Goal: Task Accomplishment & Management: Manage account settings

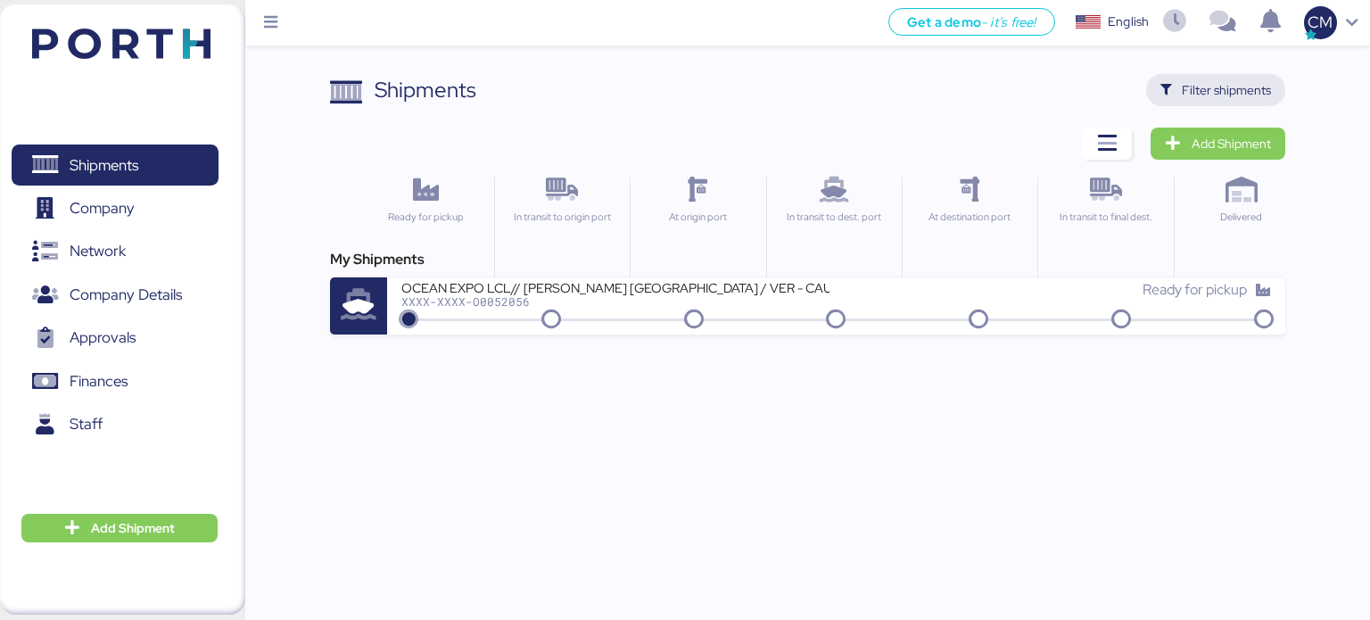
click at [1209, 95] on span "Filter shipments" at bounding box center [1226, 89] width 89 height 21
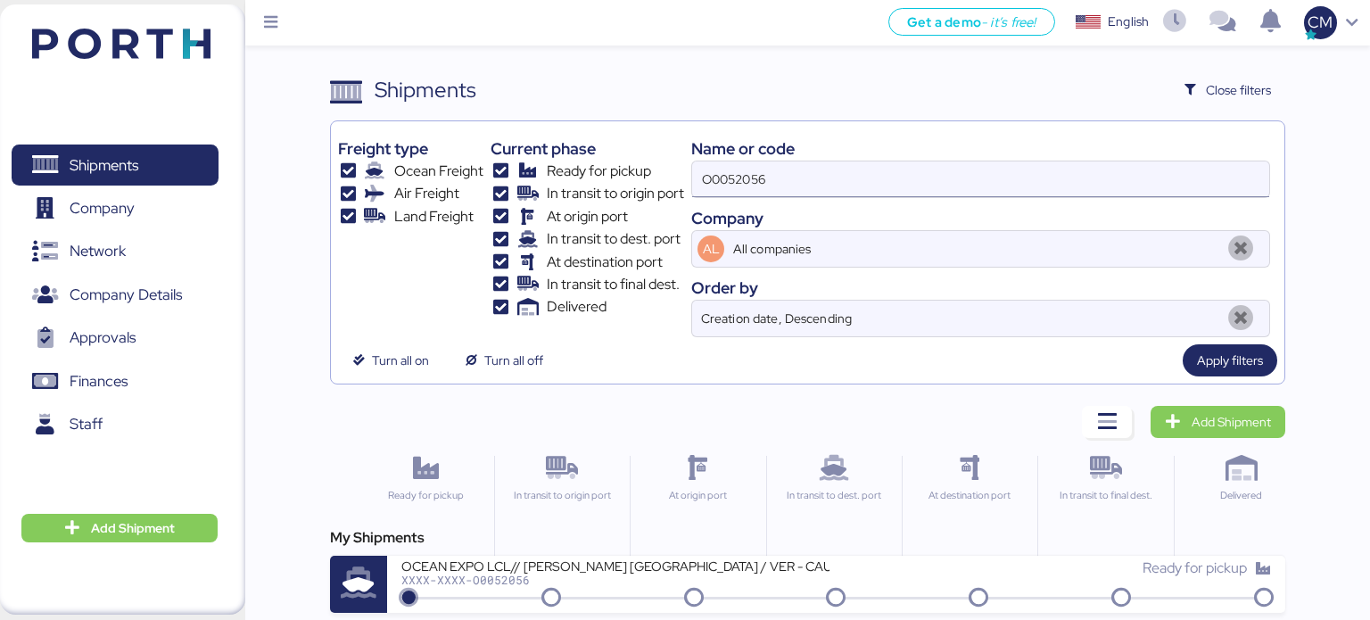
click at [751, 172] on input "O0052056" at bounding box center [980, 179] width 577 height 36
click at [754, 172] on input "O0052056" at bounding box center [980, 179] width 577 height 36
paste input "O0045084"
type input "O0045084"
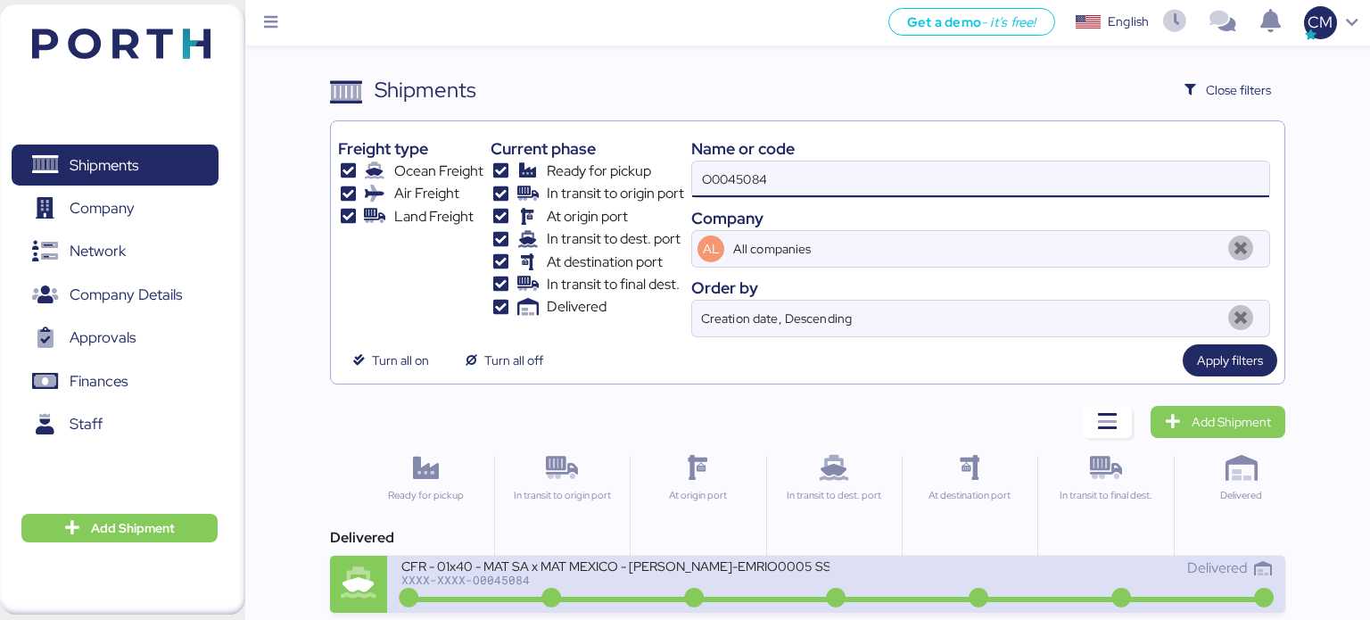
click at [612, 579] on div "XXXX-XXXX-O0045084" at bounding box center [615, 580] width 428 height 12
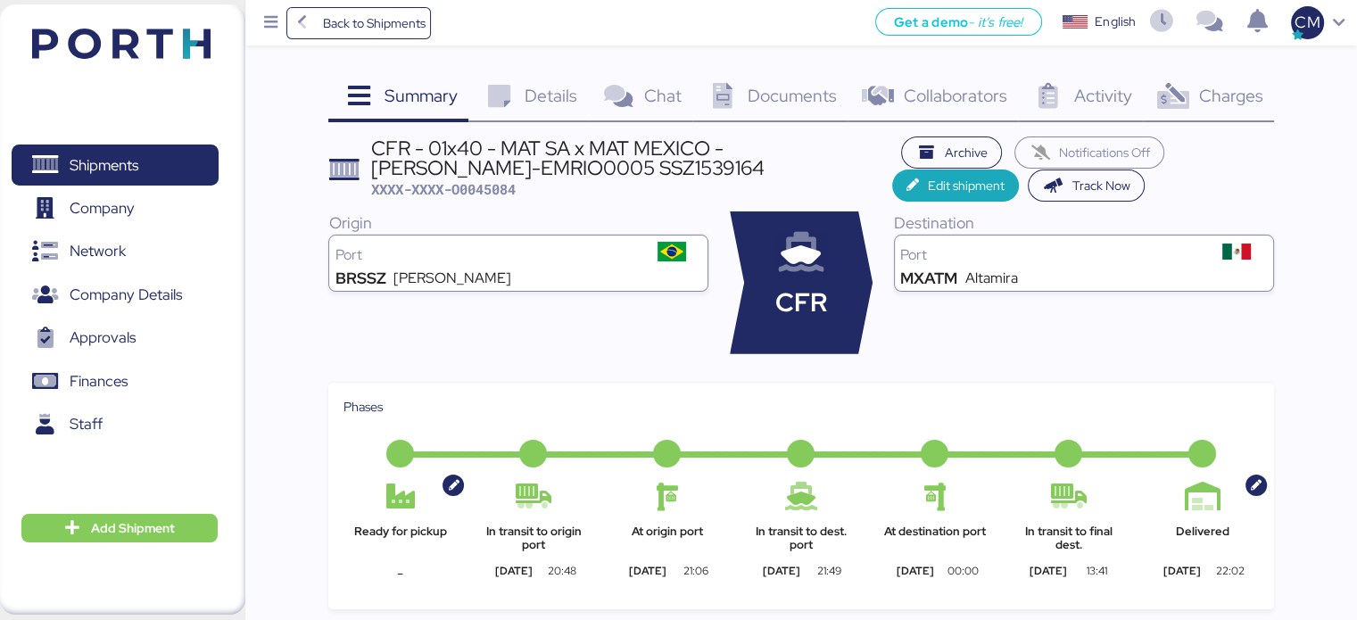
click at [525, 102] on span "Details" at bounding box center [550, 95] width 53 height 23
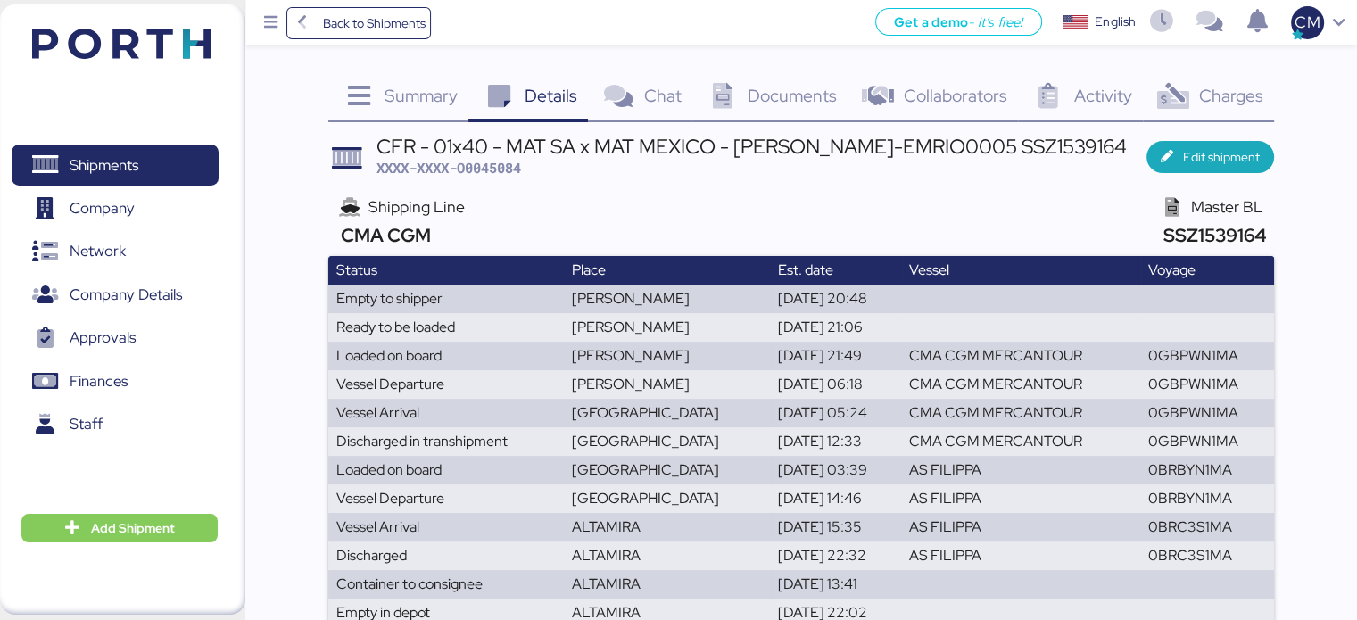
click at [1190, 89] on icon at bounding box center [1172, 97] width 38 height 26
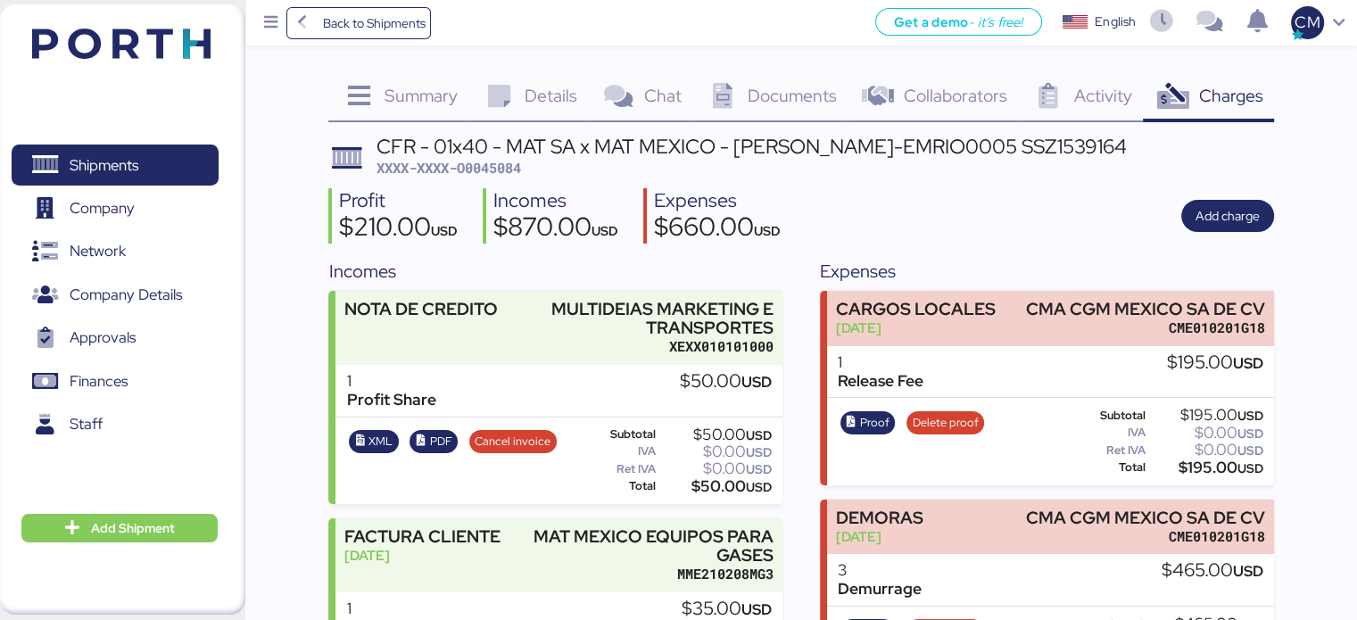
drag, startPoint x: 378, startPoint y: 145, endPoint x: 1172, endPoint y: 149, distance: 793.9
click at [1172, 149] on header "CFR - 01x40 - MAT SA x MAT MEXICO - SANTOS x ALTAMIRA-EMRIO0005 SSZ1539164 XXXX…" at bounding box center [800, 157] width 945 height 42
copy div "CFR - 01x40 - MAT SA x MAT MEXICO - [PERSON_NAME]-EMRIO0005 SSZ1539164"
click at [907, 210] on div "Profit $210.00 USD Incomes $870.00 USD Expenses $660.00 USD Add charge" at bounding box center [800, 216] width 945 height 56
click at [111, 534] on span "Add Shipment" at bounding box center [133, 527] width 84 height 21
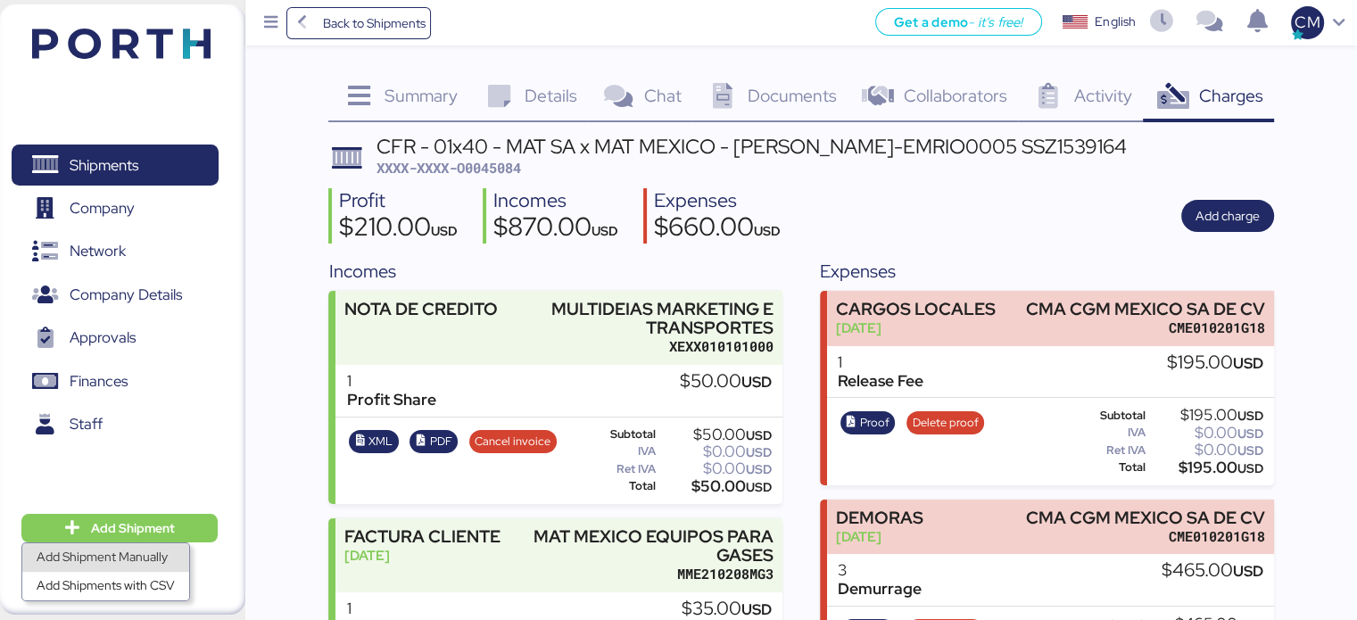
click at [117, 560] on div "Add Shipment Manually" at bounding box center [106, 557] width 138 height 25
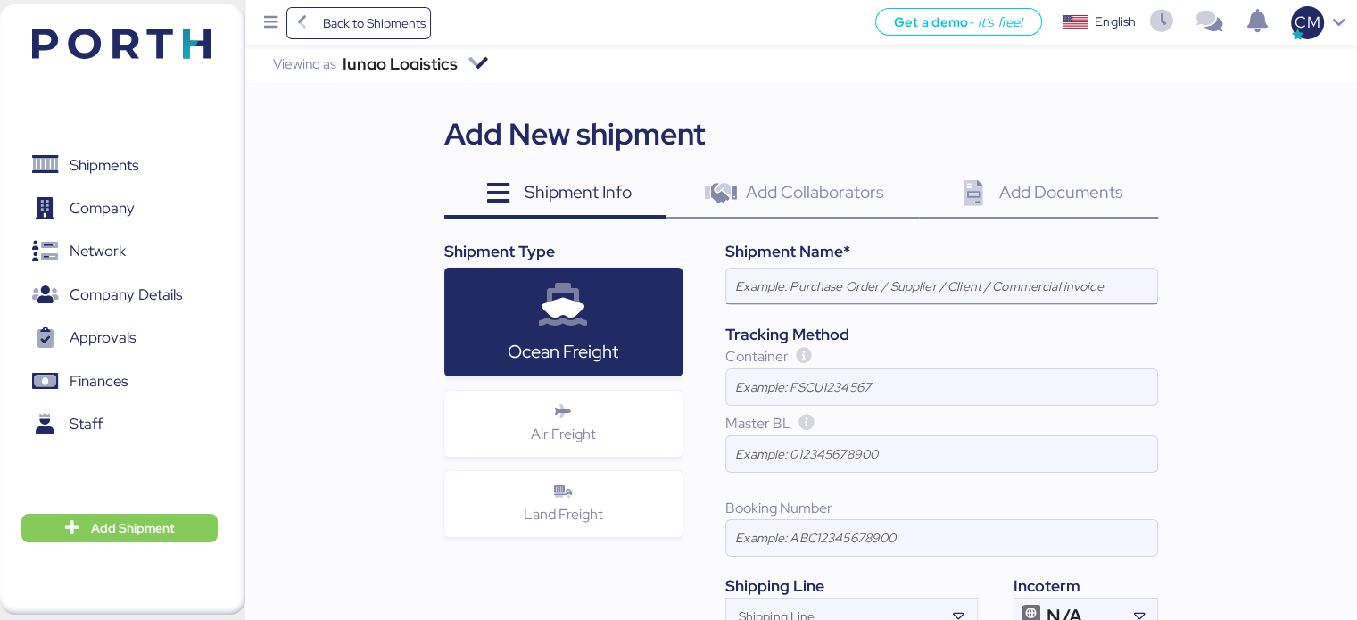
click at [924, 289] on input at bounding box center [941, 286] width 431 height 36
paste input "CFR - 01x40 - MAT SA x MAT MEXICO - [PERSON_NAME]-EMRIO0005 SSZ1539164"
click at [1142, 286] on input "CFR - 01x40 - MAT SA x MAT MEXICO - [PERSON_NAME]-EMRIO0005 SSZ1539164" at bounding box center [941, 286] width 431 height 36
drag, startPoint x: 1142, startPoint y: 286, endPoint x: 1037, endPoint y: 294, distance: 105.6
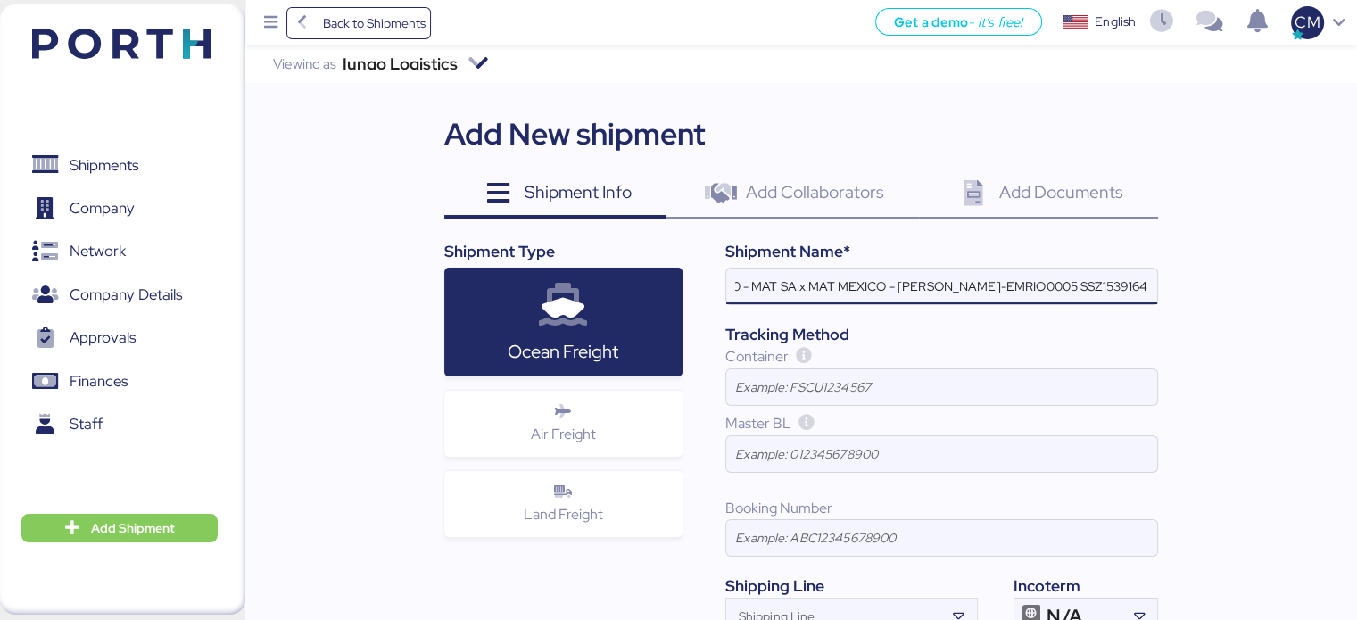
click at [1037, 294] on input "CFR - 01x40 - MAT SA x MAT MEXICO - [PERSON_NAME]-EMRIO0005 SSZ1539164" at bounding box center [941, 286] width 431 height 36
click at [771, 288] on input "CFR - 01x40 - MAT SA x MAT MEXICO - SANTOS x ALTAMIRA" at bounding box center [941, 286] width 431 height 36
click at [777, 285] on input "CFR //01x40 - MAT SA x MAT MEXICO - SANTOS x ALTAMIRA" at bounding box center [941, 286] width 431 height 36
click at [1012, 289] on input "CFR // 1x40 - MAT SA x MAT MEXICO - SANTOS x ALTAMIRA" at bounding box center [941, 286] width 431 height 36
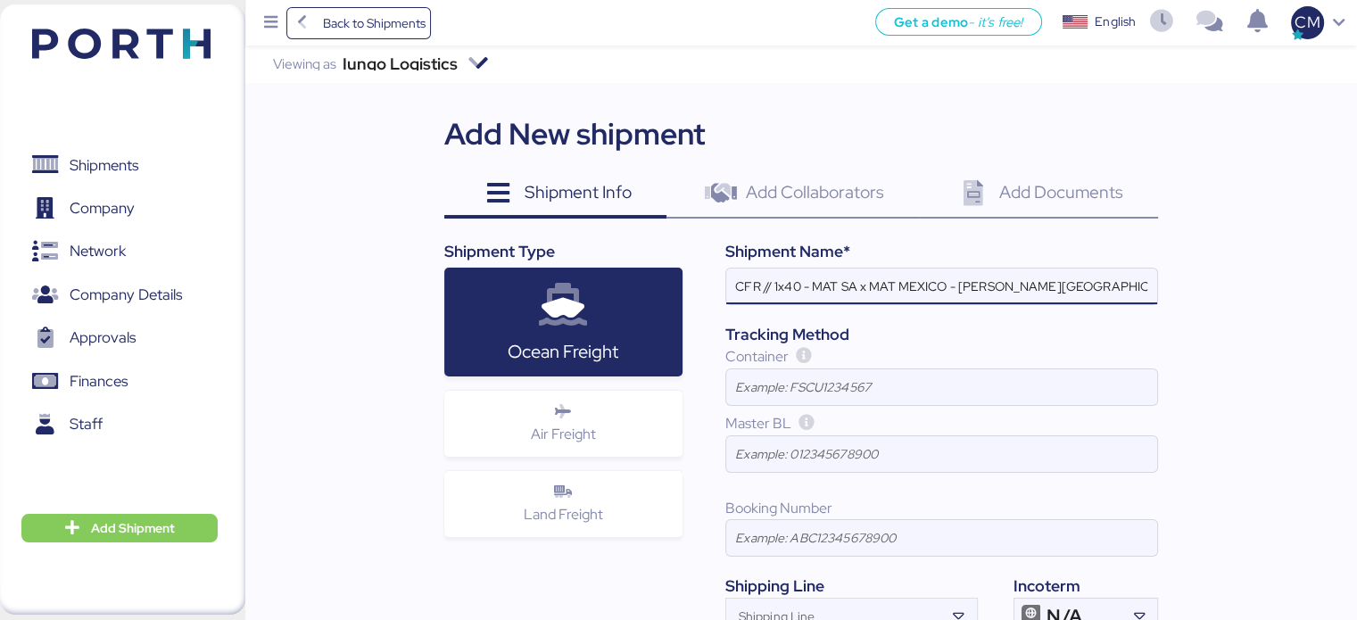
click at [957, 285] on input "CFR // 1x40 - MAT SA x MAT MEXICO - SANTOS x ALTAMIRA" at bounding box center [941, 286] width 431 height 36
type input "CFR // 1x40 - MAT SA x MAT MEXICO // SANTOS - ALTAMIRA"
click at [988, 378] on input at bounding box center [941, 387] width 431 height 36
click at [1084, 292] on input "CFR // 1x40 - MAT SA x MAT MEXICO // SANTOS - ALTAMIRA" at bounding box center [941, 286] width 431 height 36
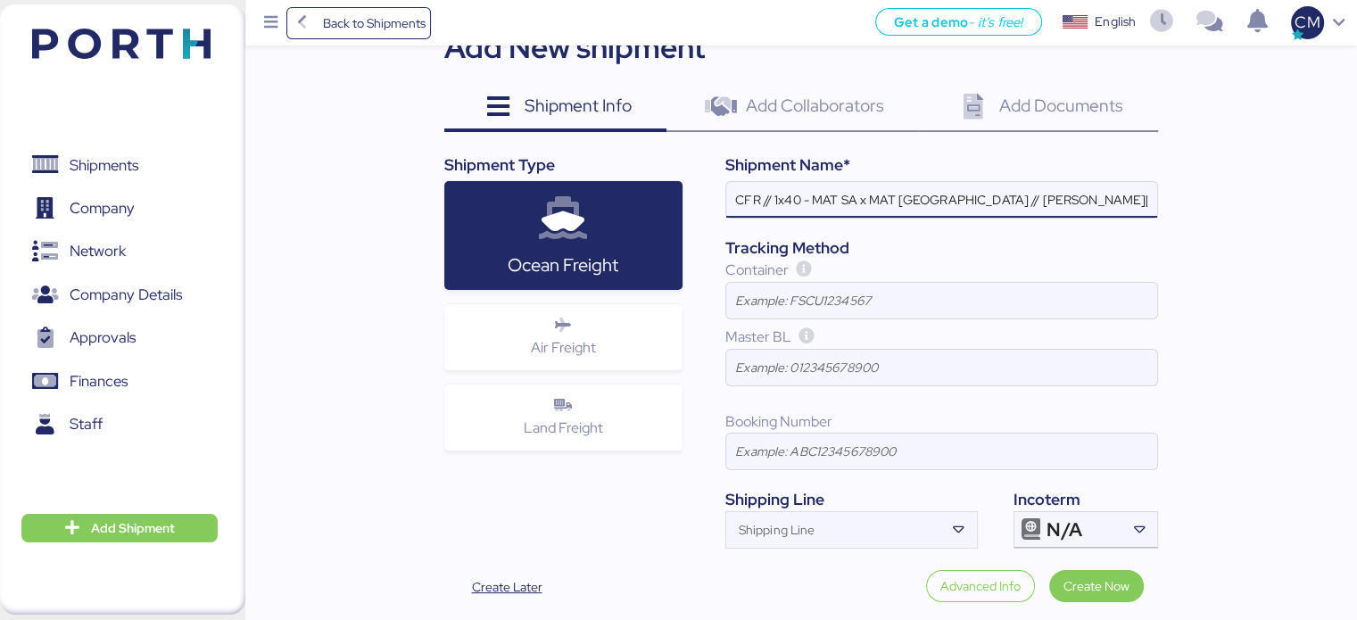
scroll to position [145, 0]
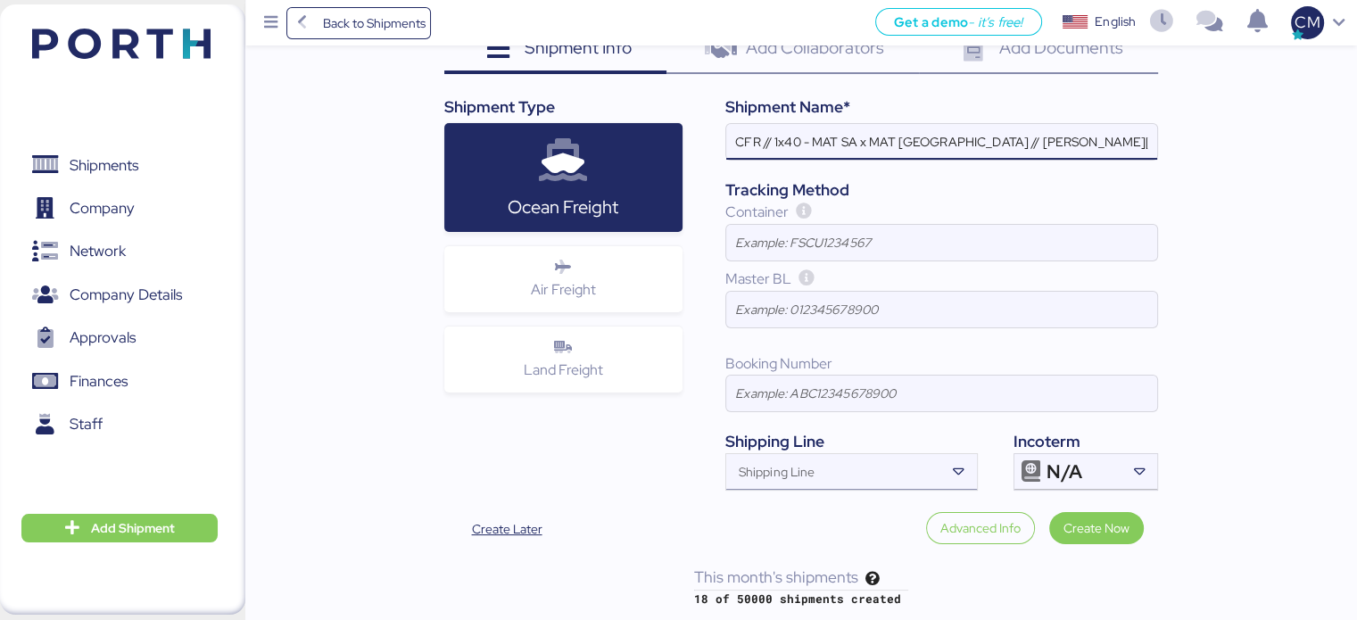
click at [947, 474] on div at bounding box center [961, 472] width 32 height 36
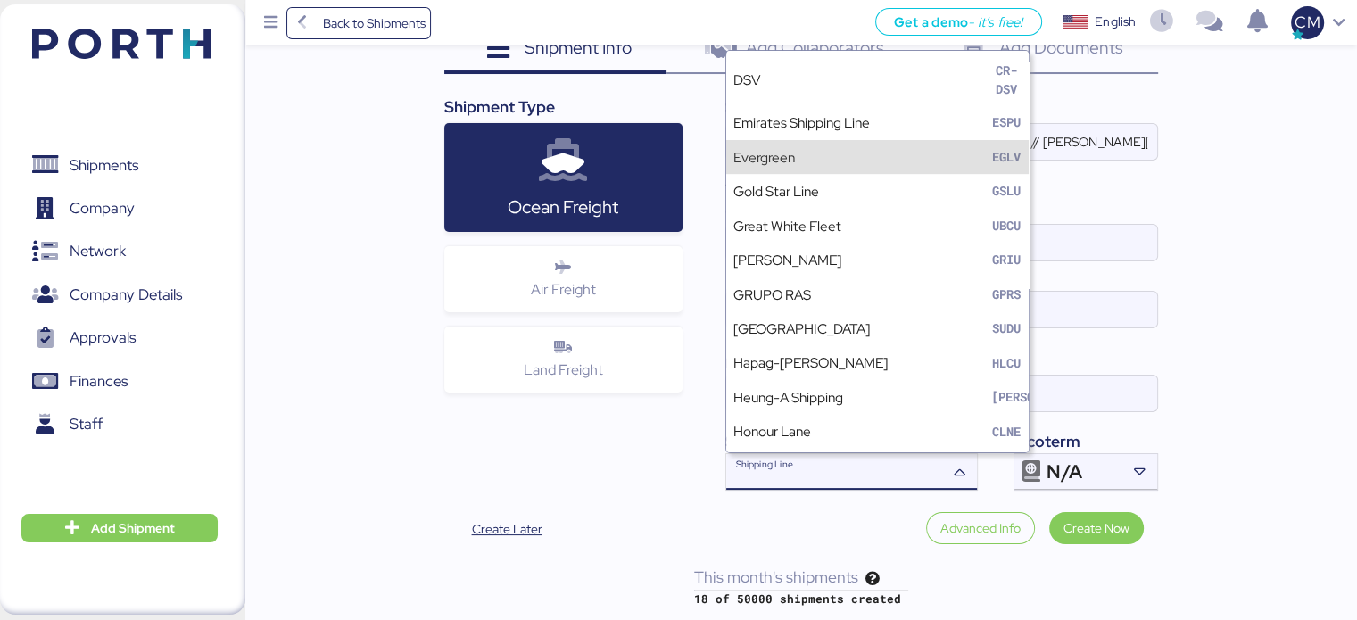
scroll to position [446, 0]
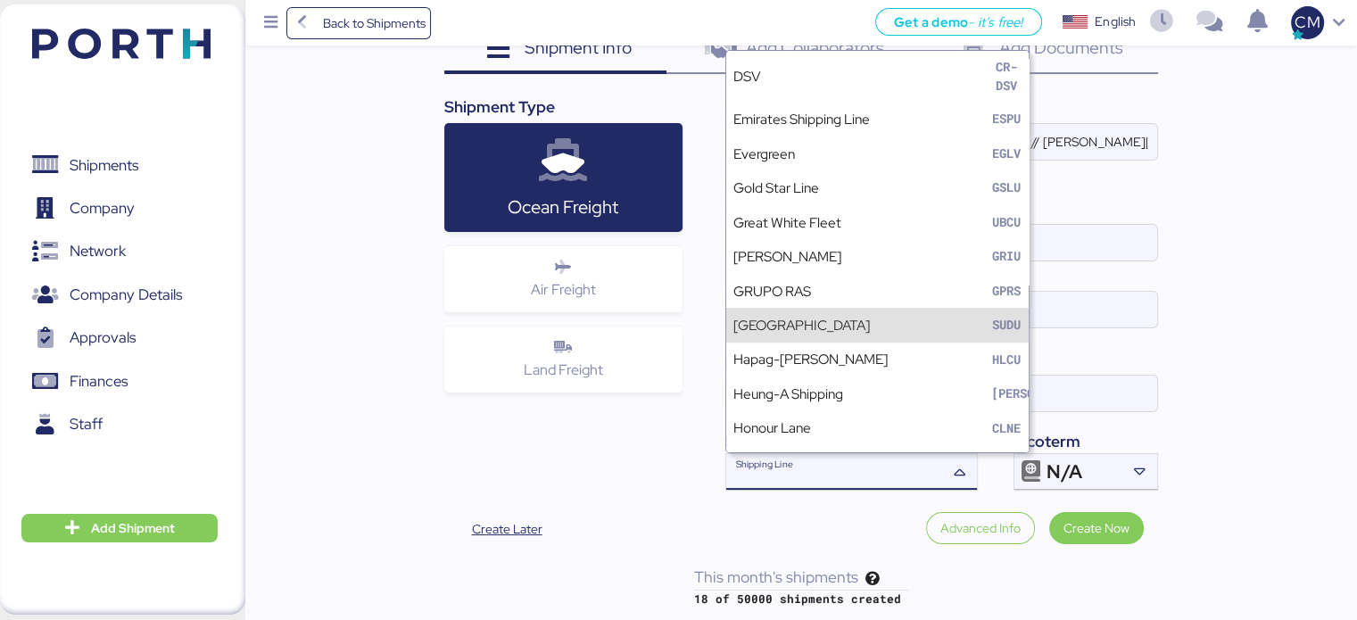
click at [1165, 320] on div "Iungo Logistics Viewing as Iungo Logistics Add New shipment Shipment Info 0 Add…" at bounding box center [800, 254] width 1111 height 706
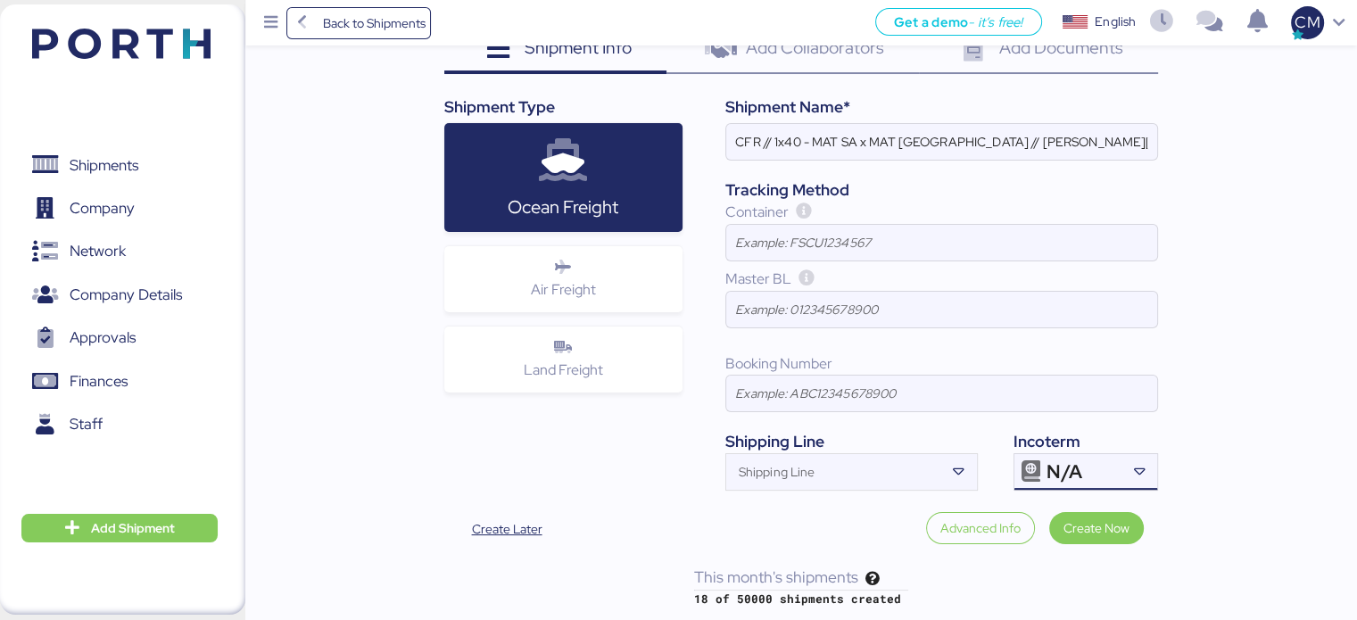
click at [1097, 459] on div "N/A" at bounding box center [1083, 472] width 74 height 36
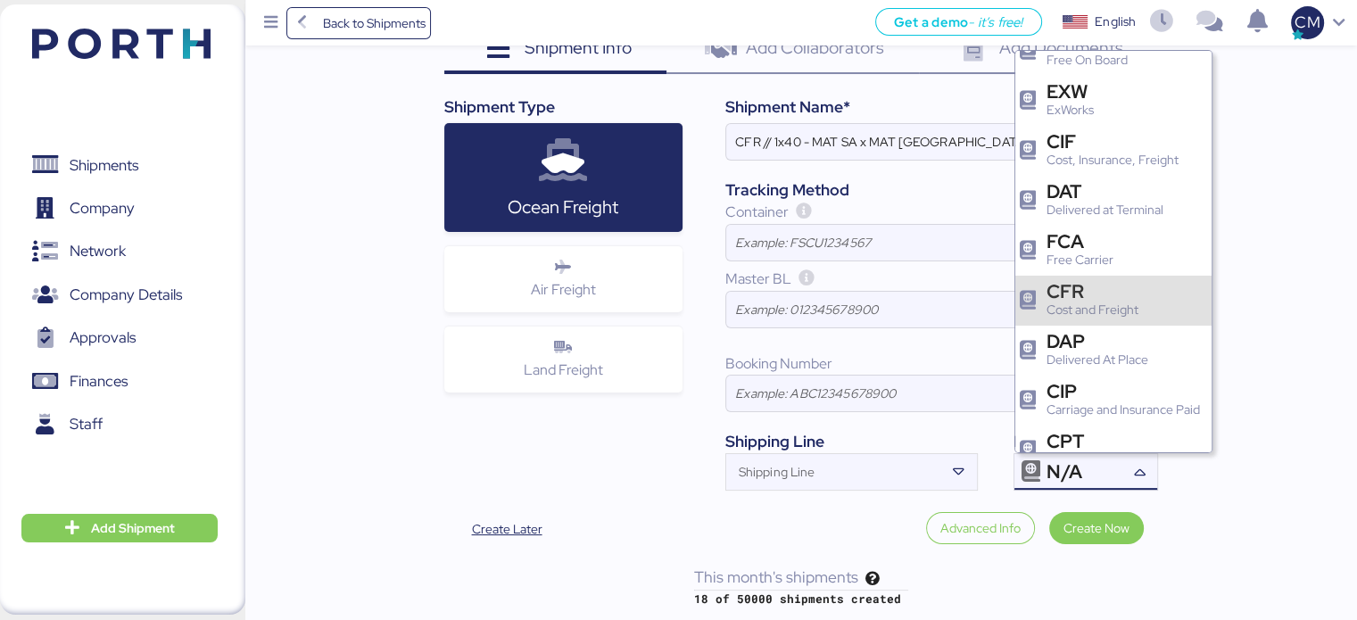
scroll to position [178, 0]
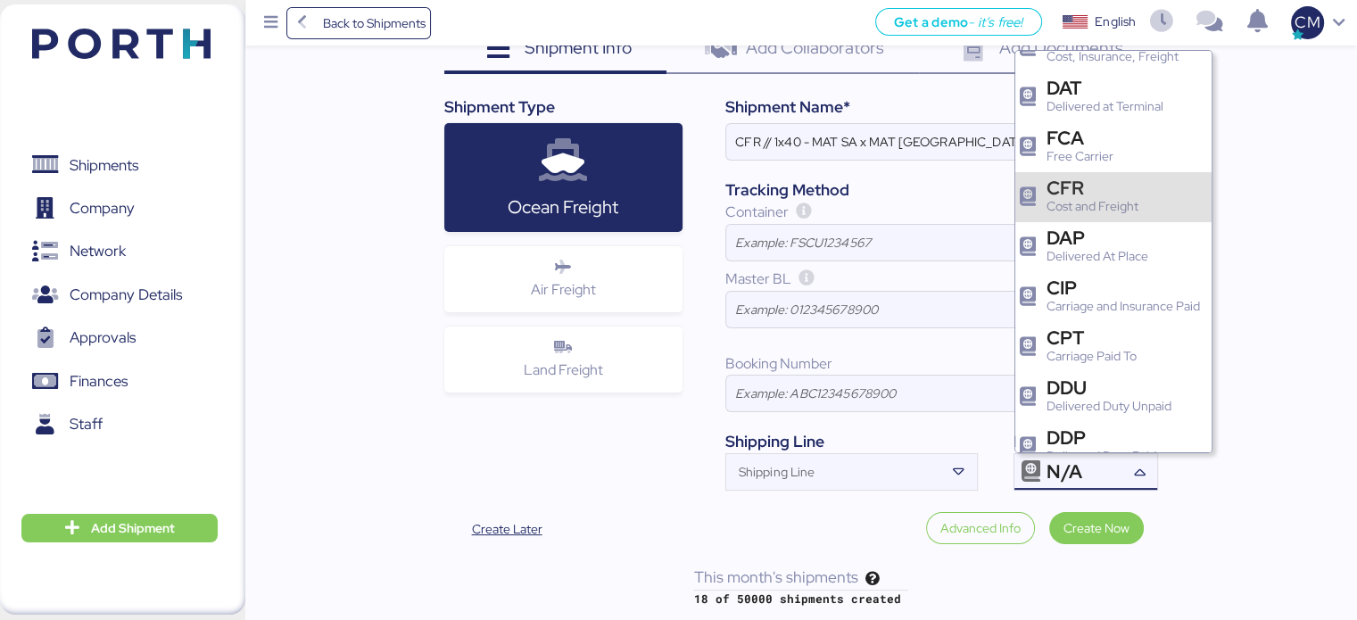
click at [1084, 180] on div "CFR" at bounding box center [1092, 187] width 92 height 19
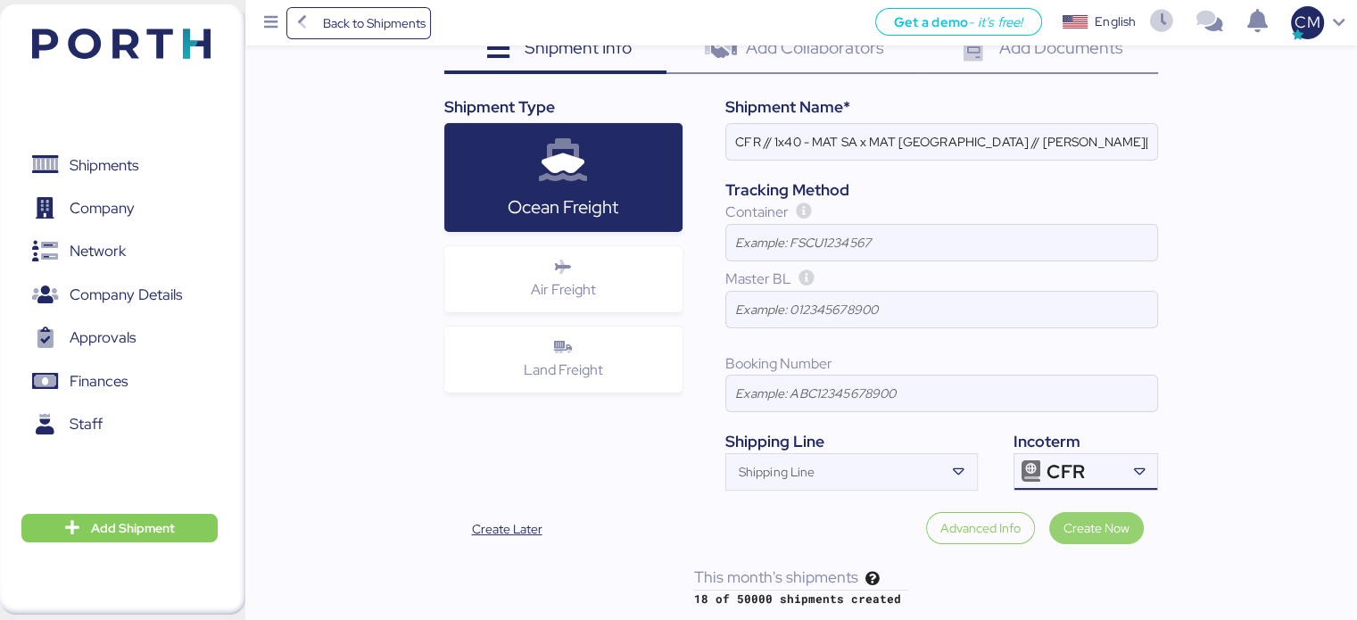
click at [1086, 535] on span "Create Now" at bounding box center [1096, 527] width 66 height 21
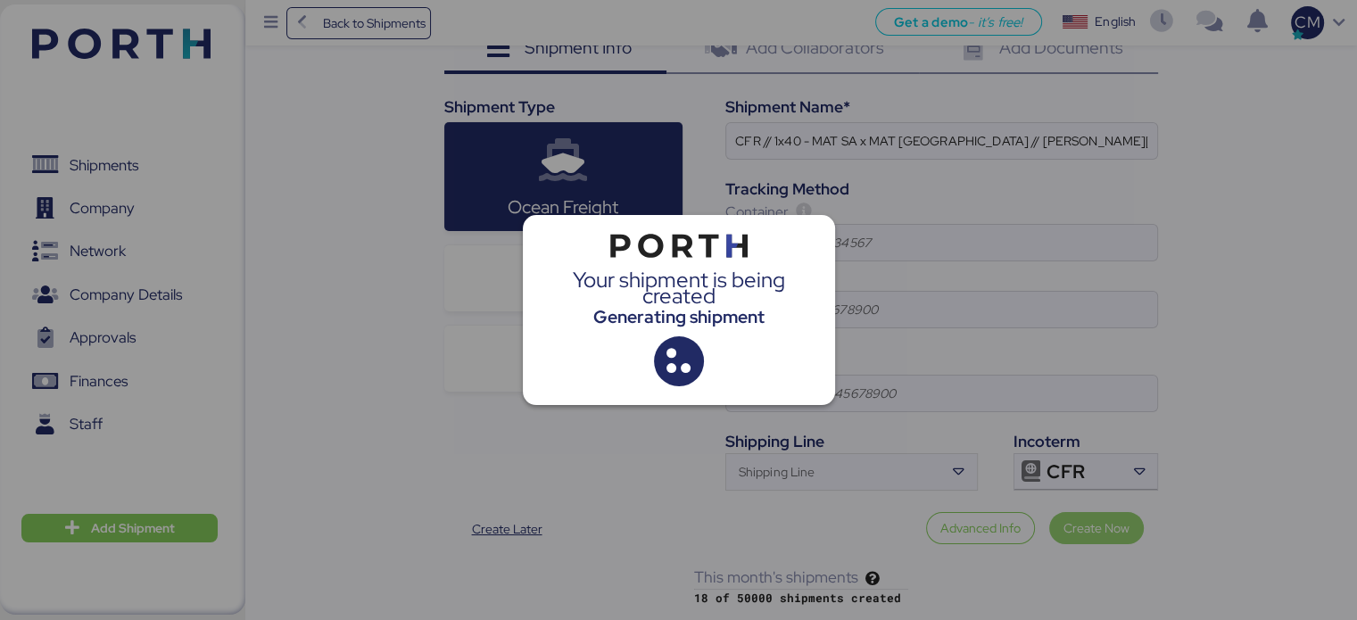
scroll to position [0, 0]
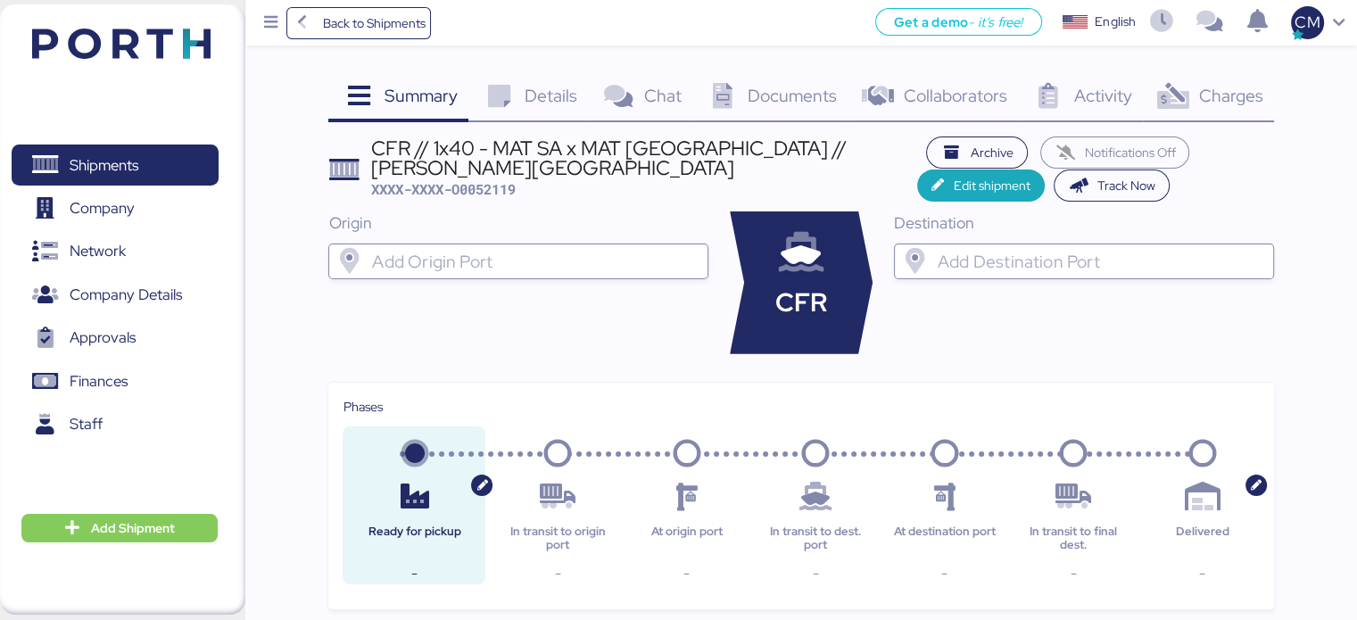
click at [540, 105] on span "Details" at bounding box center [550, 95] width 53 height 23
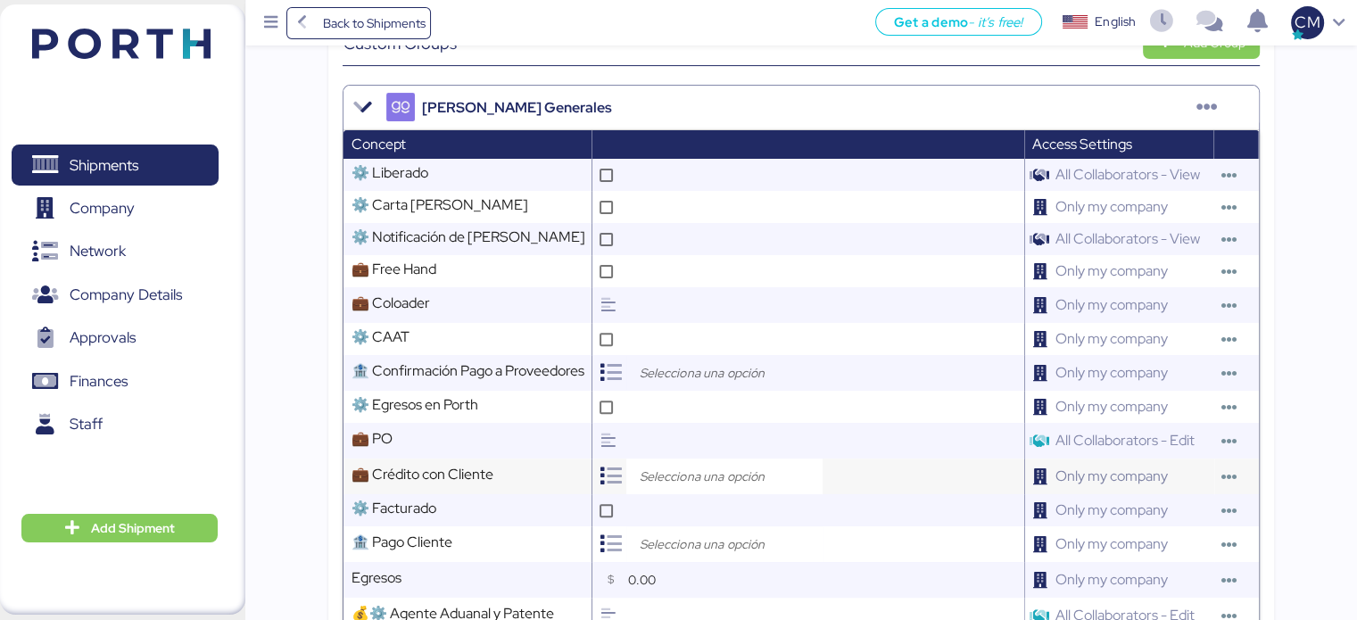
scroll to position [624, 0]
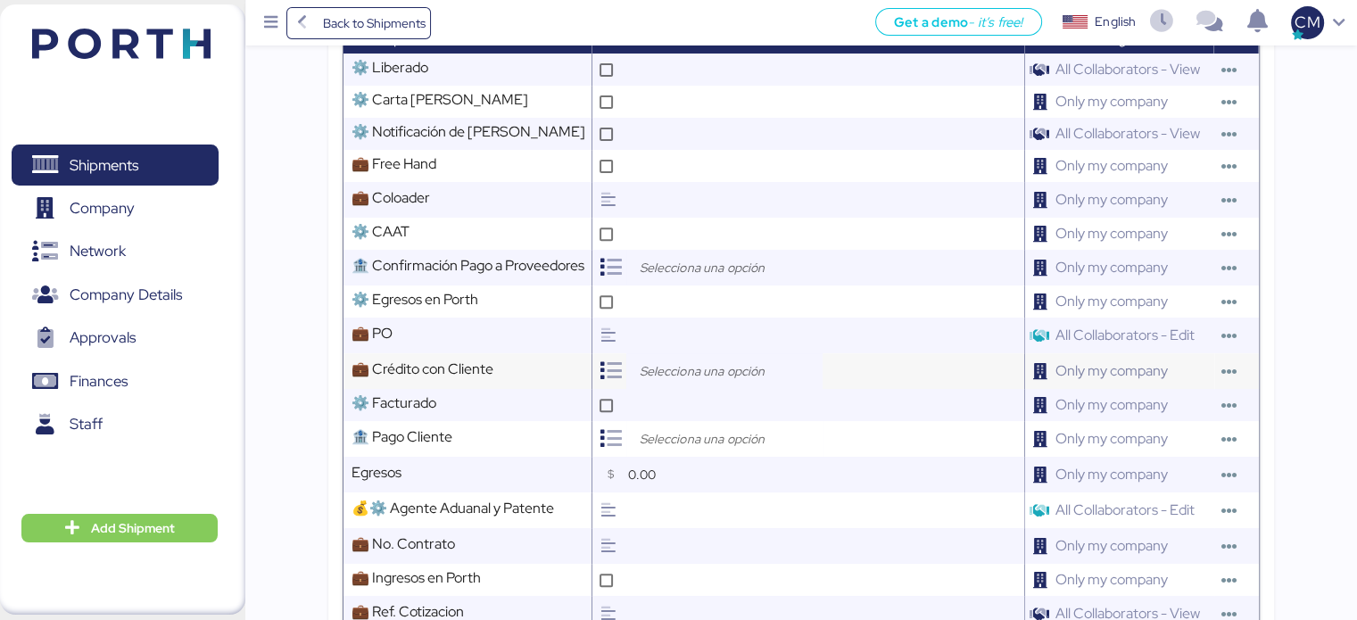
click at [690, 368] on input "search" at bounding box center [728, 370] width 187 height 21
click at [660, 545] on input "text" at bounding box center [823, 546] width 401 height 36
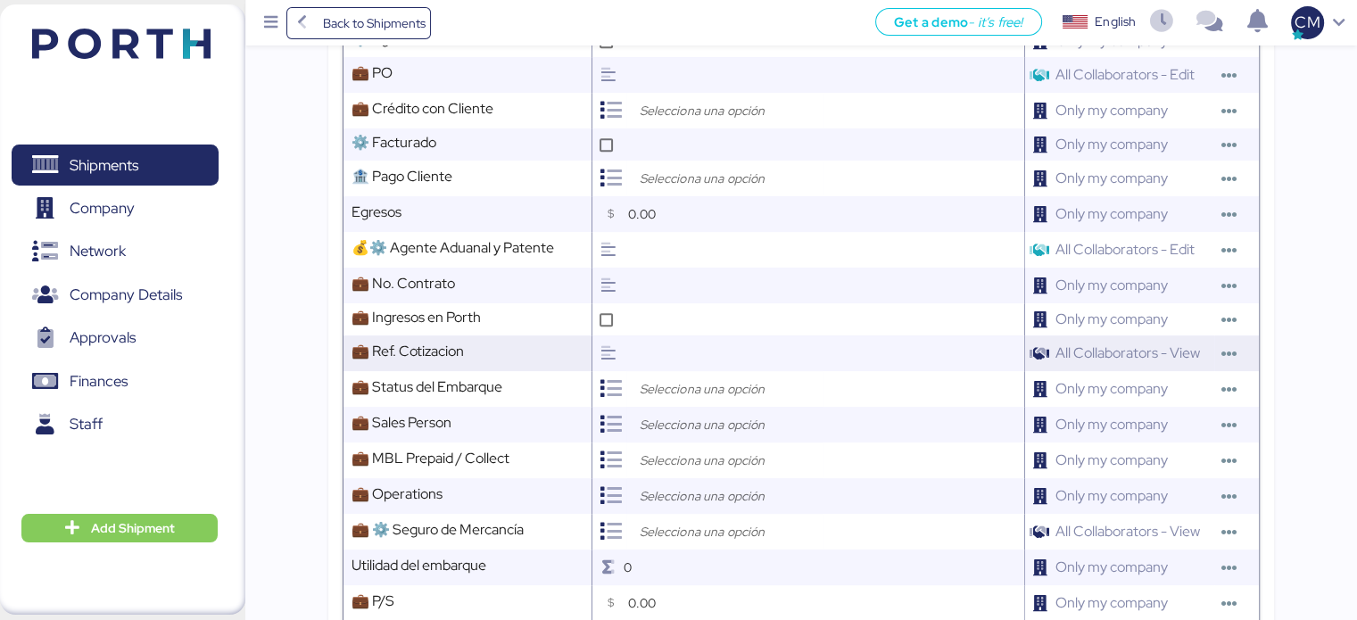
scroll to position [981, 0]
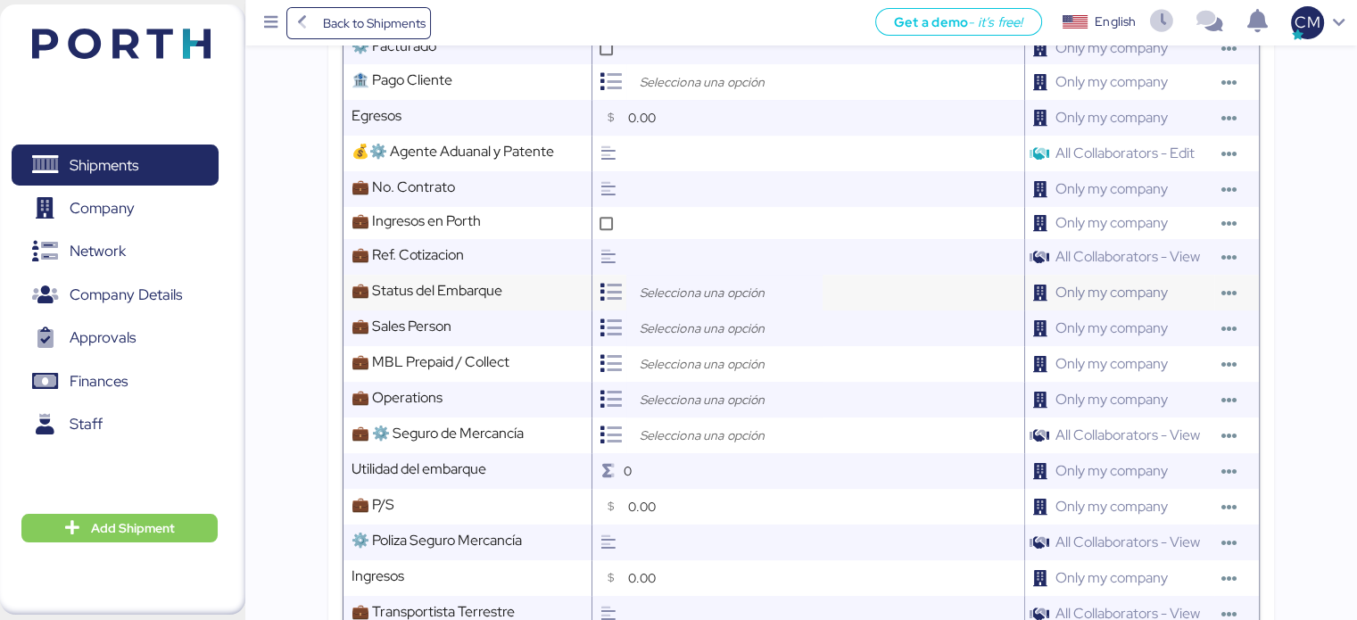
click at [675, 282] on input "search" at bounding box center [728, 292] width 187 height 21
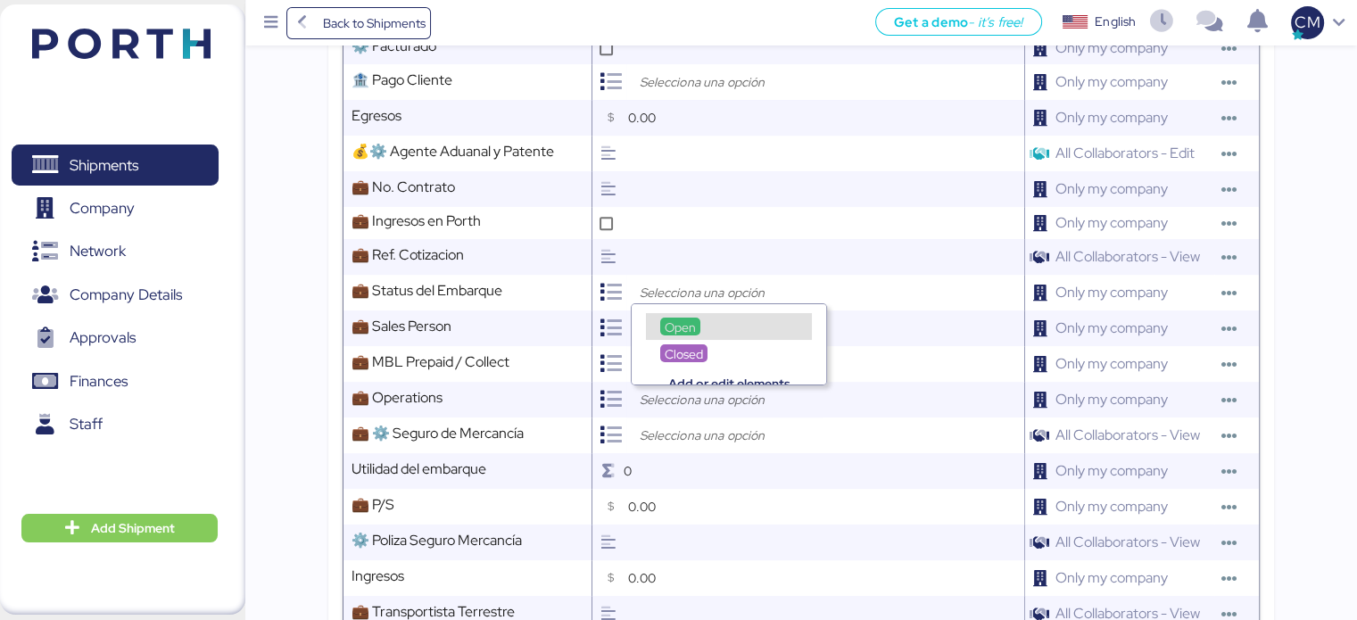
click at [695, 329] on span "Open" at bounding box center [680, 327] width 31 height 16
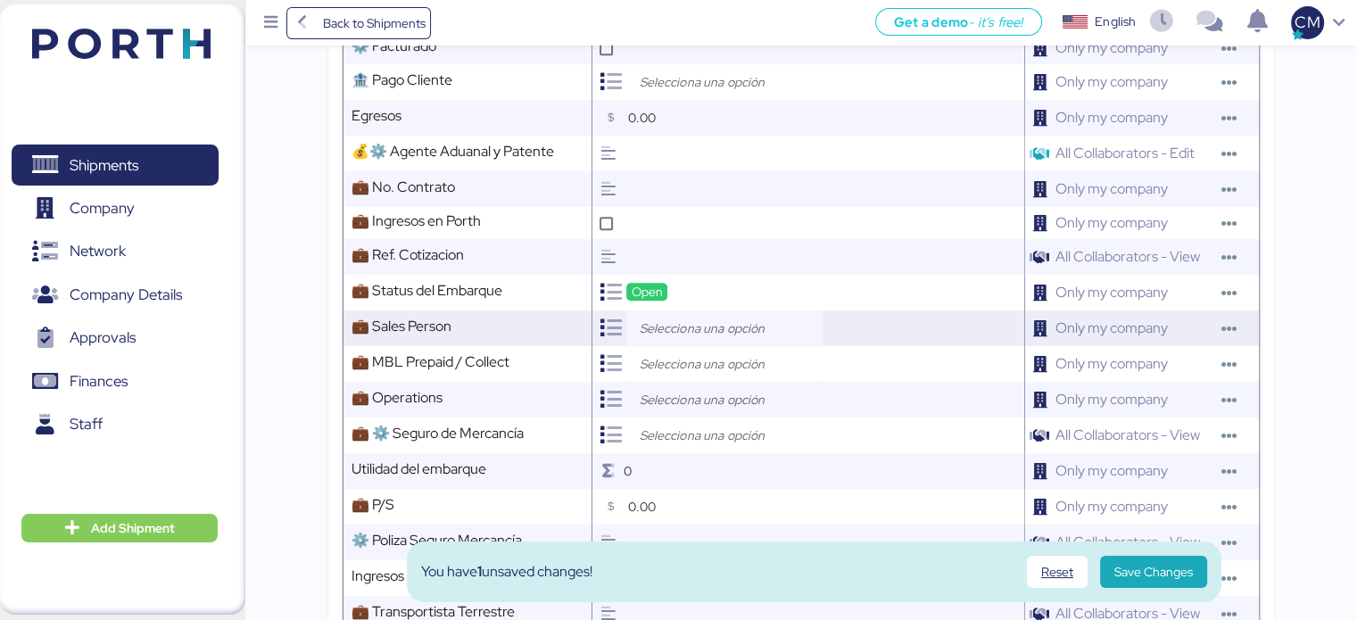
click at [691, 326] on input "search" at bounding box center [728, 328] width 187 height 21
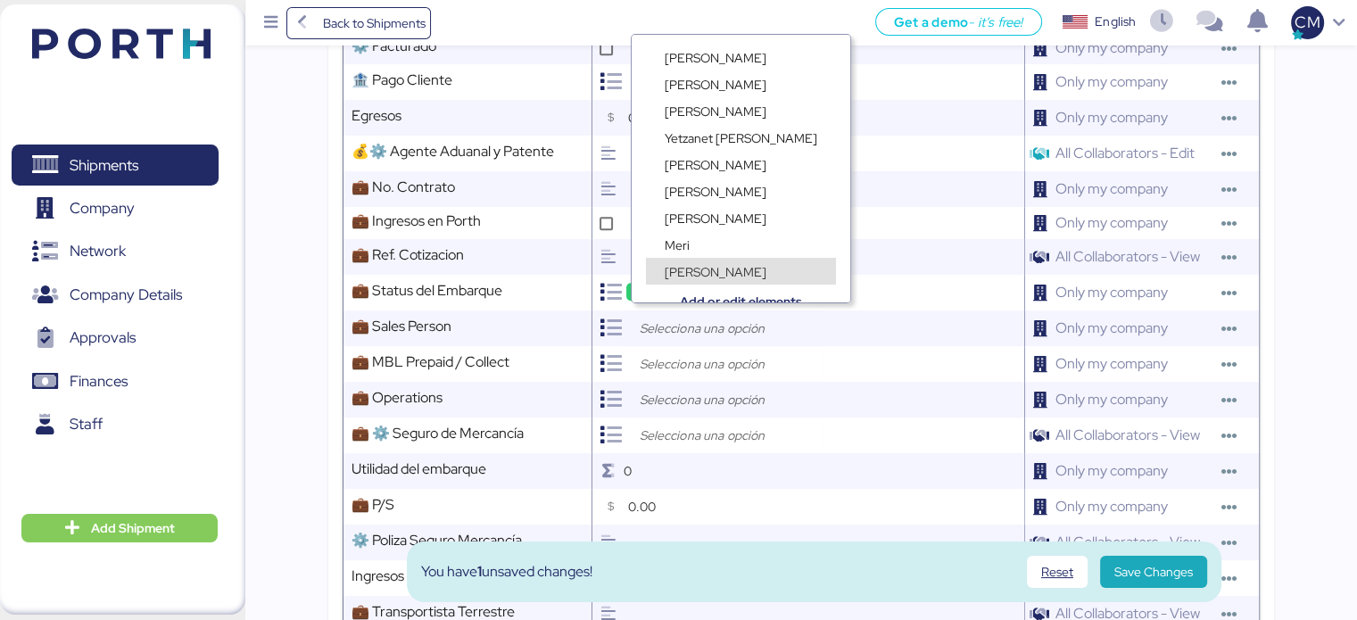
click at [696, 270] on span "Camila Macías" at bounding box center [716, 272] width 102 height 16
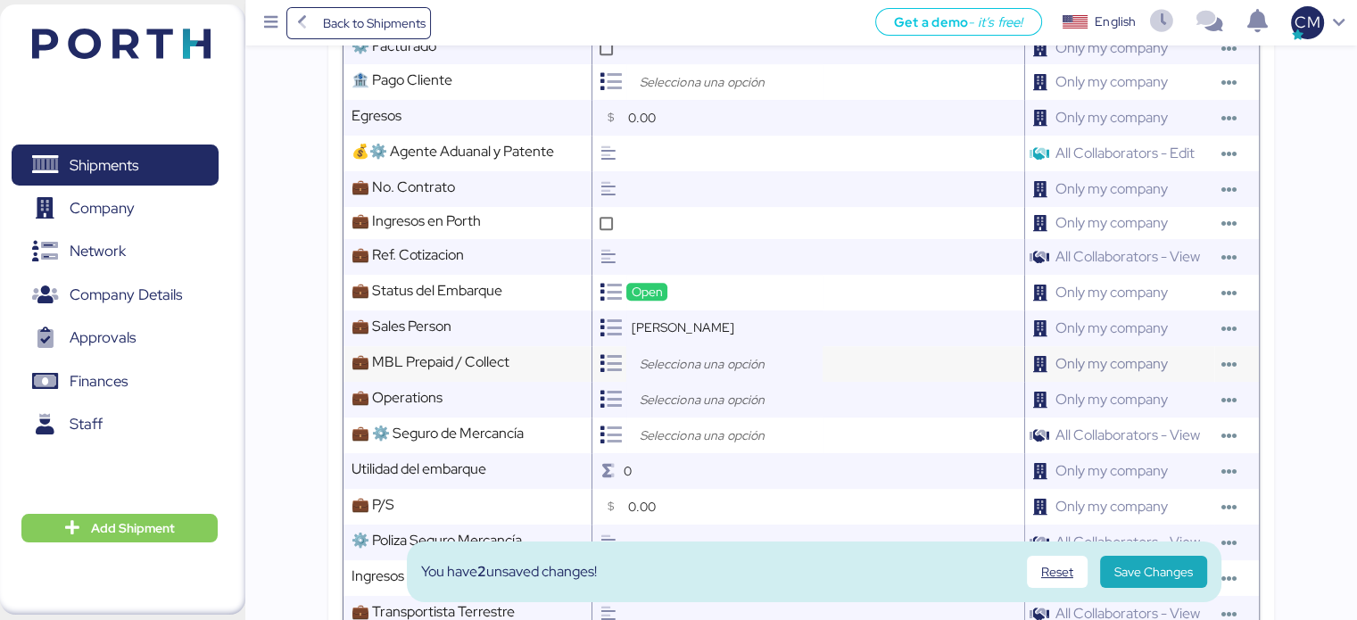
click at [686, 353] on input "search" at bounding box center [728, 363] width 187 height 21
click at [729, 353] on input "search" at bounding box center [728, 363] width 187 height 21
click at [665, 389] on input "search" at bounding box center [728, 399] width 187 height 21
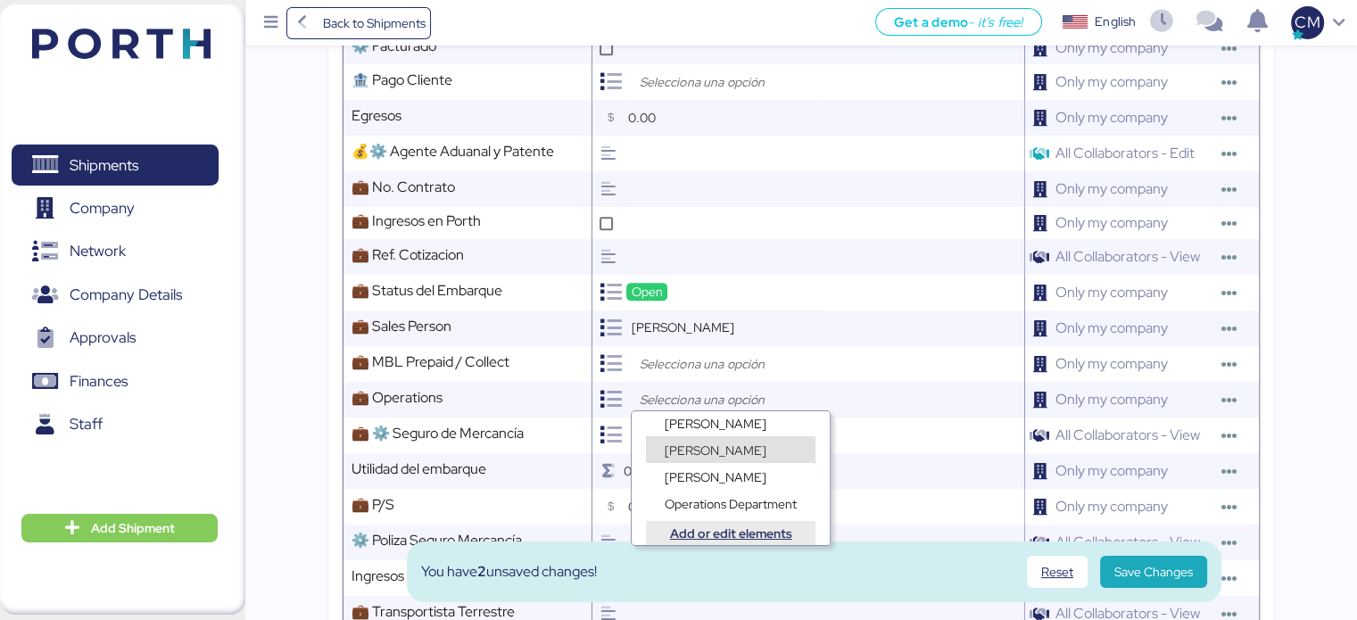
scroll to position [12, 0]
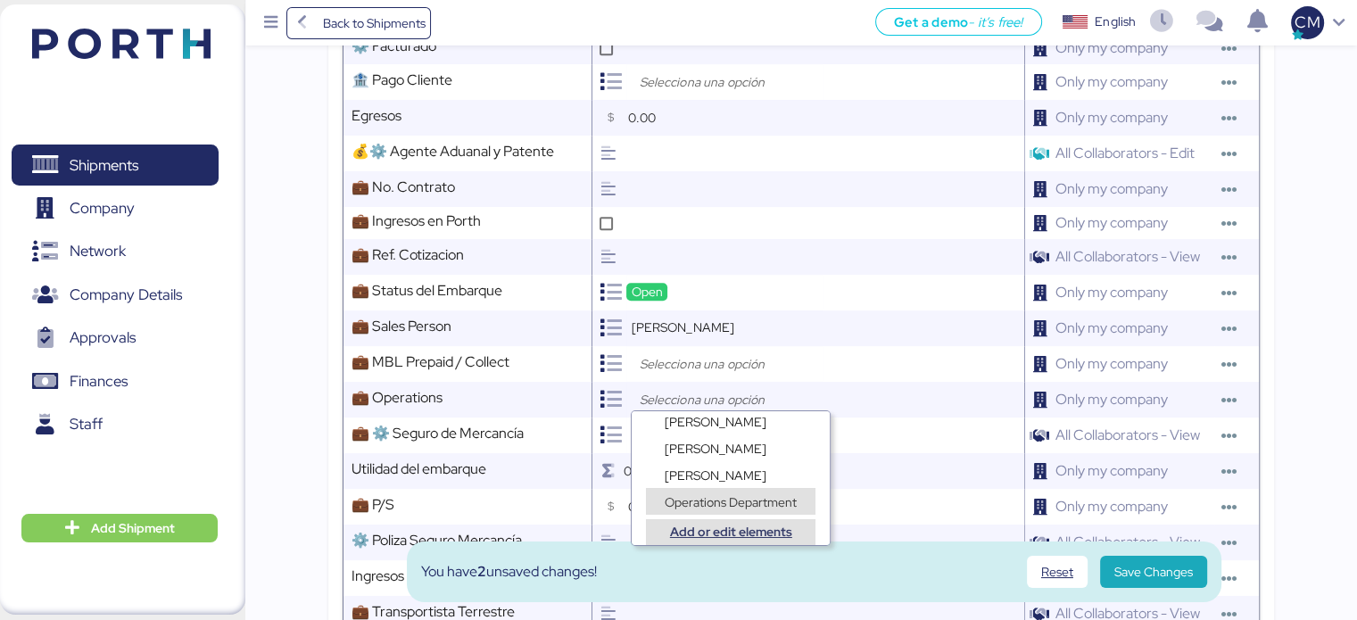
click at [724, 524] on span "Add or edit elements" at bounding box center [730, 532] width 141 height 19
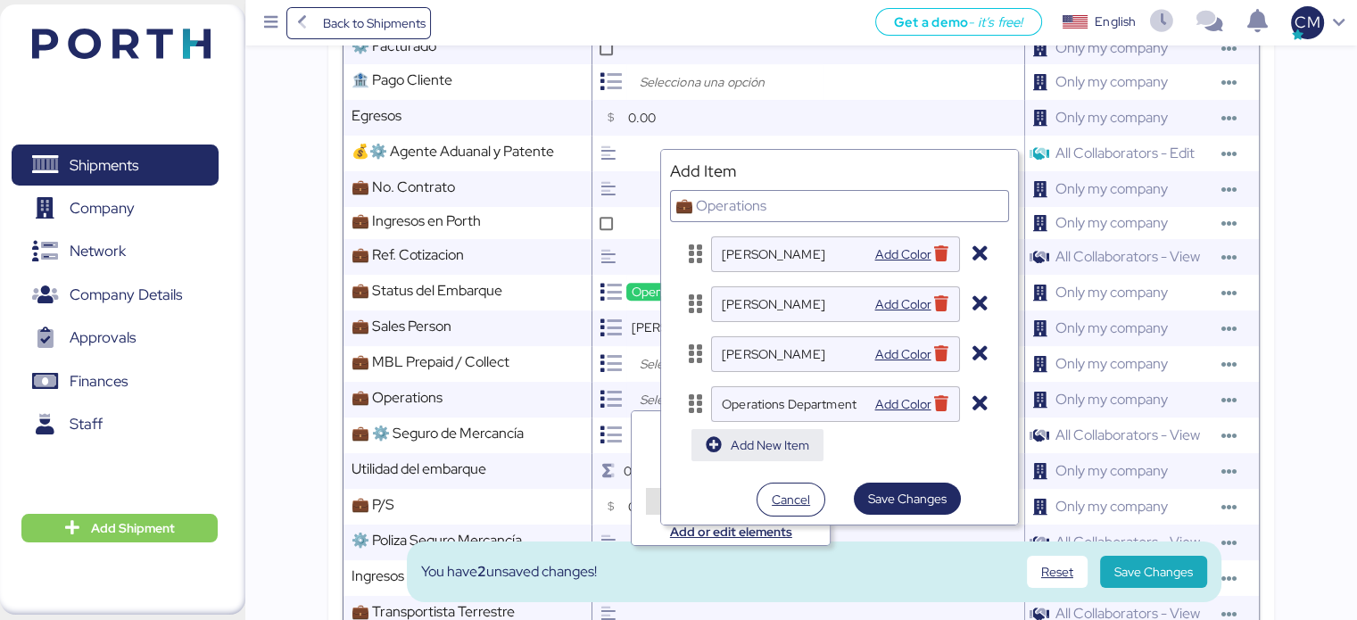
click at [755, 448] on span "Add New Item" at bounding box center [770, 444] width 78 height 21
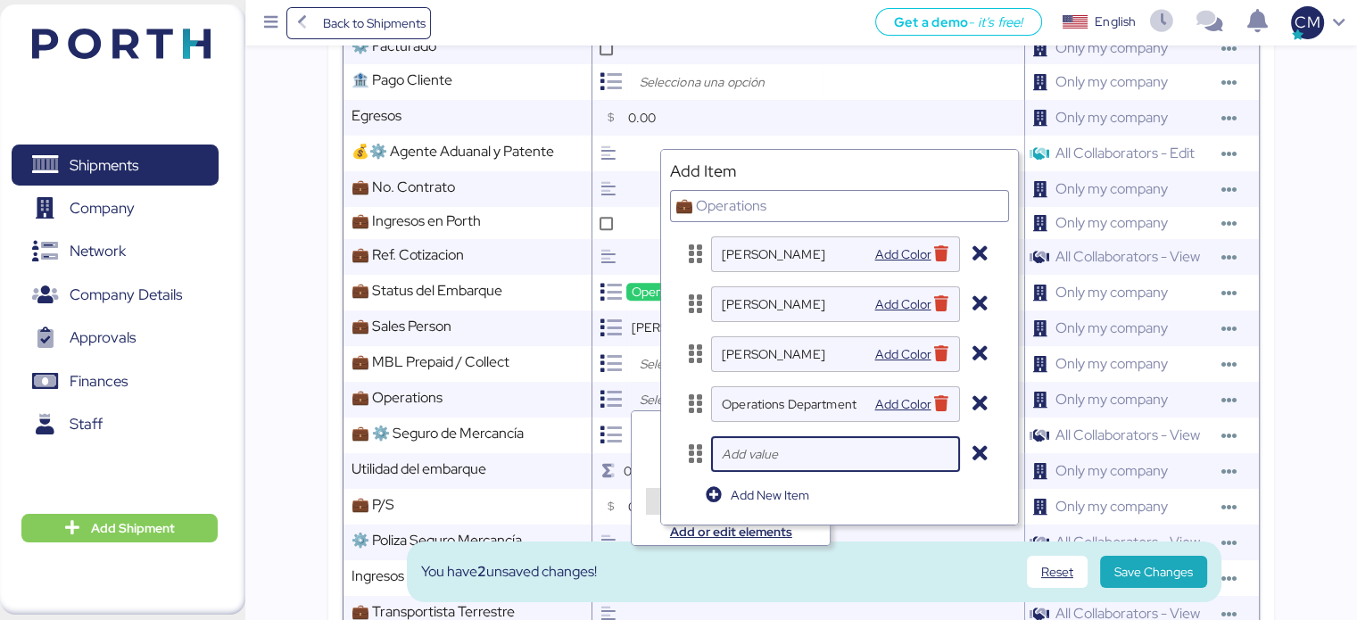
click at [774, 466] on input "text" at bounding box center [835, 454] width 227 height 36
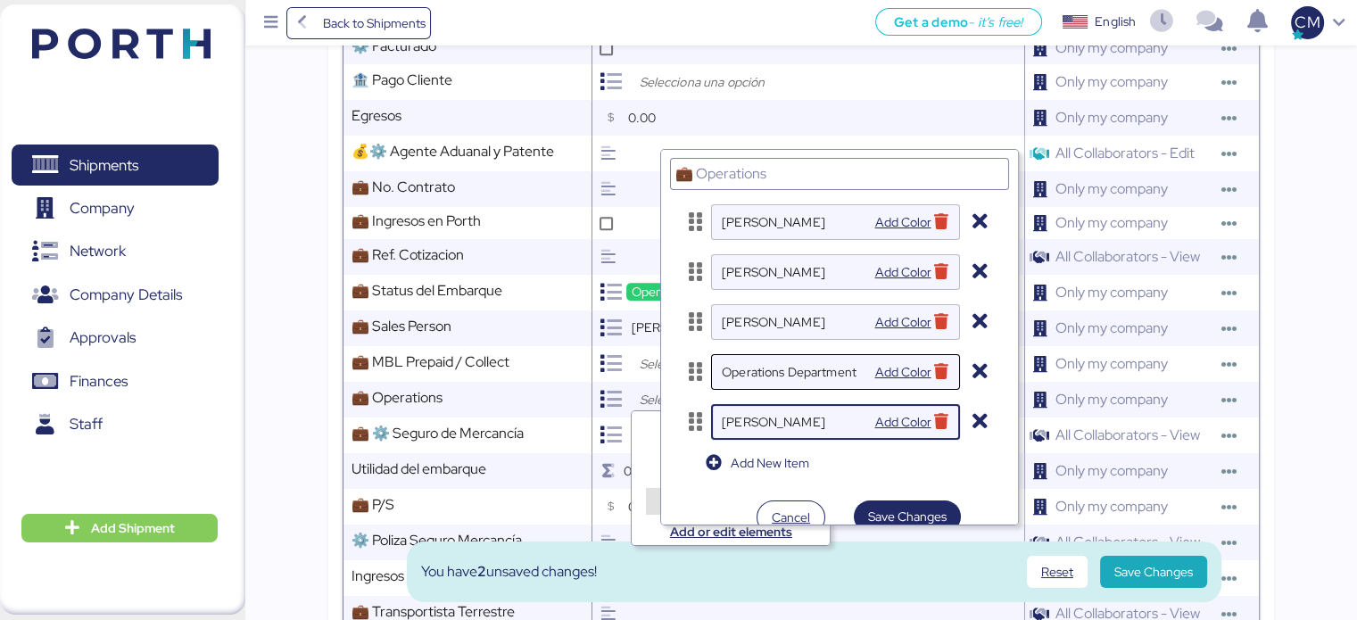
scroll to position [49, 0]
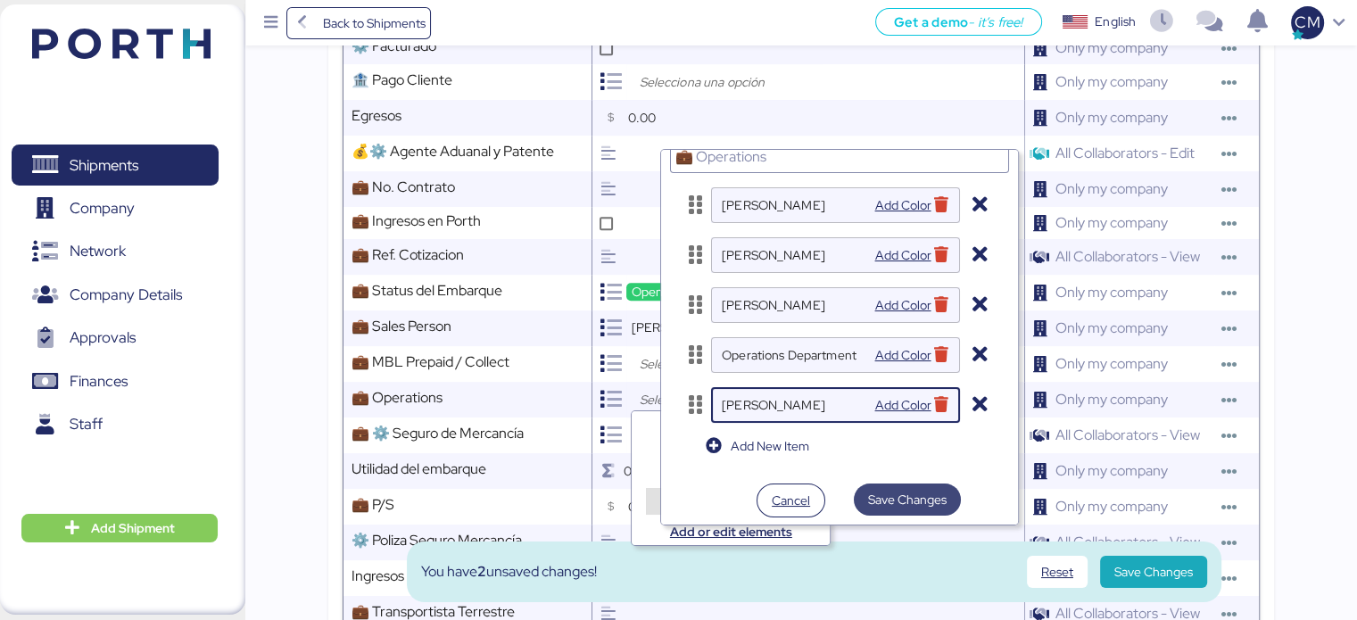
type input "Juan Aguilar"
click at [895, 508] on span "Save Changes" at bounding box center [907, 499] width 78 height 21
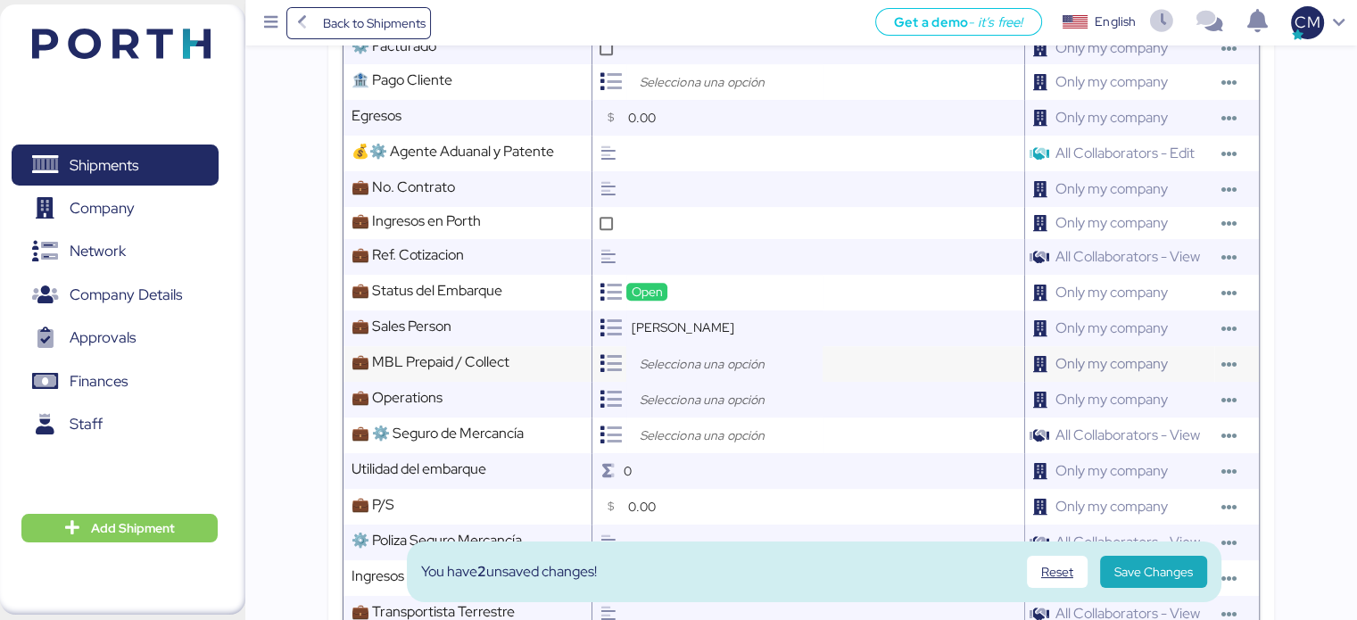
click at [715, 359] on input "search" at bounding box center [728, 363] width 187 height 21
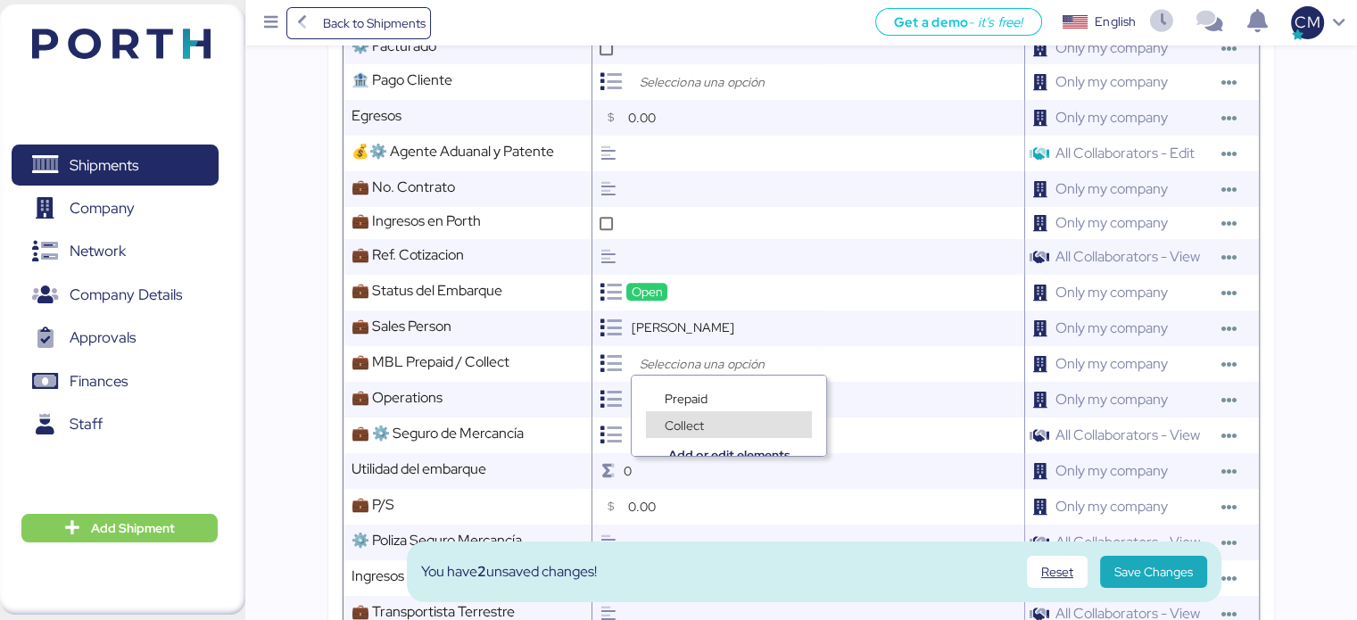
scroll to position [12, 0]
click at [913, 417] on div at bounding box center [811, 435] width 424 height 36
click at [764, 399] on input "search" at bounding box center [728, 399] width 187 height 21
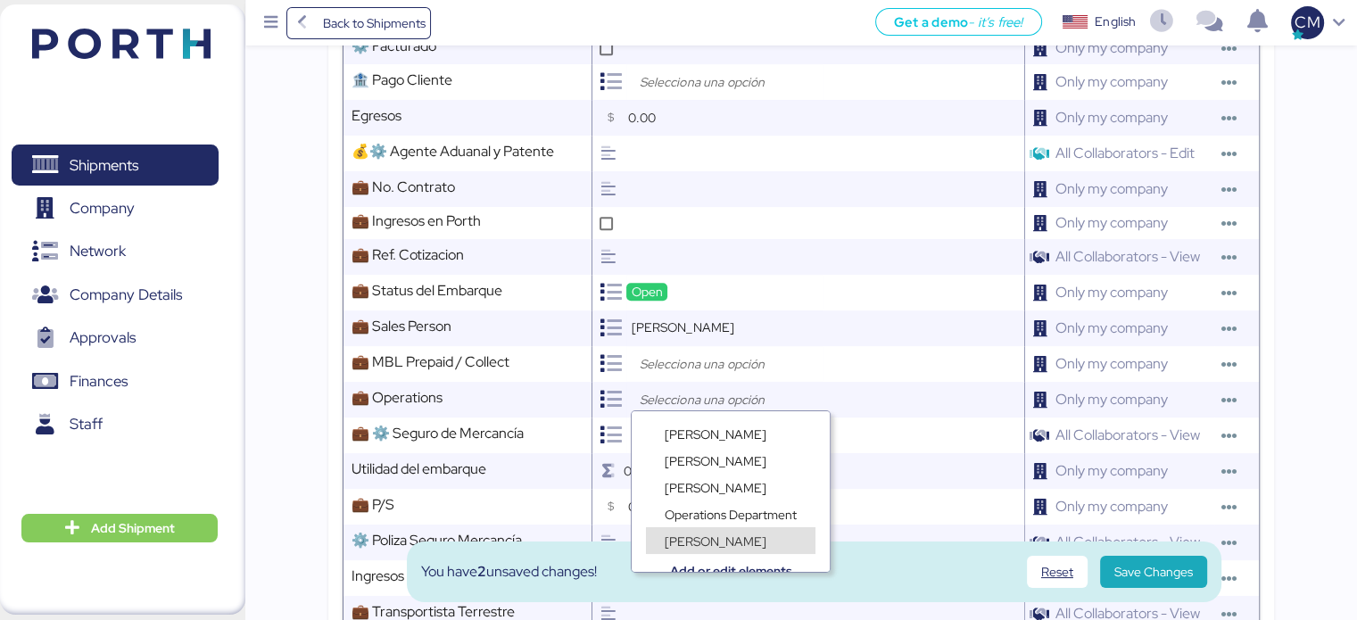
click at [715, 545] on div "Add or edit elements" at bounding box center [731, 558] width 198 height 27
click at [707, 545] on div "Add or edit elements" at bounding box center [731, 558] width 198 height 27
click at [692, 538] on span "Juan Aguilar" at bounding box center [716, 541] width 102 height 16
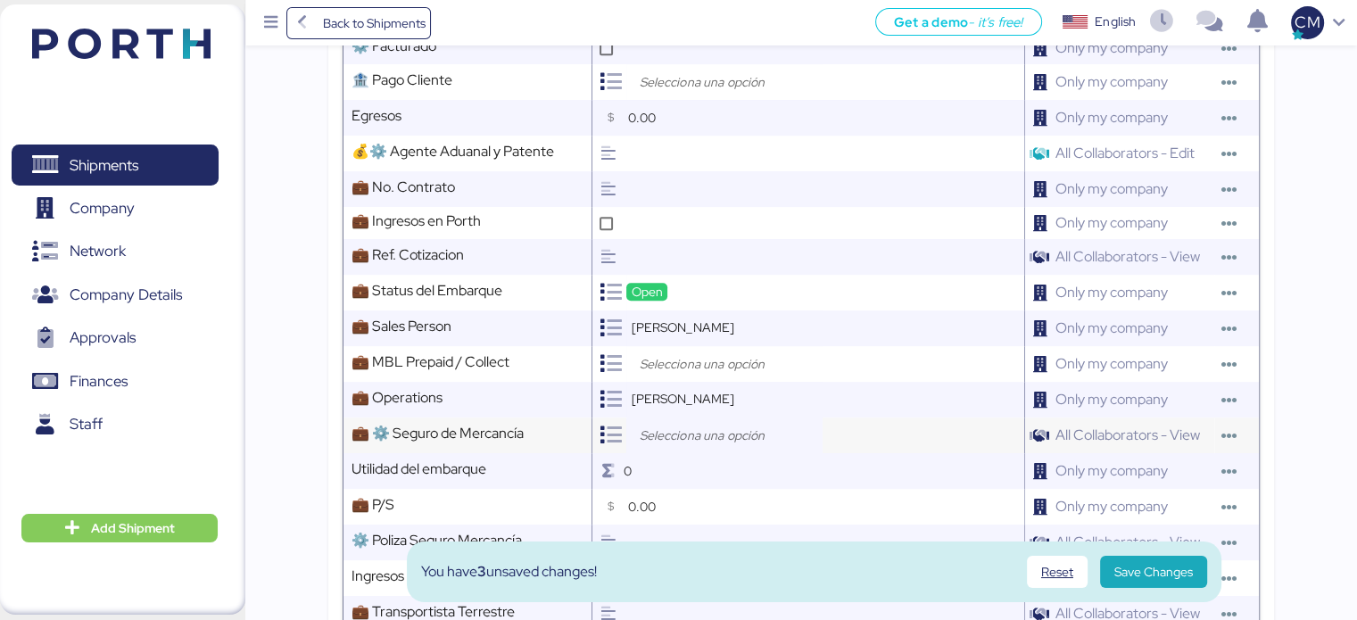
click at [679, 435] on input "search" at bounding box center [728, 435] width 187 height 21
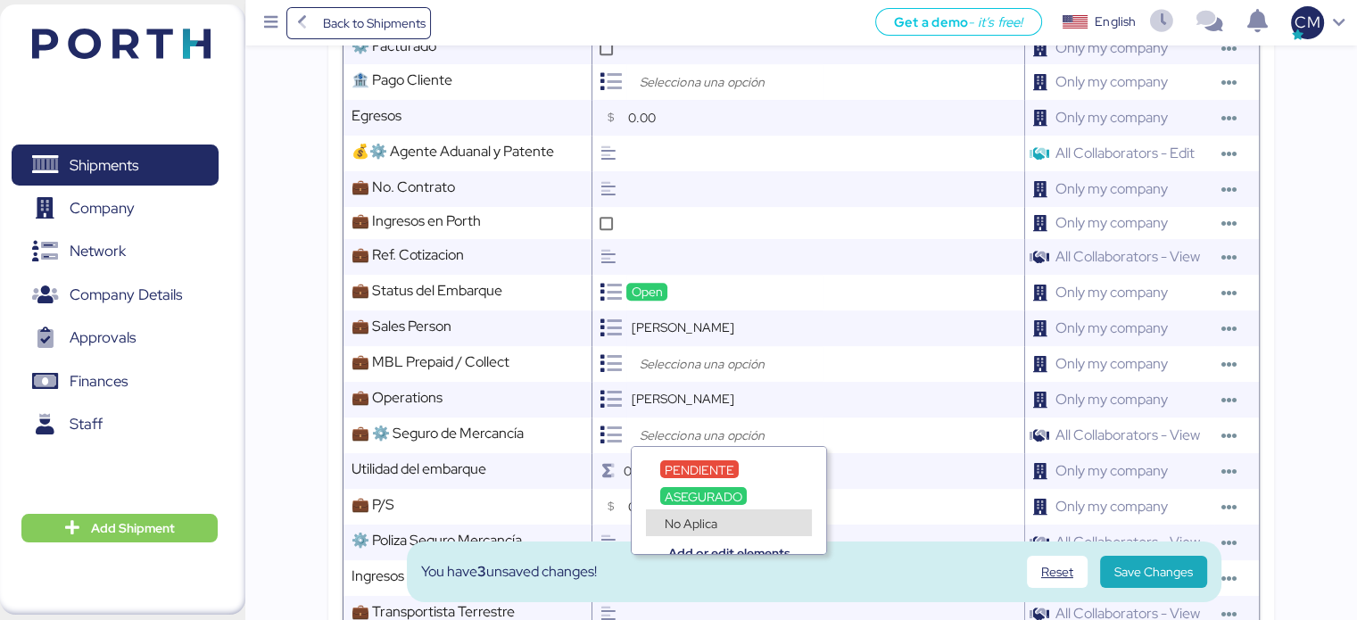
click at [690, 527] on div "Add or edit elements" at bounding box center [729, 540] width 194 height 27
click at [703, 517] on span "No Aplica" at bounding box center [691, 524] width 53 height 16
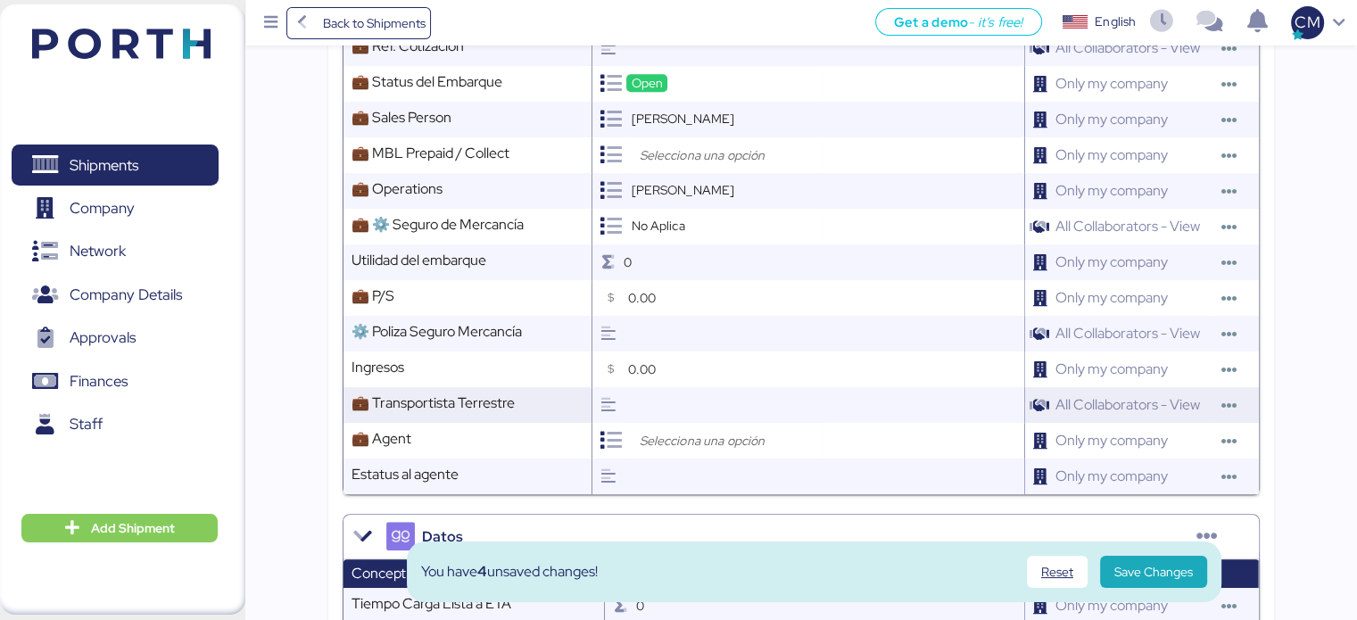
scroll to position [1160, 0]
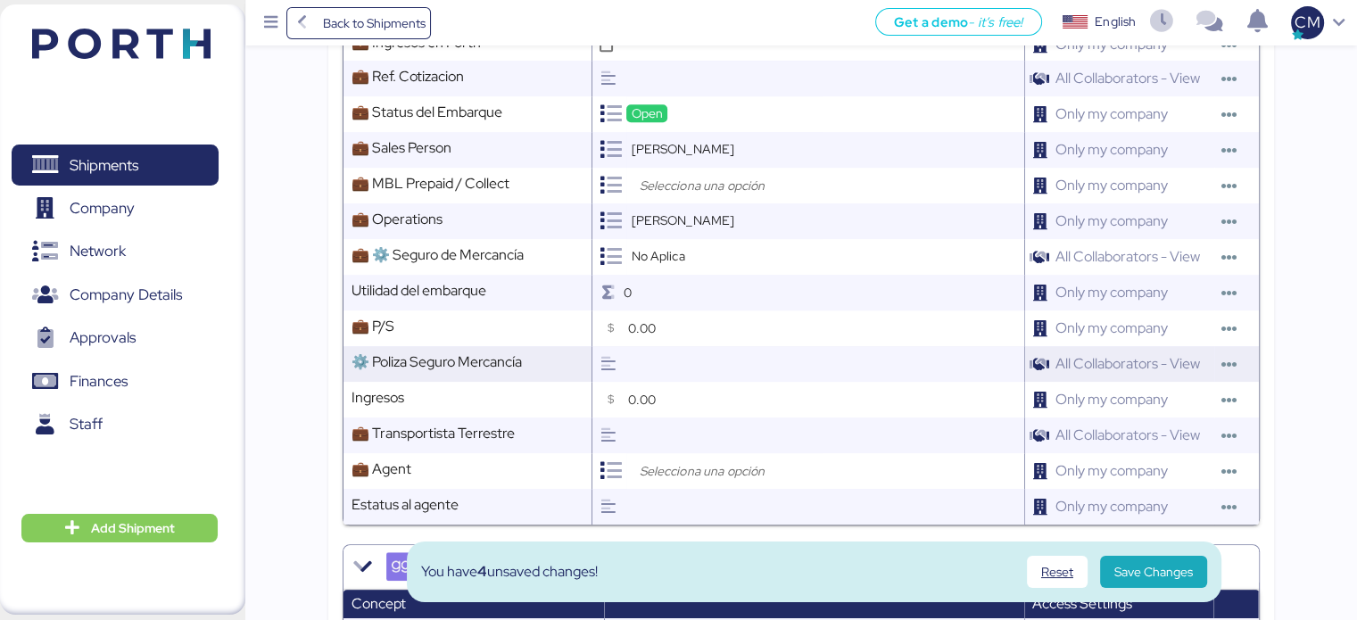
click at [681, 356] on input "text" at bounding box center [823, 364] width 401 height 36
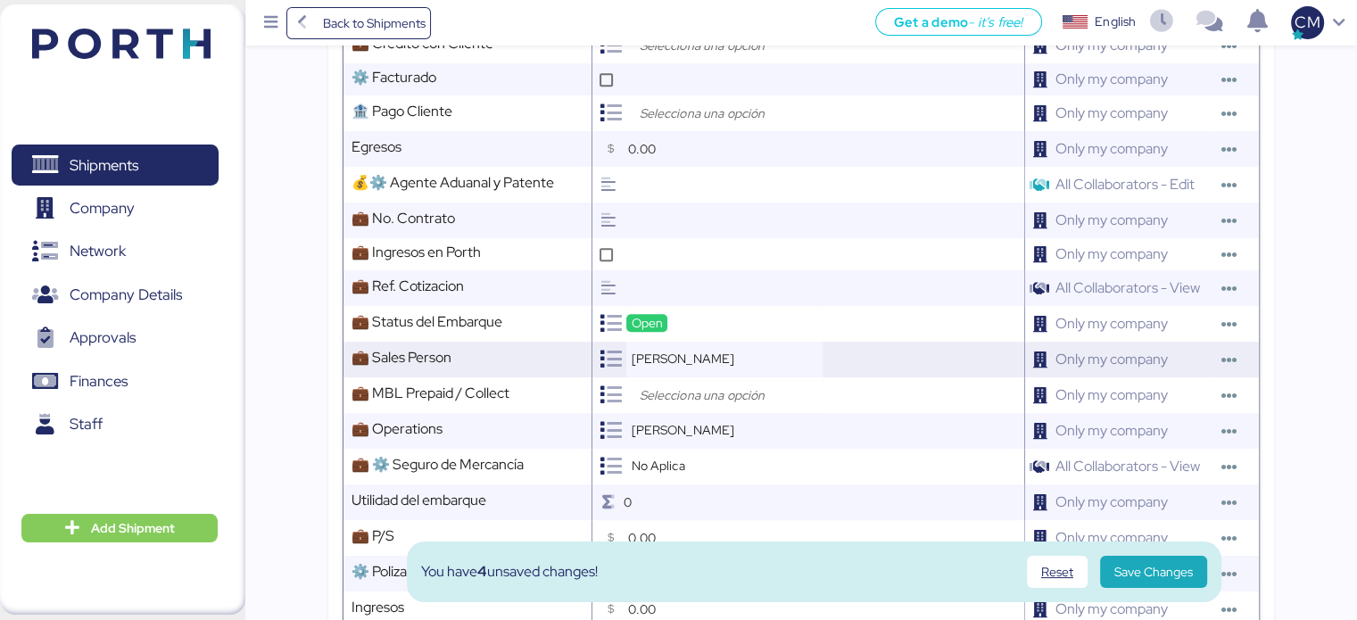
scroll to position [981, 0]
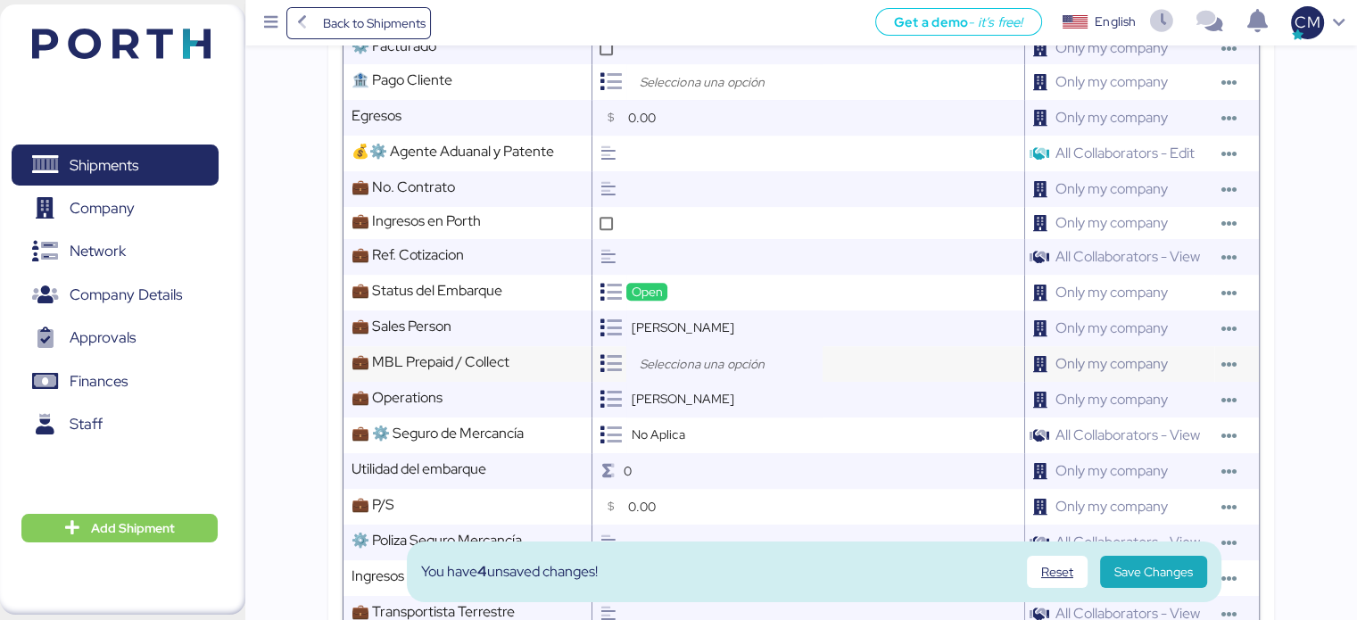
click at [703, 355] on input "search" at bounding box center [728, 363] width 187 height 21
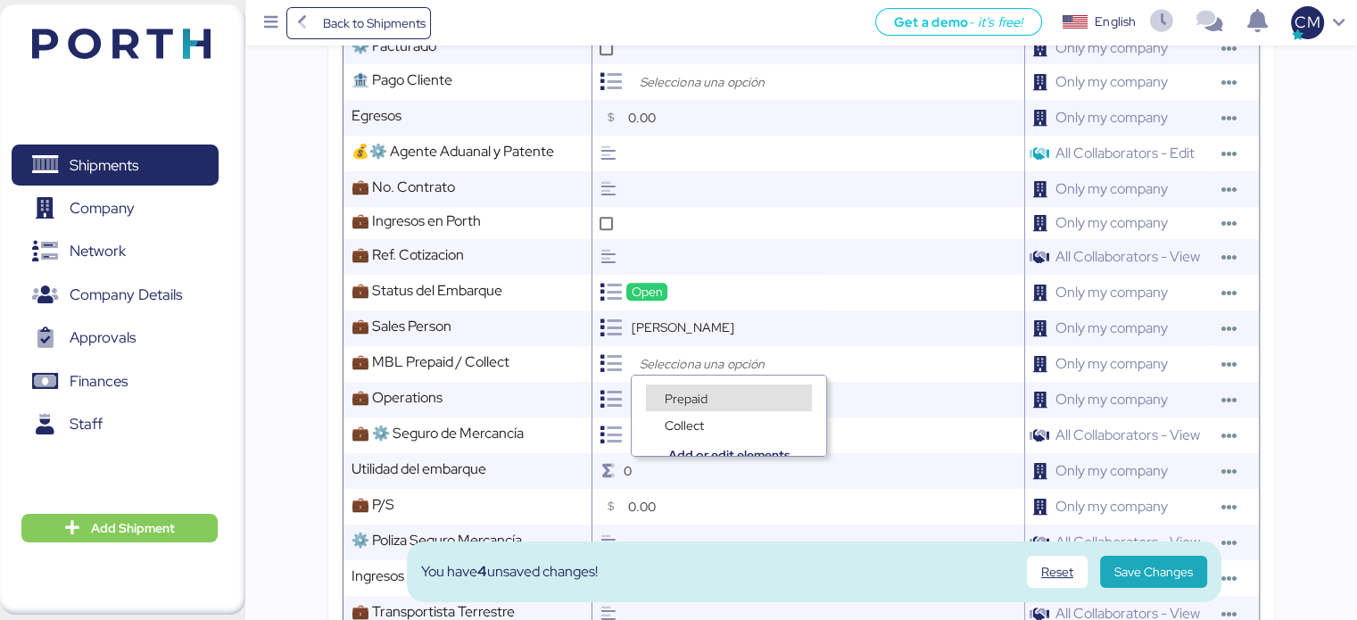
click at [714, 400] on div "Prepaid" at bounding box center [729, 397] width 166 height 27
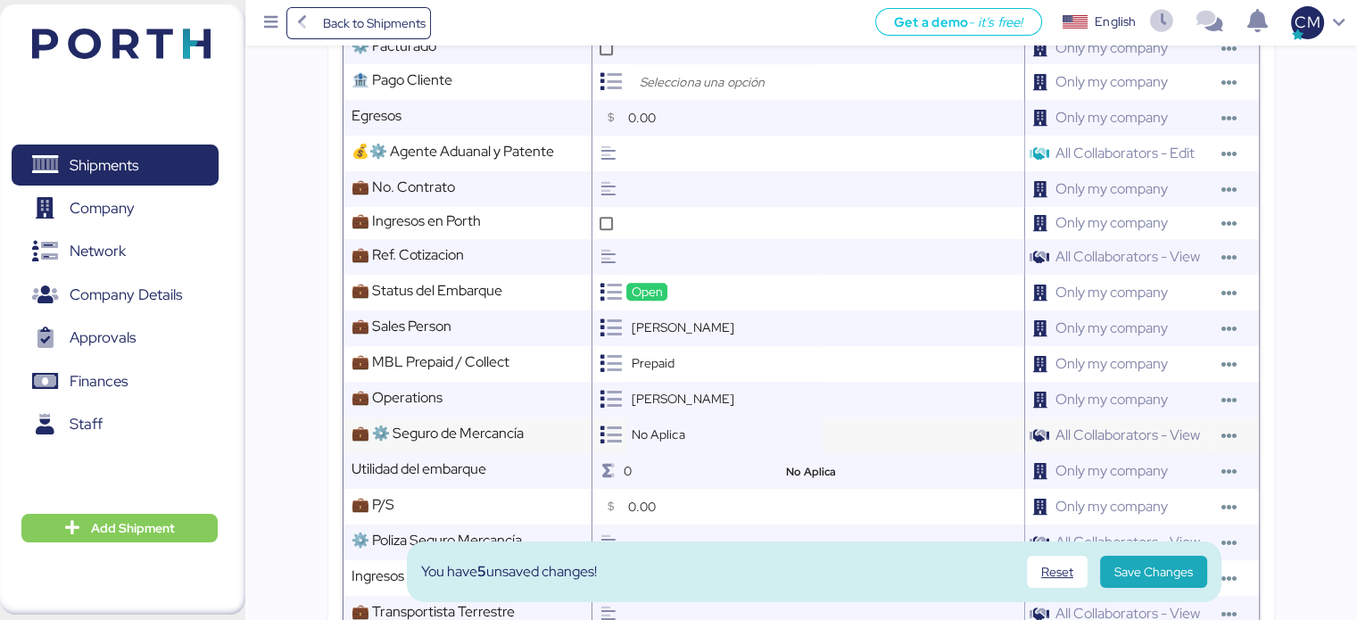
click at [689, 427] on div "No Aplica" at bounding box center [657, 434] width 62 height 18
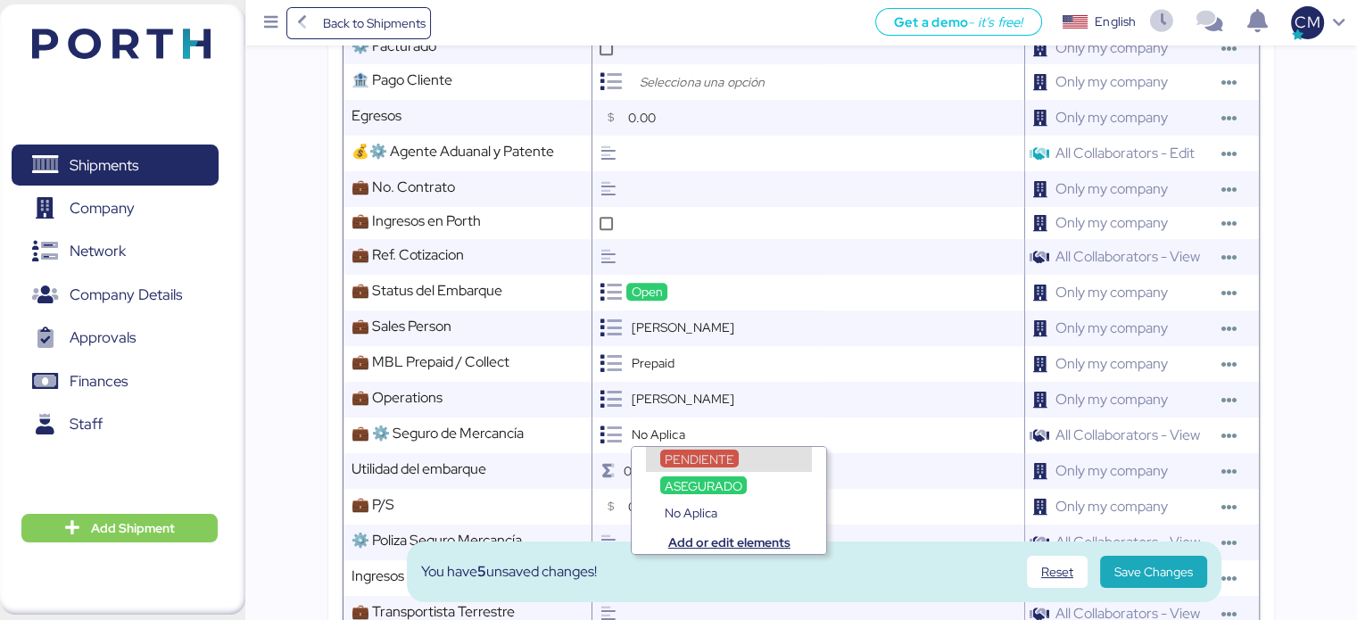
scroll to position [13, 0]
click at [703, 245] on input "text" at bounding box center [823, 257] width 401 height 36
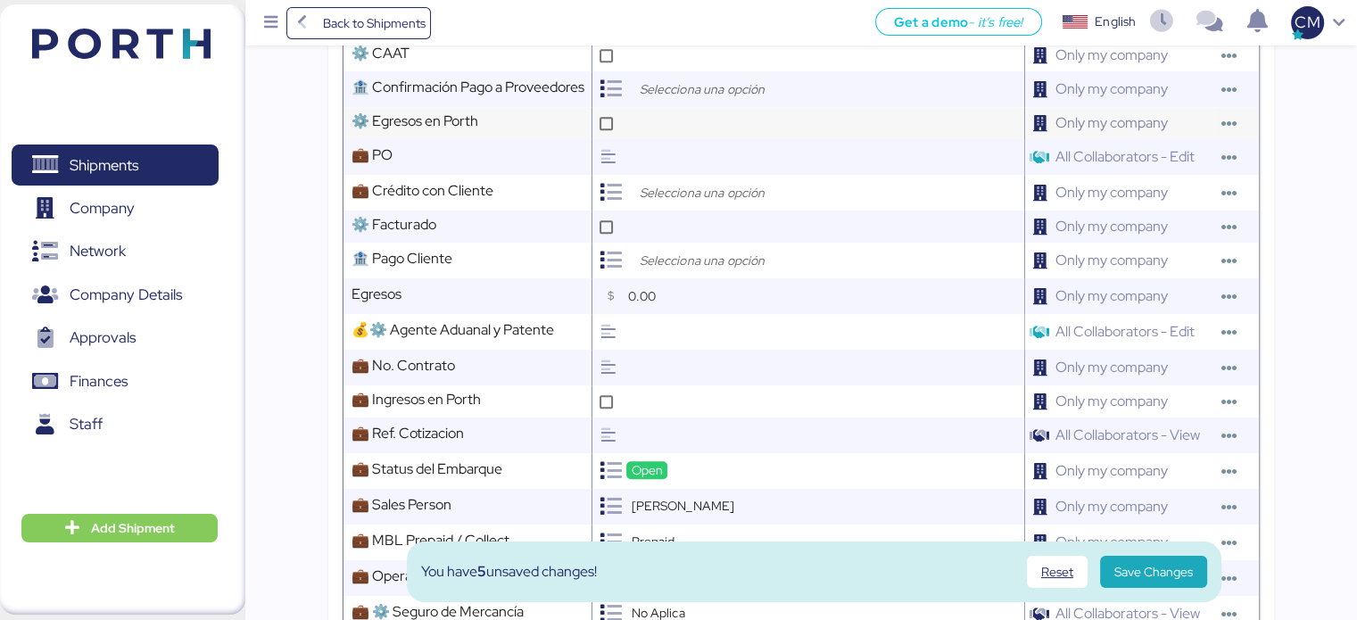
scroll to position [714, 0]
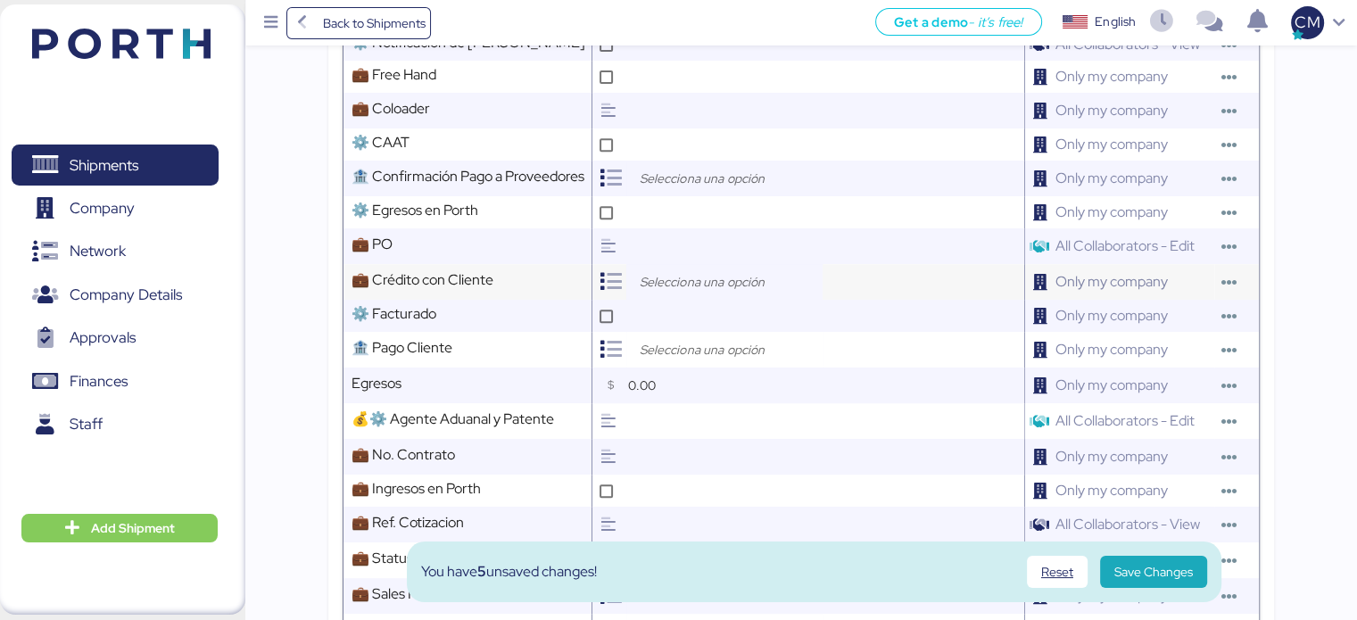
click at [712, 271] on input "search" at bounding box center [728, 281] width 187 height 21
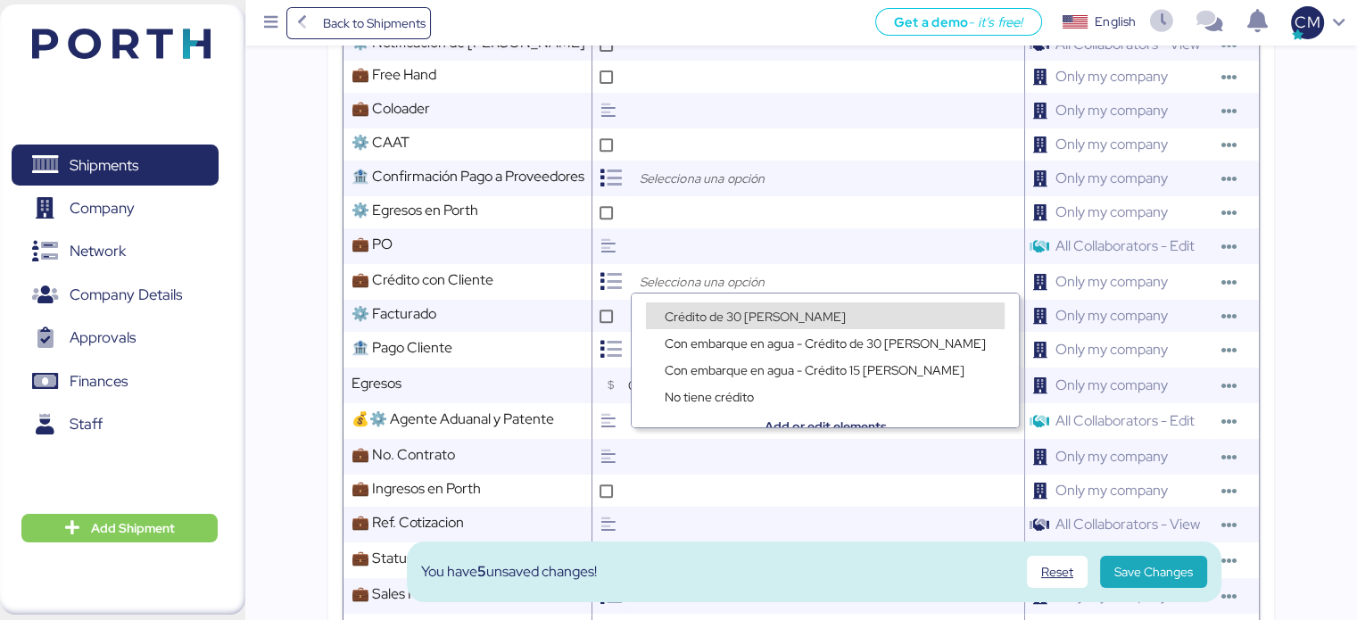
click at [714, 312] on span "Crédito de 30 días" at bounding box center [755, 317] width 181 height 16
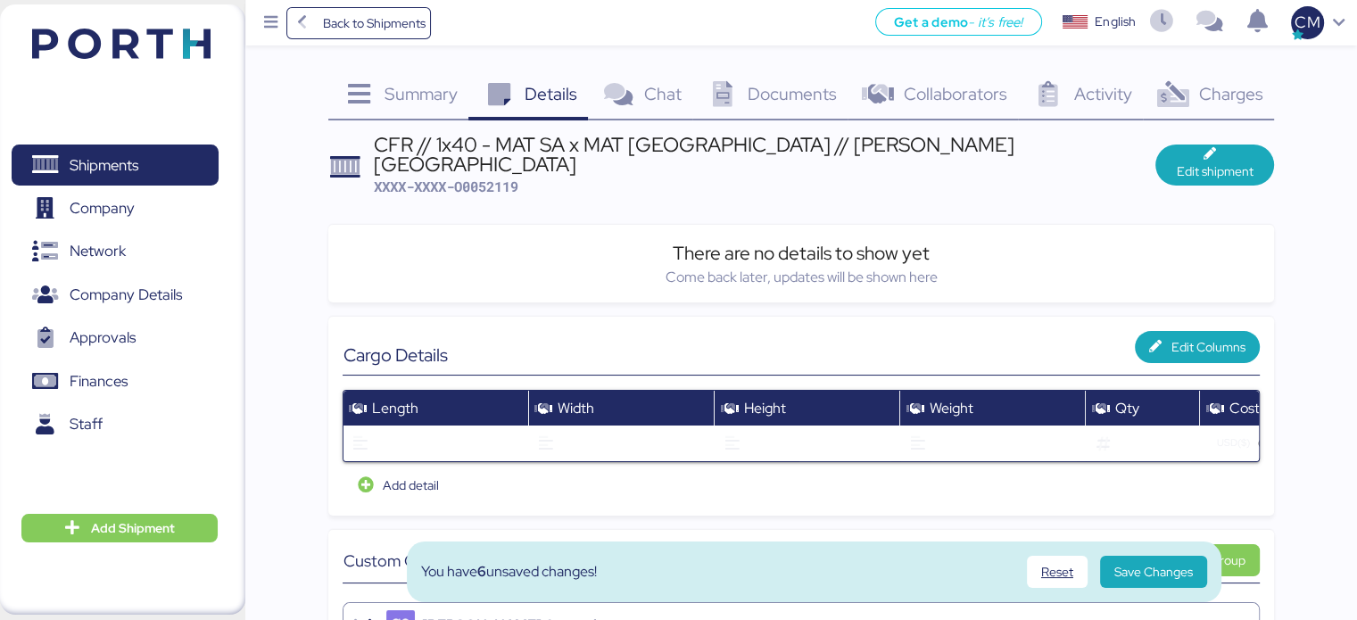
scroll to position [0, 0]
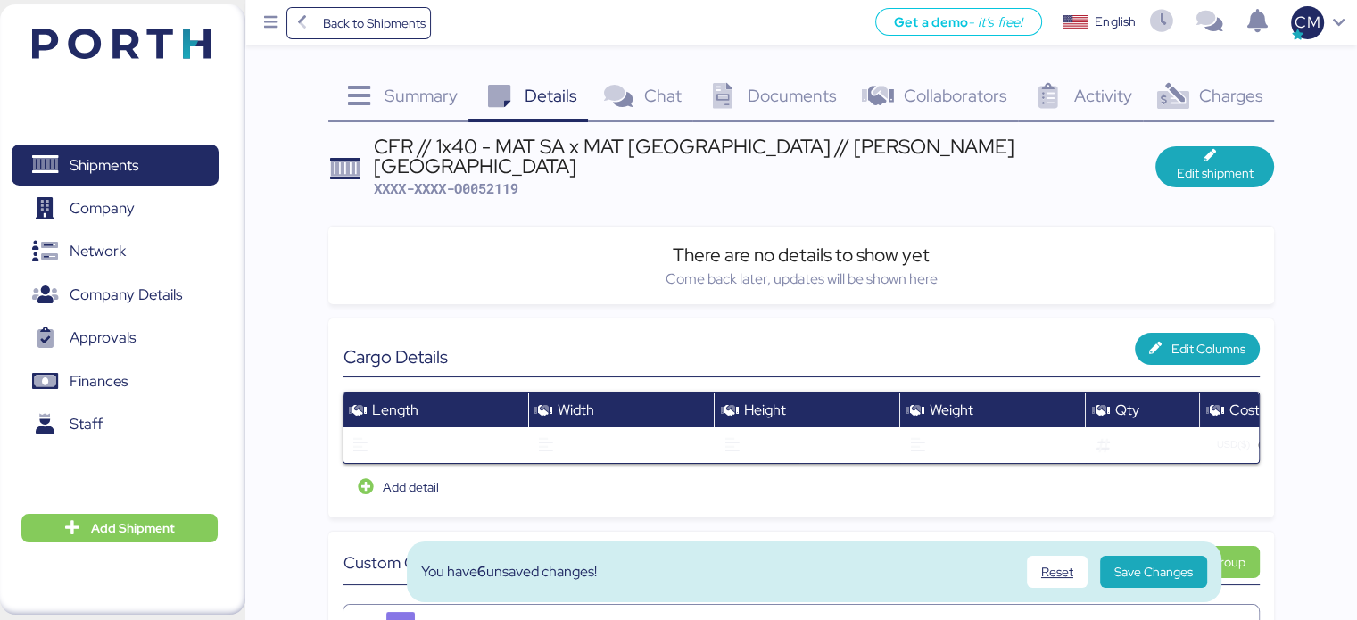
click at [688, 140] on div "CFR // 1x40 - MAT SA x MAT MEXICO // SANTOS - ALTAMIRA" at bounding box center [764, 156] width 781 height 40
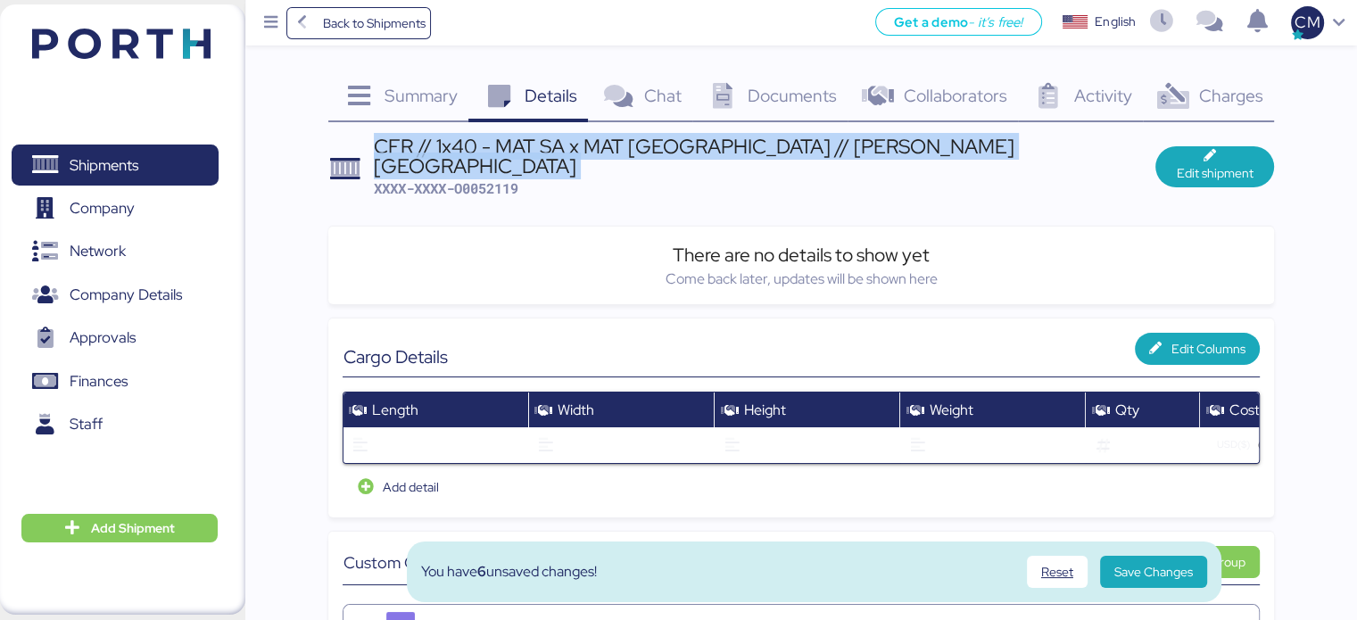
click at [688, 140] on div "CFR // 1x40 - MAT SA x MAT MEXICO // SANTOS - ALTAMIRA" at bounding box center [764, 156] width 781 height 40
copy div "CFR // 1x40 - MAT SA x MAT MEXICO // SANTOS - ALTAMIRA"
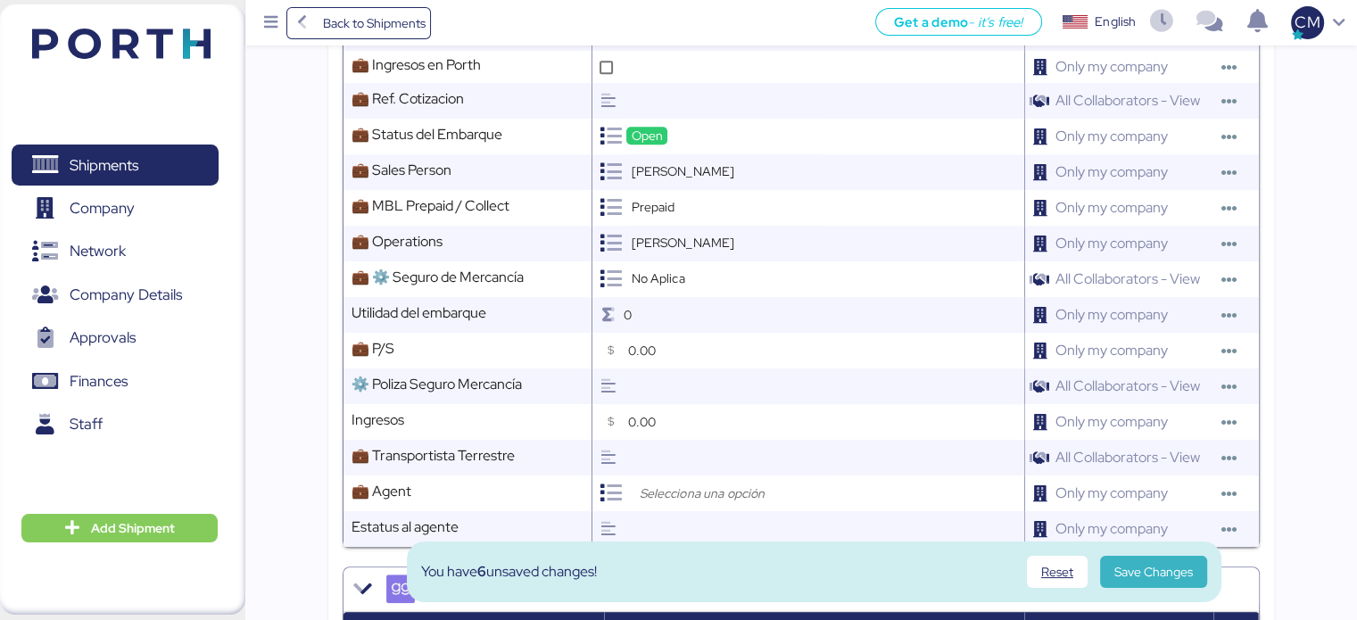
scroll to position [1249, 0]
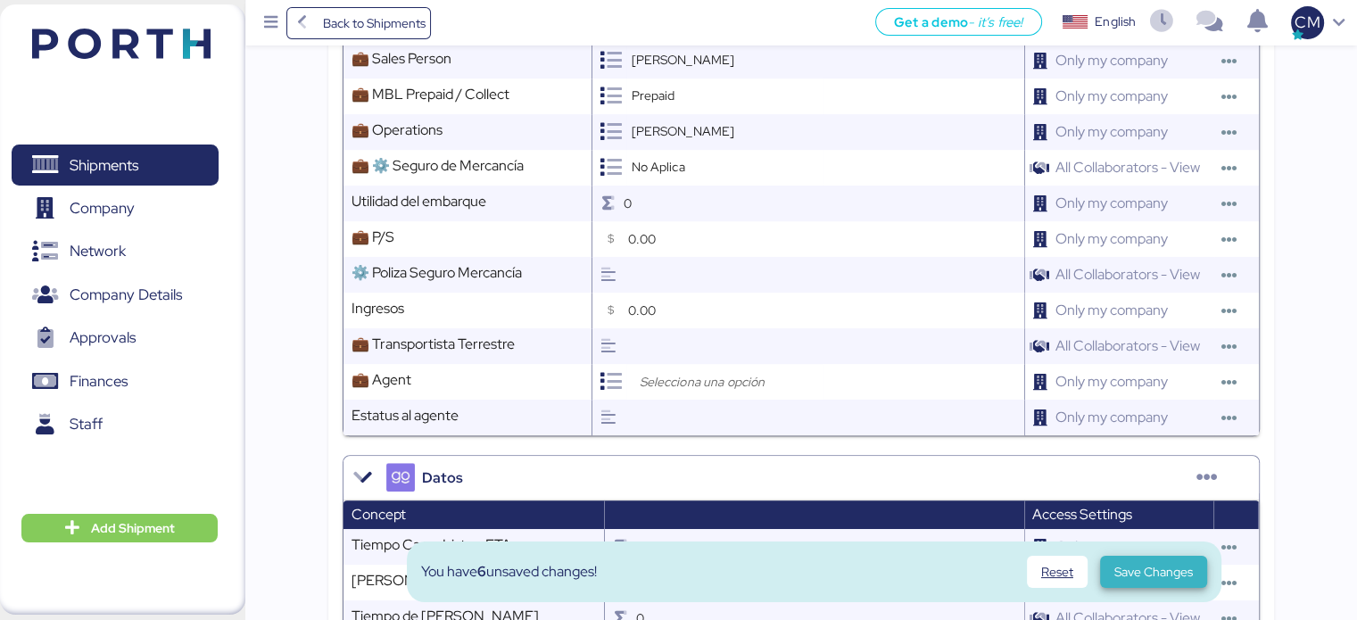
click at [1136, 567] on span "Save Changes" at bounding box center [1153, 571] width 78 height 21
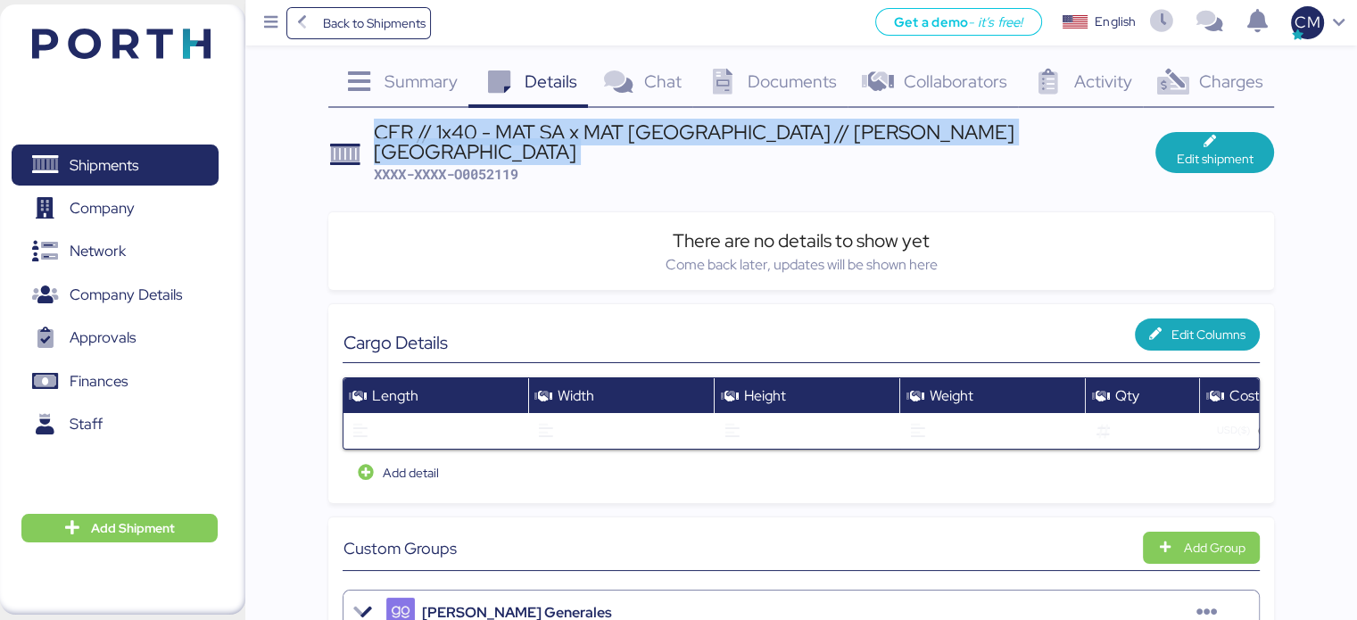
scroll to position [0, 0]
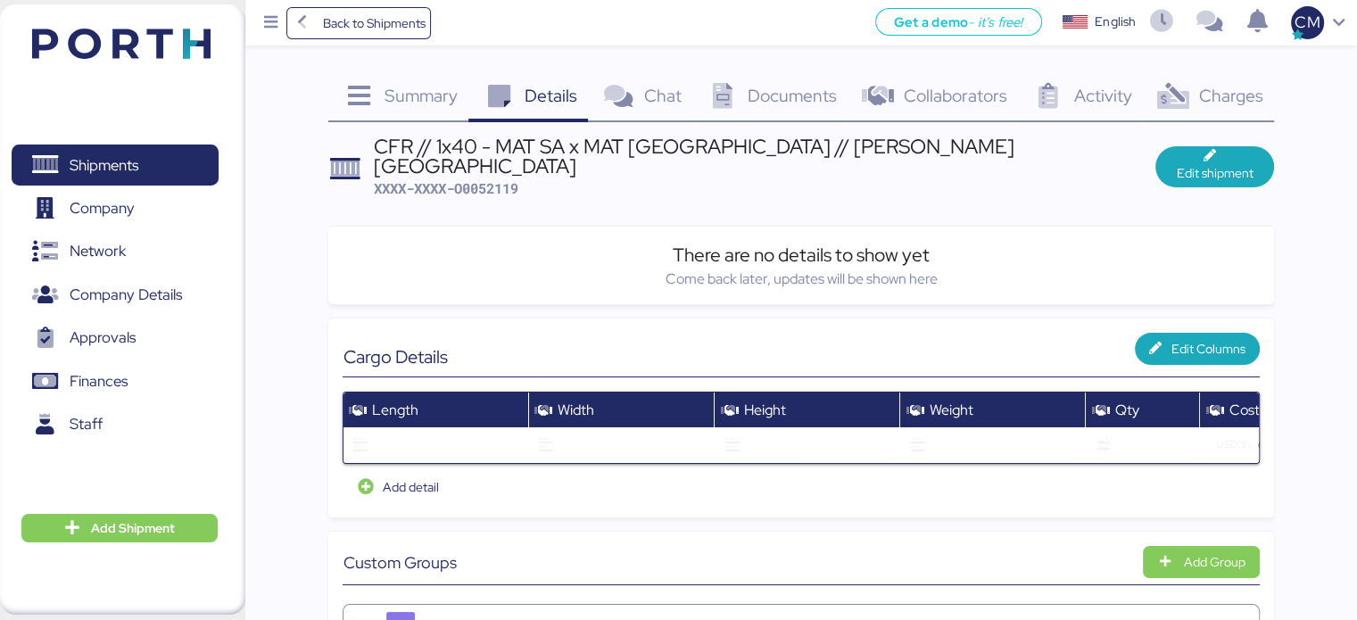
click at [590, 268] on div "Come back later, updates will be shown here" at bounding box center [801, 278] width 916 height 21
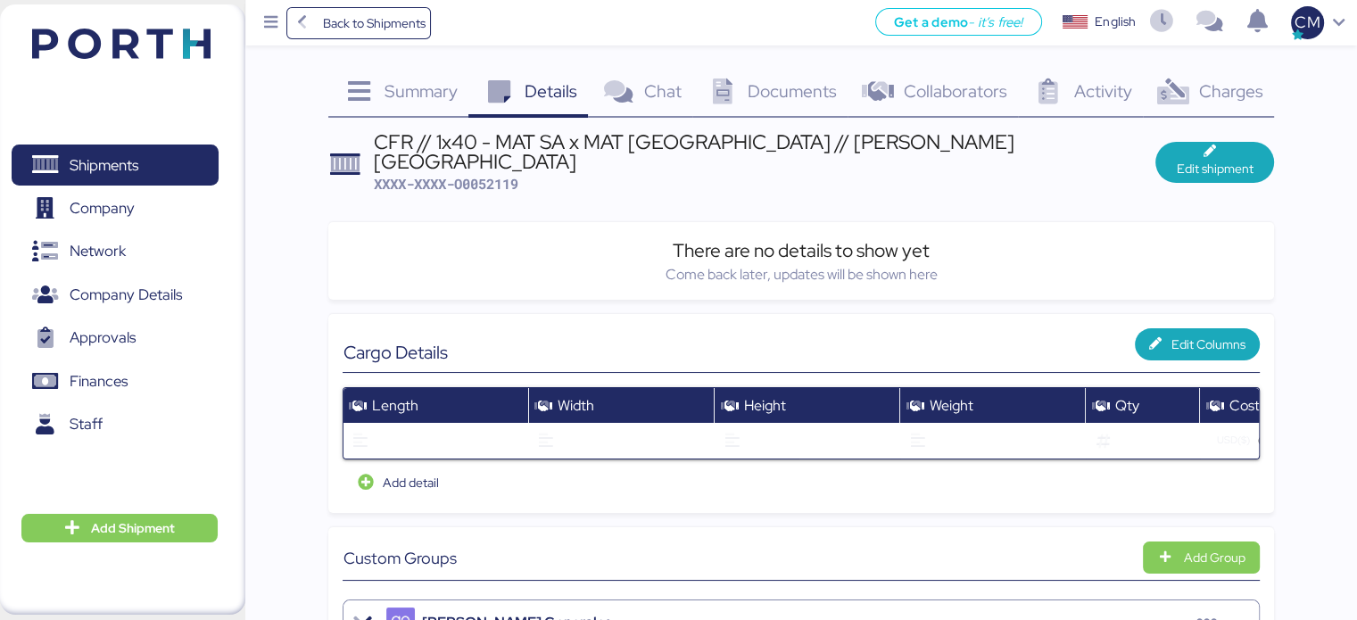
scroll to position [446, 0]
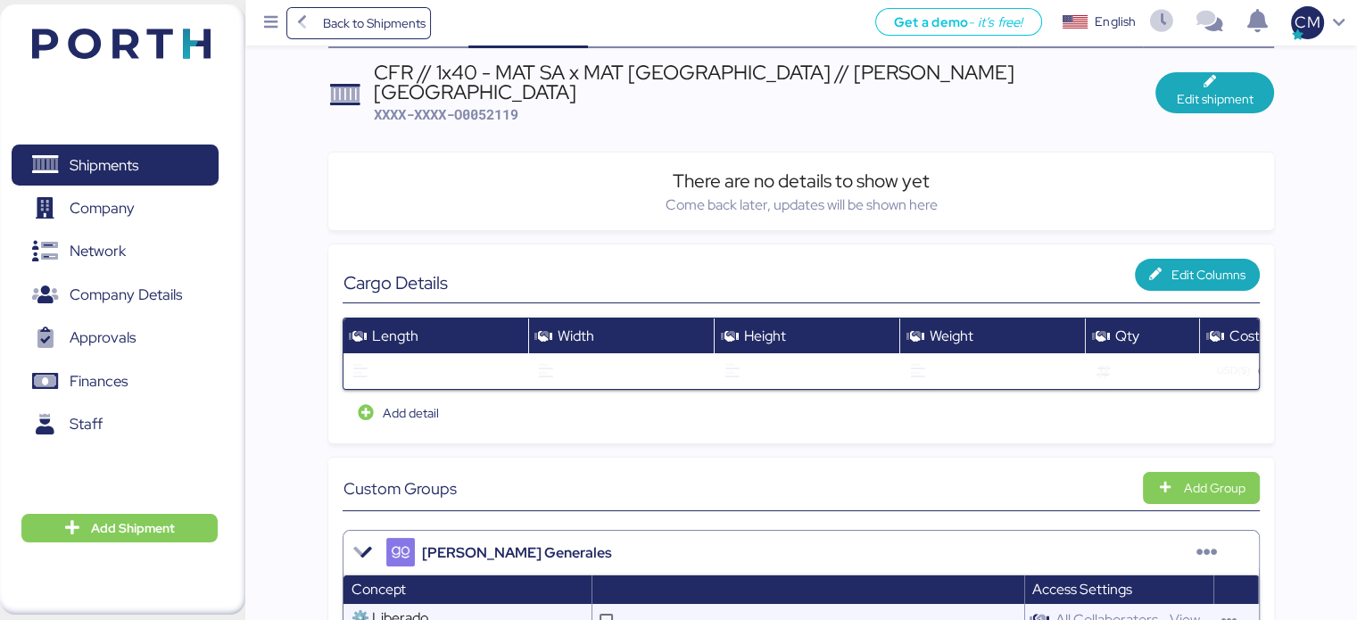
scroll to position [0, 0]
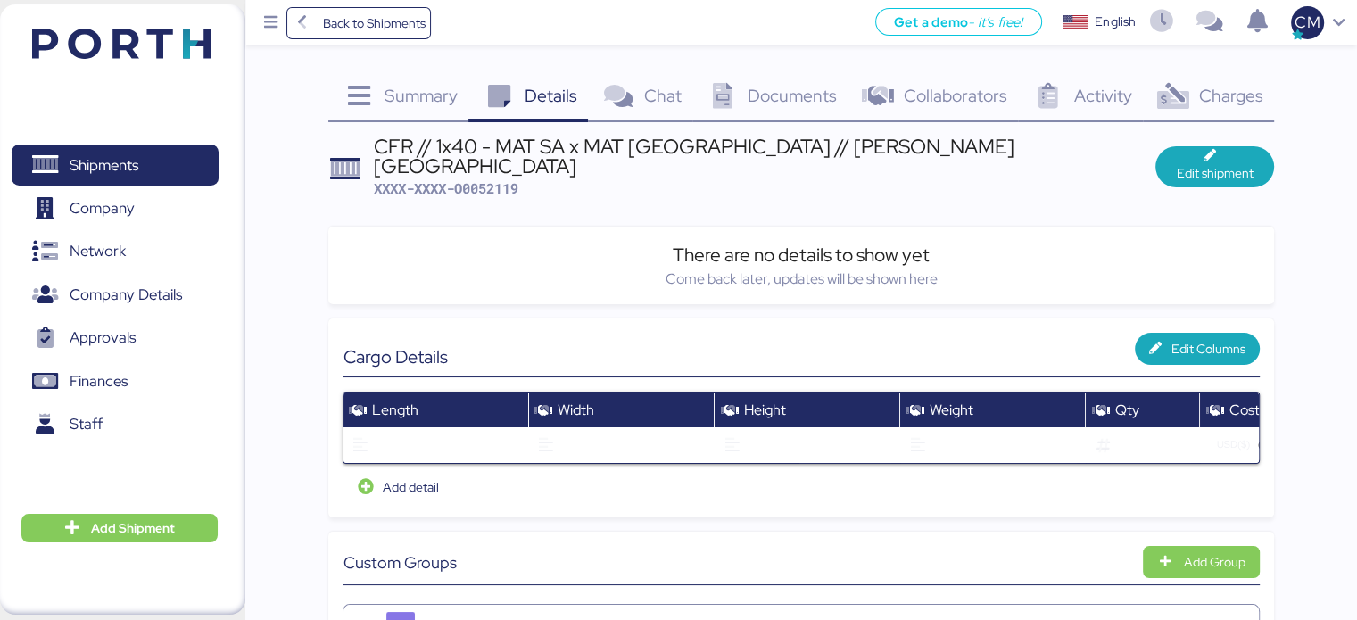
click at [502, 179] on span "XXXX-XXXX-O0052119" at bounding box center [446, 188] width 145 height 18
copy span "O0052119"
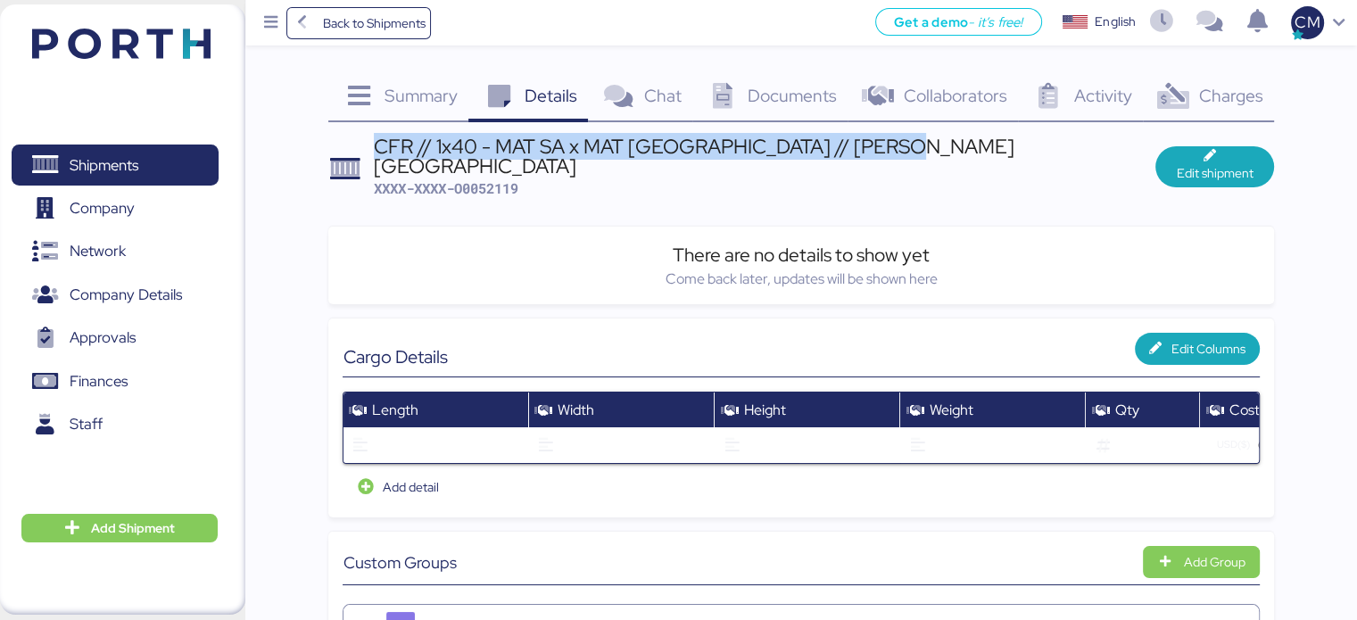
drag, startPoint x: 371, startPoint y: 145, endPoint x: 931, endPoint y: 138, distance: 560.2
click at [932, 142] on header "CFR // 1x40 - MAT SA x MAT MEXICO // SANTOS - ALTAMIRA XXXX-XXXX-O0052119 Edit …" at bounding box center [800, 167] width 945 height 62
copy div "CFR // 1x40 - MAT SA x MAT MEXICO // SANTOS - ALTAMIRA"
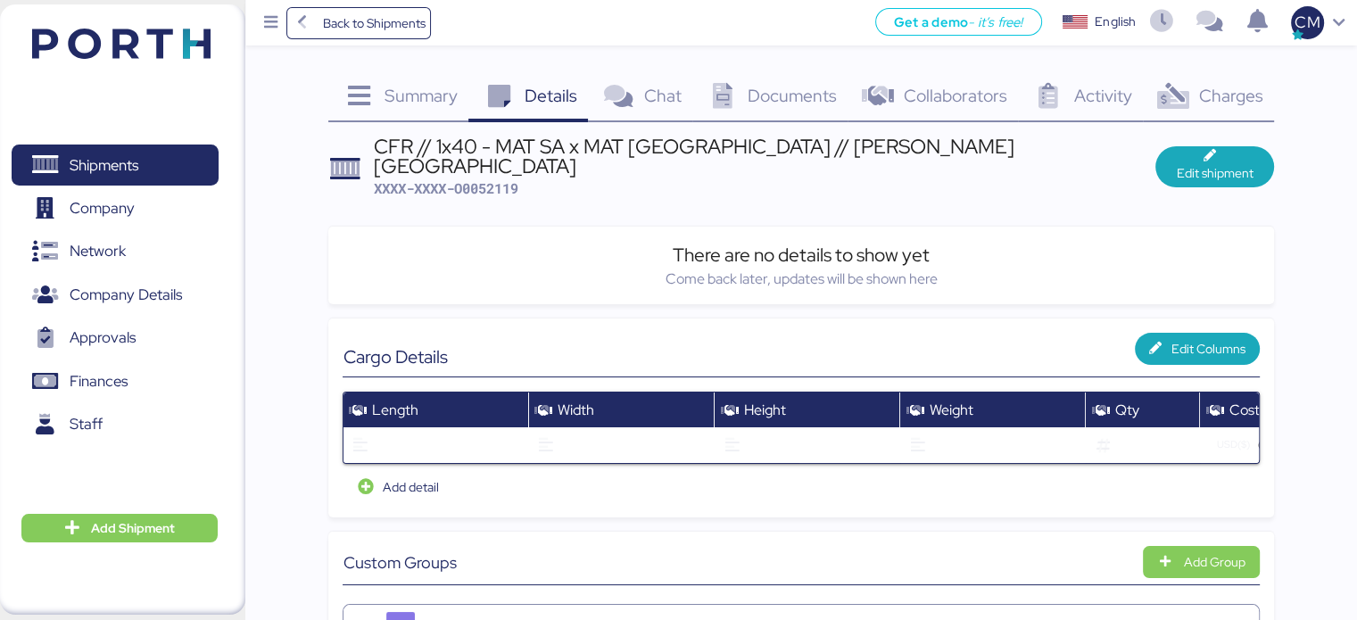
click at [496, 179] on span "XXXX-XXXX-O0052119" at bounding box center [446, 188] width 145 height 18
copy span "O0052119"
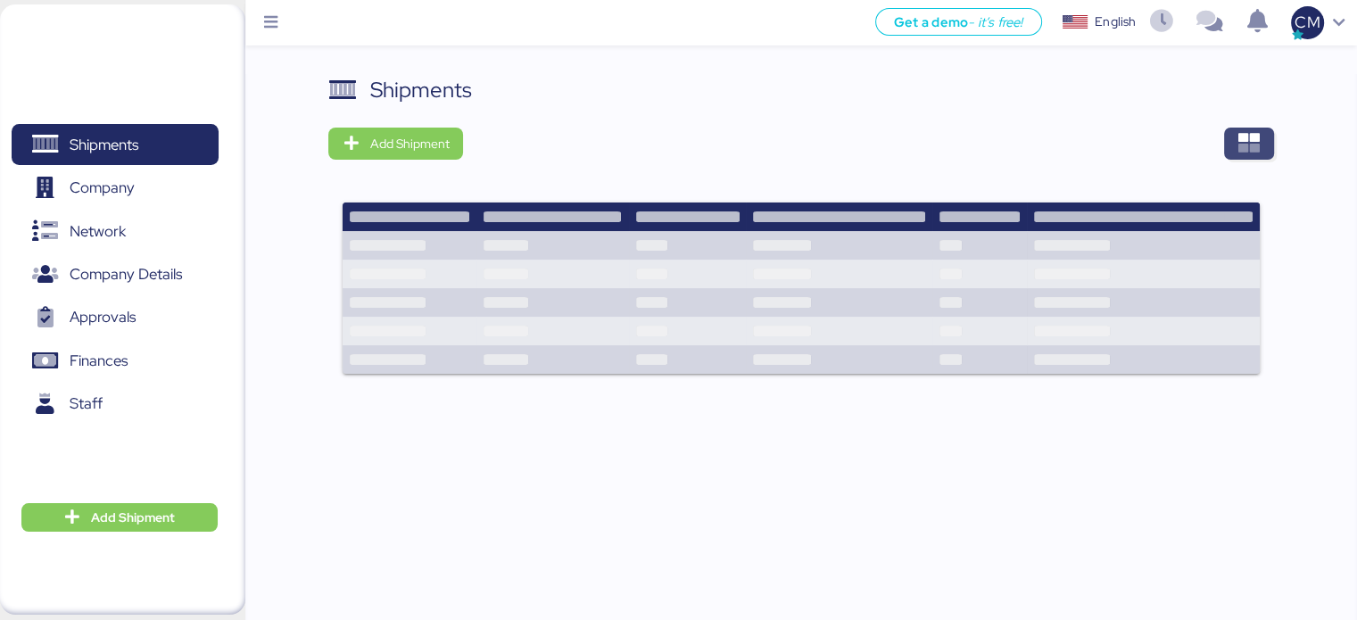
click at [1244, 133] on icon "button" at bounding box center [1248, 143] width 21 height 21
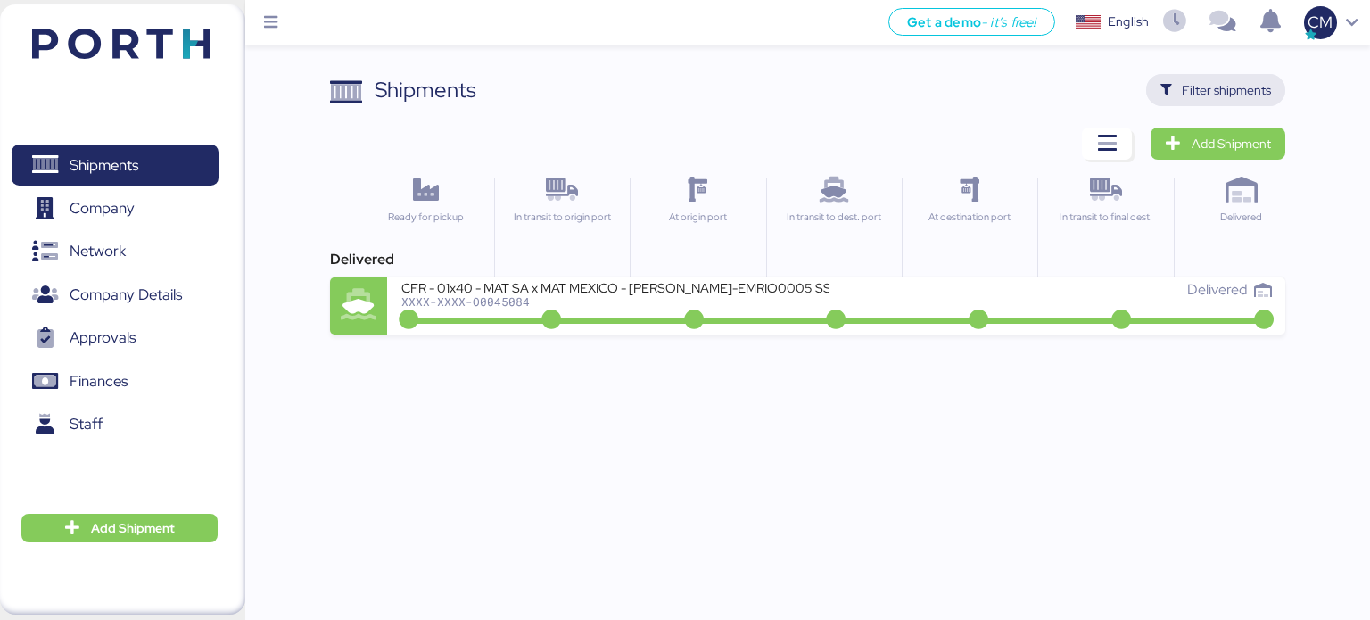
click at [1240, 95] on span "Filter shipments" at bounding box center [1226, 89] width 89 height 21
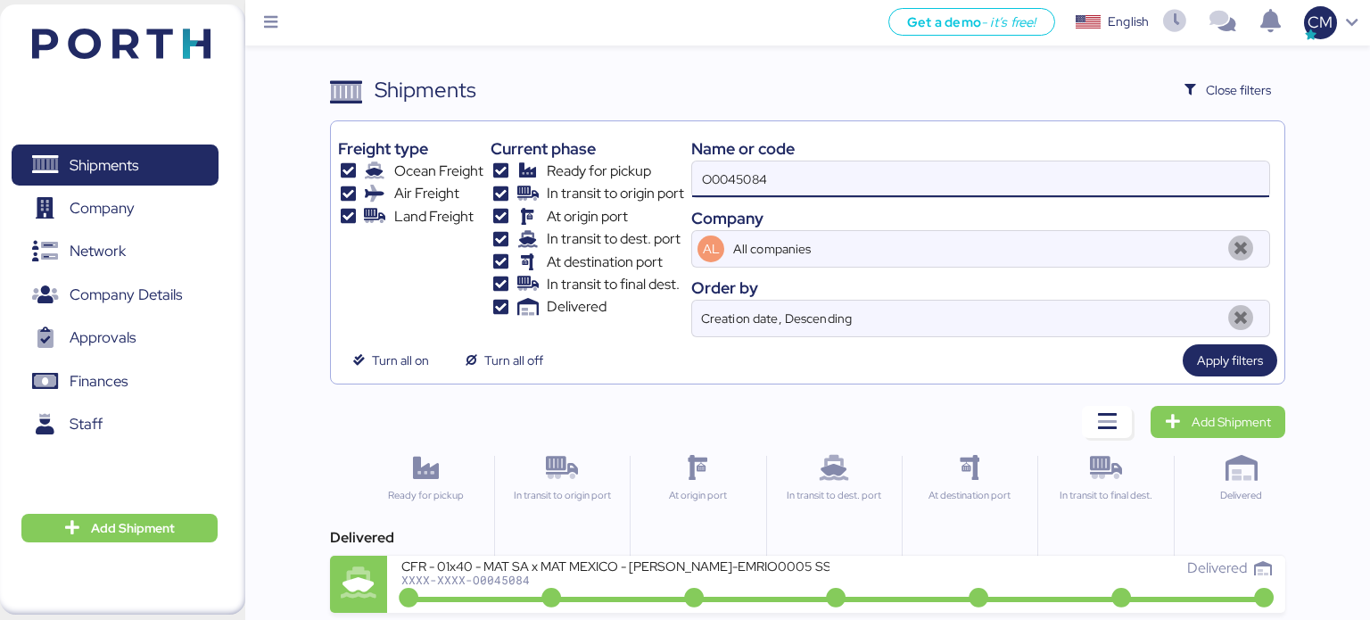
click at [806, 179] on input "O0045084" at bounding box center [980, 179] width 577 height 36
type input "O"
paste input "O0052119"
type input "O0052119"
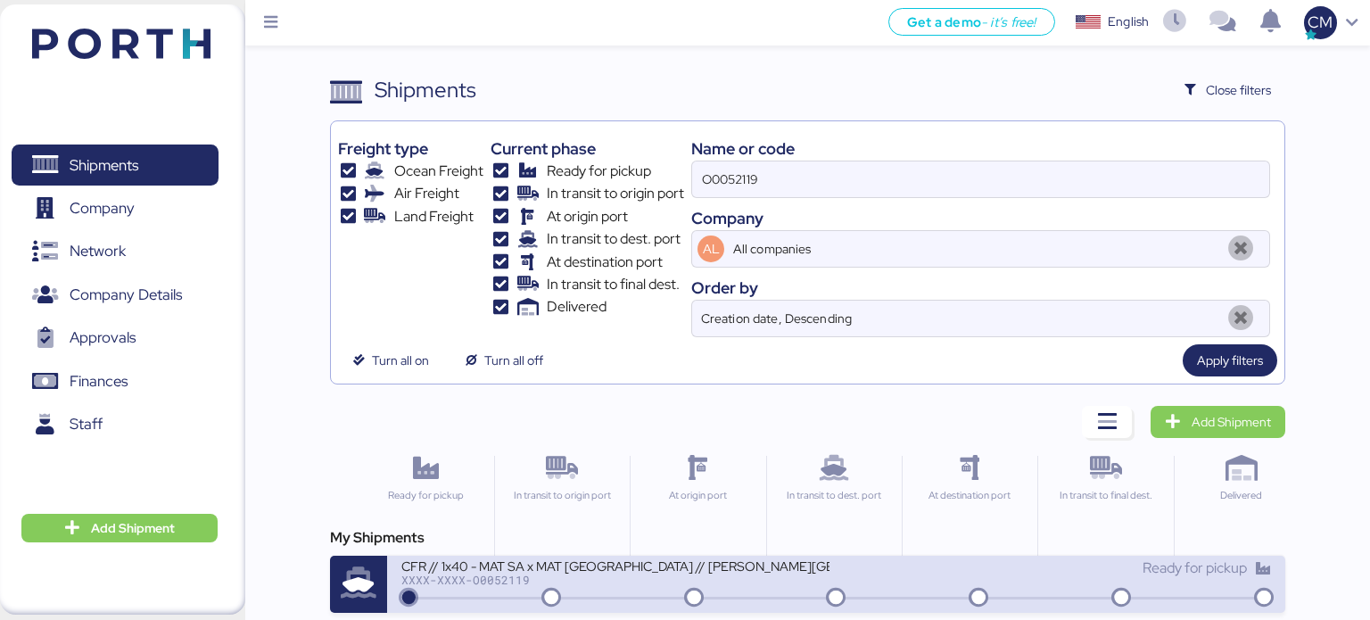
click at [745, 566] on div "CFR // 1x40 - MAT SA x MAT MEXICO // SANTOS - ALTAMIRA" at bounding box center [615, 564] width 428 height 15
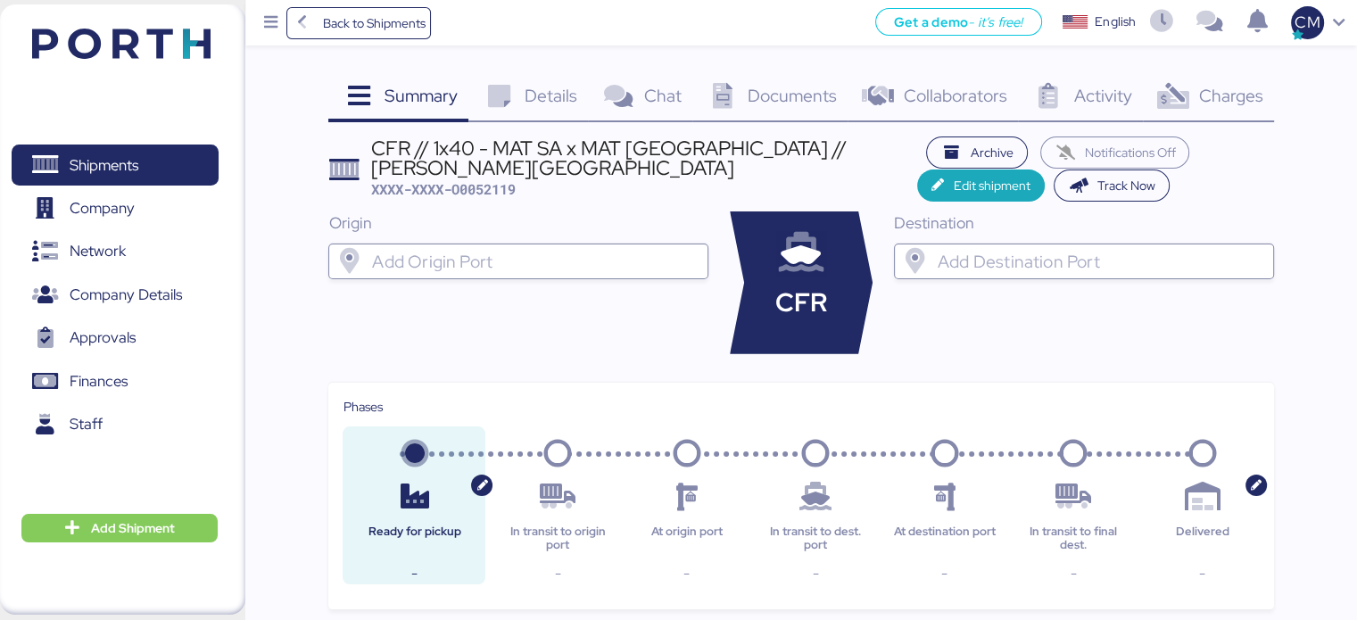
click at [542, 93] on span "Details" at bounding box center [550, 95] width 53 height 23
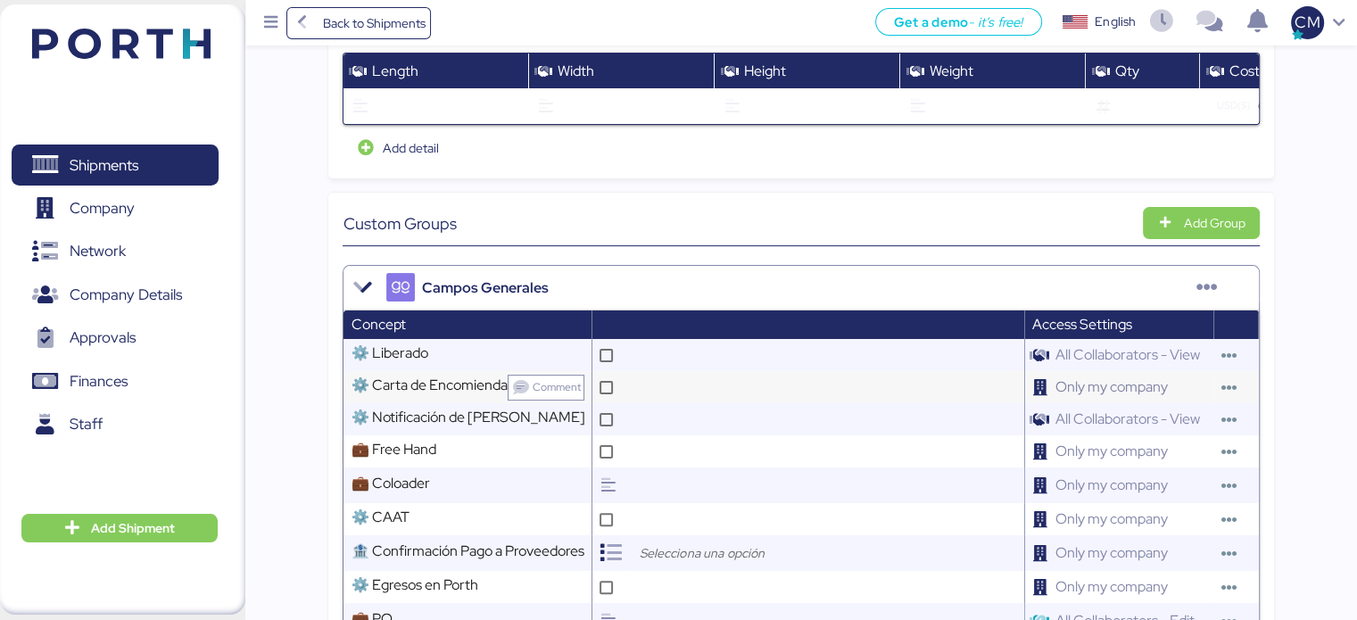
scroll to position [357, 0]
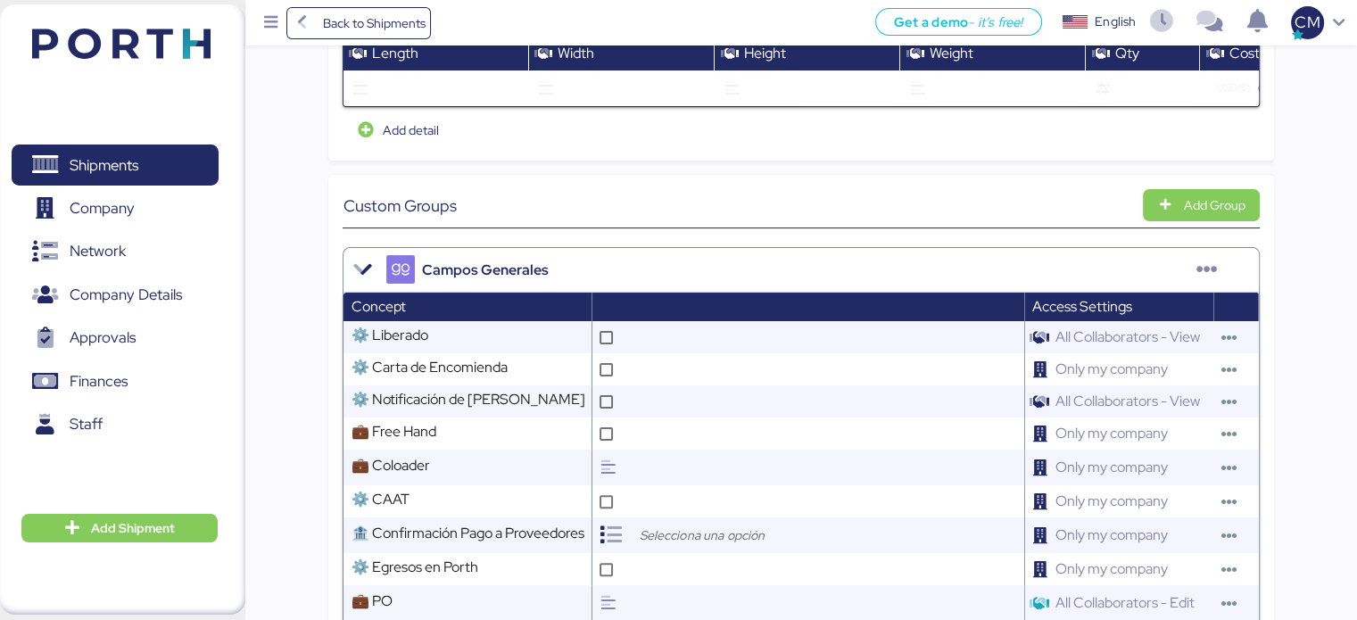
drag, startPoint x: 601, startPoint y: 219, endPoint x: 878, endPoint y: 12, distance: 345.4
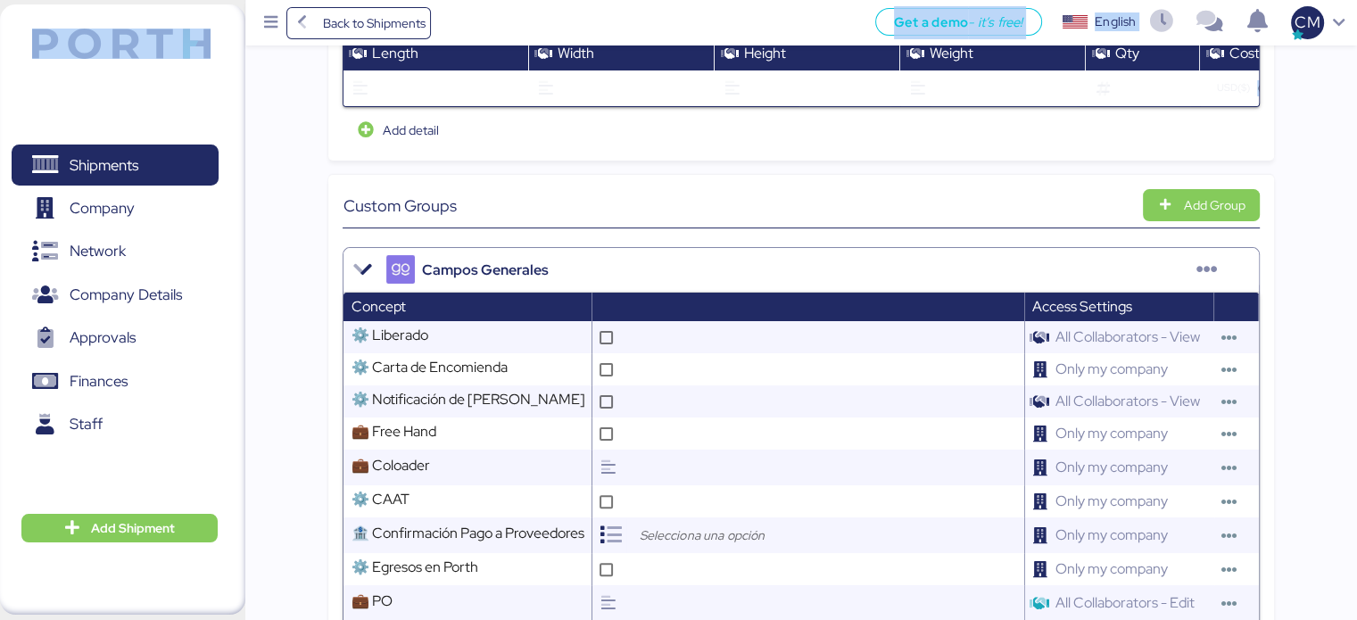
click at [838, 195] on header "Custom Groups Add Group" at bounding box center [801, 205] width 916 height 32
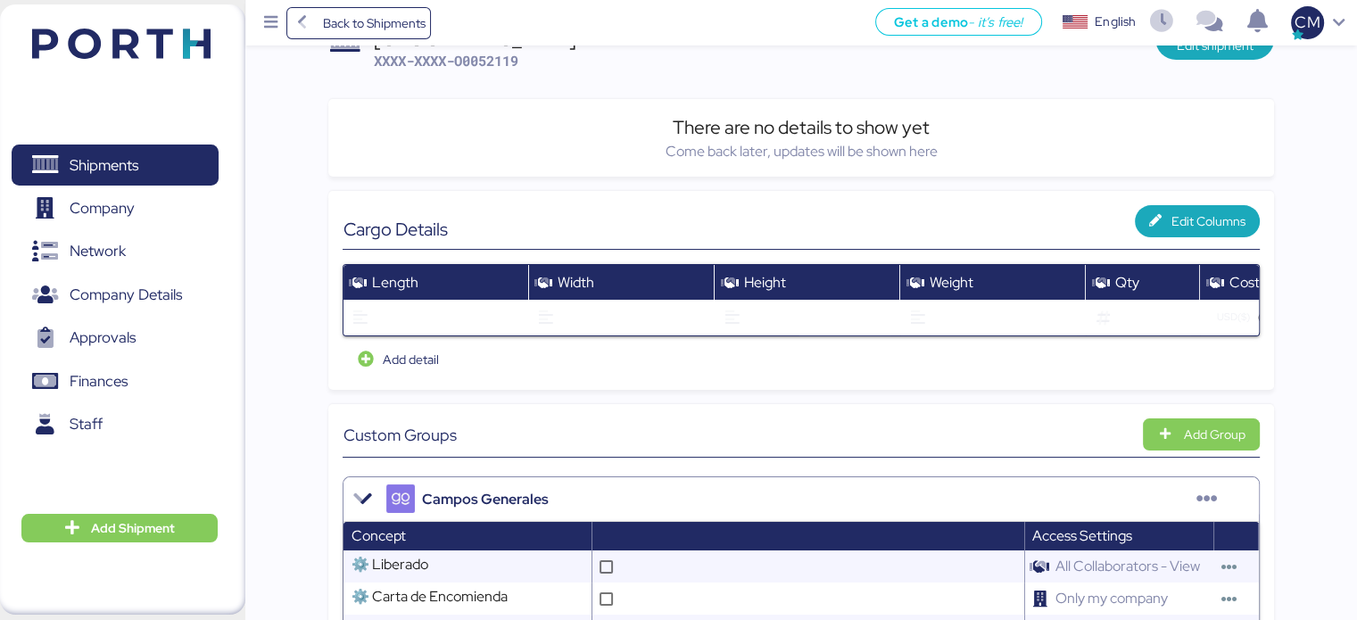
scroll to position [0, 0]
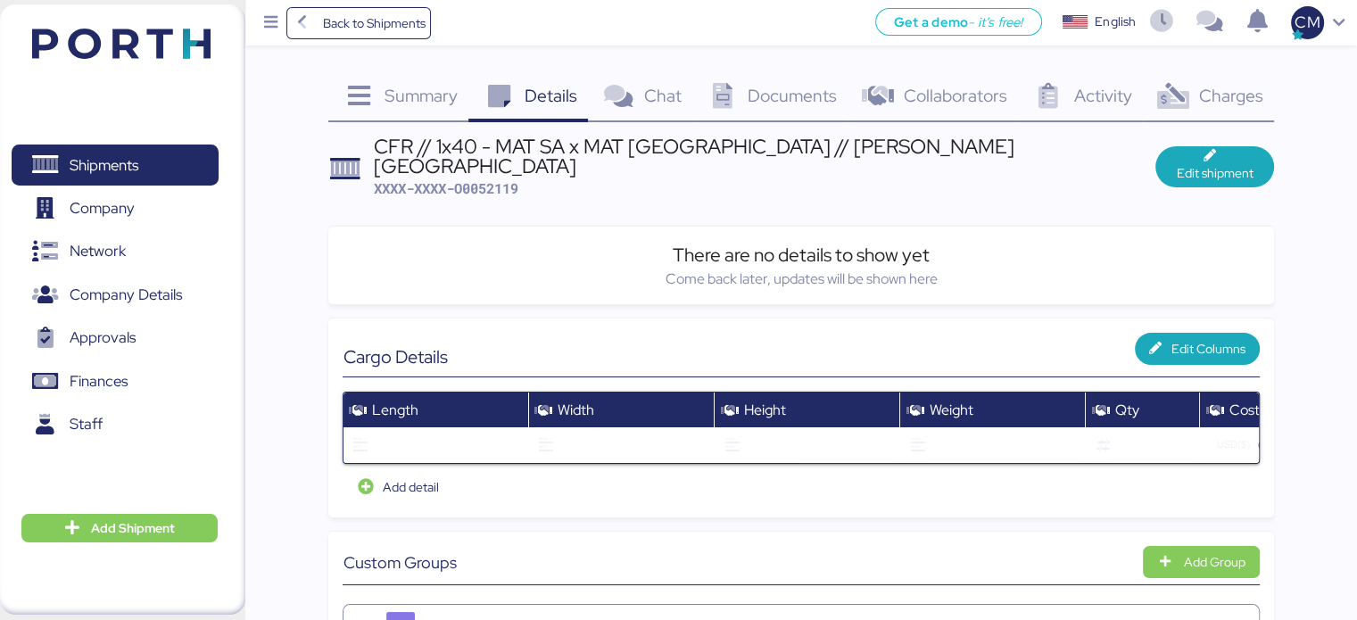
click at [632, 85] on icon at bounding box center [618, 97] width 38 height 26
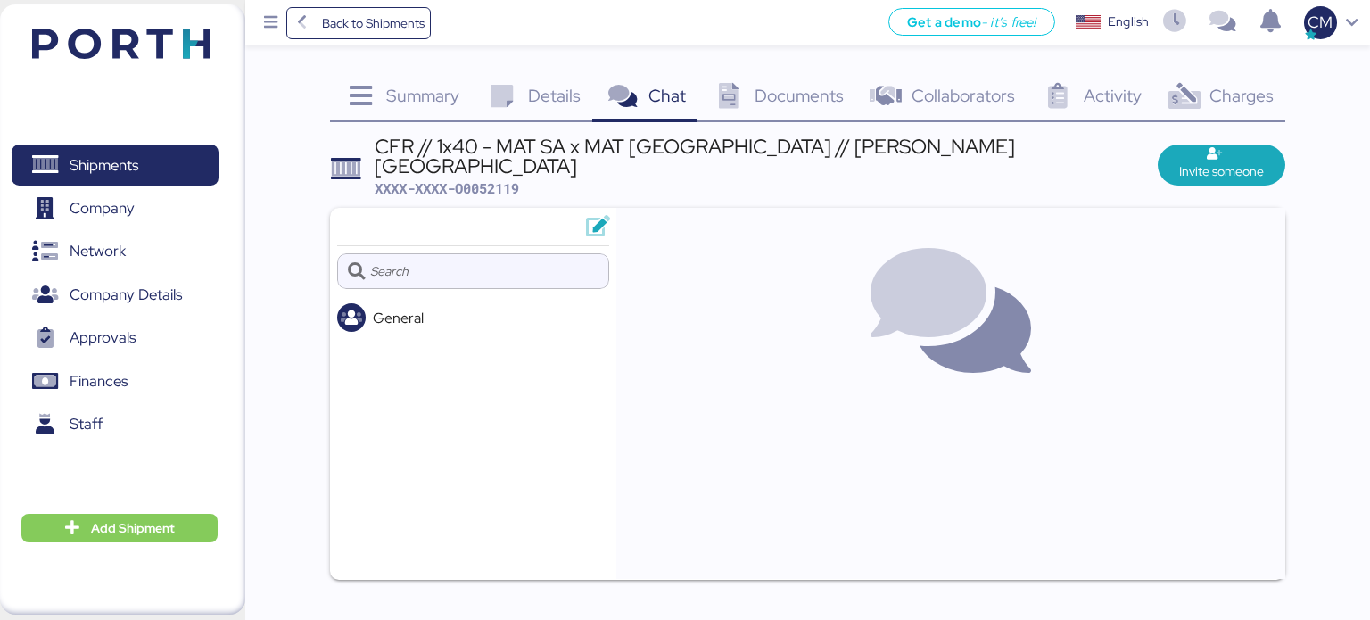
click at [527, 99] on div "Details 0" at bounding box center [531, 98] width 121 height 48
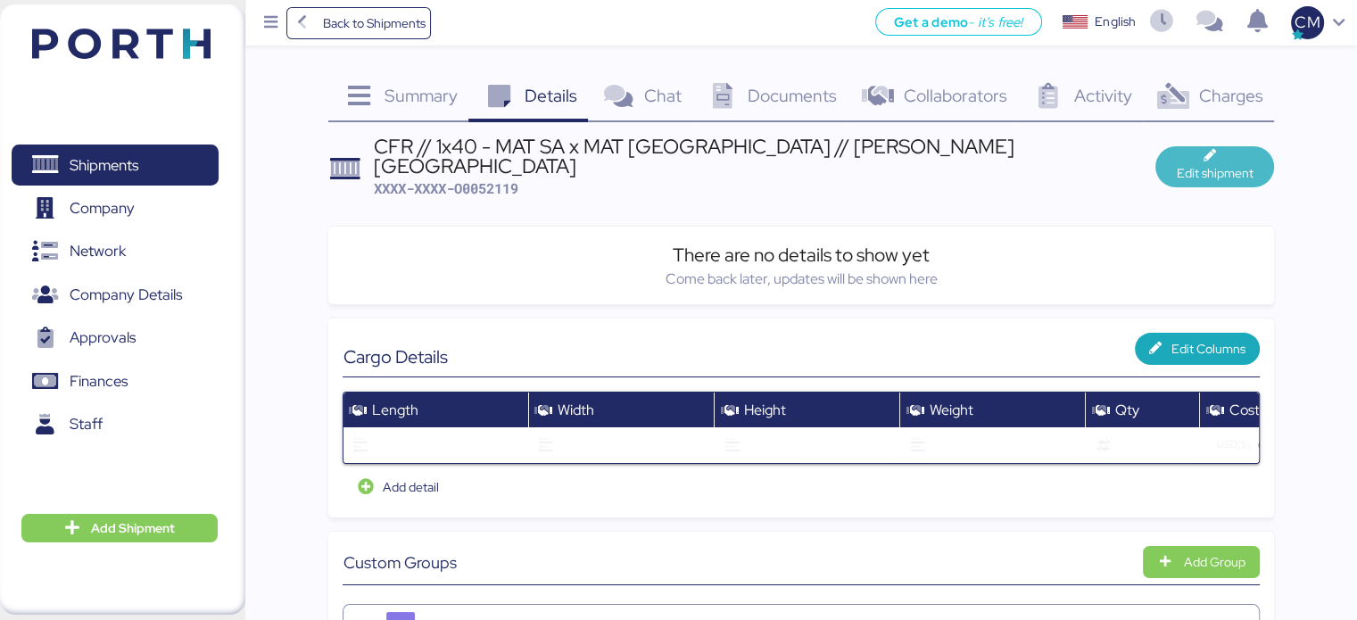
click at [1206, 146] on span "Edit shipment" at bounding box center [1214, 166] width 118 height 41
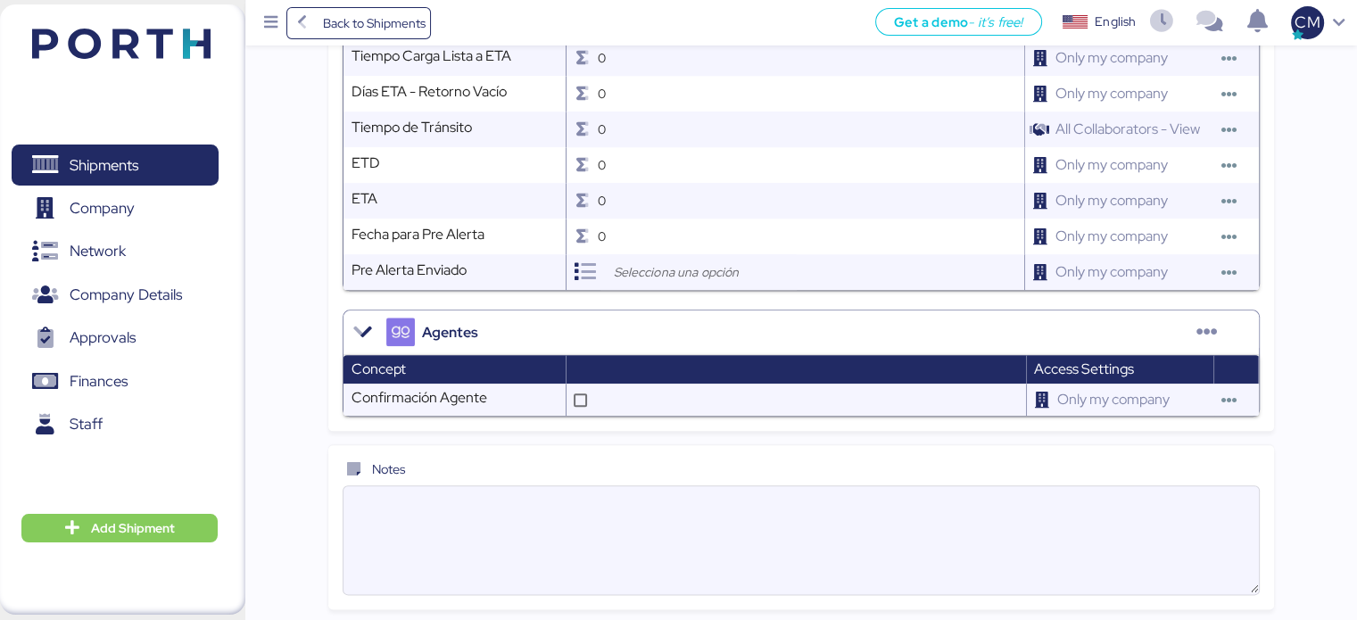
scroll to position [1990, 0]
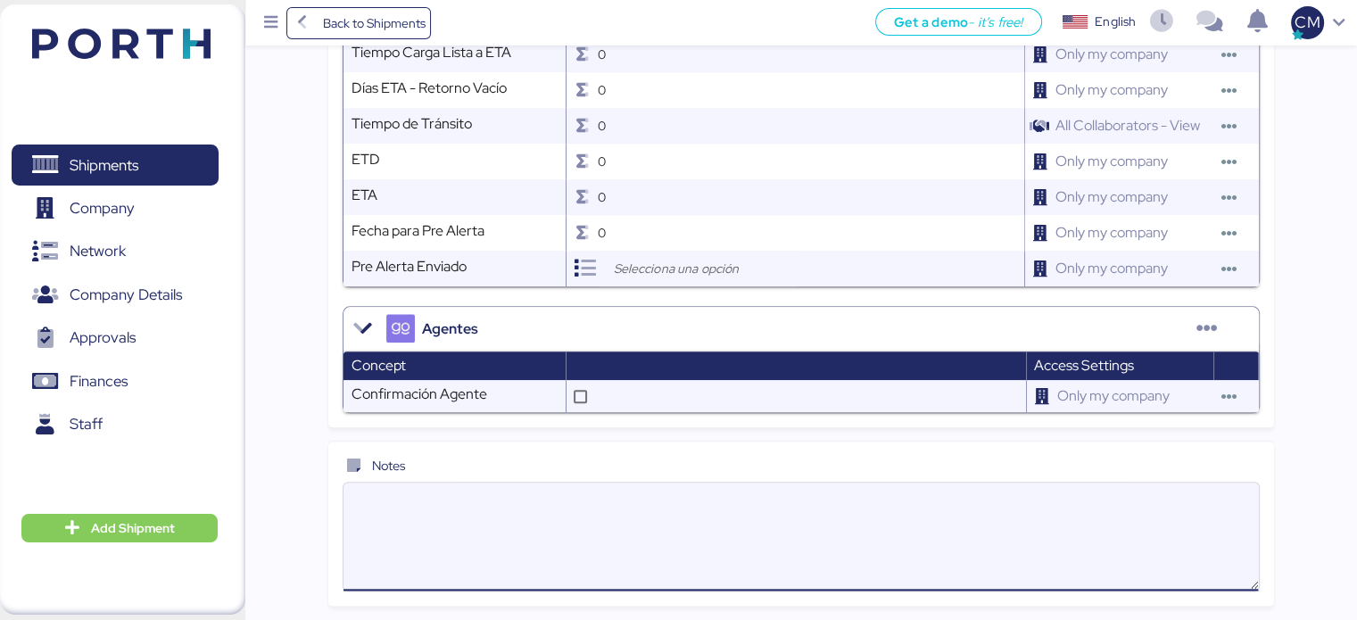
click at [475, 488] on textarea at bounding box center [800, 536] width 914 height 104
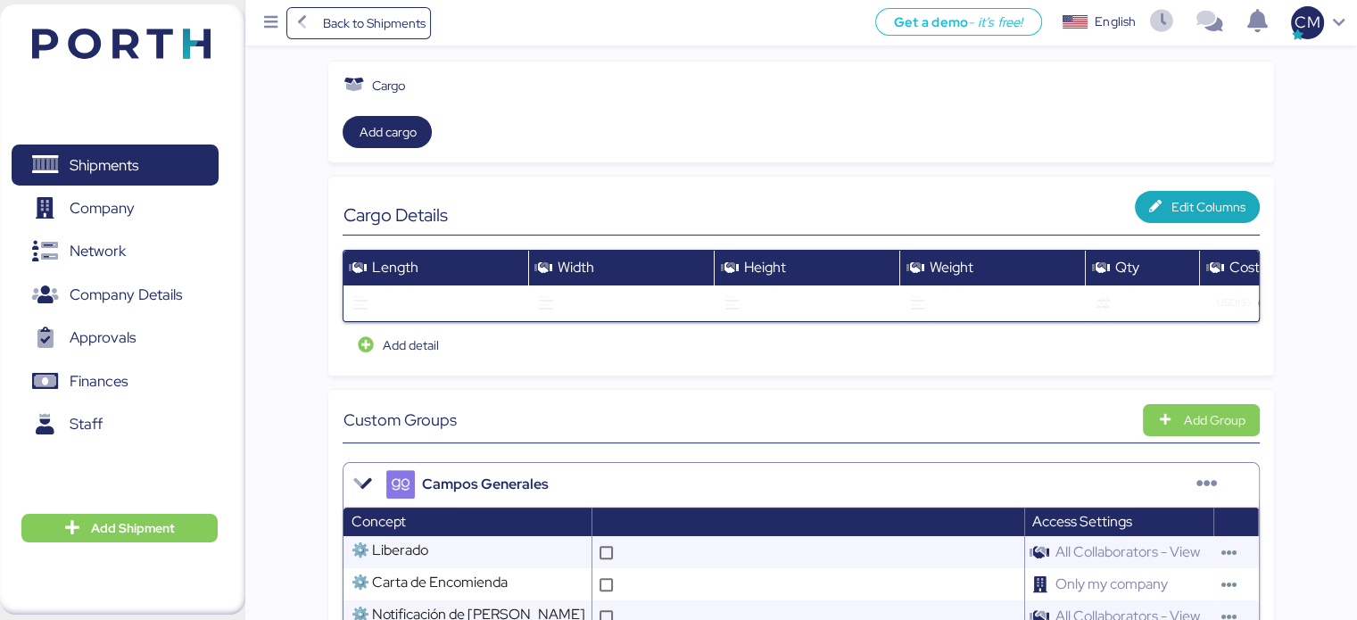
scroll to position [28, 0]
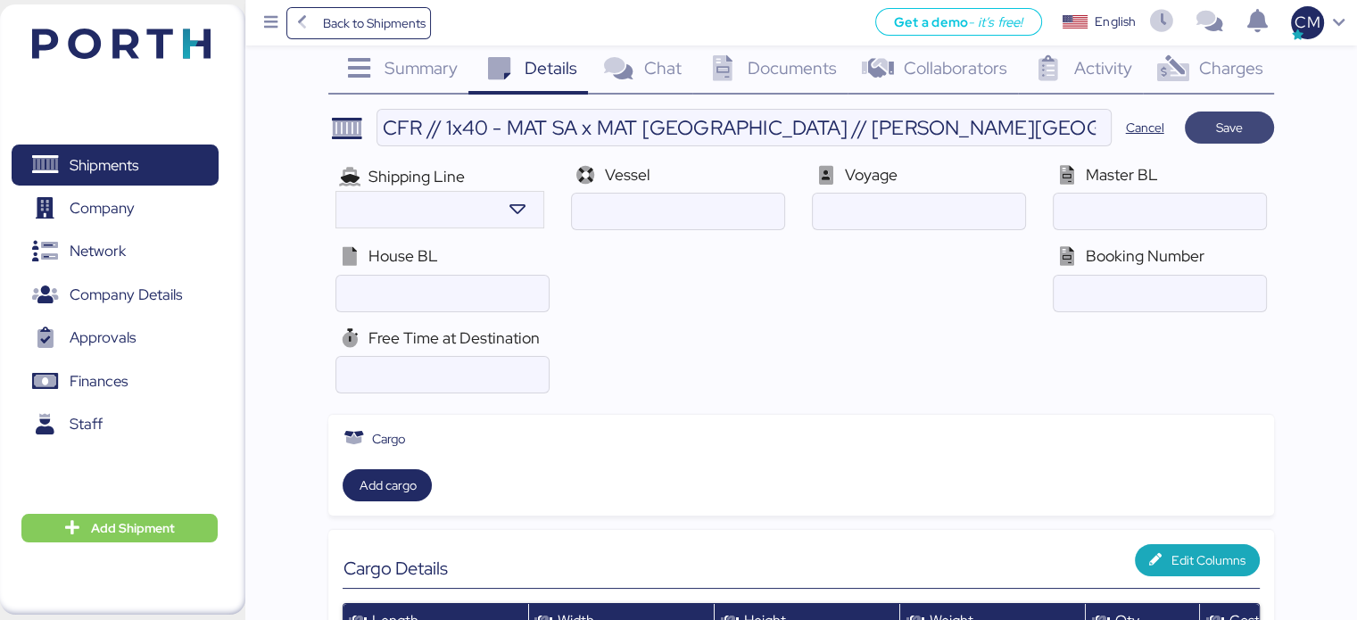
type textarea "Solo es liberar :)"
click at [1217, 129] on span "Save" at bounding box center [1229, 127] width 27 height 21
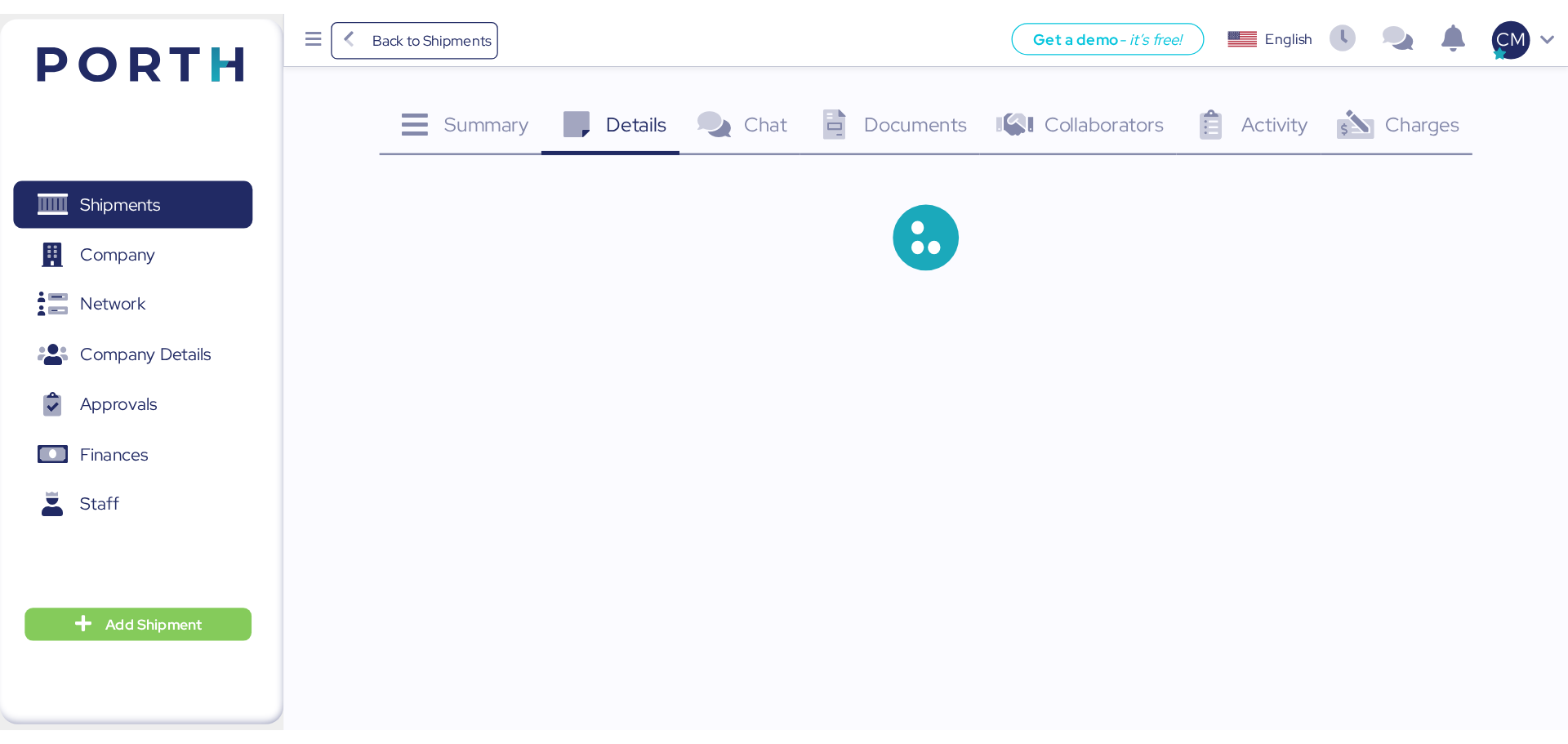
scroll to position [0, 0]
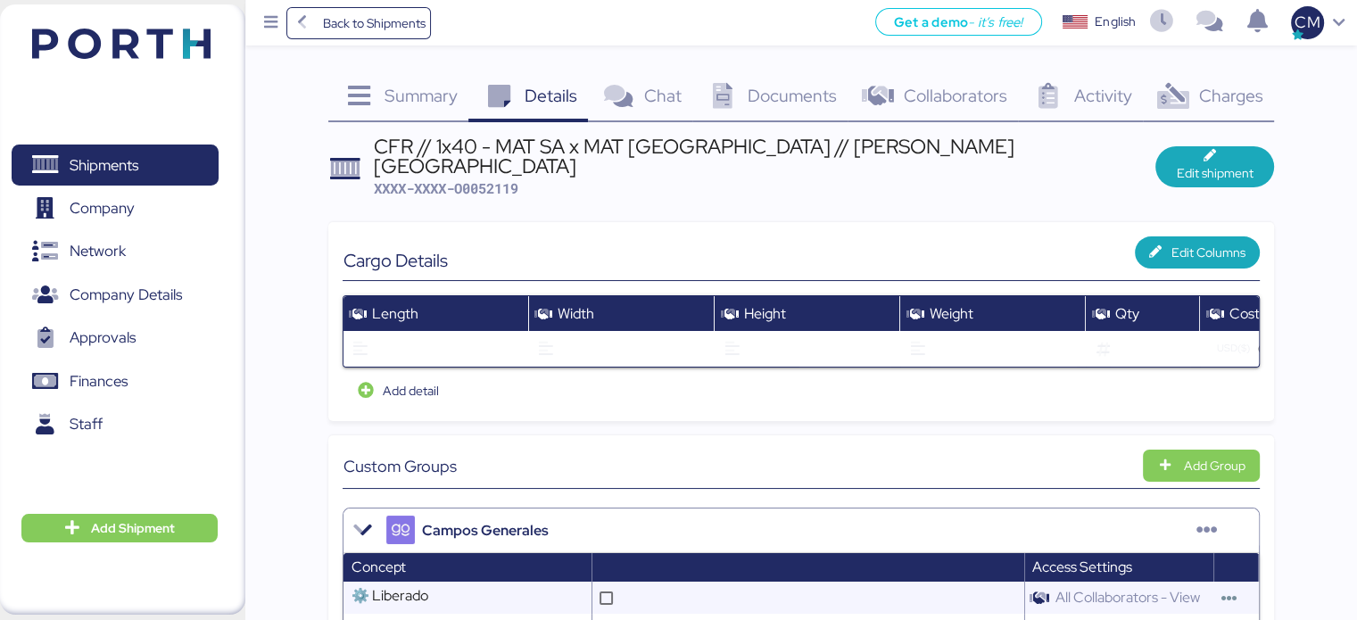
click at [1220, 82] on div "Charges 0" at bounding box center [1208, 98] width 131 height 48
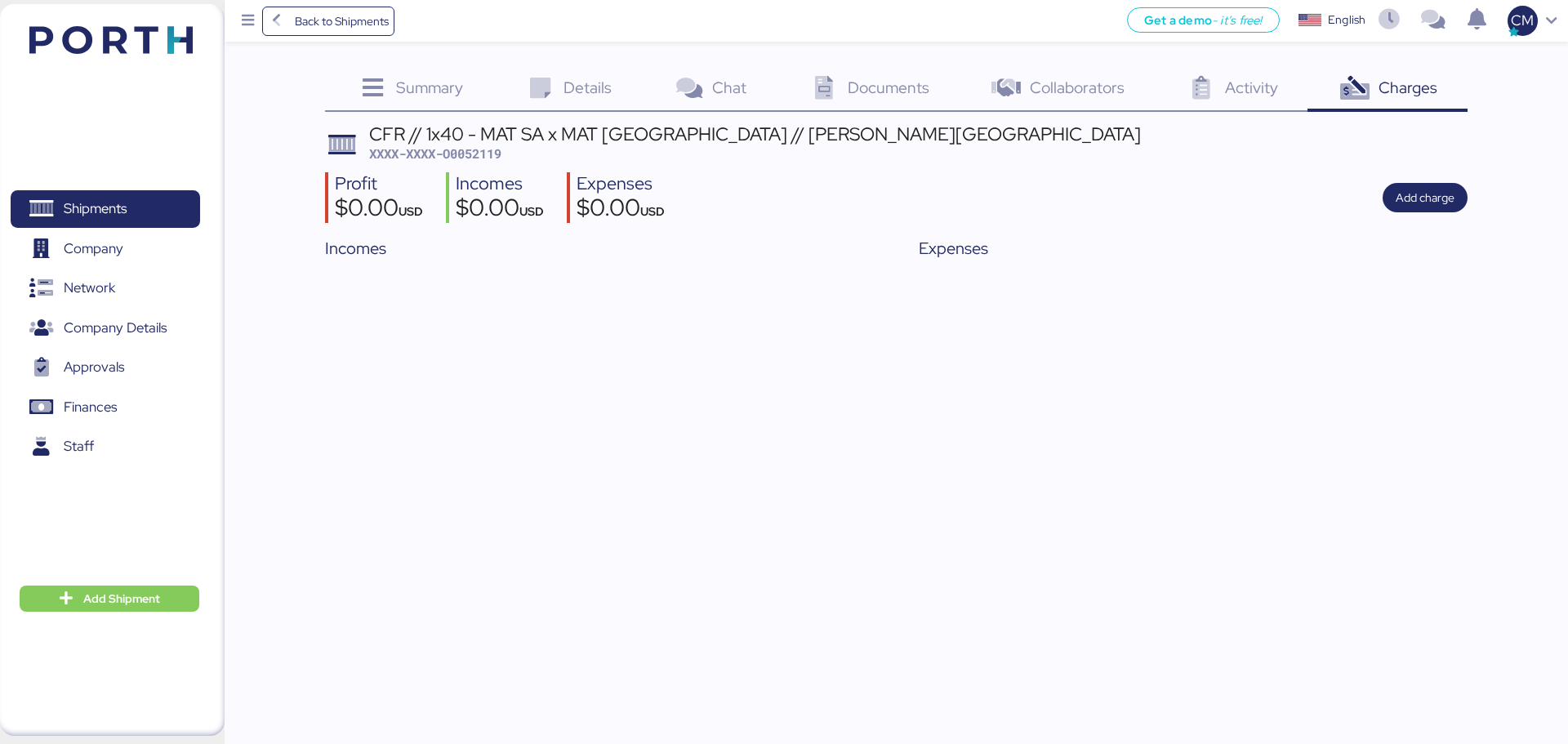
click at [857, 88] on span "Documents" at bounding box center [888, 87] width 81 height 21
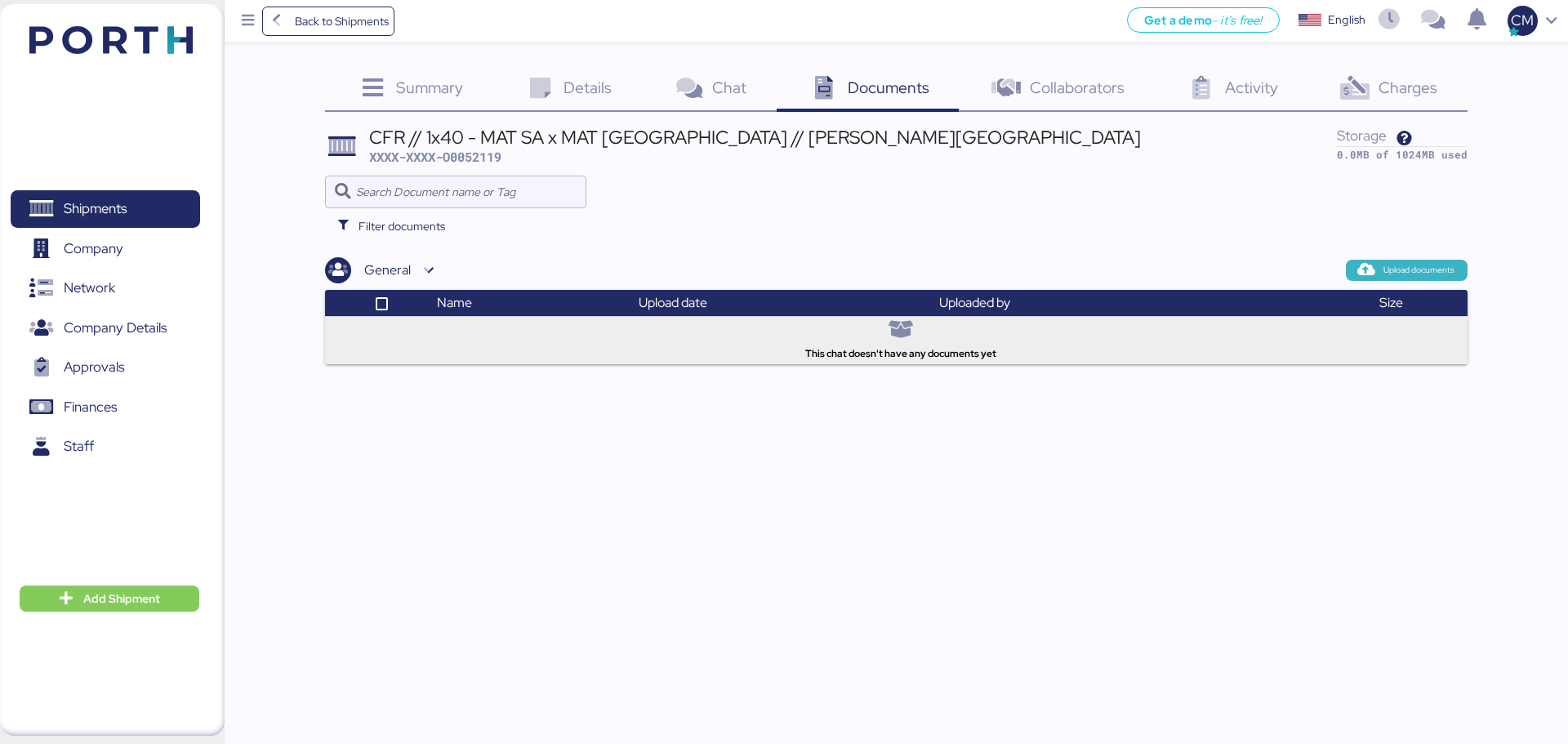
click at [1253, 263] on span "Upload documents" at bounding box center [1419, 270] width 71 height 15
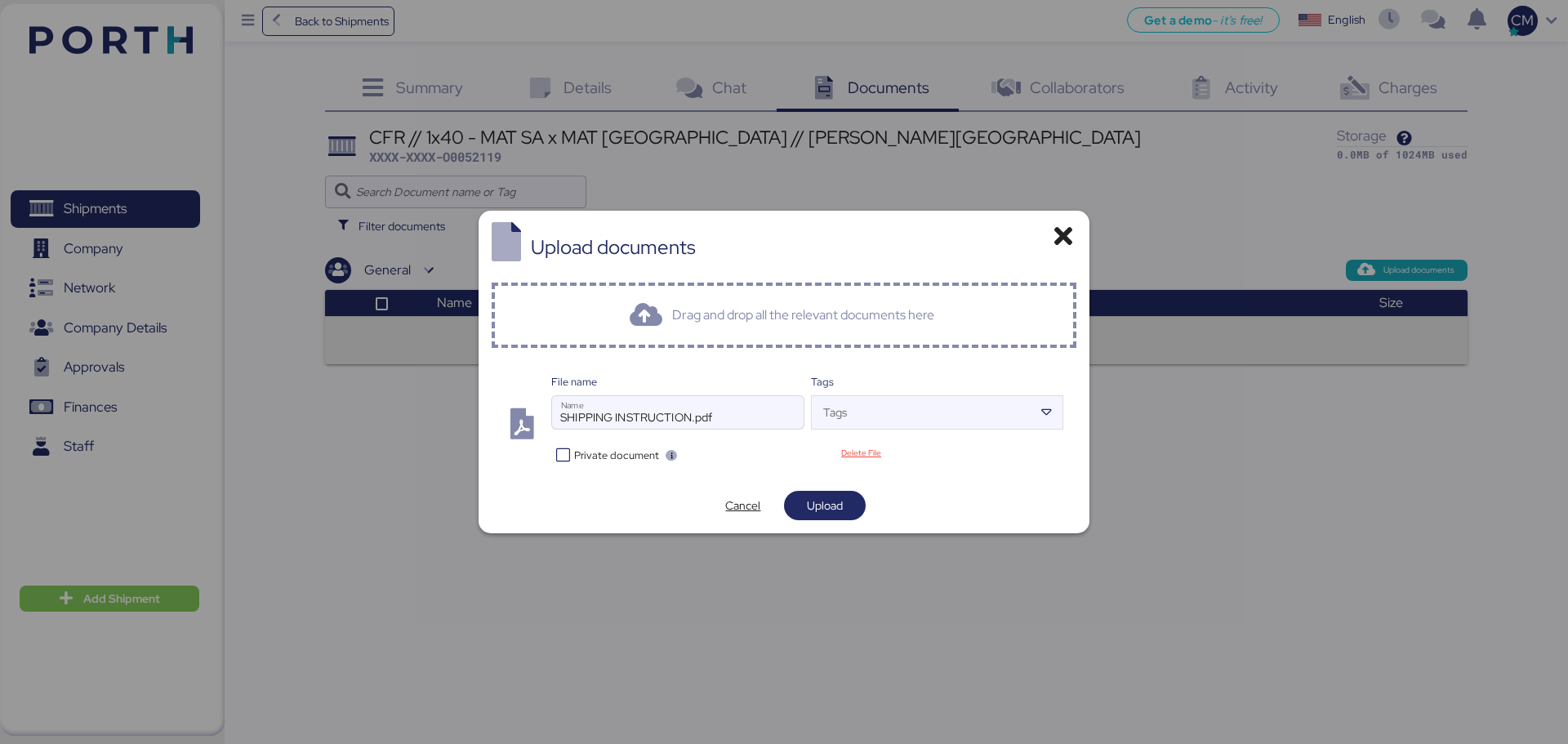
click at [564, 448] on icon at bounding box center [563, 455] width 24 height 16
click at [832, 500] on span "Upload" at bounding box center [824, 504] width 36 height 19
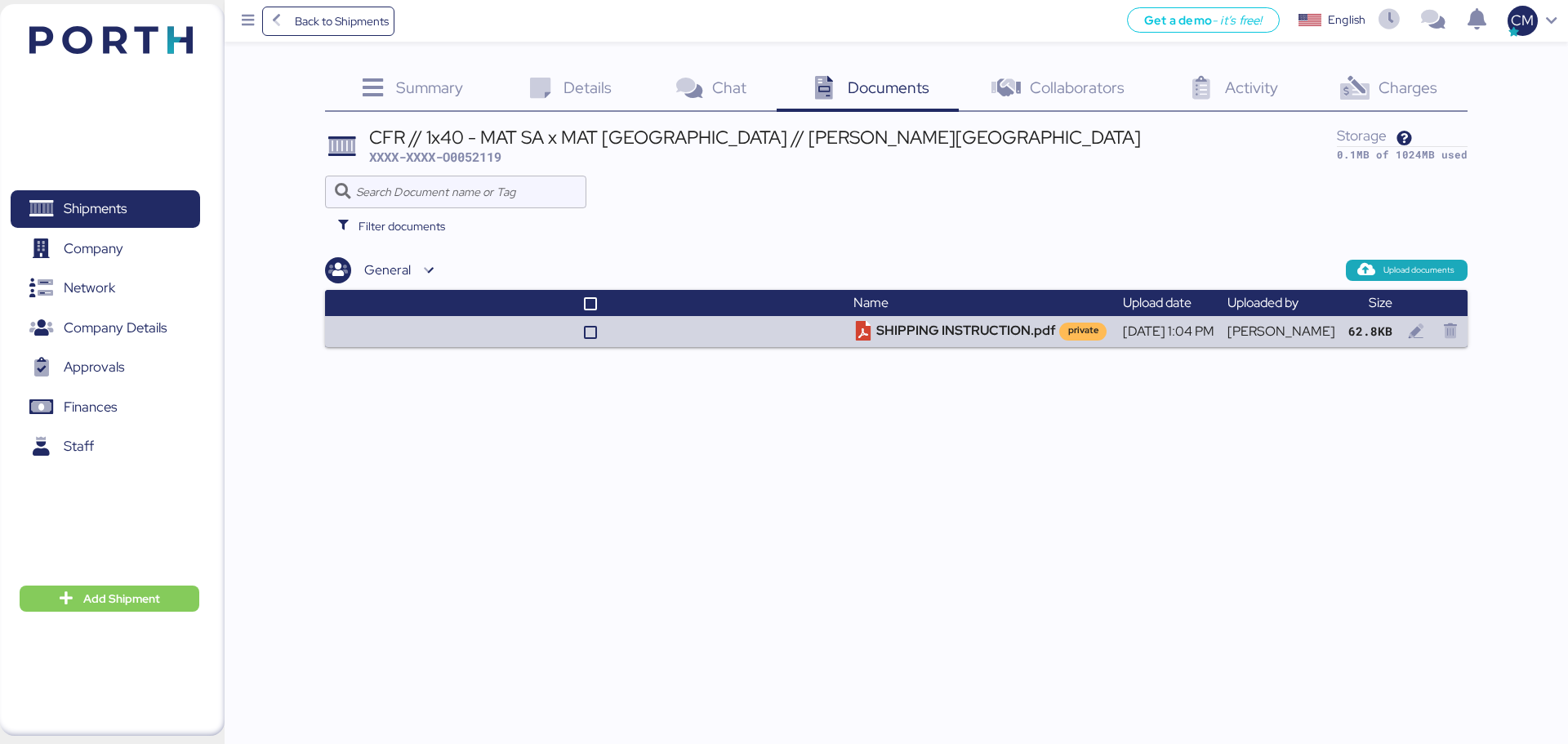
click at [1253, 102] on div "Charges 0" at bounding box center [1387, 90] width 159 height 44
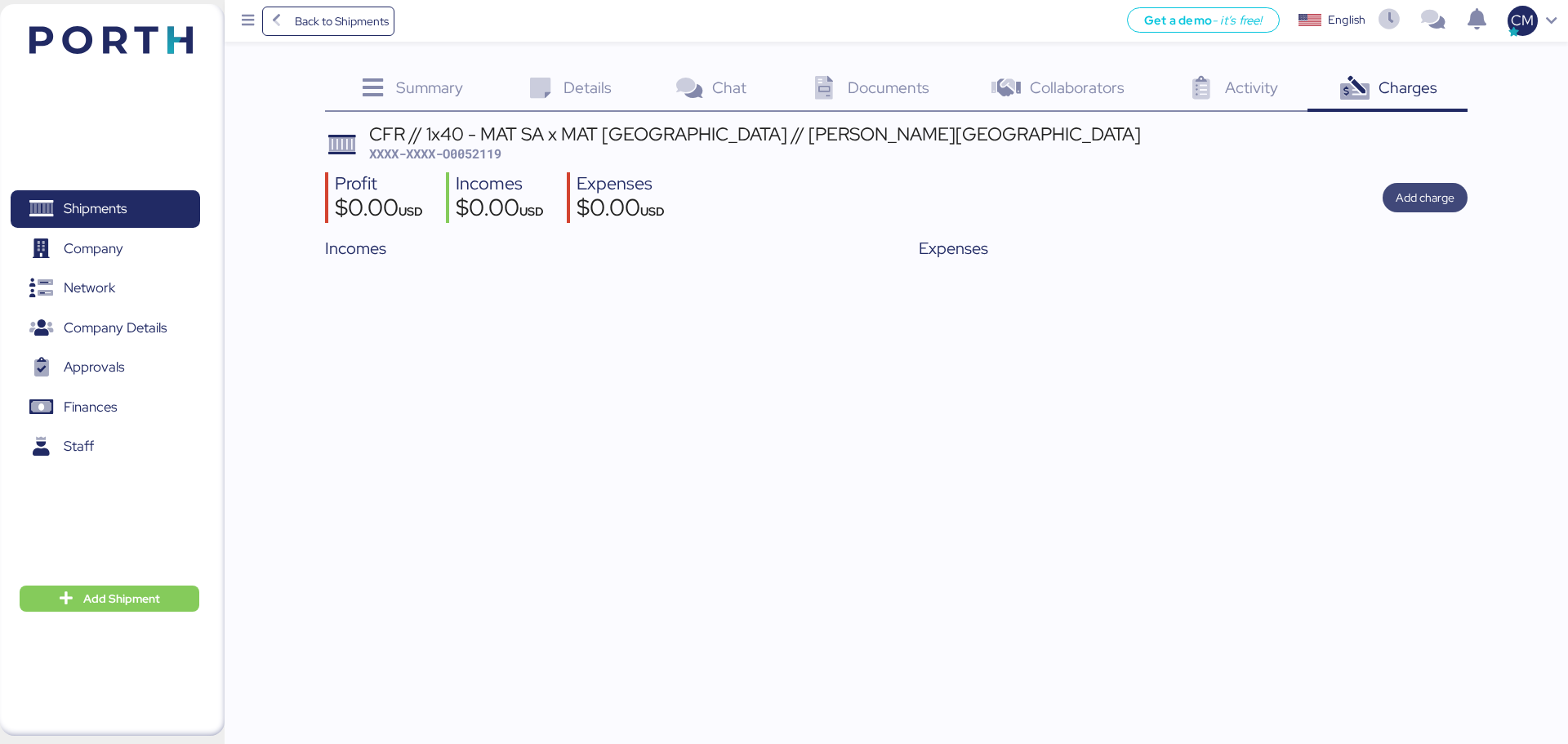
click at [1253, 208] on span "Add charge" at bounding box center [1424, 197] width 59 height 19
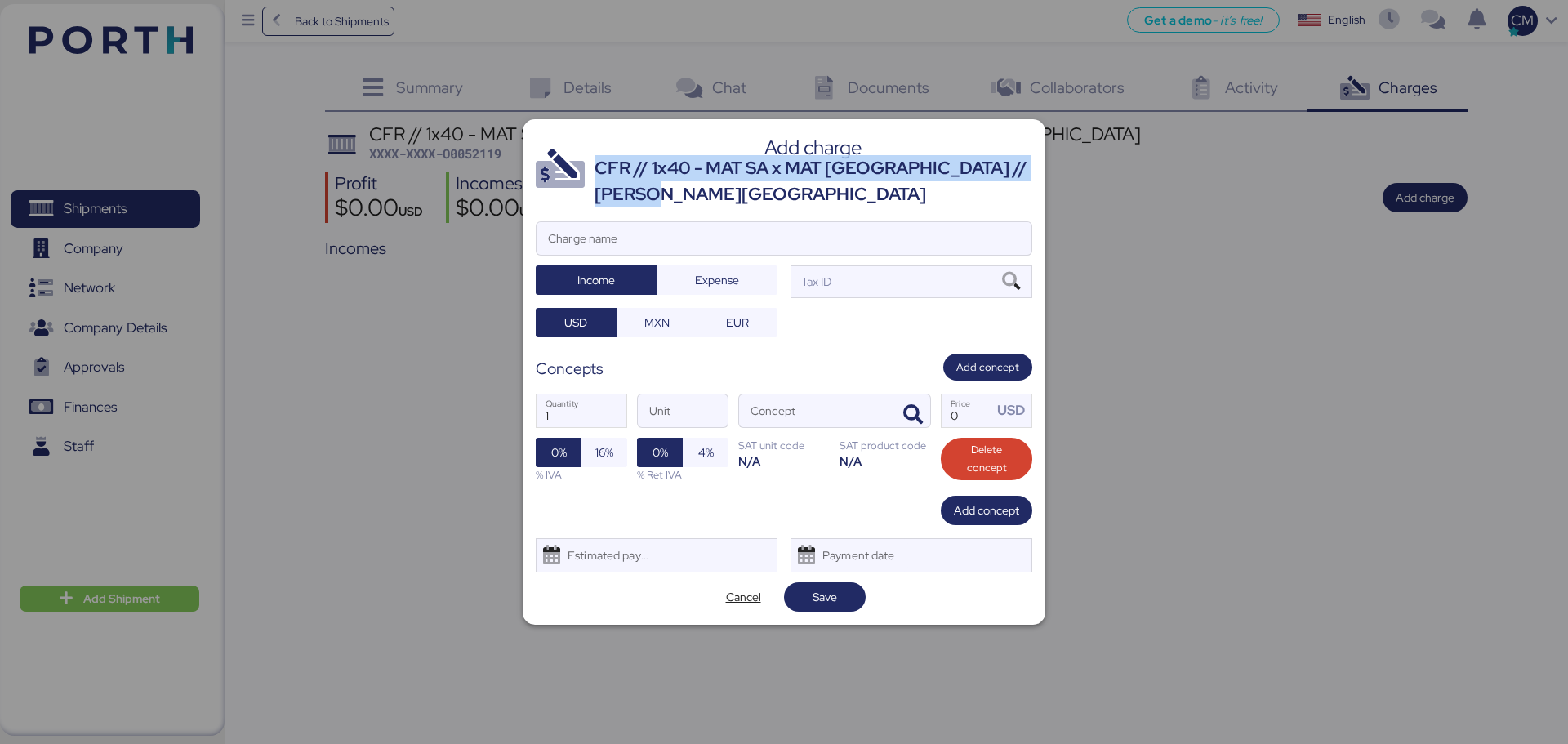
drag, startPoint x: 690, startPoint y: 196, endPoint x: 596, endPoint y: 174, distance: 96.5
click at [596, 174] on div "CFR // 1x40 - MAT SA x MAT MEXICO // SANTOS - ALTAMIRA" at bounding box center [813, 181] width 438 height 53
copy div "CFR // 1x40 - MAT SA x MAT MEXICO // SANTOS - ALTAMIRA"
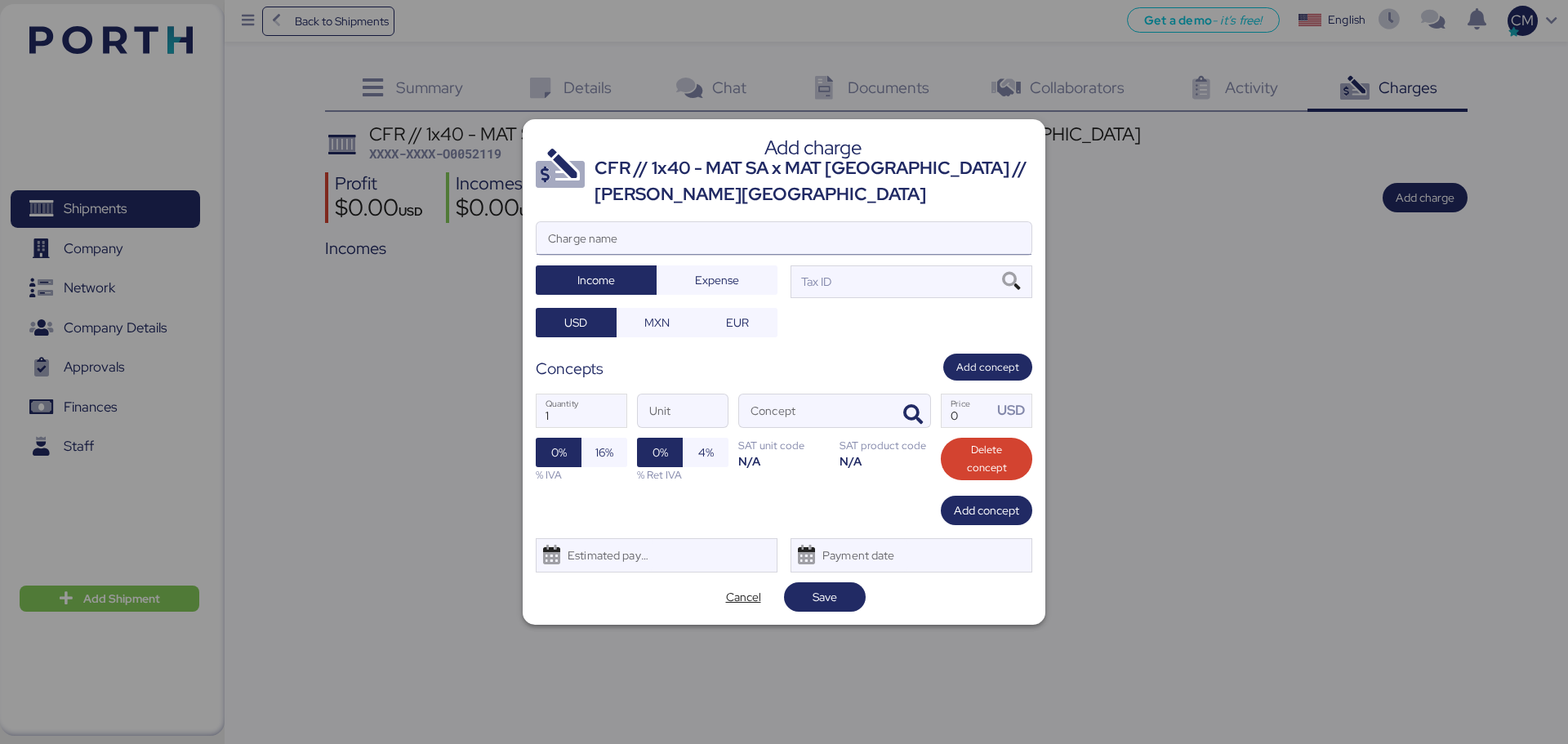
click at [608, 244] on input "Charge name" at bounding box center [784, 239] width 495 height 33
paste input "CFR // 1x40 - MAT SA x MAT MEXICO // SANTOS - ALTAMIRA"
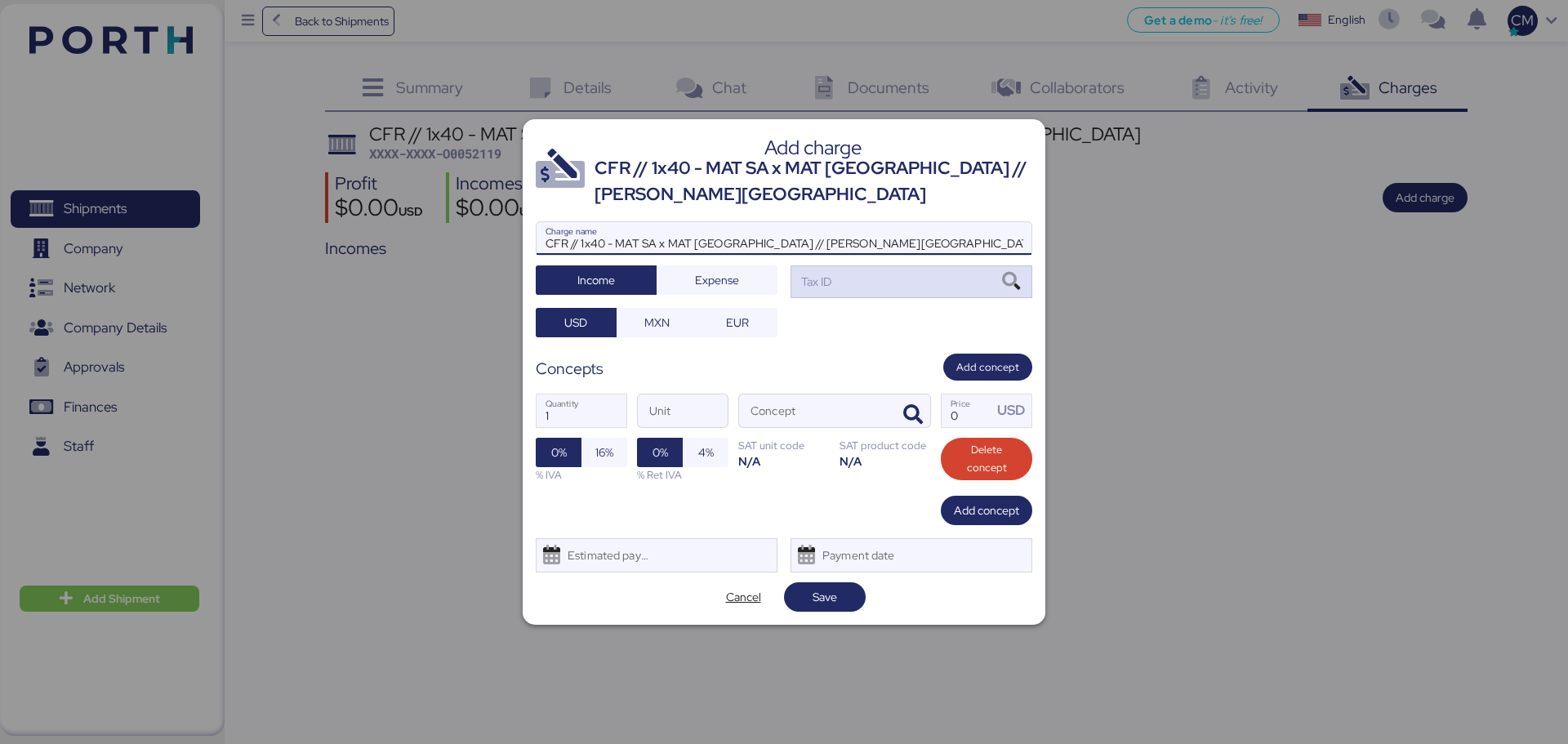
type input "CFR // 1x40 - MAT SA x MAT MEXICO // SANTOS - ALTAMIRA"
click at [838, 279] on div "Tax ID" at bounding box center [911, 282] width 242 height 33
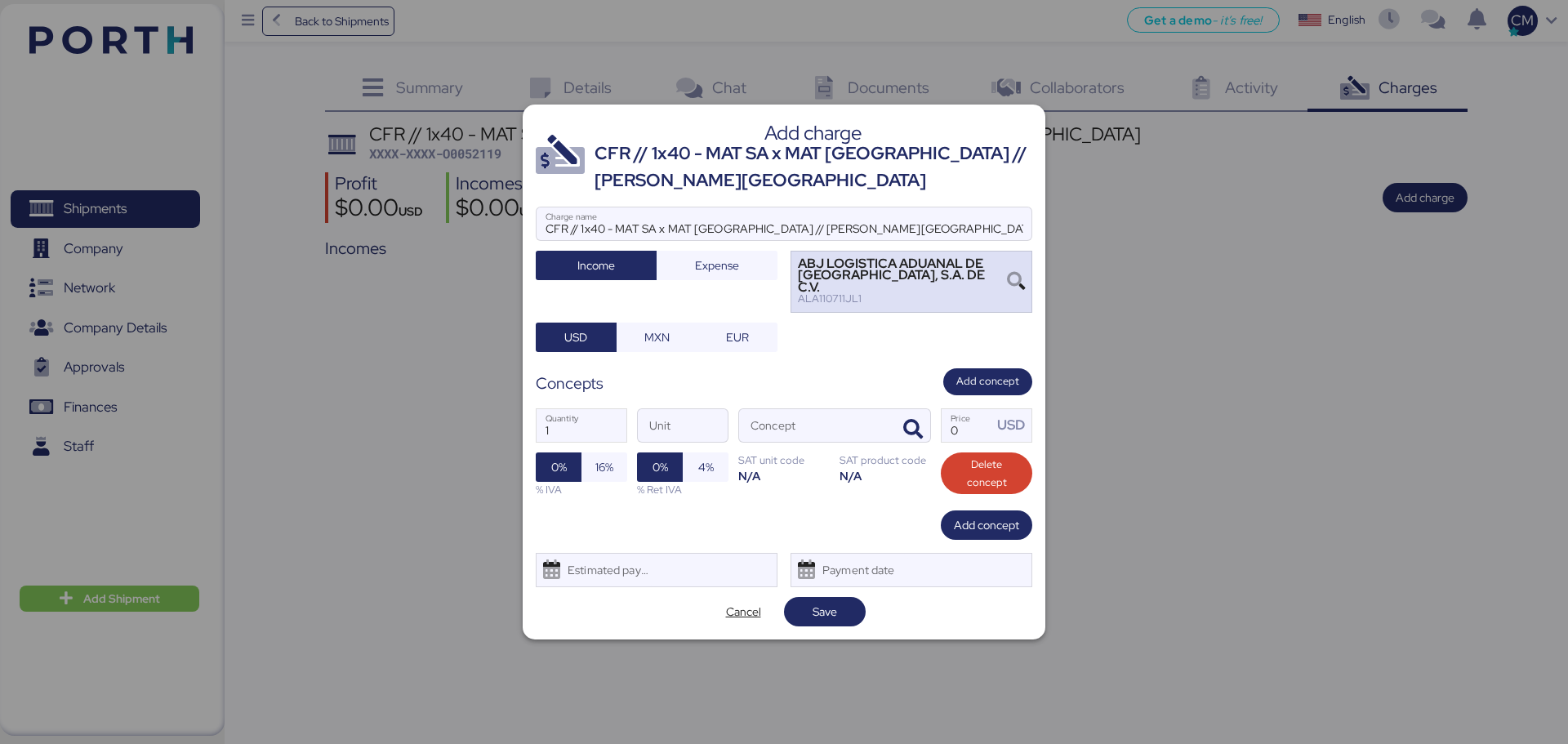
click at [806, 276] on div "ABJ LOGISTICA ADUANAL DE VERACRUZ, S.A. DE C.V." at bounding box center [902, 275] width 209 height 35
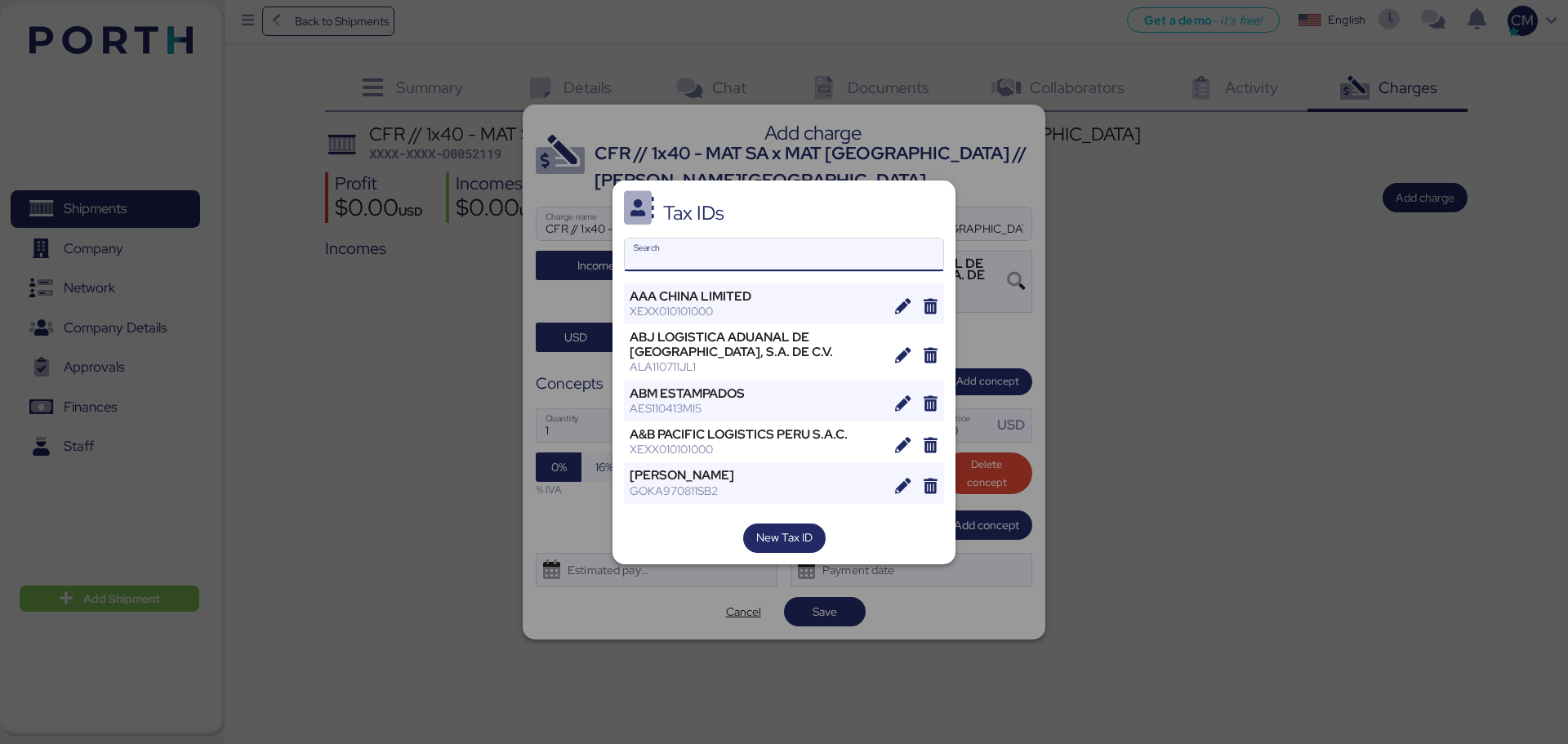
click at [745, 253] on input "Search" at bounding box center [784, 254] width 319 height 33
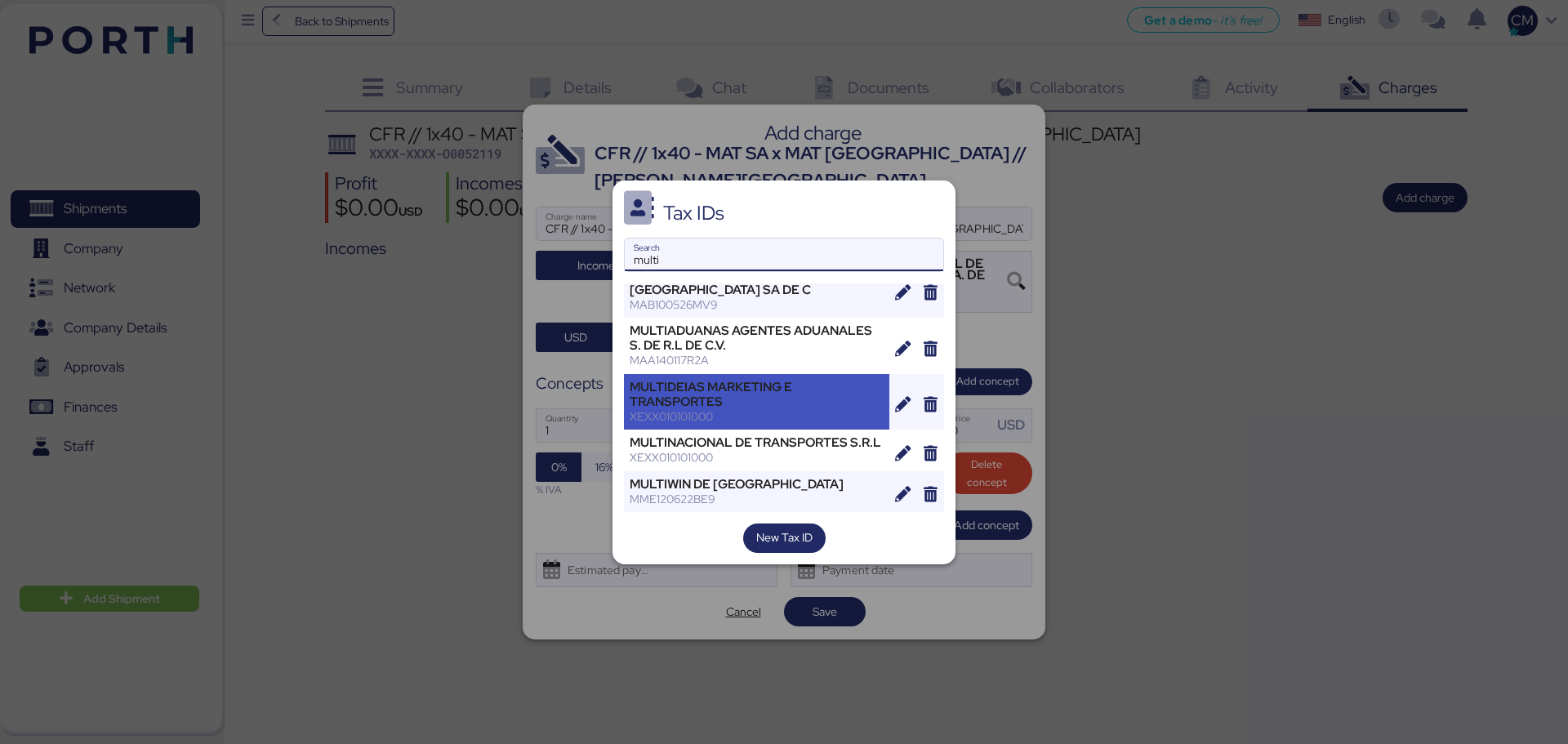
scroll to position [133, 0]
type input "multi"
click at [717, 393] on div "MULTIDEIAS MARKETING E TRANSPORTES" at bounding box center [756, 394] width 254 height 29
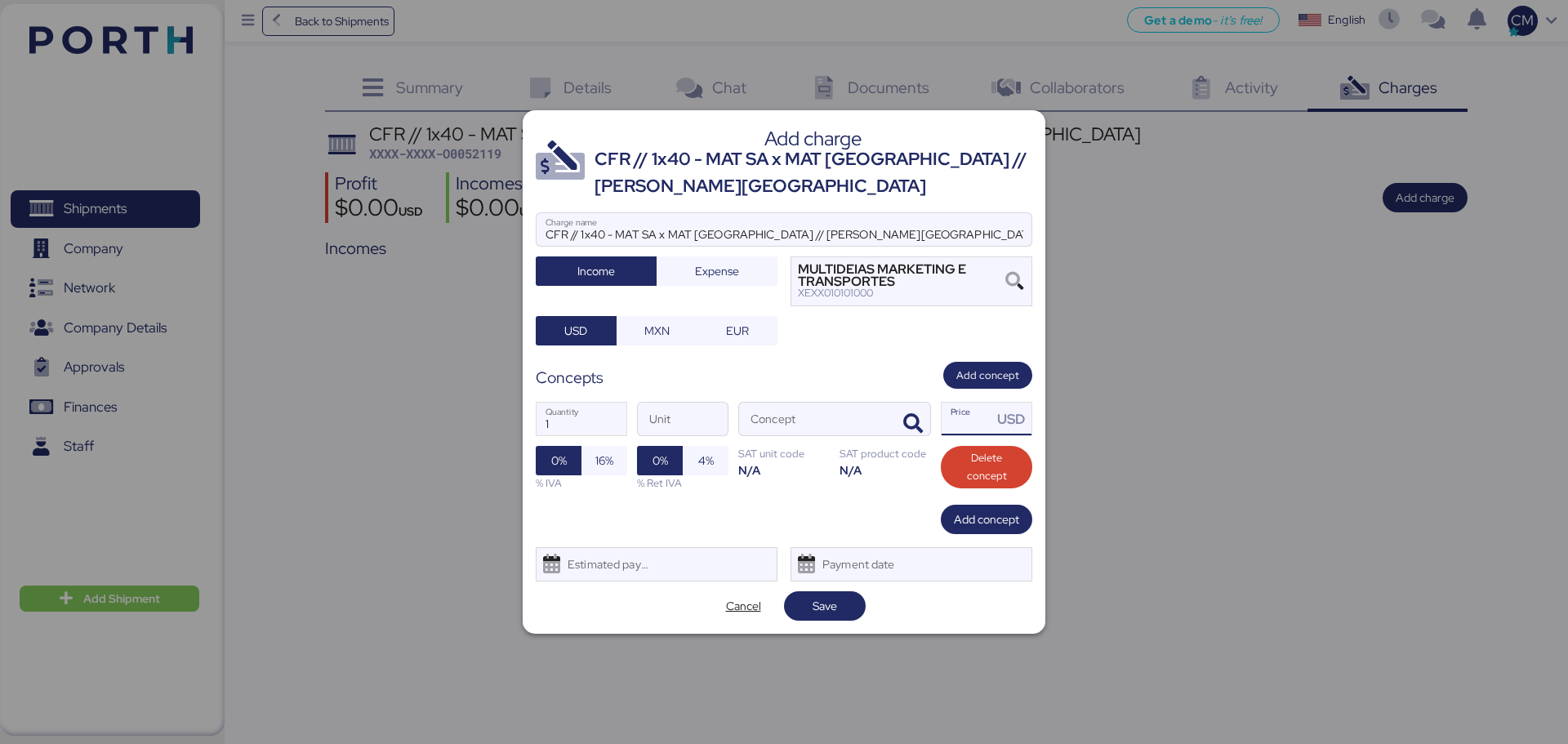
click at [955, 418] on input "Price USD" at bounding box center [966, 419] width 50 height 33
type input "50"
click at [920, 425] on icon "button" at bounding box center [913, 423] width 19 height 19
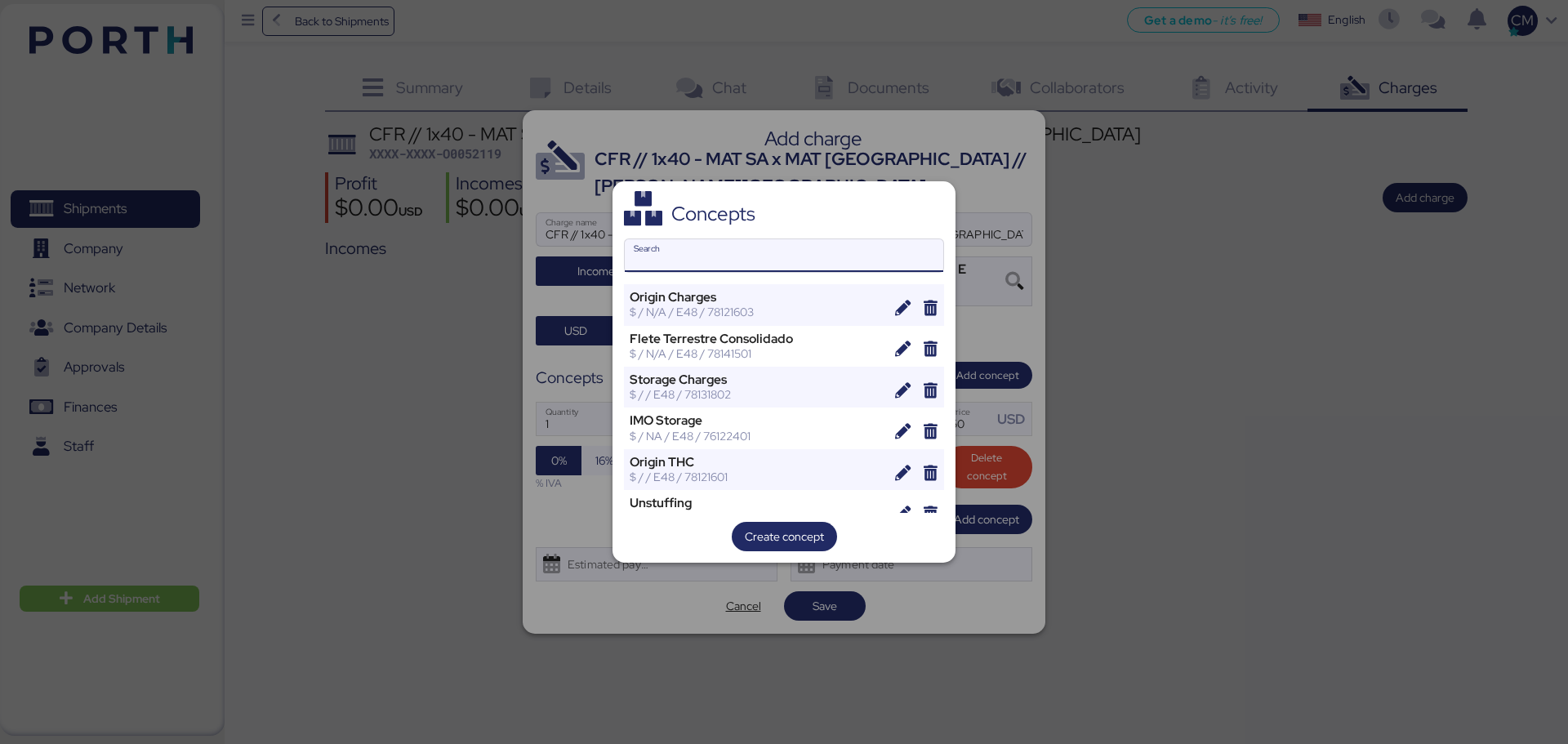
click at [667, 260] on input "Search" at bounding box center [784, 255] width 319 height 33
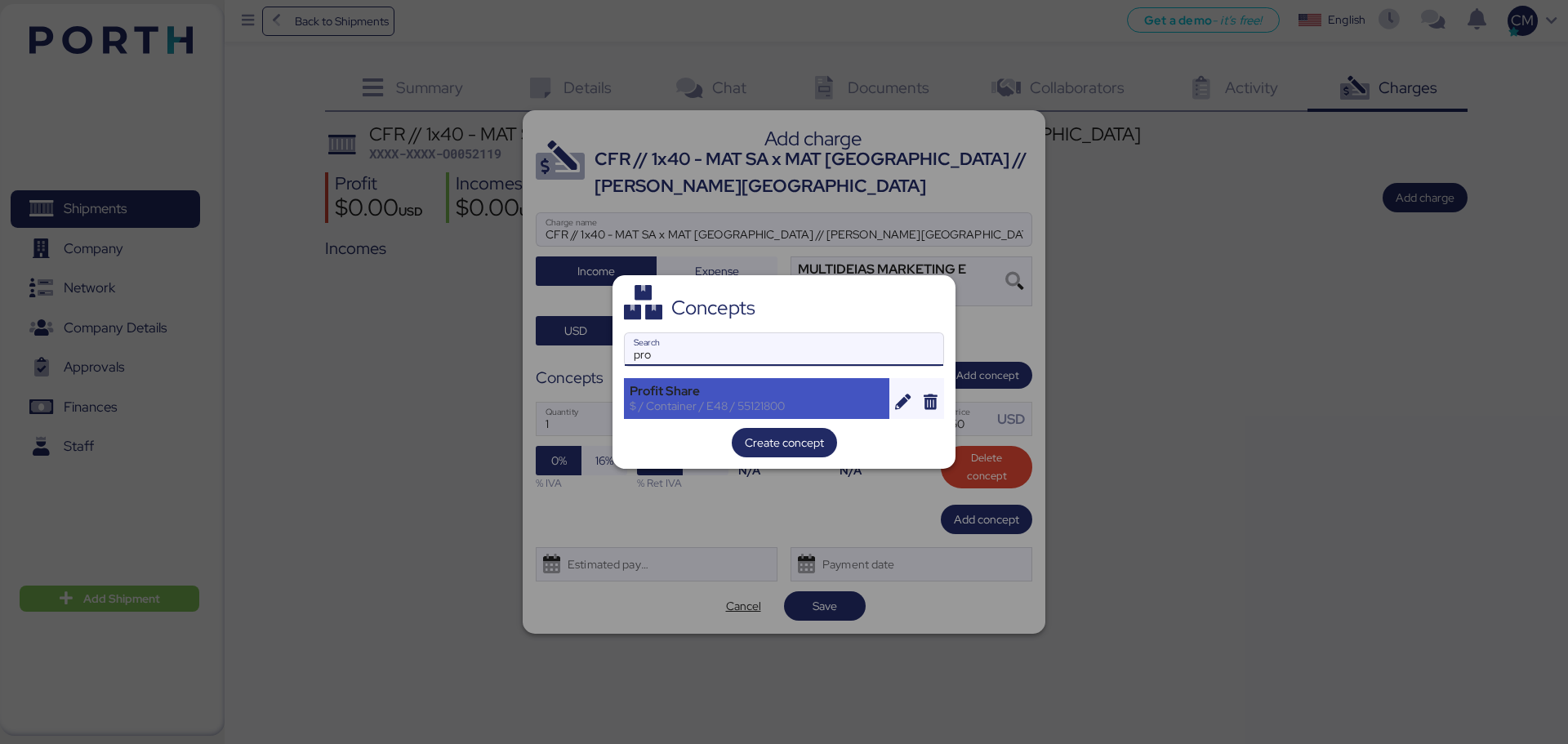
type input "pro"
click at [713, 403] on div "$ / Container / E48 / 55121800" at bounding box center [756, 405] width 254 height 15
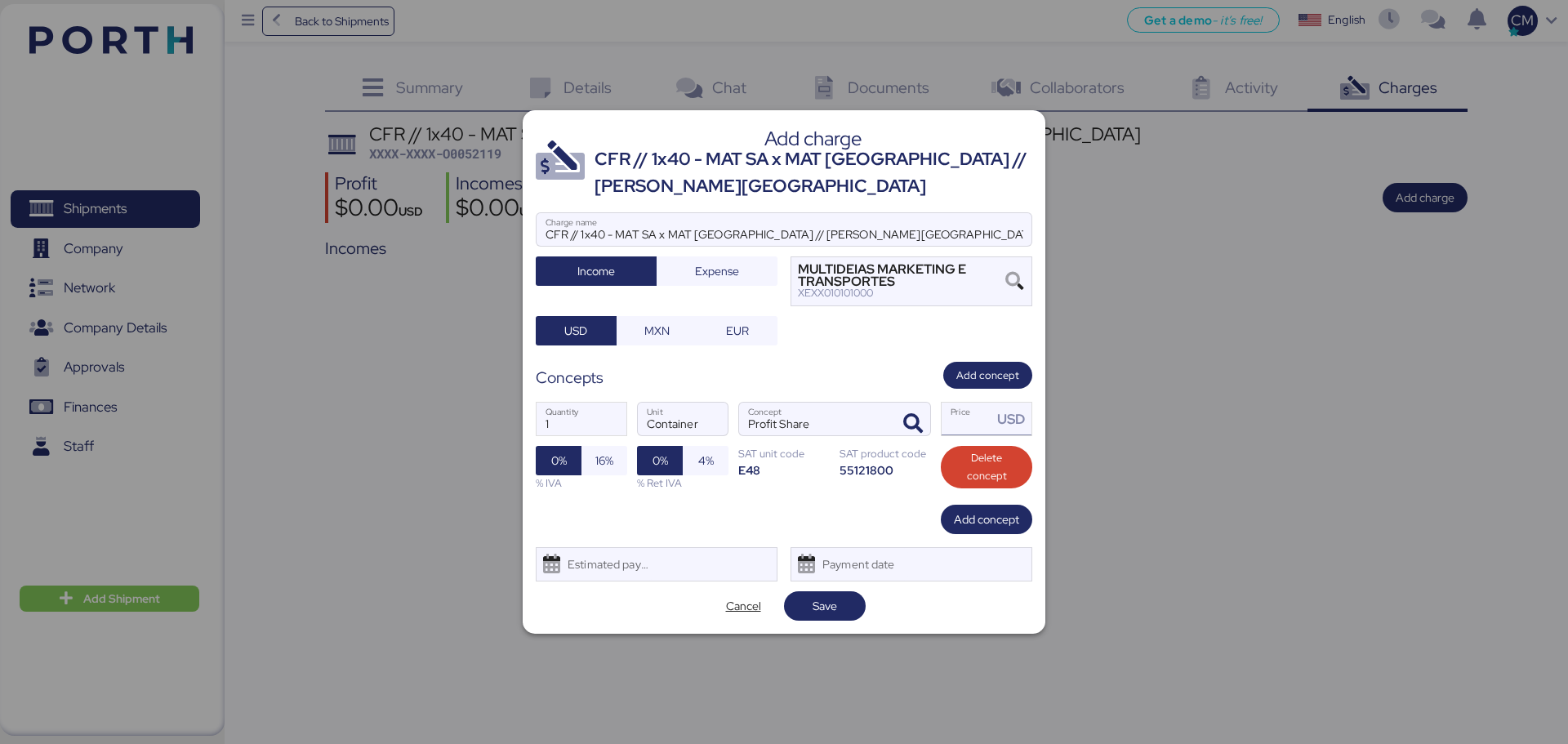
click at [961, 418] on input "Price USD" at bounding box center [966, 419] width 50 height 33
type input "6"
type input "50"
click at [608, 467] on span "16%" at bounding box center [604, 459] width 18 height 19
click at [556, 456] on span "0%" at bounding box center [558, 459] width 16 height 19
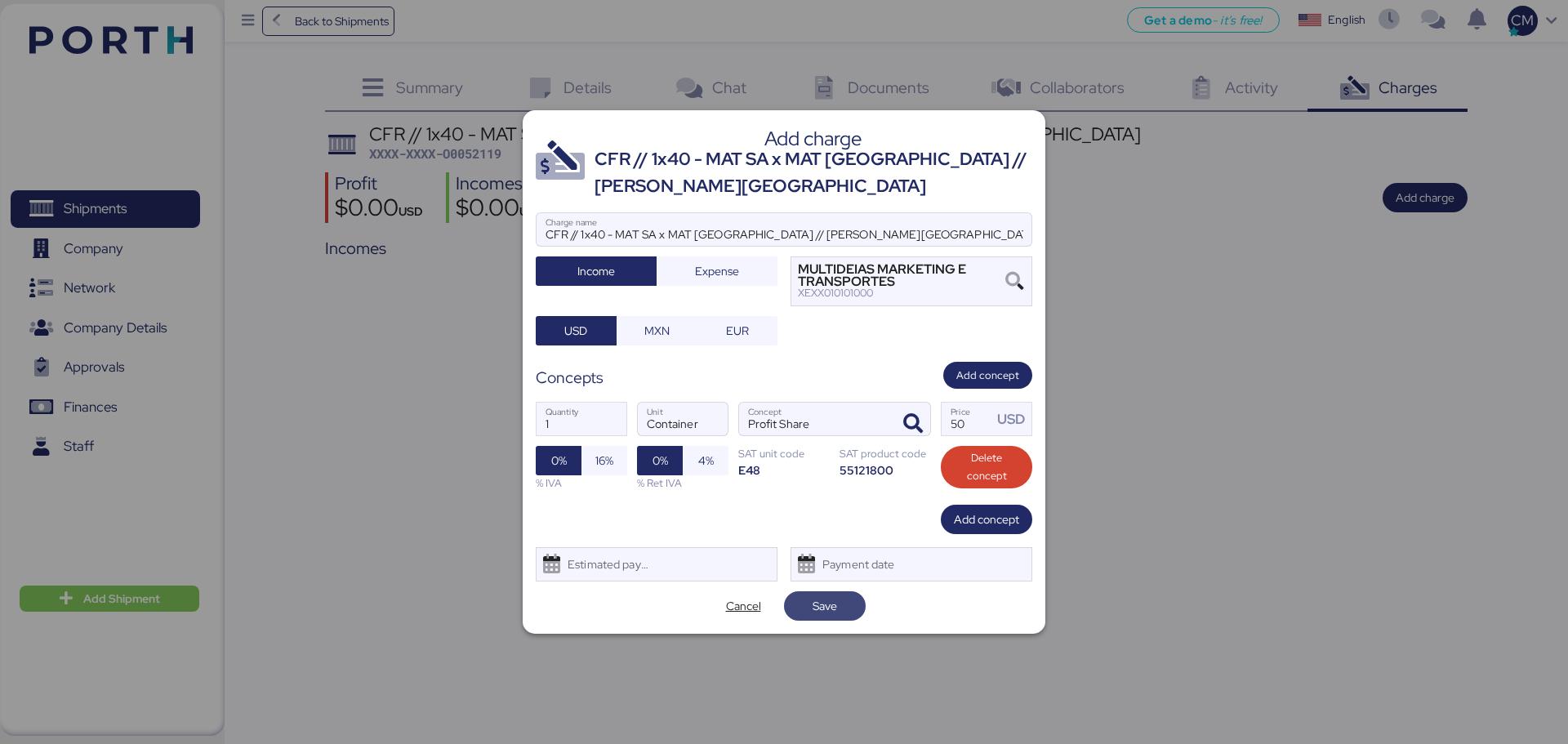
click at [830, 566] on span "Save" at bounding box center [825, 605] width 25 height 19
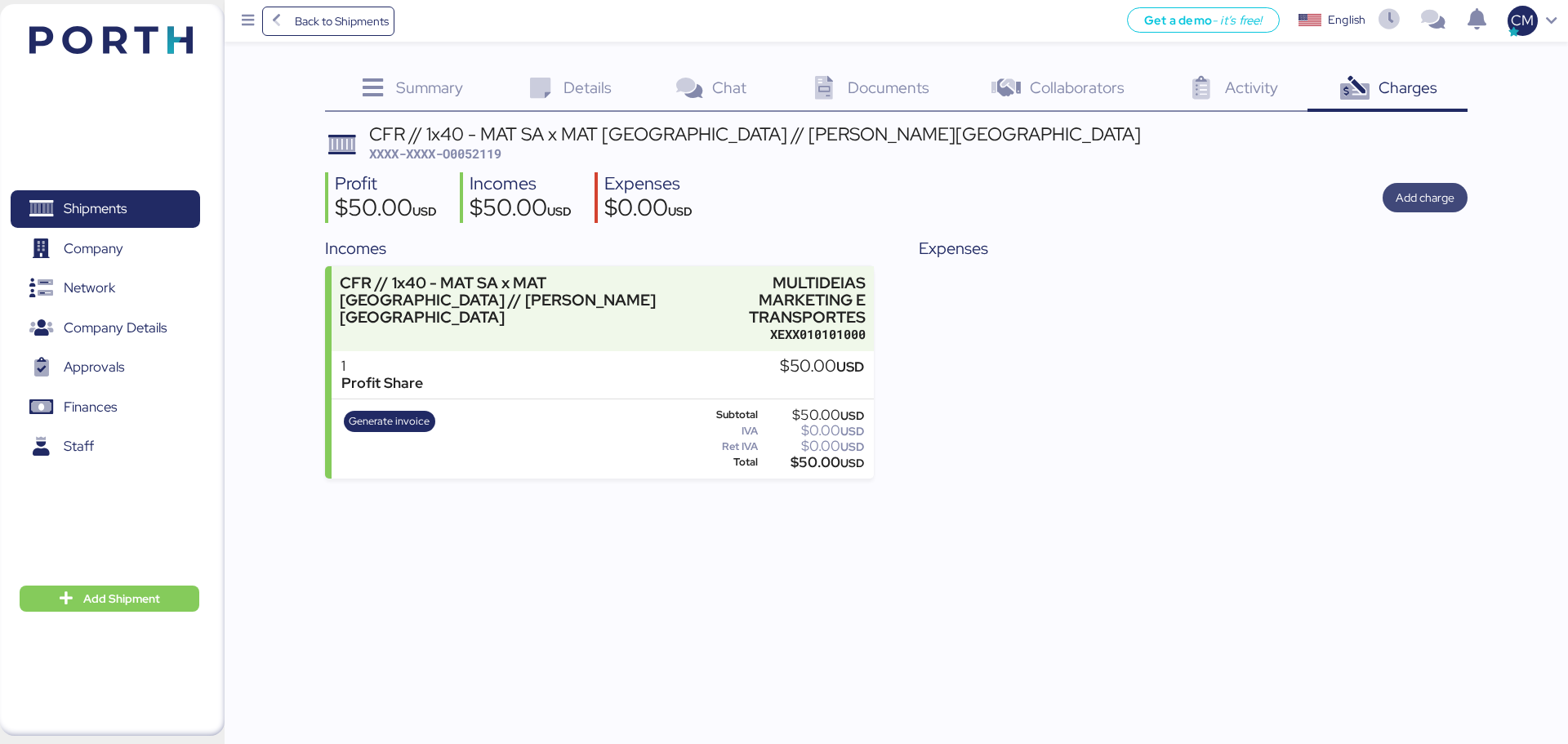
click at [1253, 205] on span "Add charge" at bounding box center [1424, 197] width 59 height 19
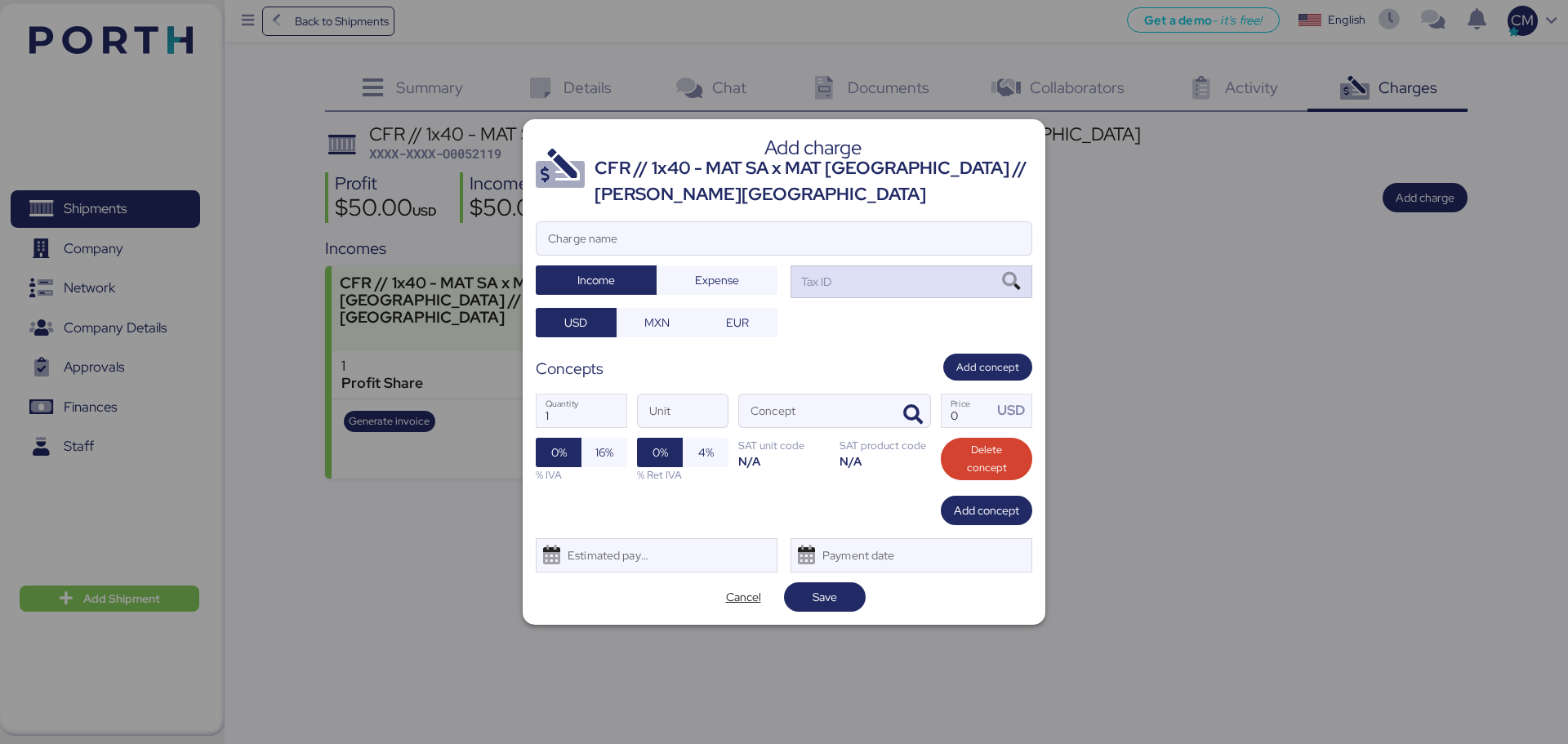
click at [852, 286] on div "Tax ID" at bounding box center [911, 282] width 242 height 33
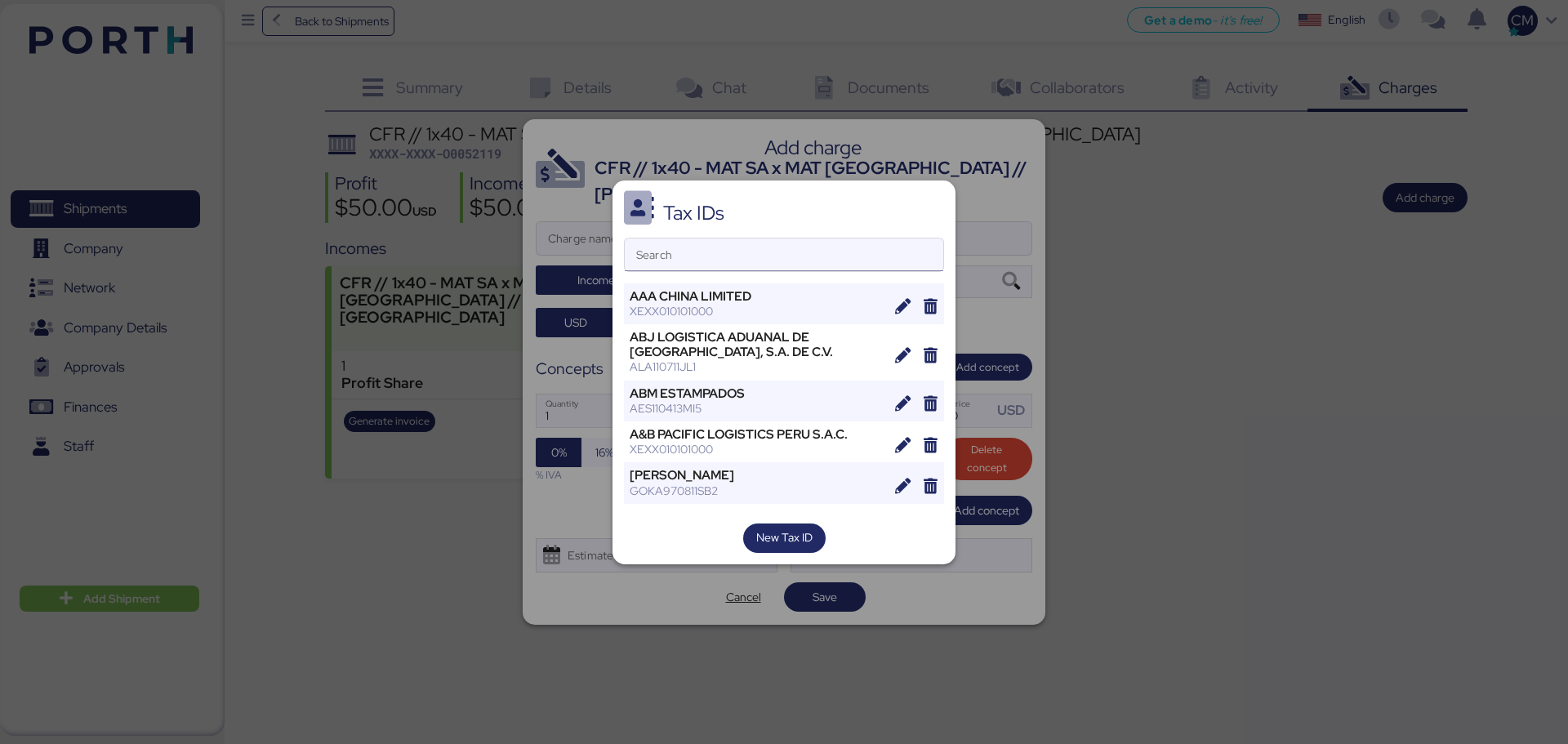
click at [676, 249] on input "Search" at bounding box center [784, 254] width 319 height 33
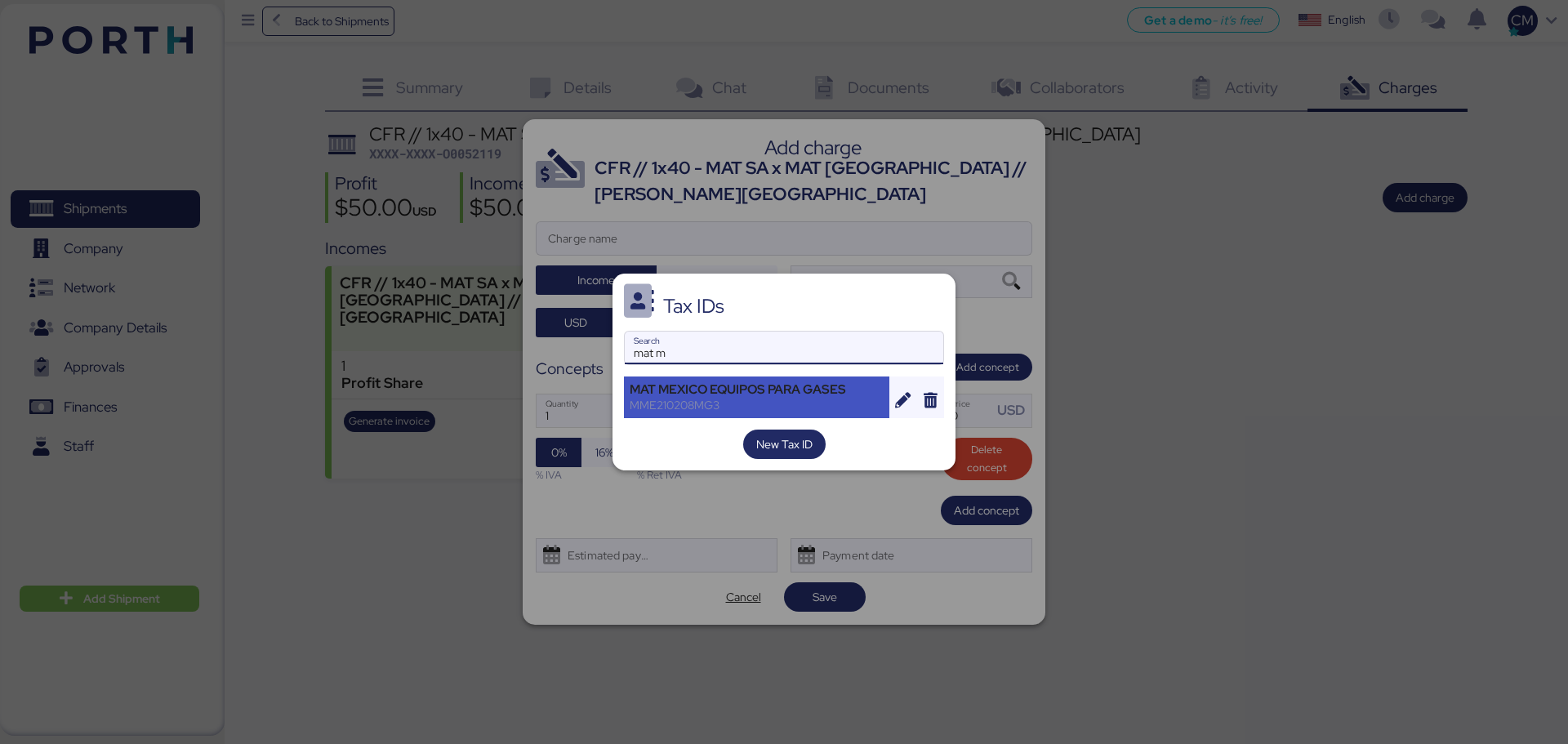
type input "mat m"
click at [745, 394] on div "MAT MEXICO EQUIPOS PARA GASES" at bounding box center [756, 389] width 254 height 15
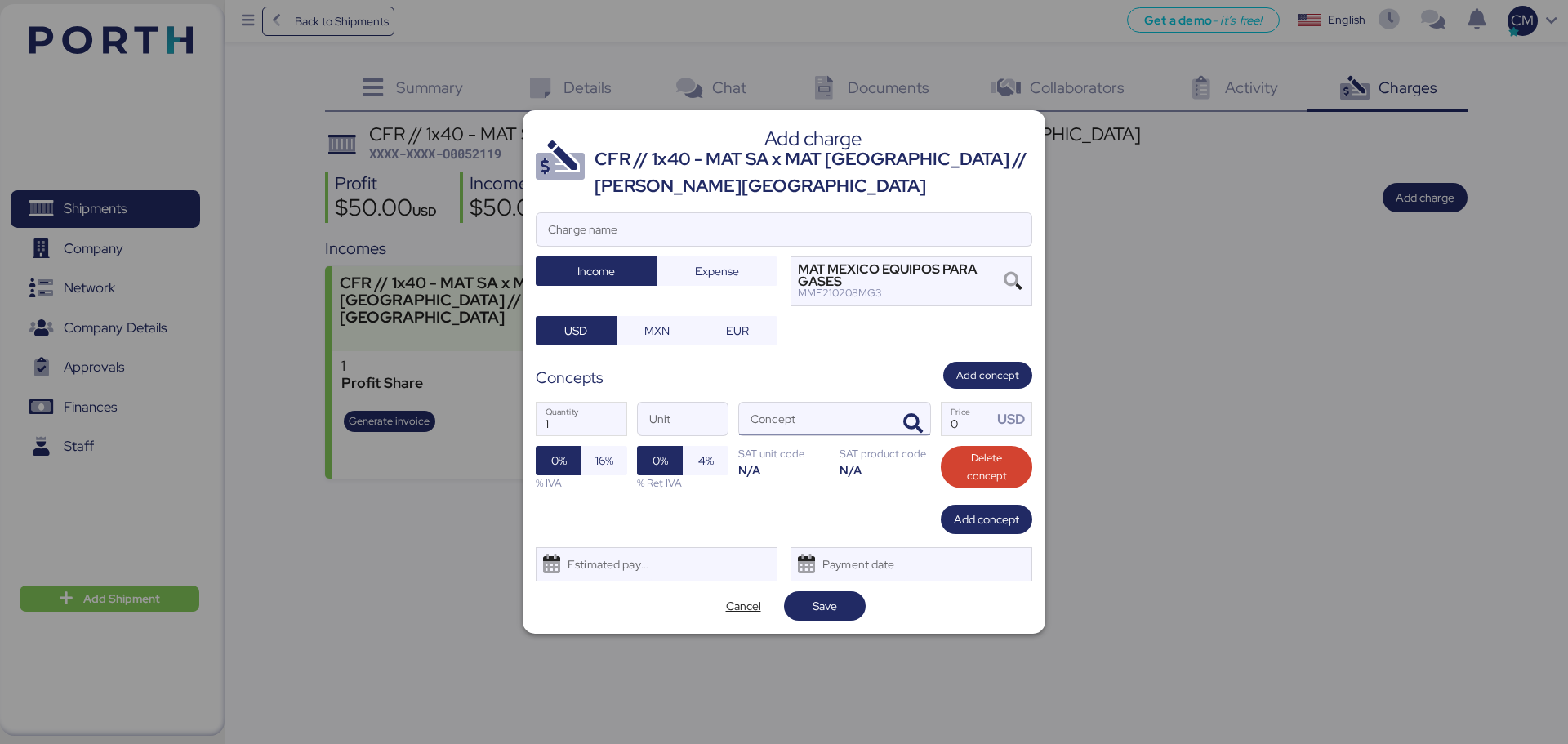
click at [895, 424] on div at bounding box center [910, 419] width 39 height 33
click at [914, 418] on icon "button" at bounding box center [913, 423] width 19 height 19
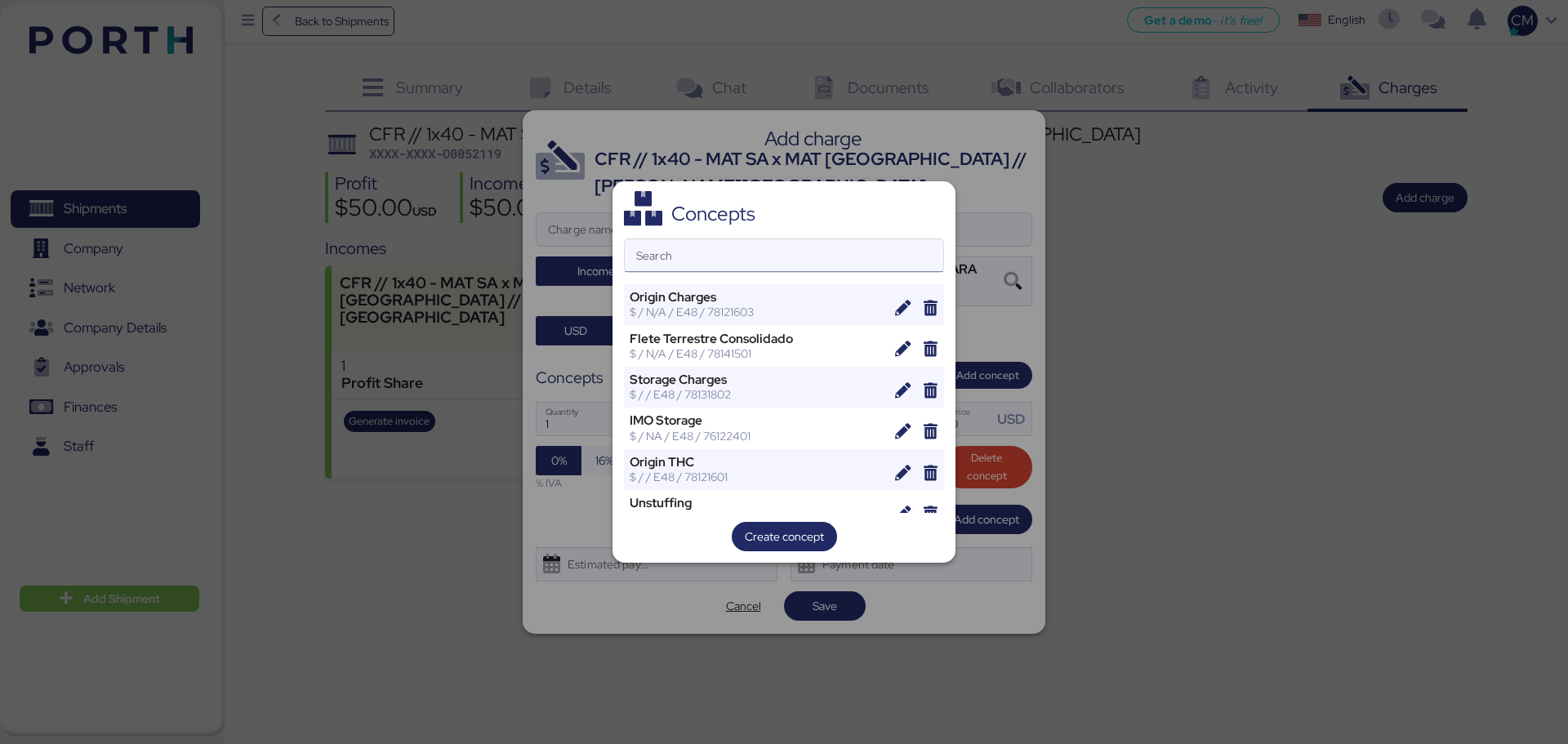
click at [689, 253] on input "Search" at bounding box center [784, 255] width 319 height 33
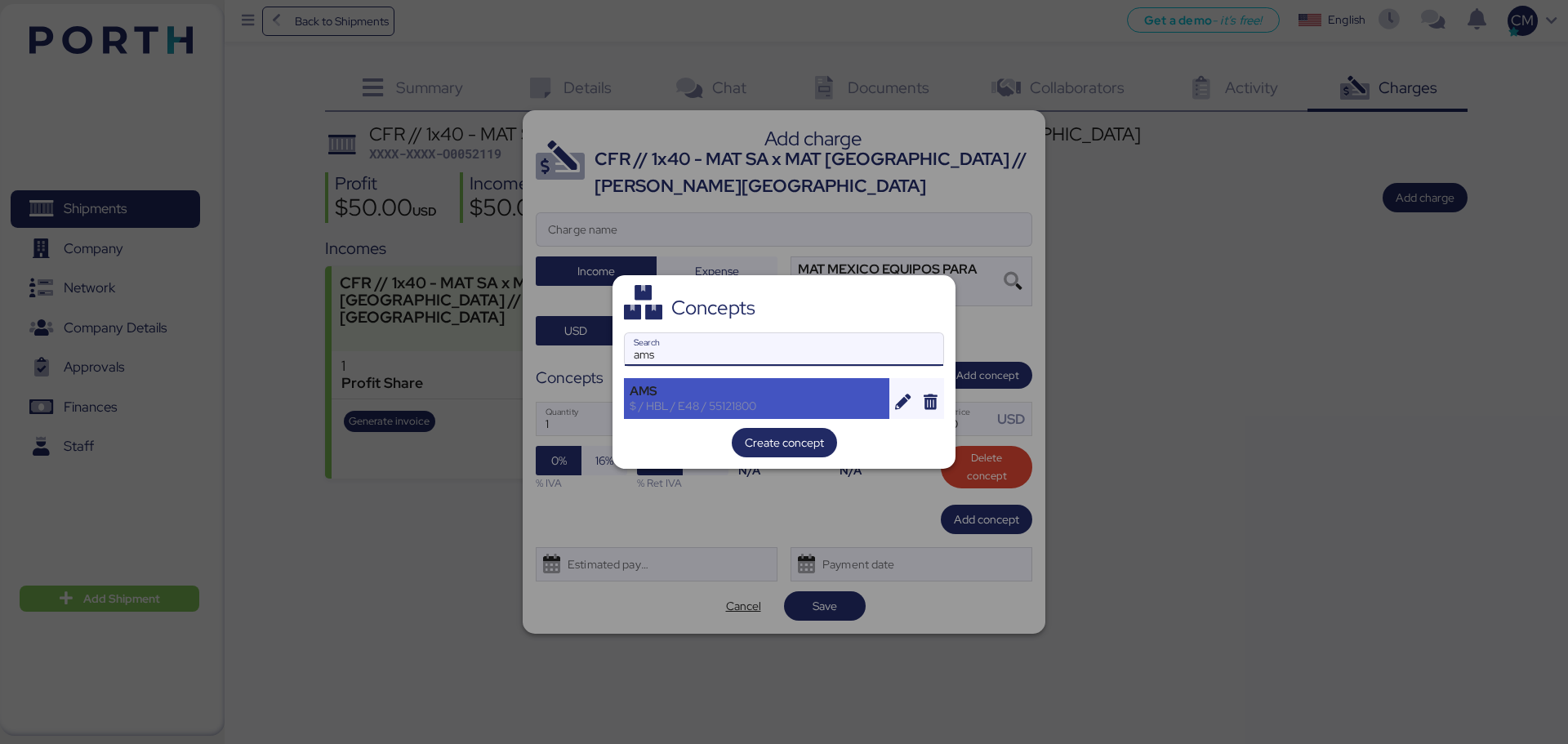
type input "ams"
click at [714, 414] on div "AMS $ / HBL / E48 / 55121800" at bounding box center [756, 398] width 265 height 41
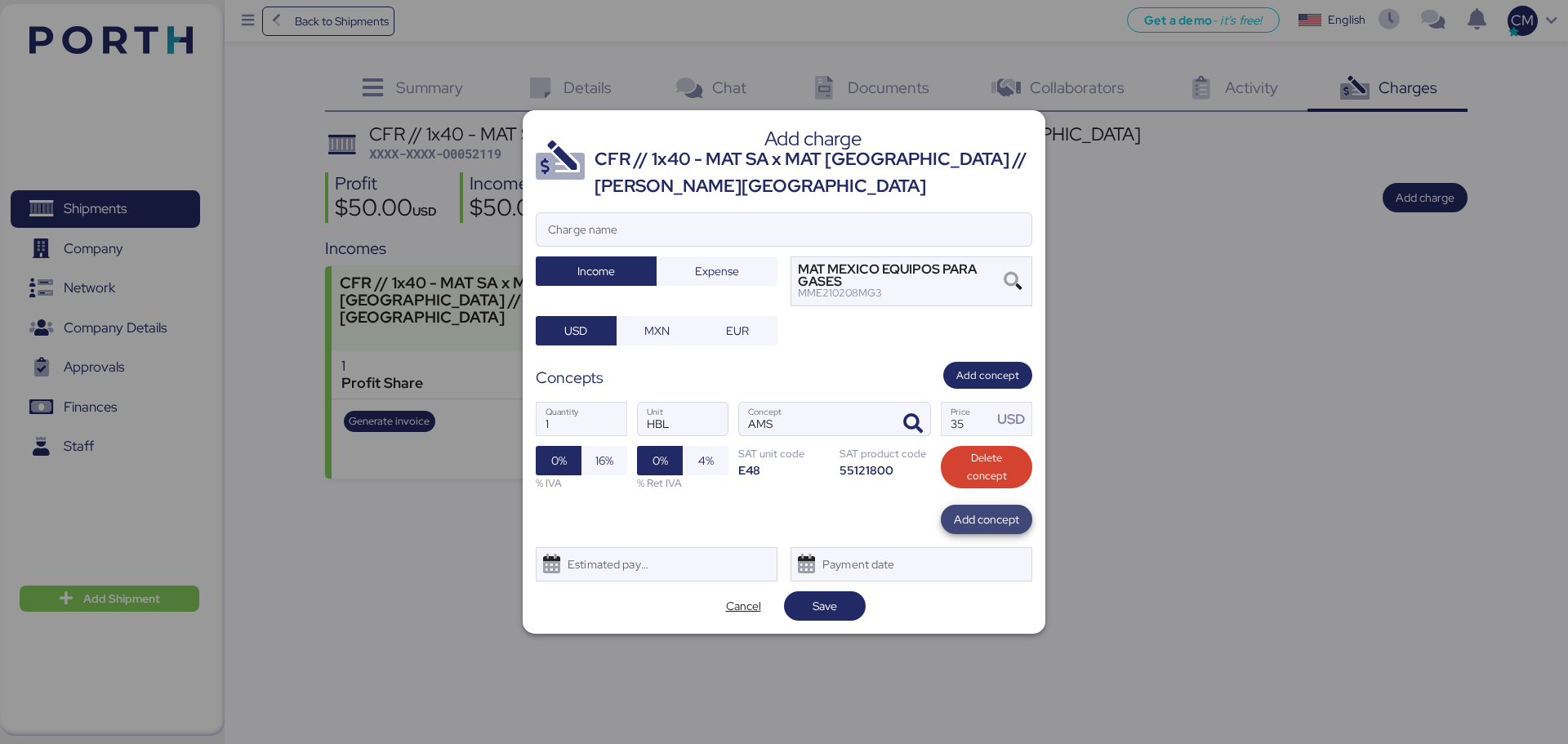
click at [978, 521] on span "Add concept" at bounding box center [986, 519] width 65 height 19
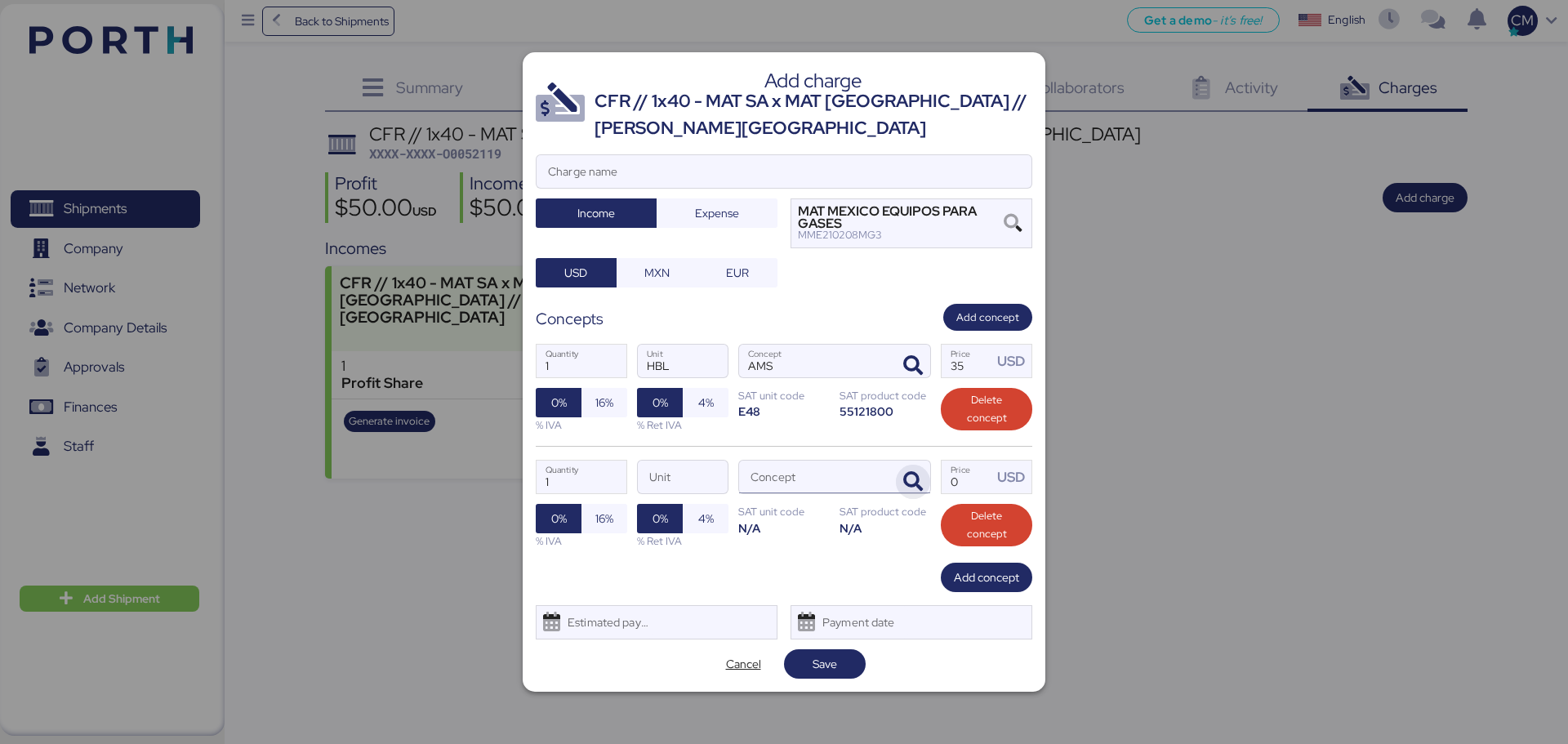
click at [916, 480] on icon "button" at bounding box center [913, 481] width 19 height 19
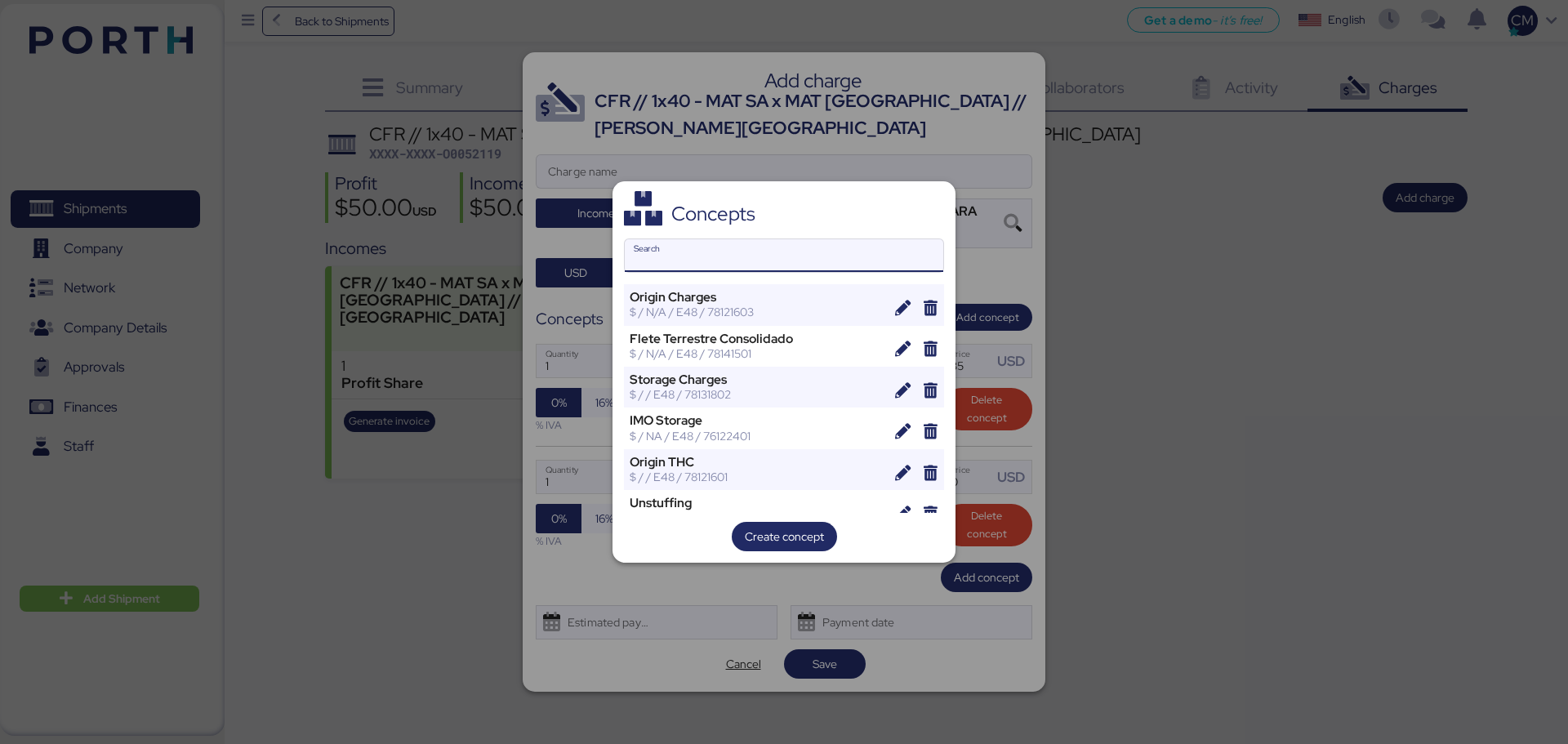
click at [691, 244] on input "Search" at bounding box center [784, 255] width 319 height 33
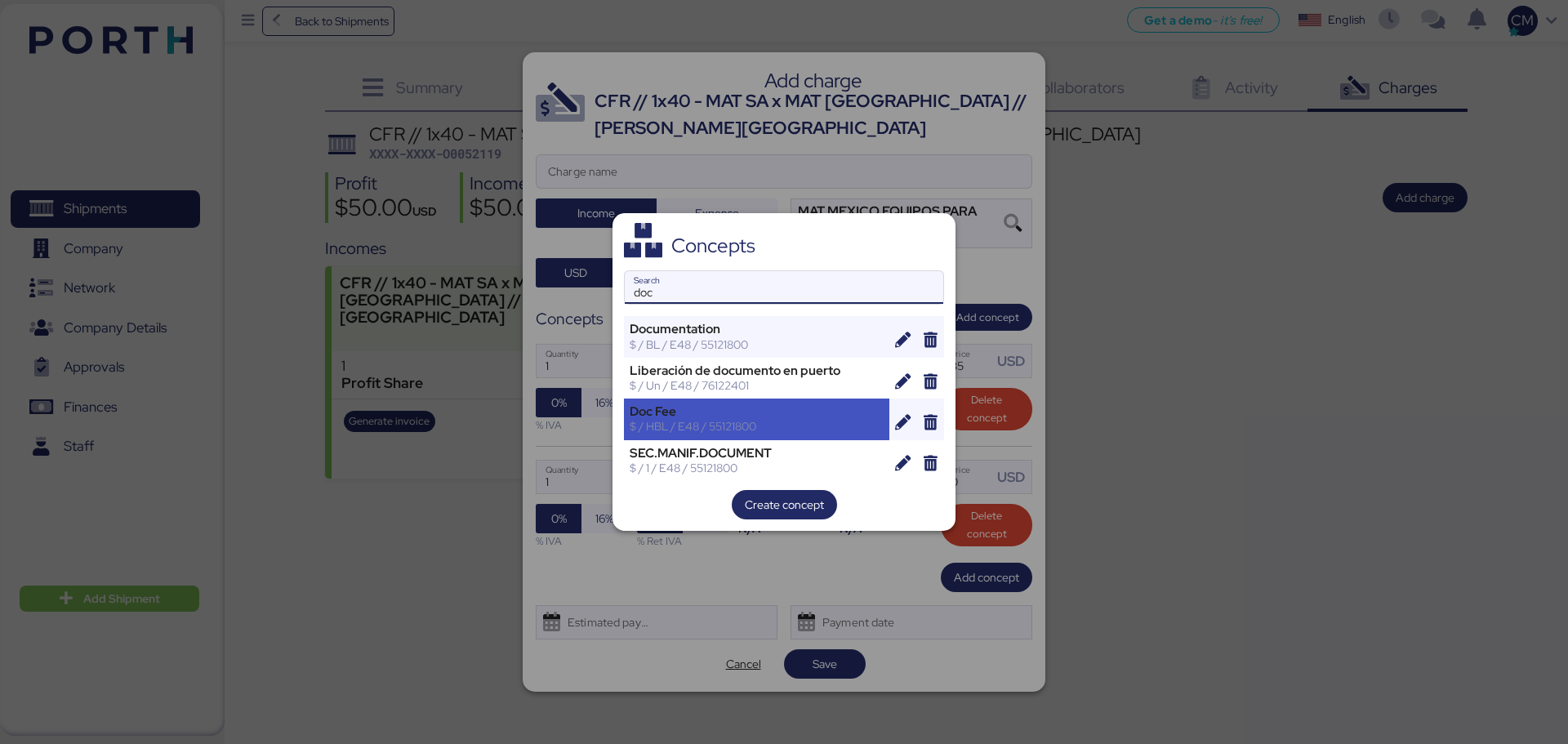
type input "doc"
click at [714, 425] on div "$ / HBL / E48 / 55121800" at bounding box center [756, 426] width 254 height 15
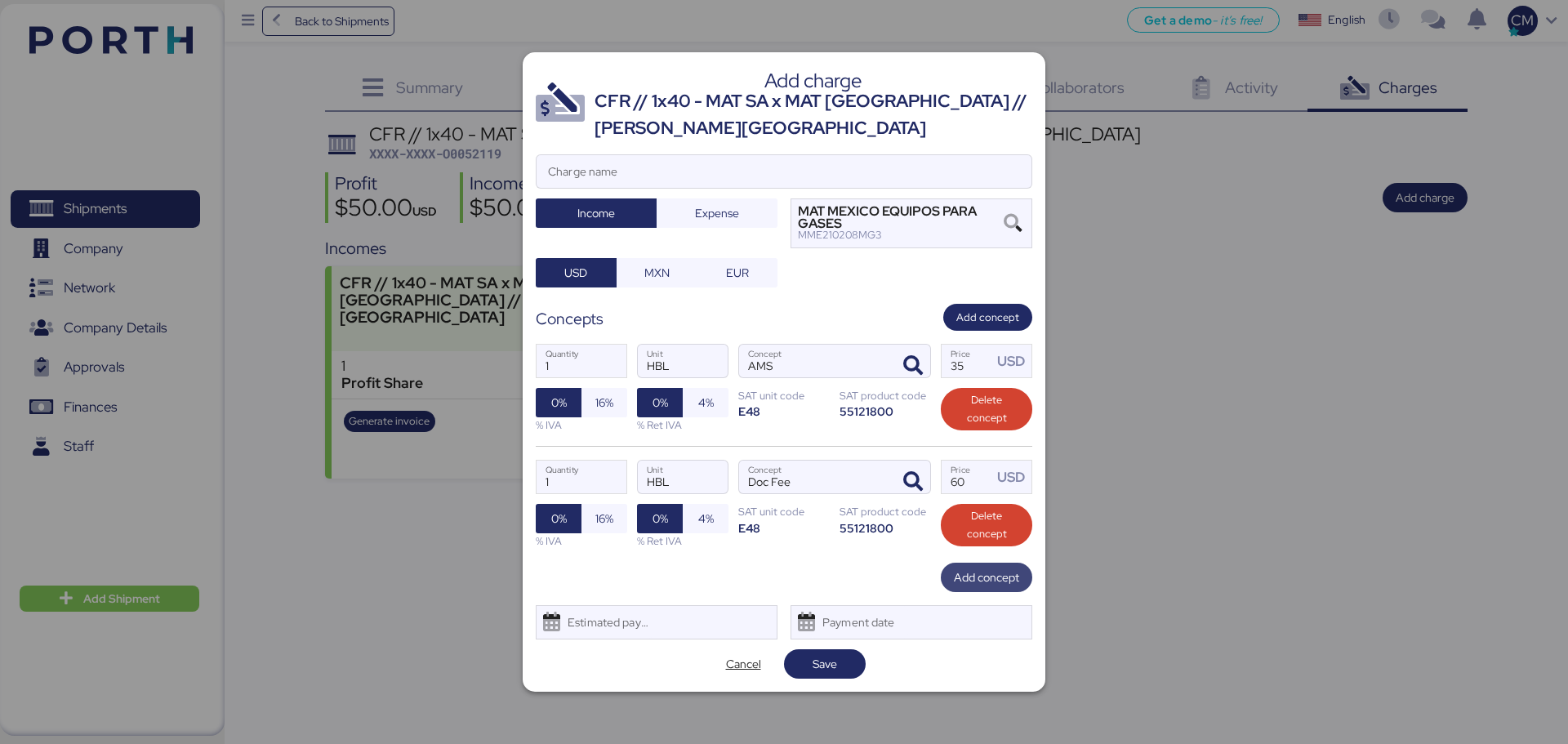
click at [997, 566] on span "Add concept" at bounding box center [986, 577] width 65 height 19
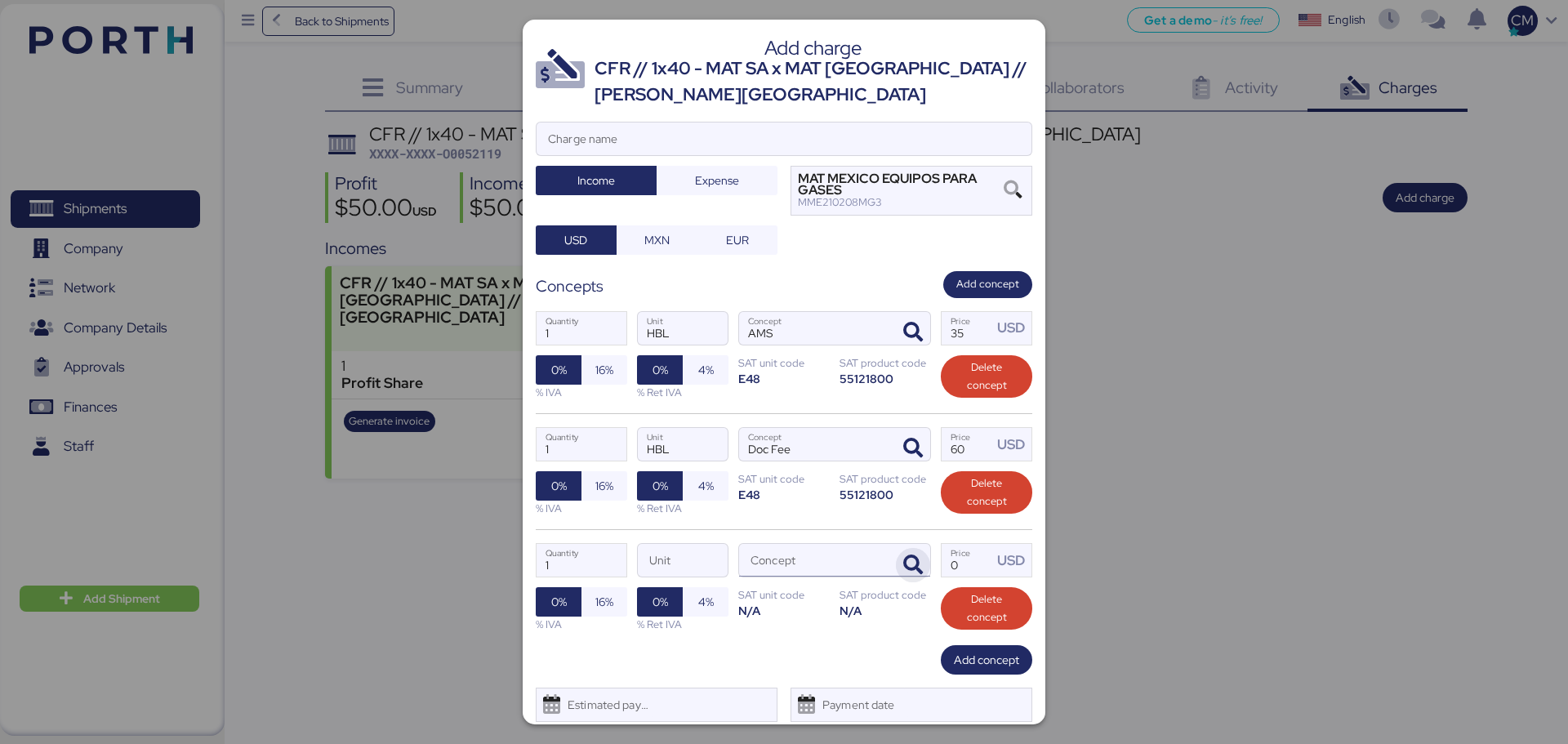
click at [903, 564] on icon "button" at bounding box center [913, 565] width 19 height 19
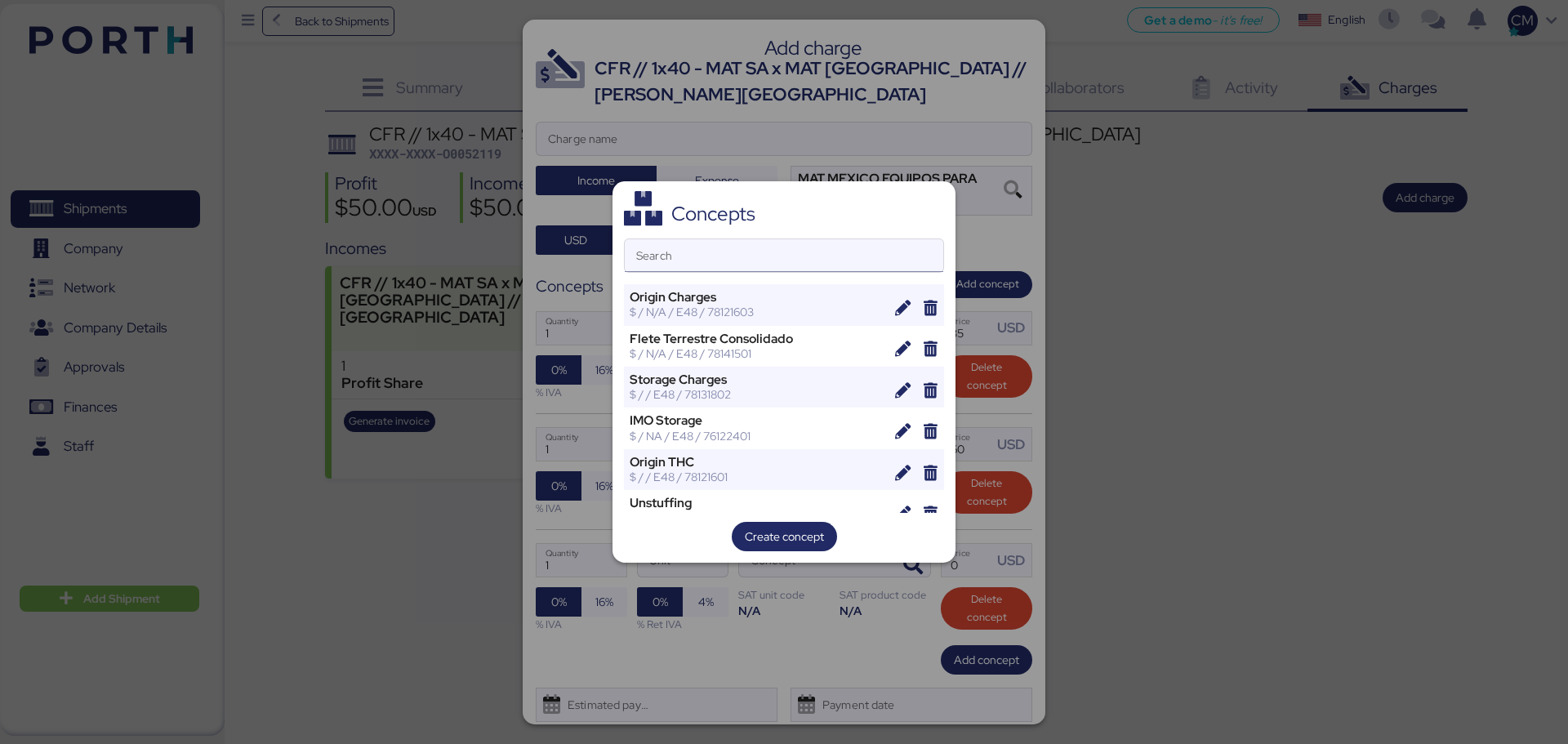
click at [693, 253] on input "Search" at bounding box center [784, 255] width 319 height 33
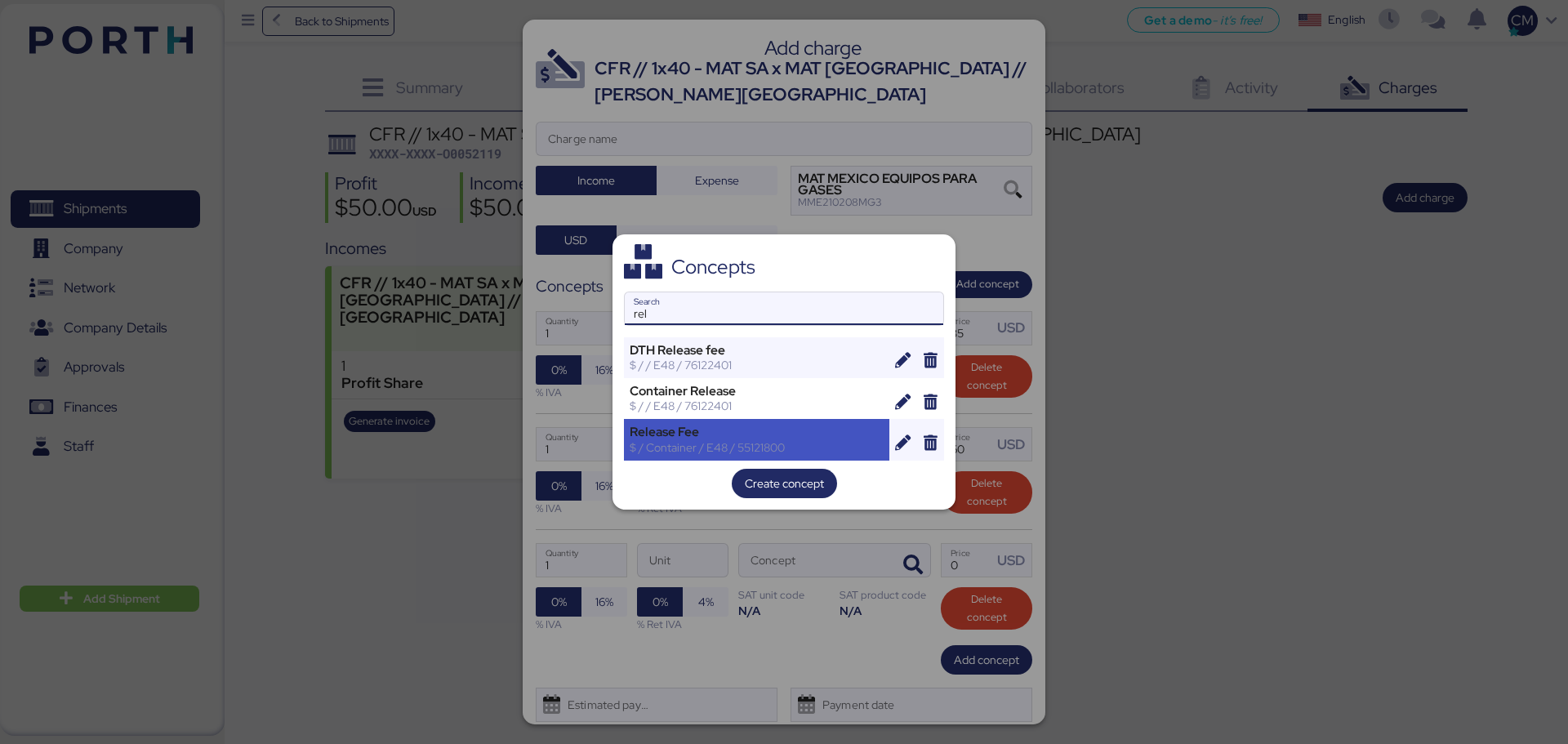
type input "rel"
click at [737, 426] on div "Release Fee" at bounding box center [756, 432] width 254 height 15
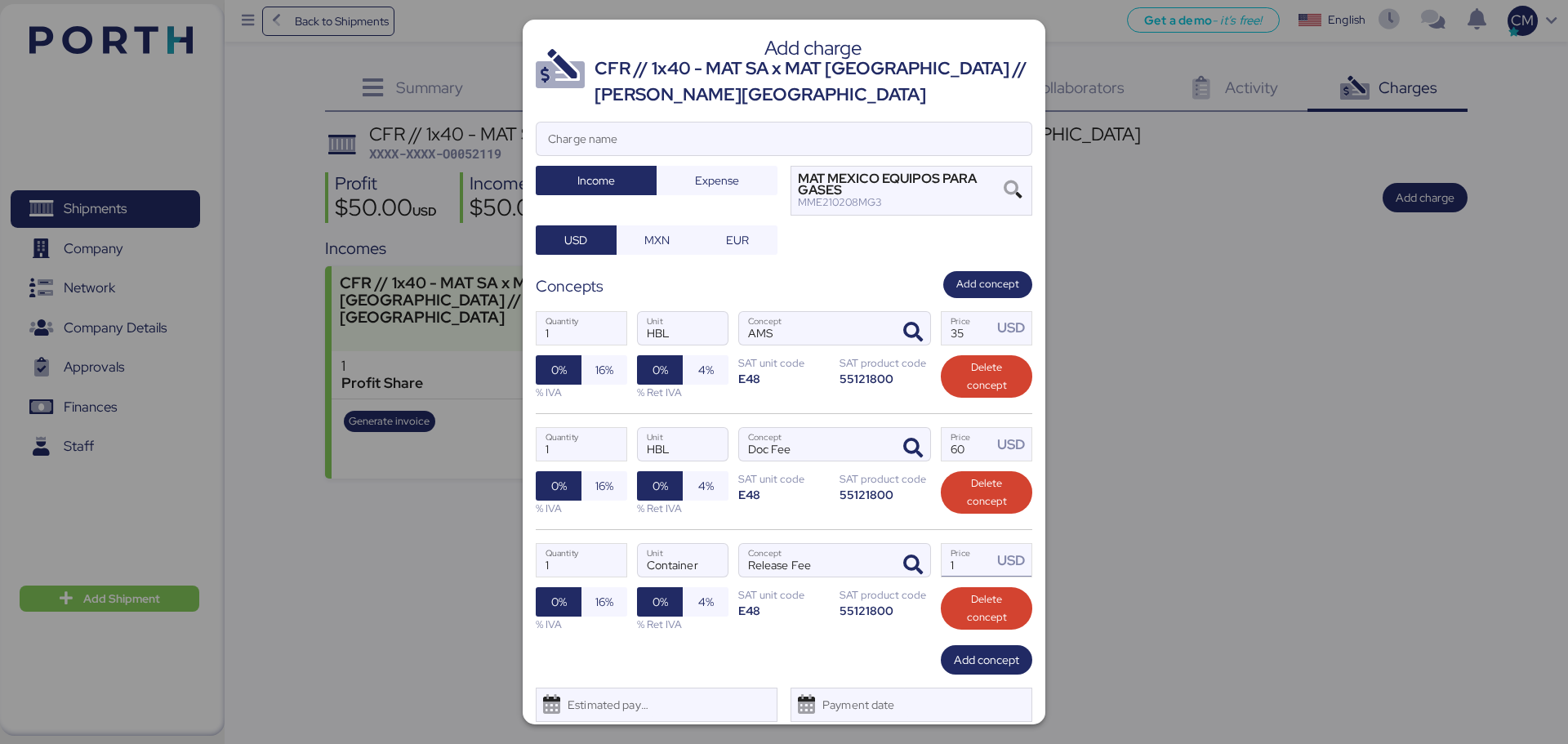
click at [960, 559] on input "1" at bounding box center [966, 560] width 50 height 33
type input "0"
click at [979, 566] on input "Price USD" at bounding box center [966, 560] width 50 height 33
type input "0"
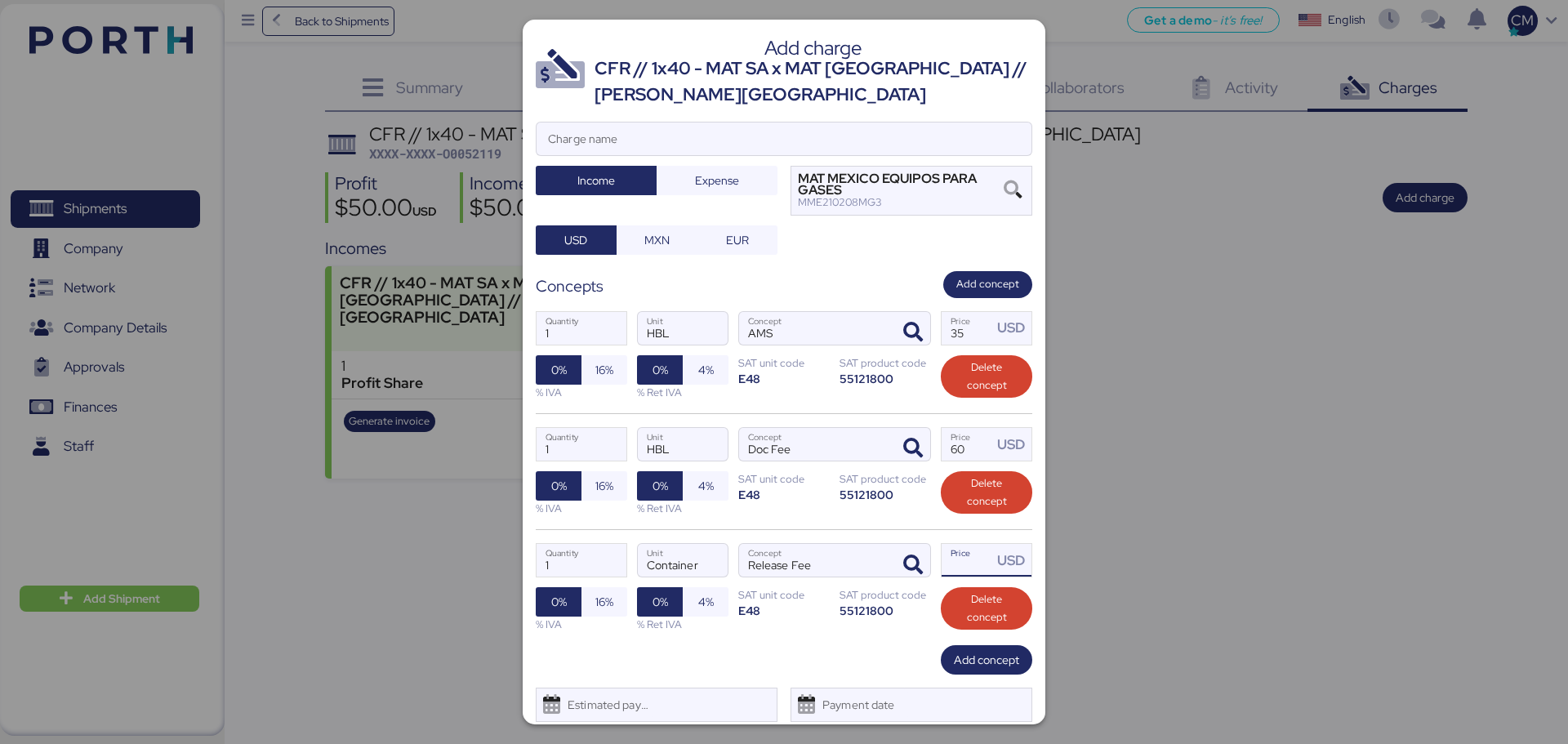
click at [957, 559] on input "Price USD" at bounding box center [966, 560] width 50 height 33
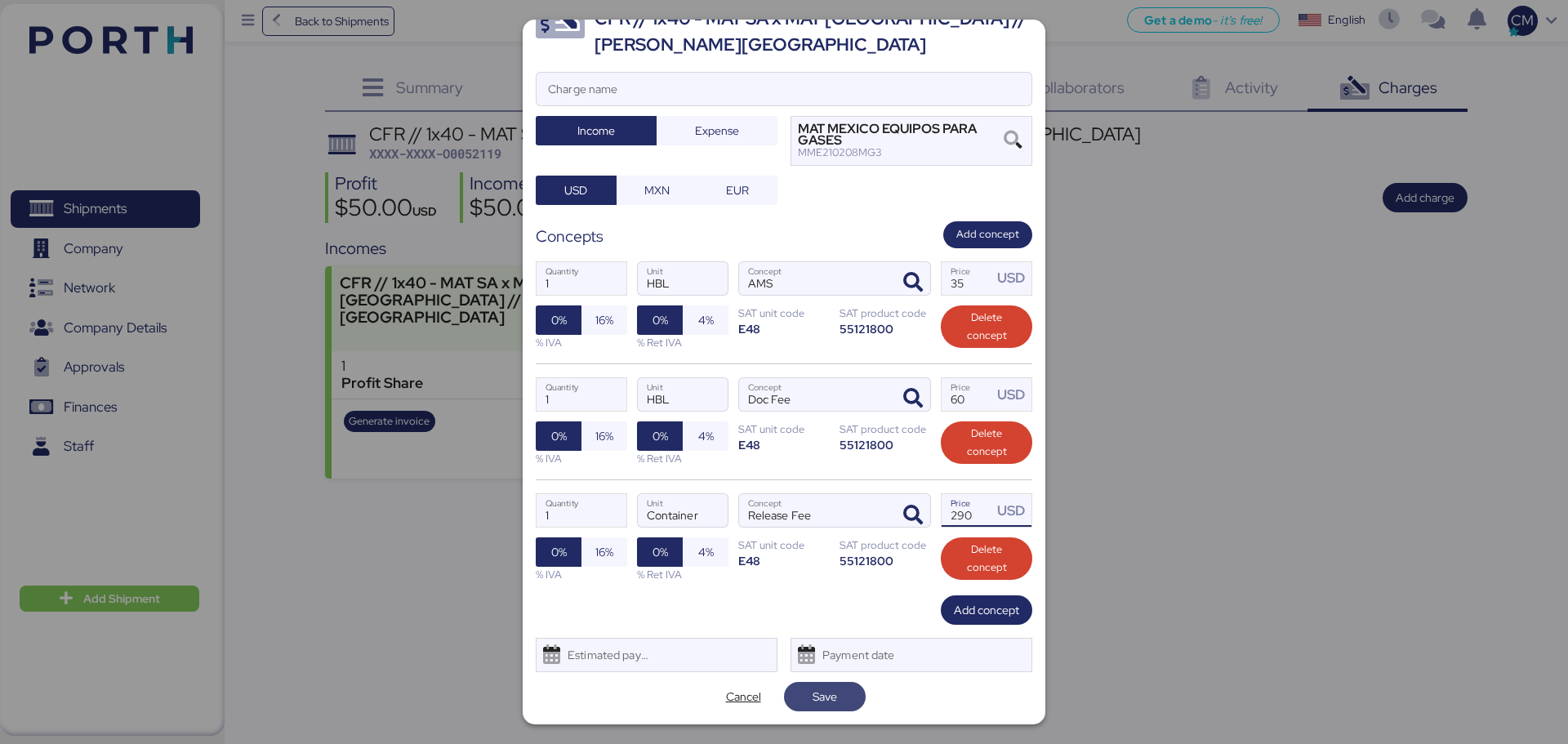
type input "290"
click at [811, 566] on span "Save" at bounding box center [824, 696] width 81 height 29
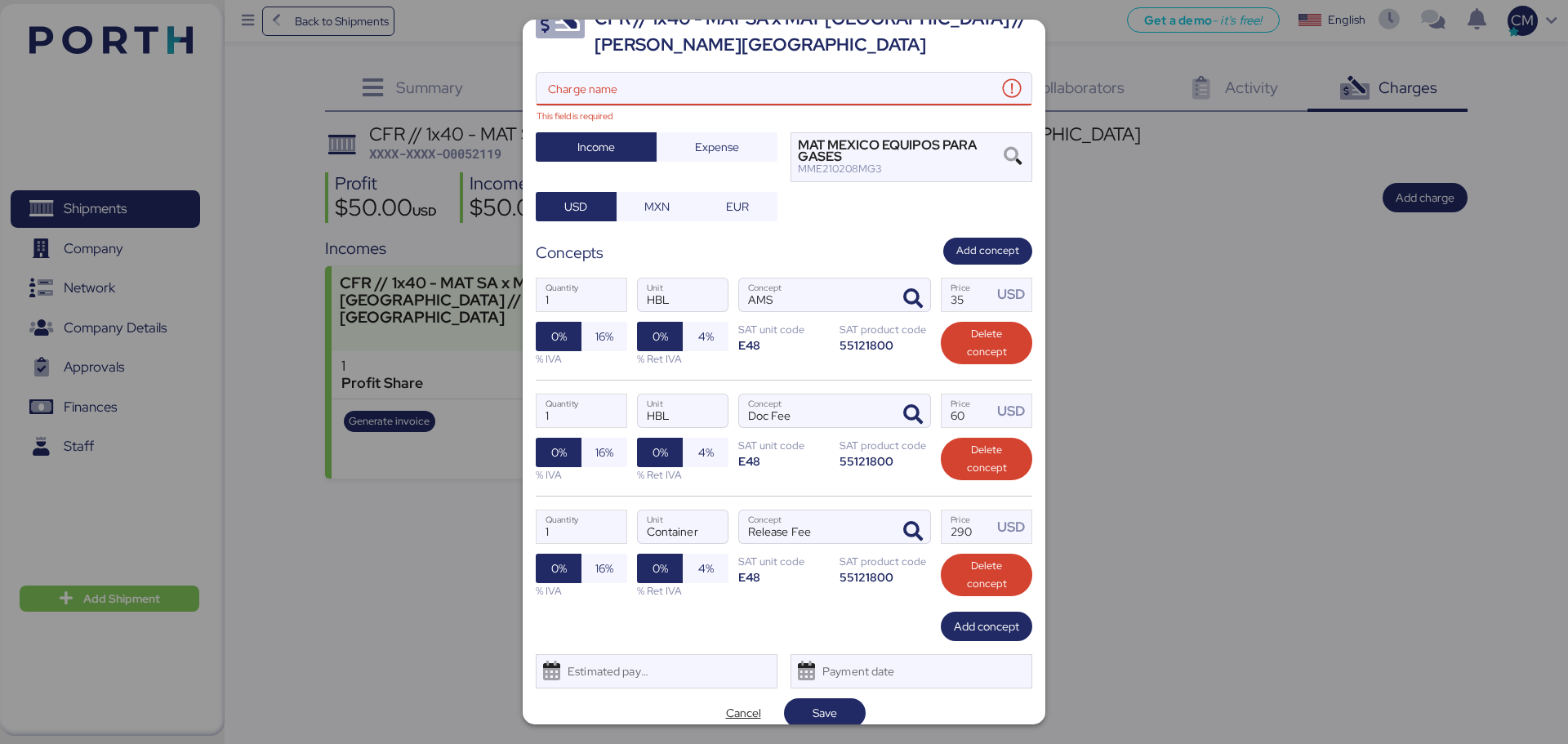
scroll to position [0, 0]
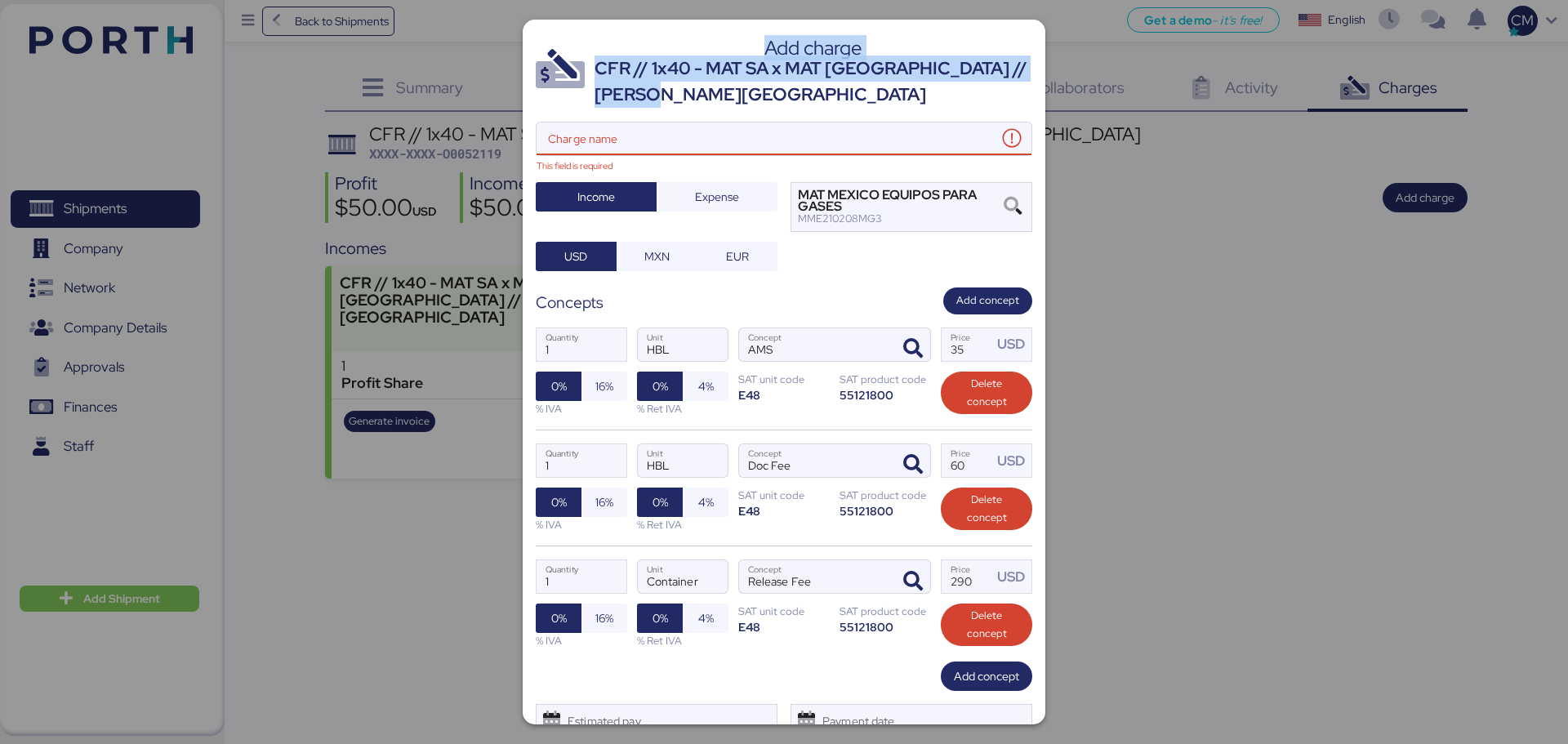
drag, startPoint x: 703, startPoint y: 95, endPoint x: 574, endPoint y: 54, distance: 135.4
click at [574, 54] on header "Add charge CFR // 1x40 - MAT SA x MAT MEXICO // SANTOS - ALTAMIRA" at bounding box center [784, 70] width 496 height 76
click at [620, 81] on div "CFR // 1x40 - MAT SA x MAT MEXICO // SANTOS - ALTAMIRA" at bounding box center [813, 82] width 438 height 53
drag, startPoint x: 593, startPoint y: 71, endPoint x: 693, endPoint y: 87, distance: 101.3
click at [683, 87] on header "Add charge CFR // 1x40 - MAT SA x MAT MEXICO // SANTOS - ALTAMIRA" at bounding box center [784, 70] width 496 height 76
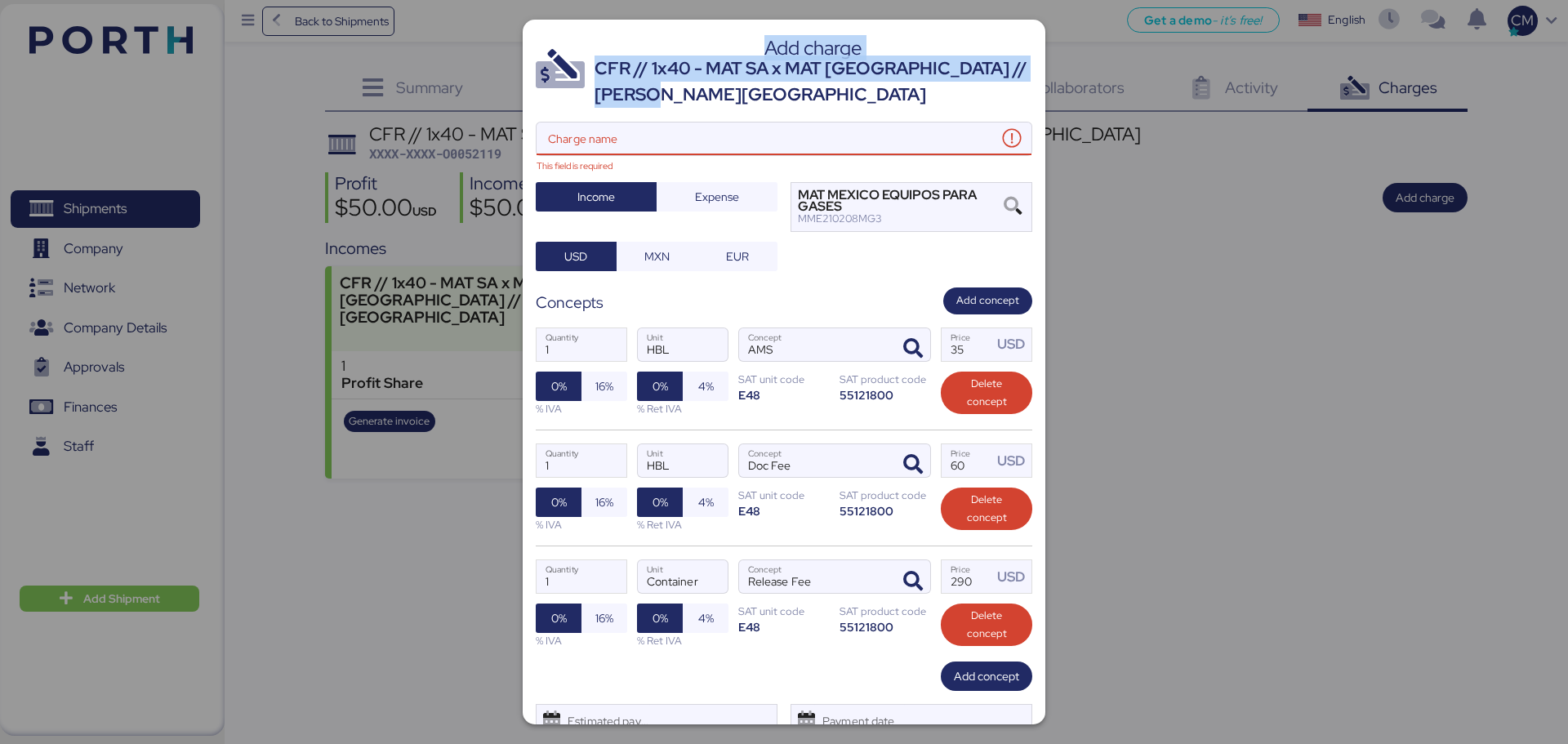
click at [693, 87] on div "CFR // 1x40 - MAT SA x MAT MEXICO // SANTOS - ALTAMIRA" at bounding box center [813, 82] width 438 height 53
drag, startPoint x: 696, startPoint y: 93, endPoint x: 596, endPoint y: 71, distance: 102.4
click at [596, 71] on div "CFR // 1x40 - MAT SA x MAT MEXICO // SANTOS - ALTAMIRA" at bounding box center [813, 82] width 438 height 53
copy div "CFR // 1x40 - MAT SA x MAT MEXICO // SANTOS - ALTAMIRA"
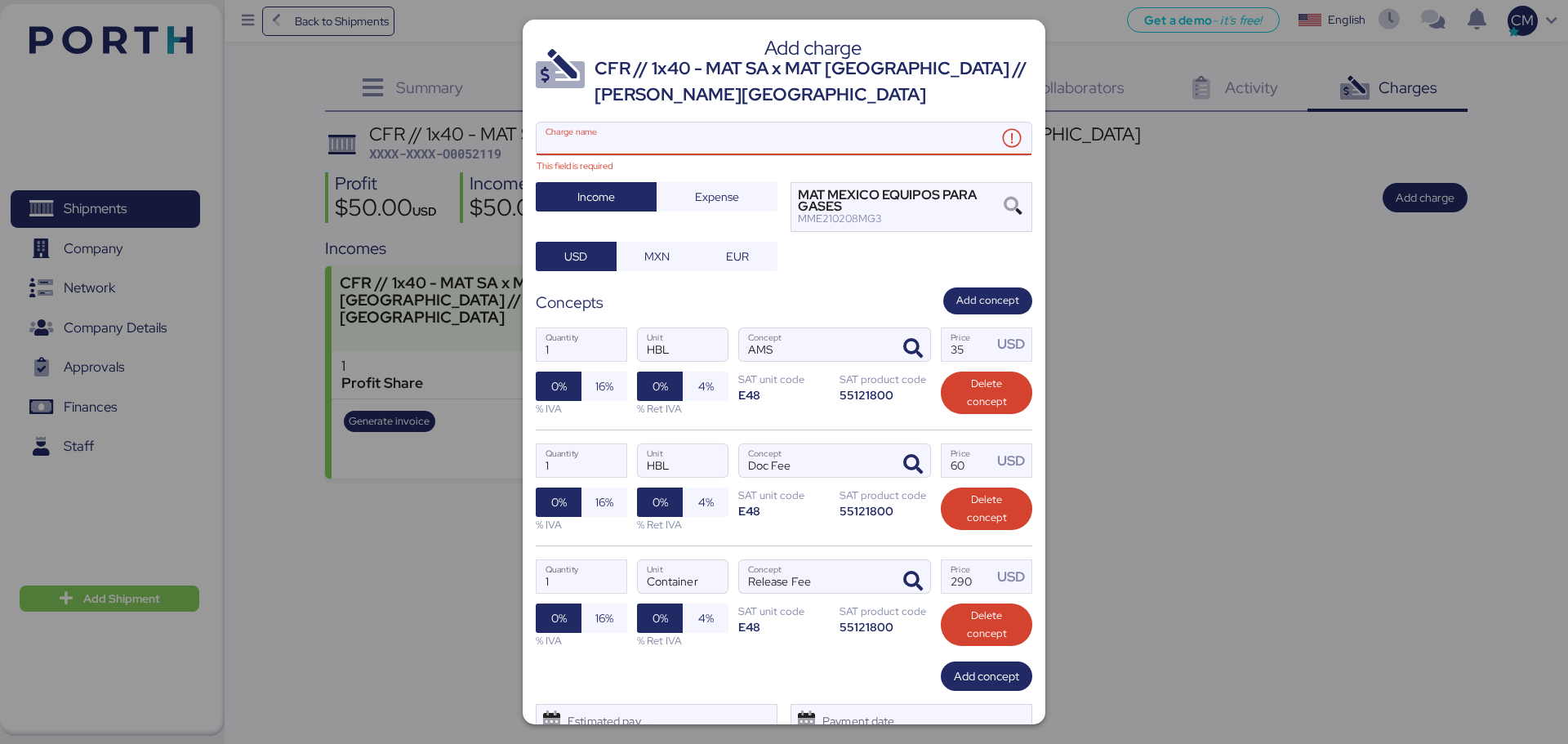
click at [581, 140] on input "Charge name This field is required" at bounding box center [766, 139] width 460 height 33
click at [643, 132] on input "Charge name This field is required" at bounding box center [766, 139] width 460 height 33
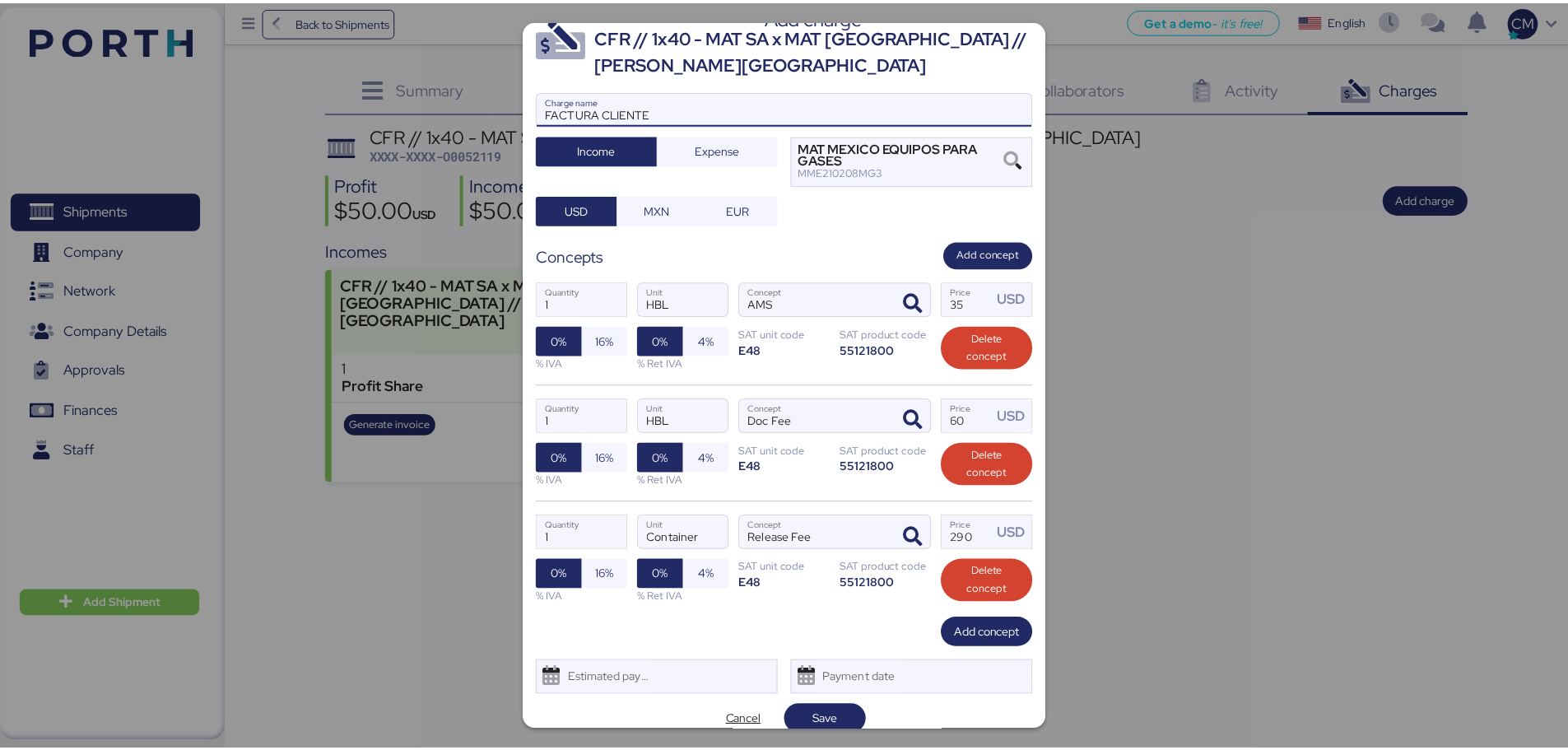
scroll to position [50, 0]
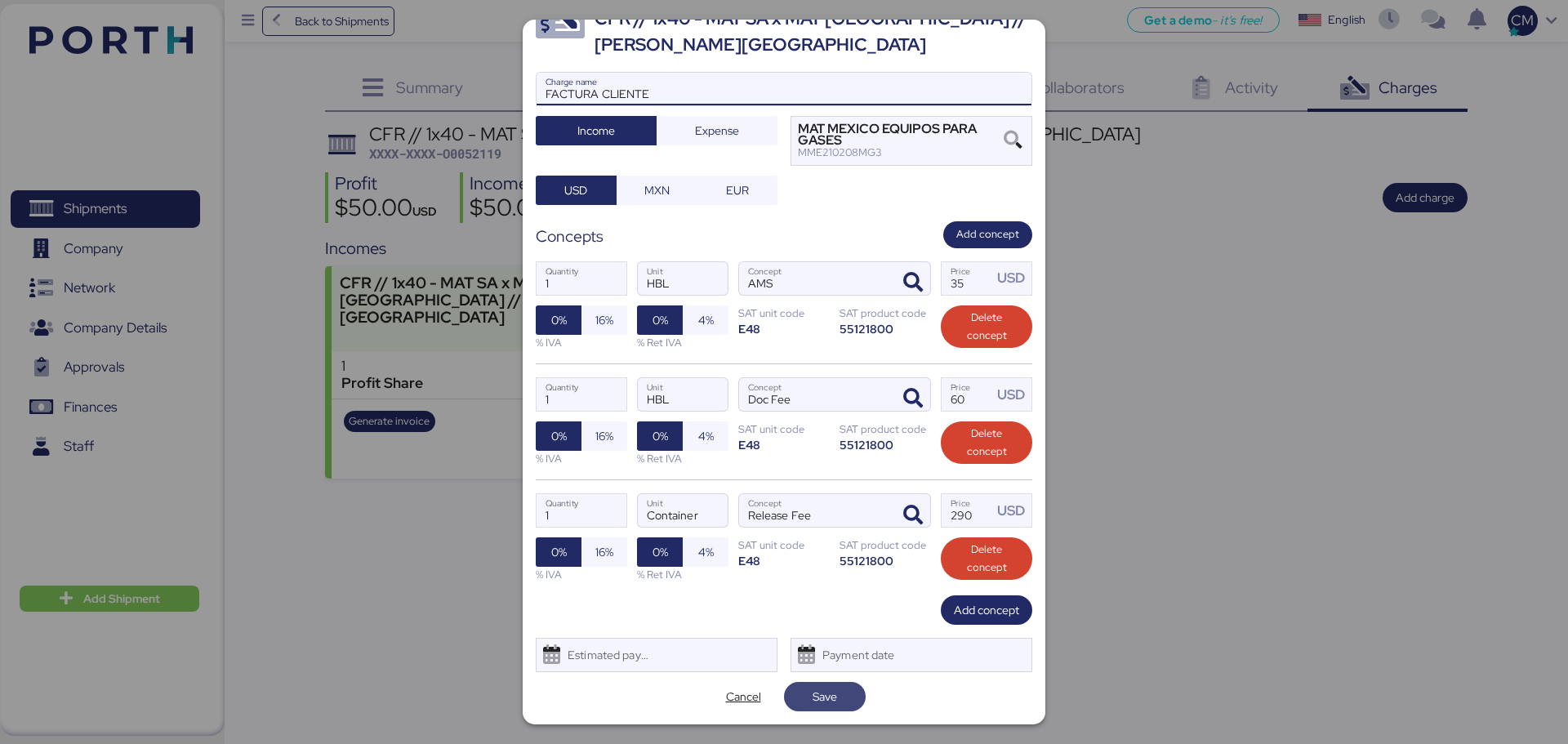
type input "FACTURA CLIENTE"
click at [835, 566] on span "Save" at bounding box center [825, 695] width 56 height 23
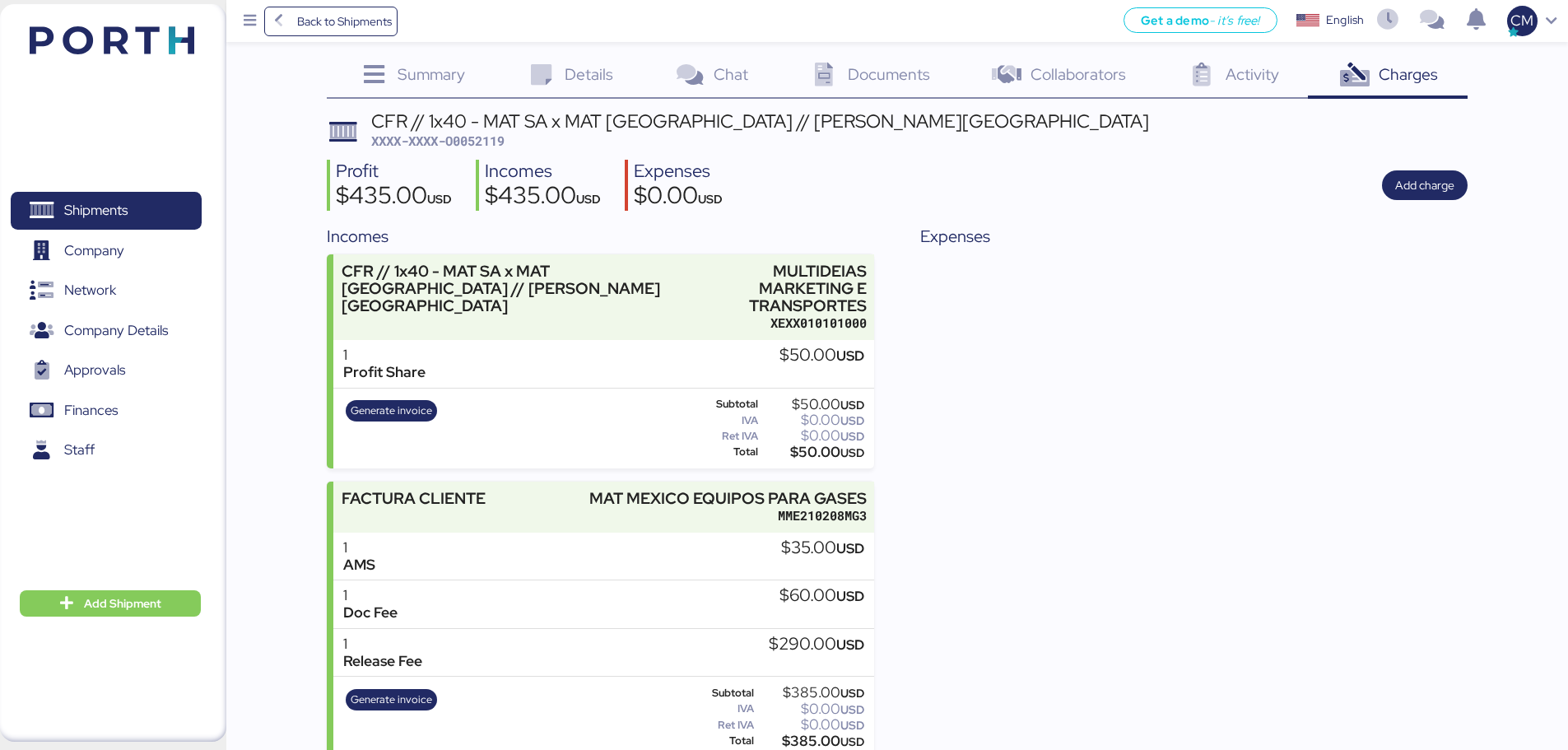
scroll to position [18, 0]
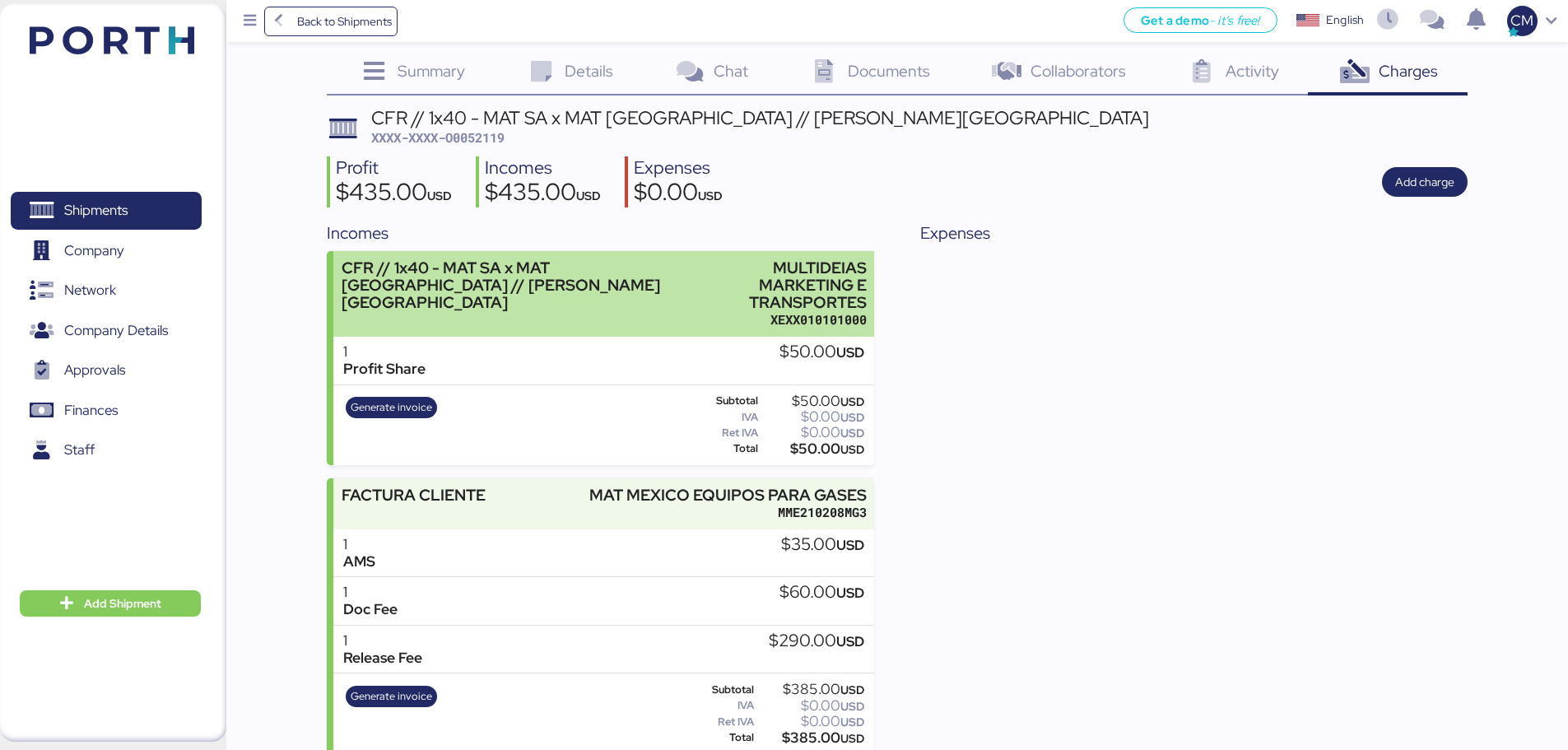
click at [451, 284] on div "CFR // 1x40 - MAT SA x MAT MEXICO // SANTOS - ALTAMIRA" at bounding box center [518, 285] width 353 height 52
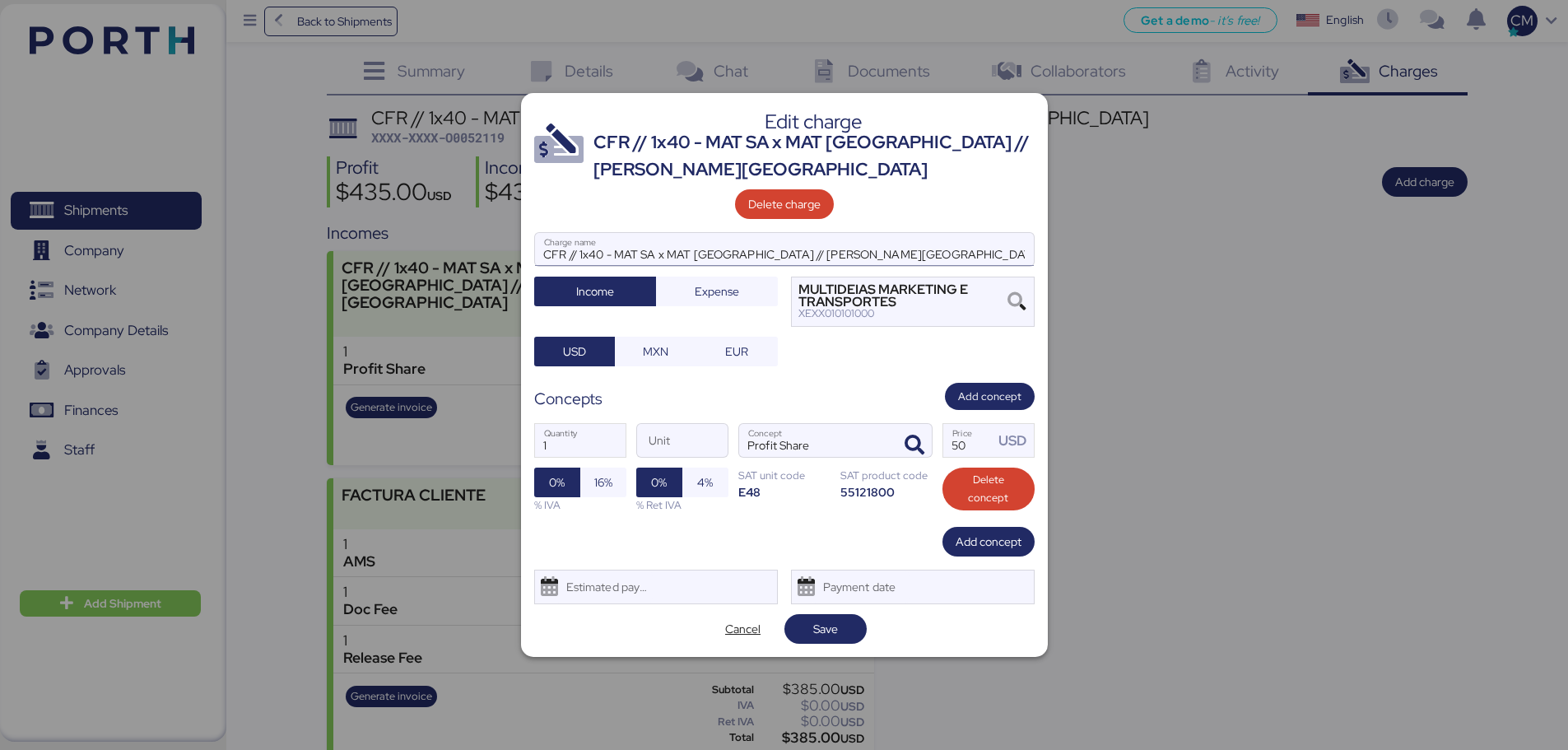
click at [730, 252] on input "CFR // 1x40 - MAT SA x MAT MEXICO // SANTOS - ALTAMIRA" at bounding box center [784, 249] width 499 height 33
type input "NOTA CREDITO"
click at [841, 571] on span "Save" at bounding box center [825, 628] width 56 height 23
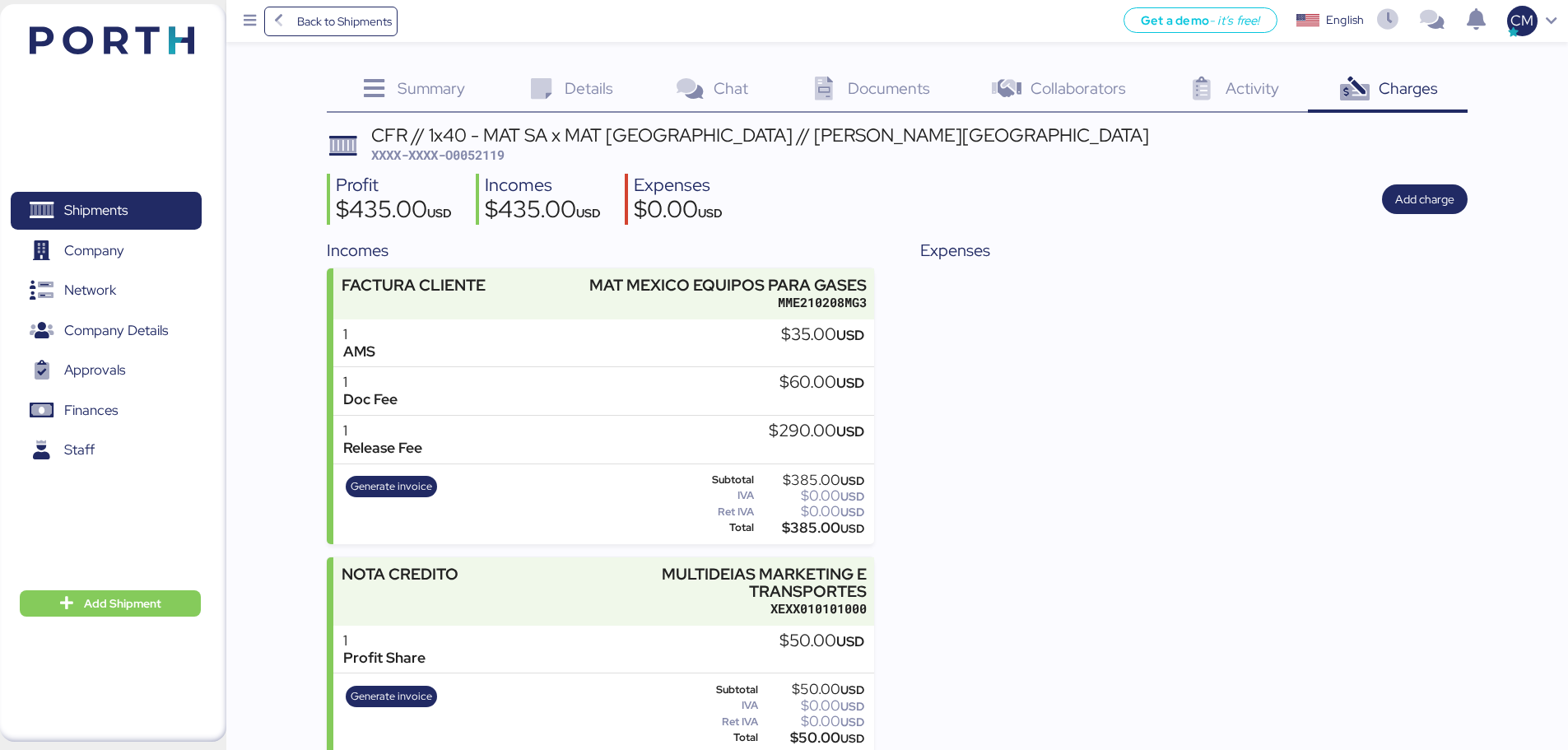
click at [610, 85] on span "Details" at bounding box center [589, 88] width 49 height 21
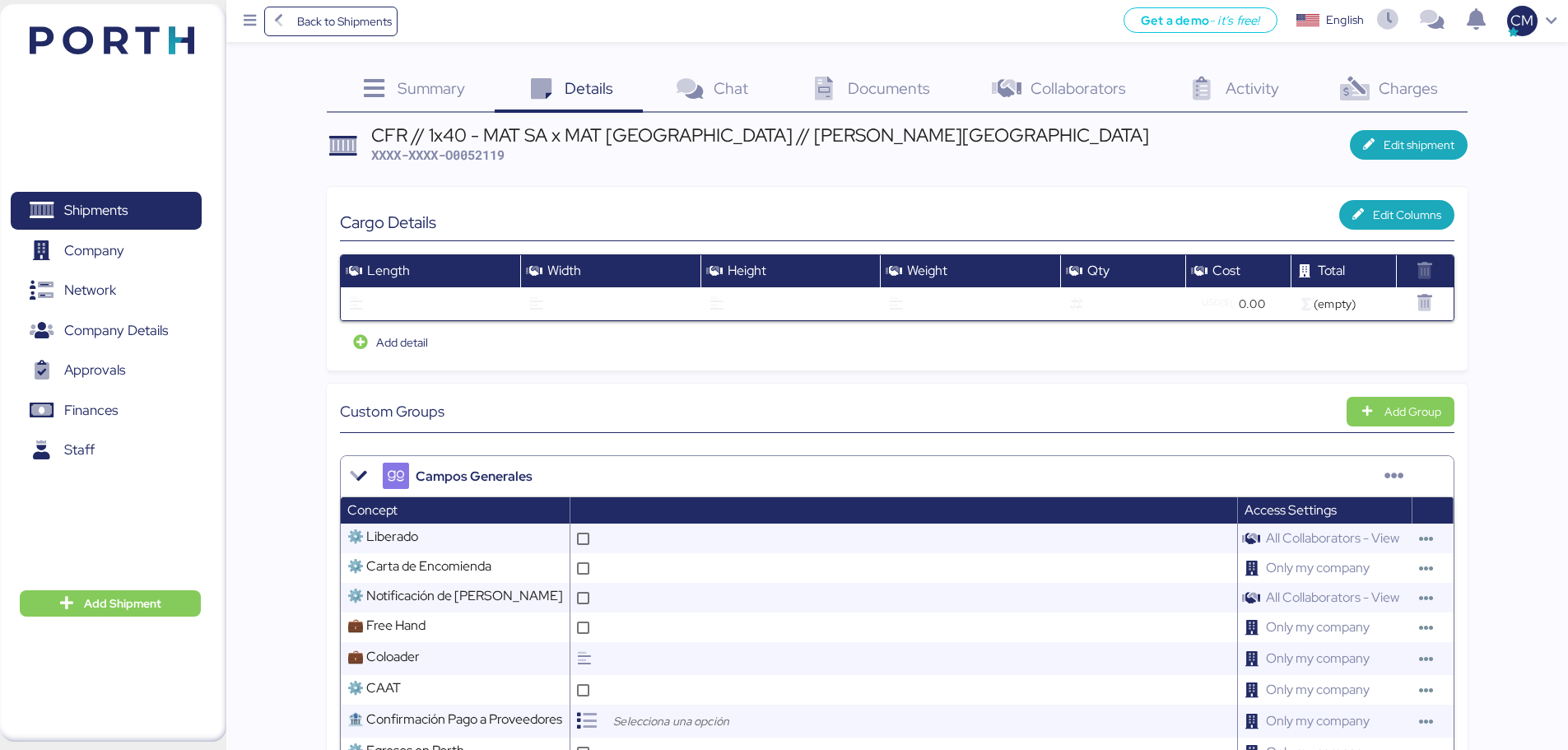
click at [404, 95] on span "Summary" at bounding box center [431, 88] width 67 height 21
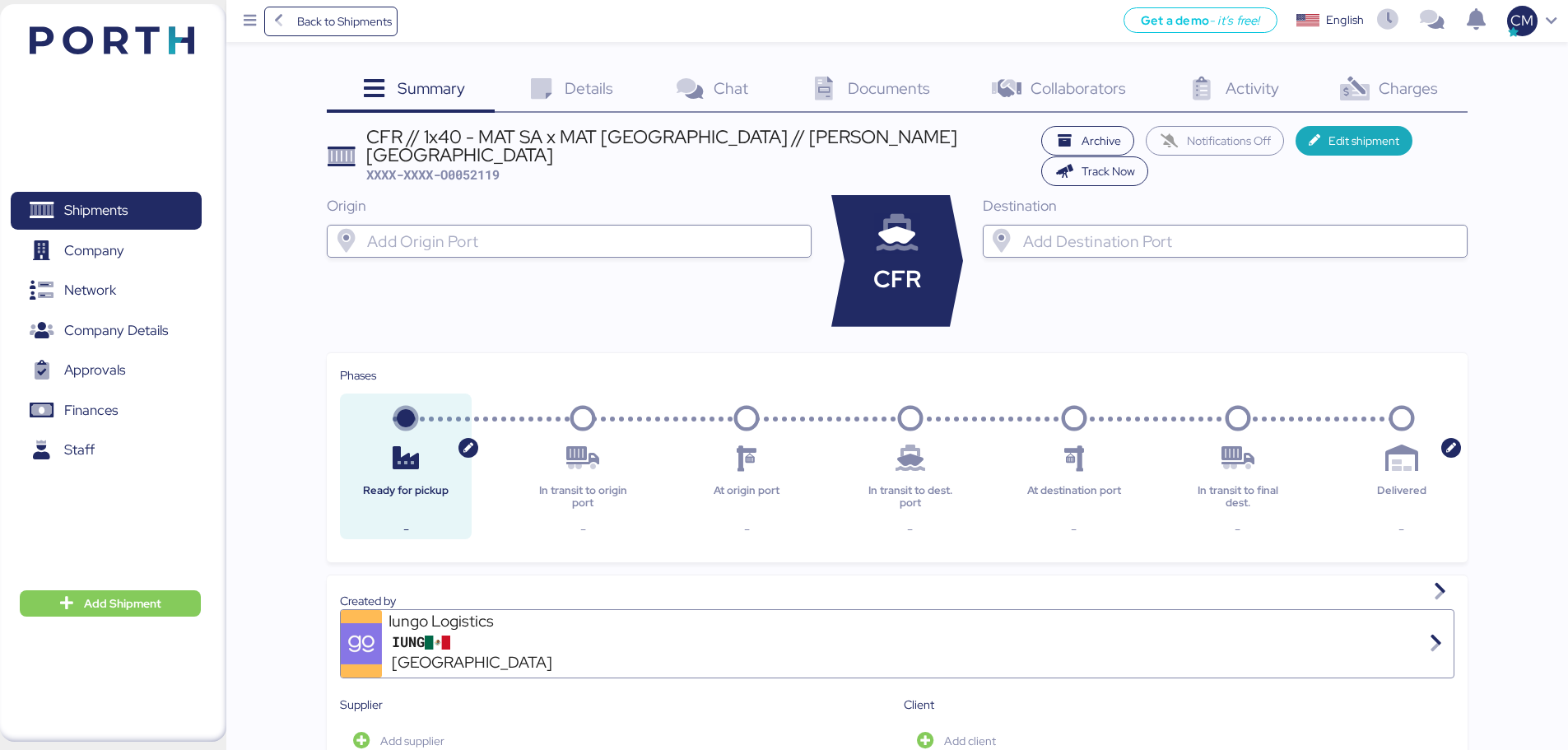
click at [586, 232] on input "search" at bounding box center [583, 241] width 440 height 19
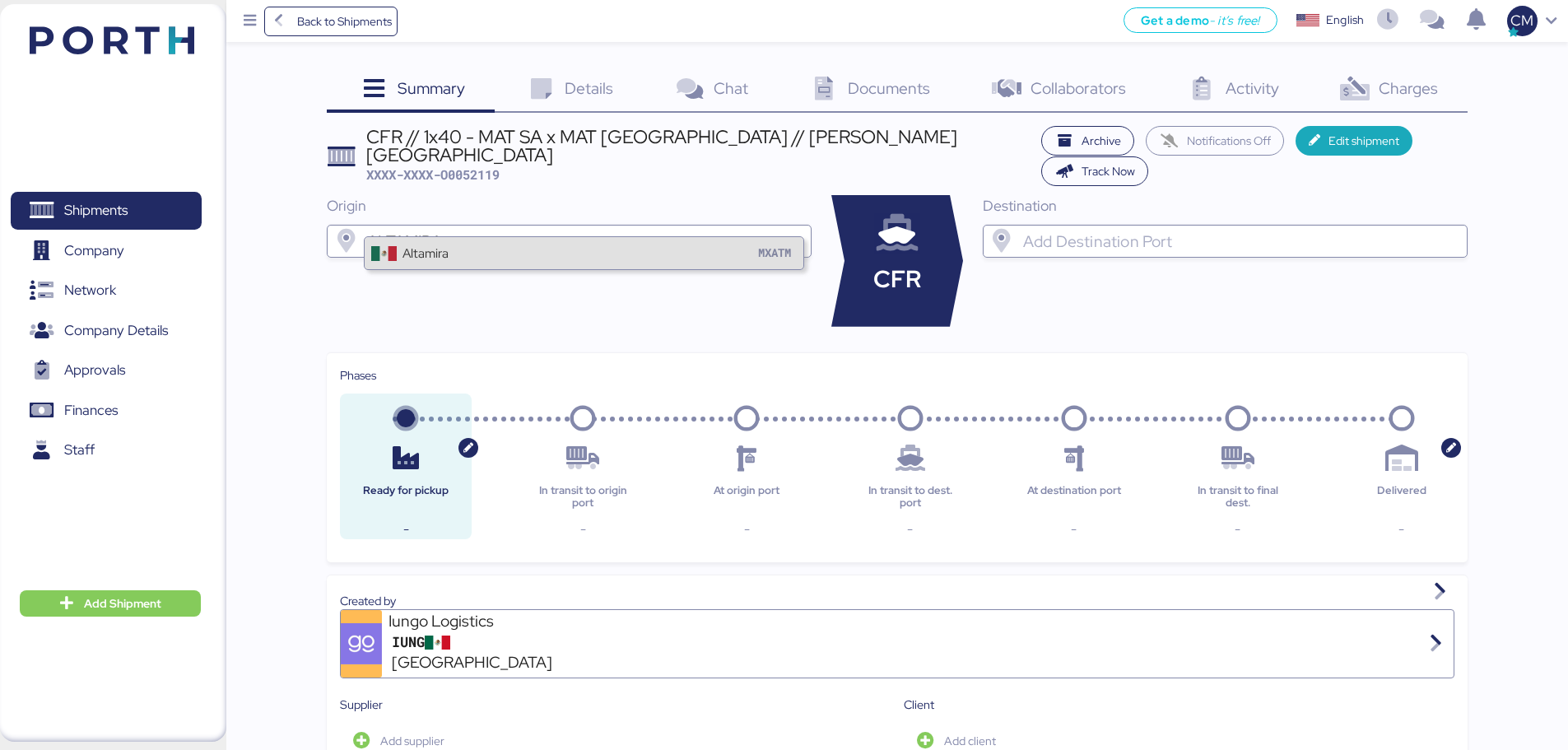
type input "ALTAMIRA"
click at [530, 249] on div "Altamira MXATM" at bounding box center [583, 253] width 438 height 31
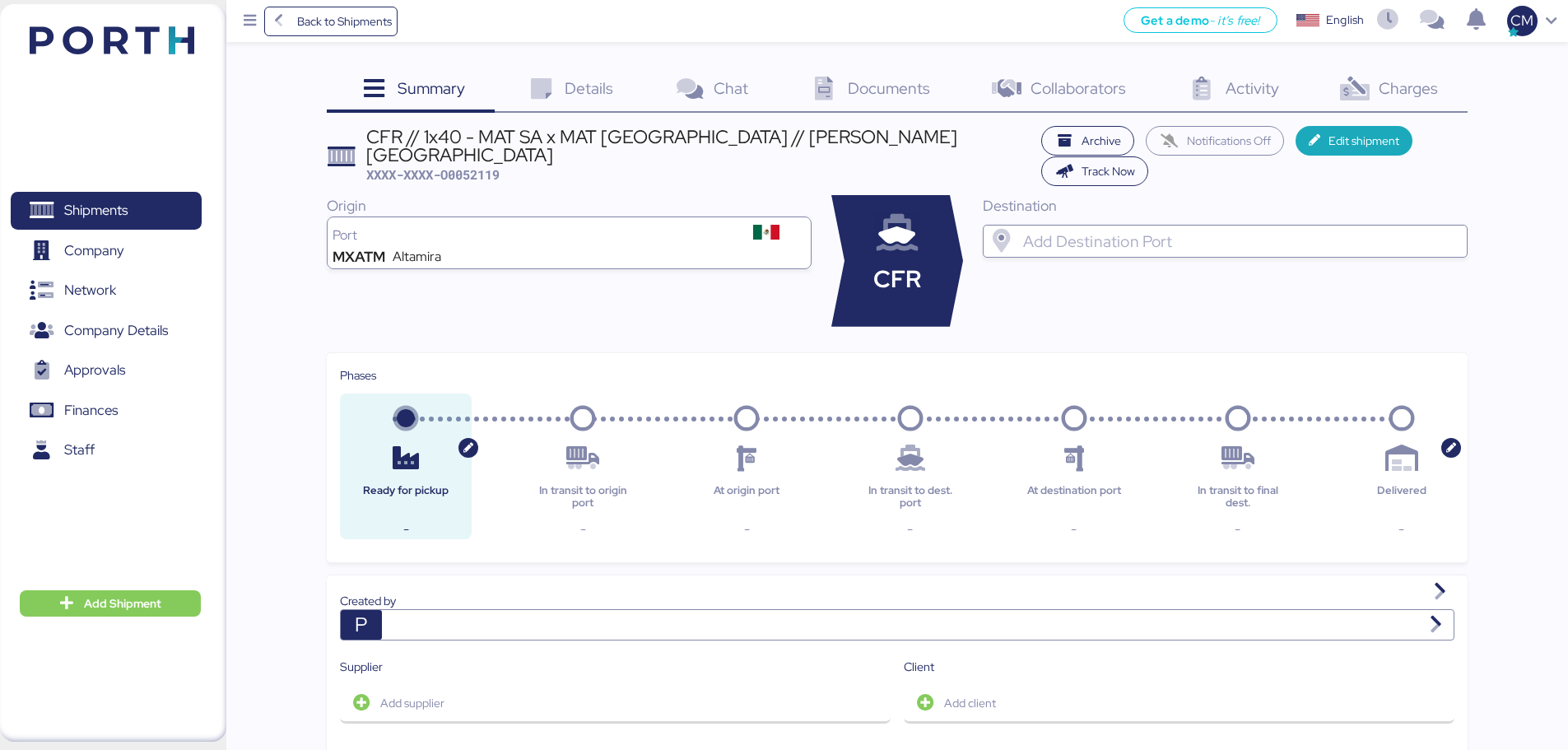
click at [1089, 232] on input "search" at bounding box center [1239, 241] width 440 height 19
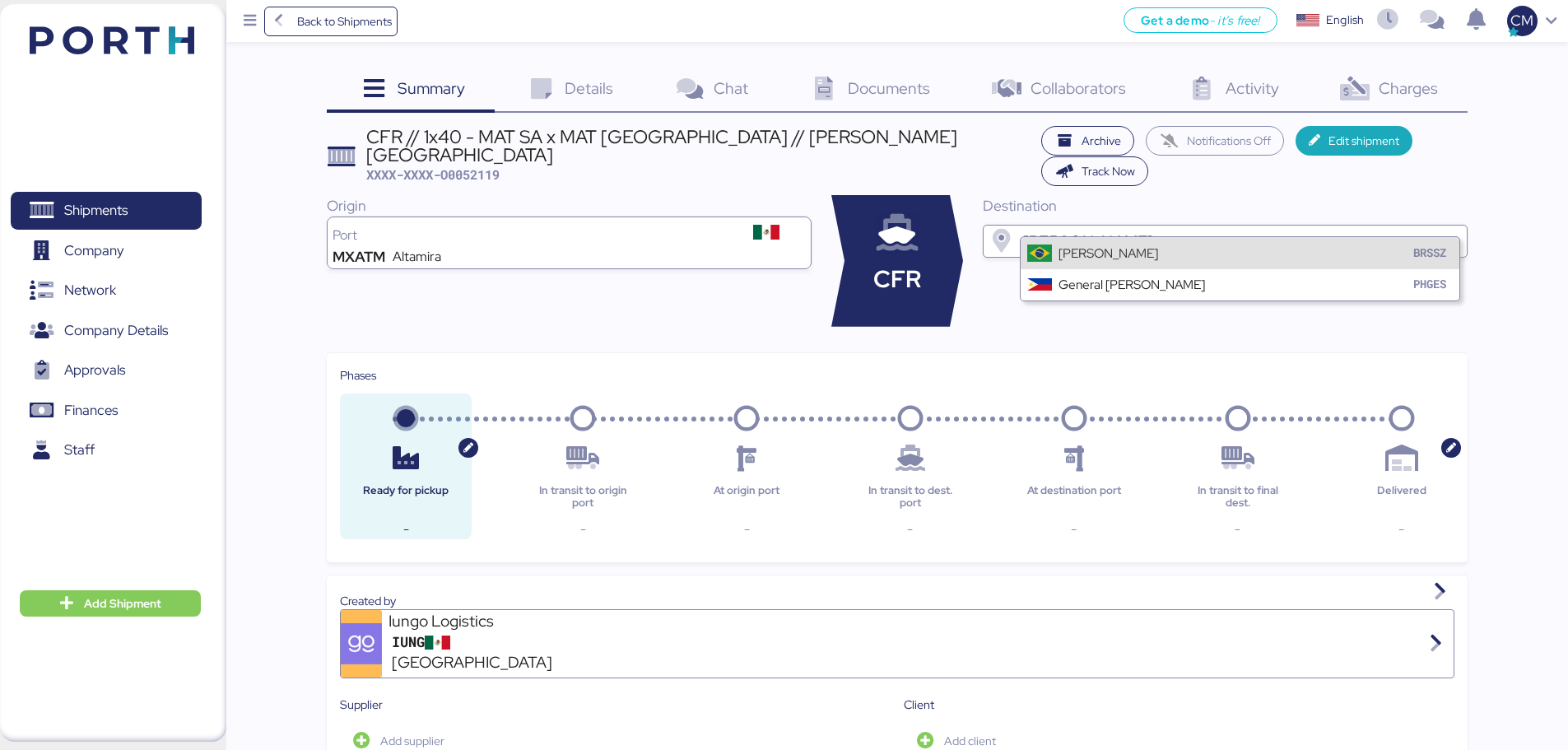
type input "SANTOS"
click at [1117, 250] on div "Santos BRSSZ" at bounding box center [1239, 253] width 438 height 31
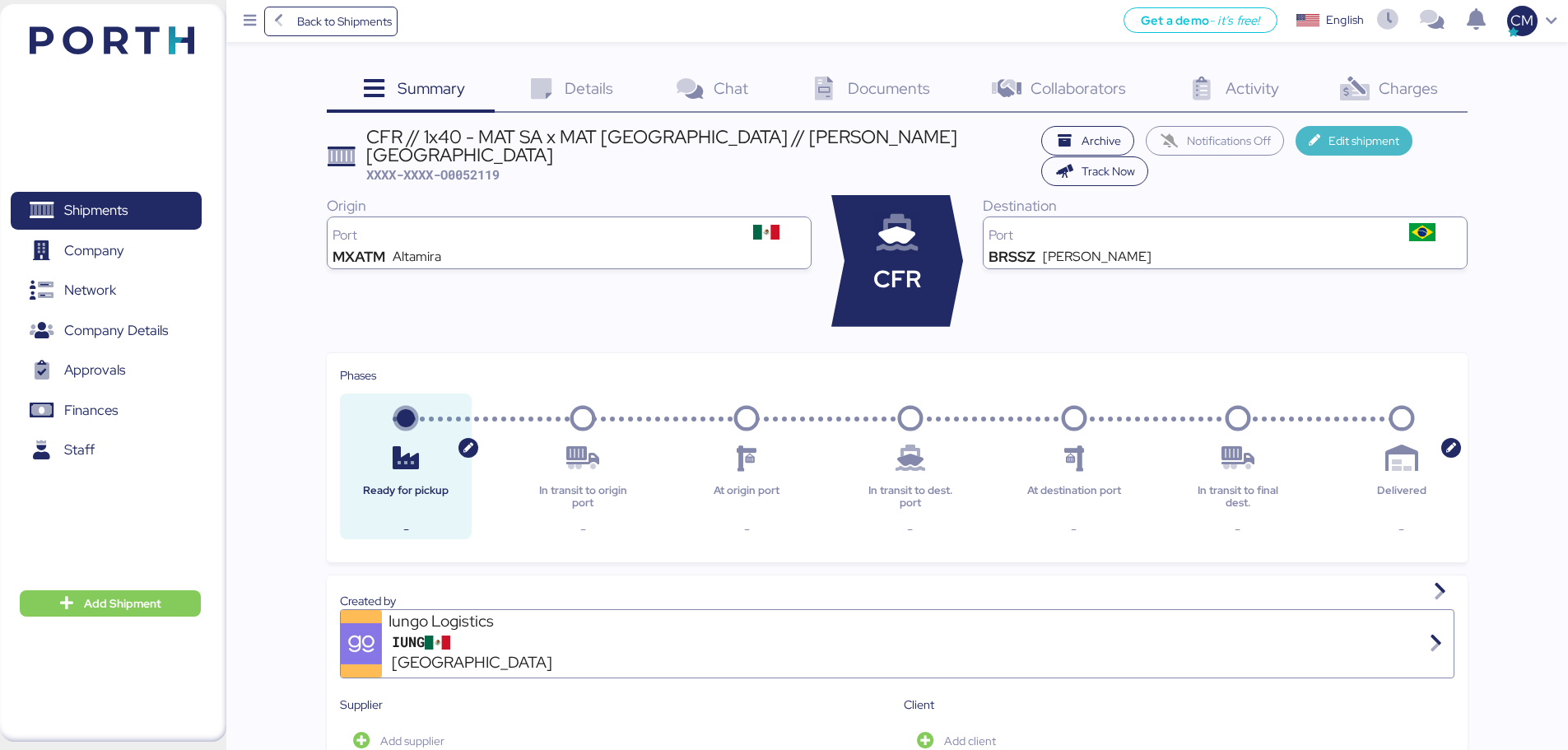
click at [1263, 150] on span "Edit shipment" at bounding box center [1364, 140] width 71 height 19
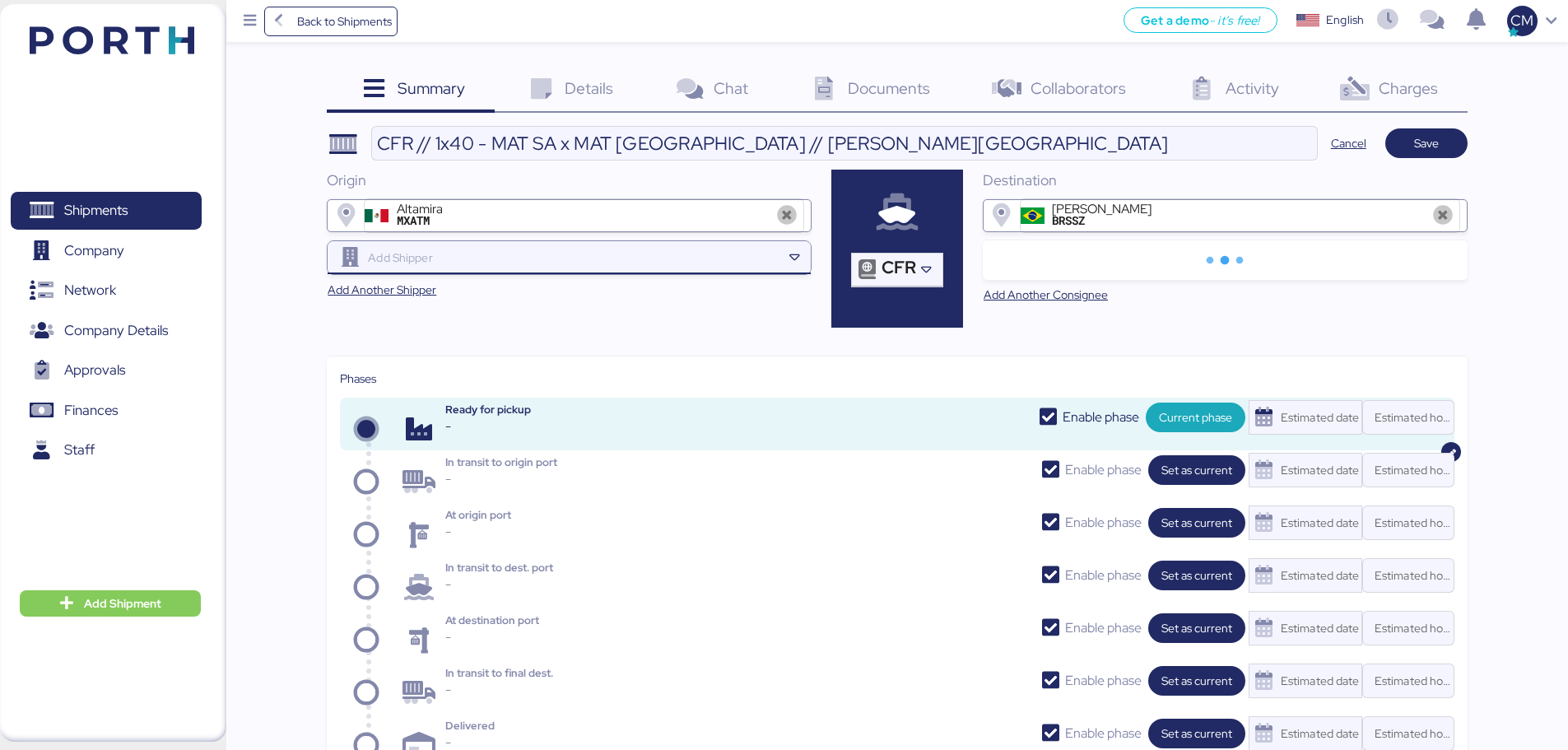
click at [412, 265] on input "search" at bounding box center [572, 256] width 416 height 19
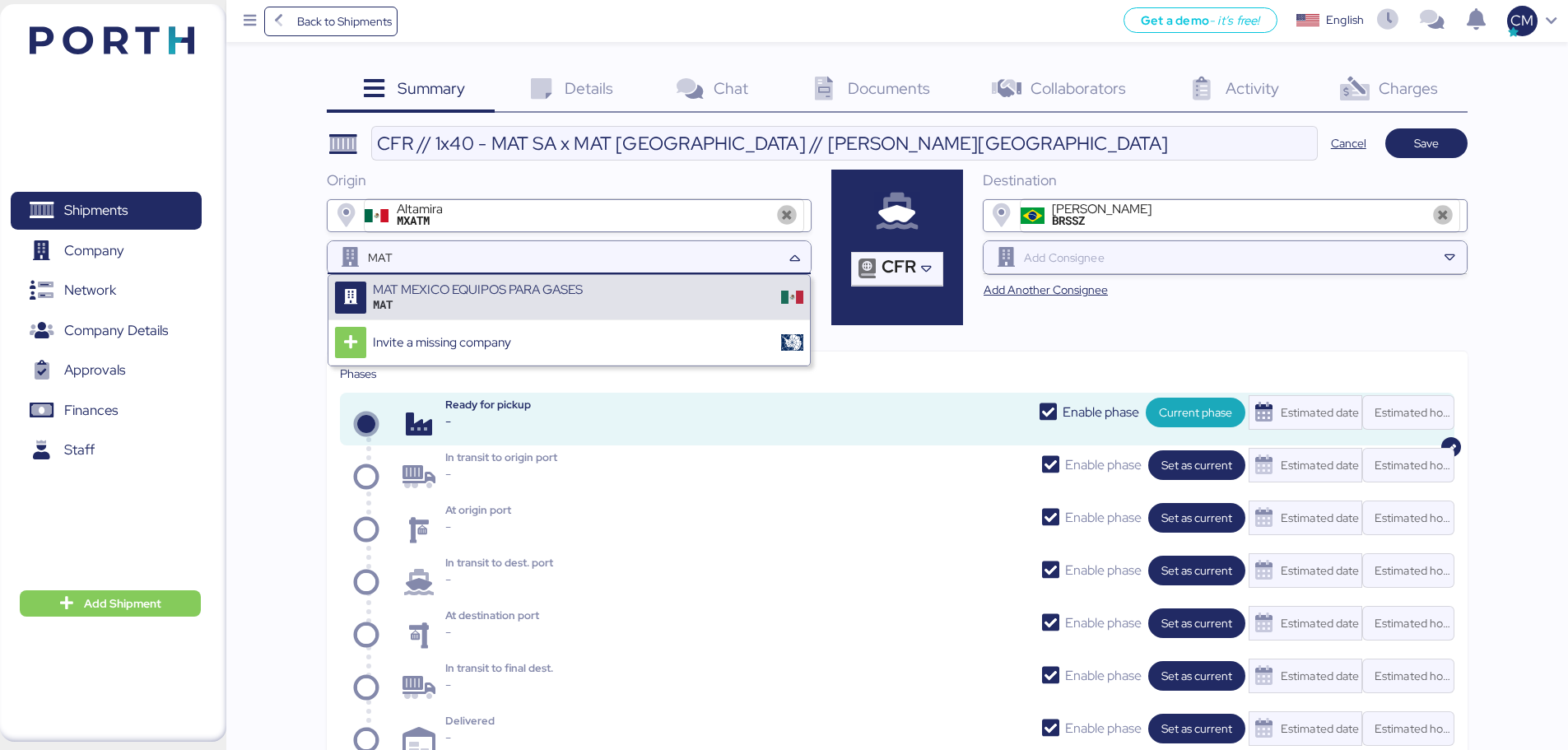
type input "MAT"
click at [526, 291] on div "MAT MEXICO EQUIPOS PARA GASES" at bounding box center [477, 290] width 209 height 15
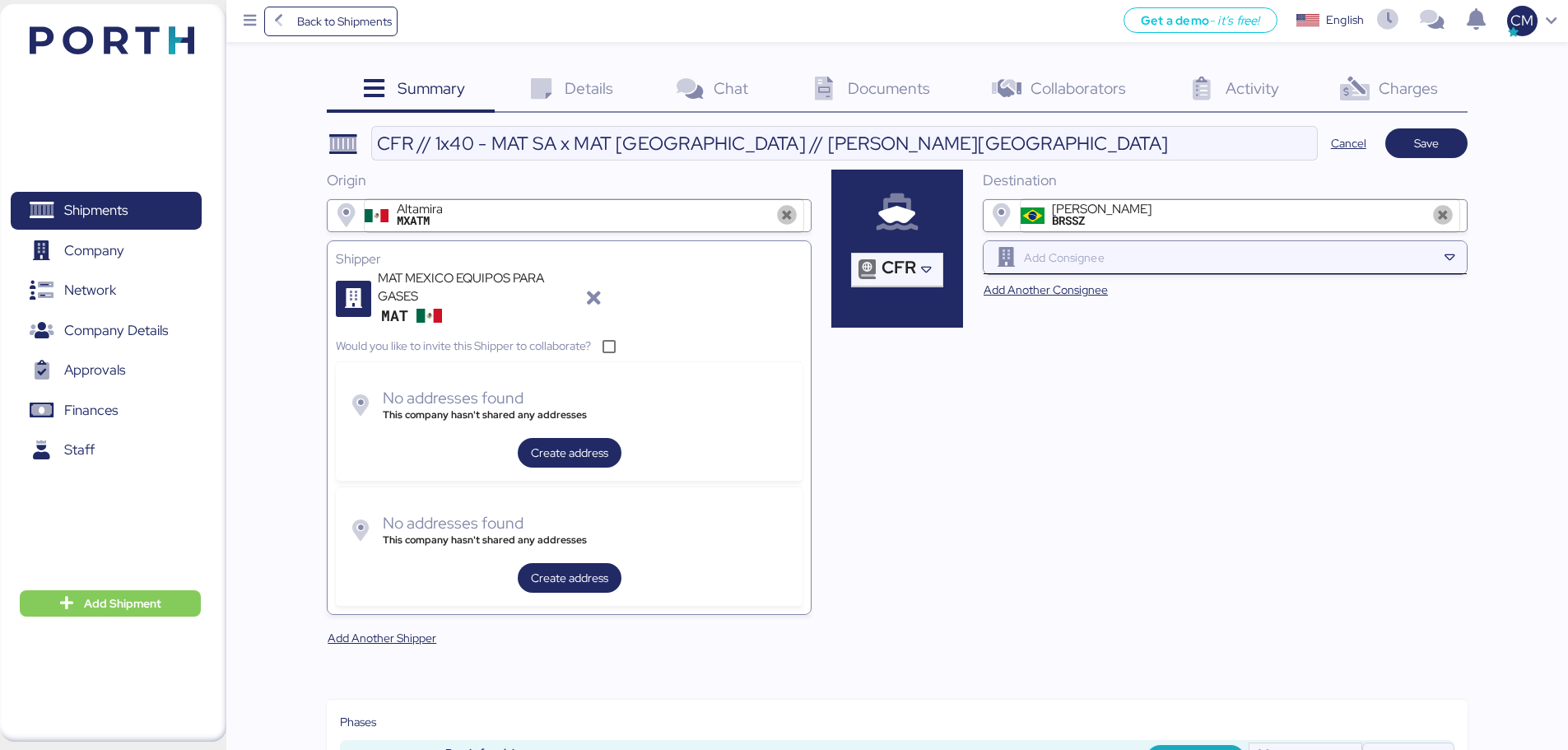
click at [1063, 244] on div at bounding box center [1228, 257] width 416 height 33
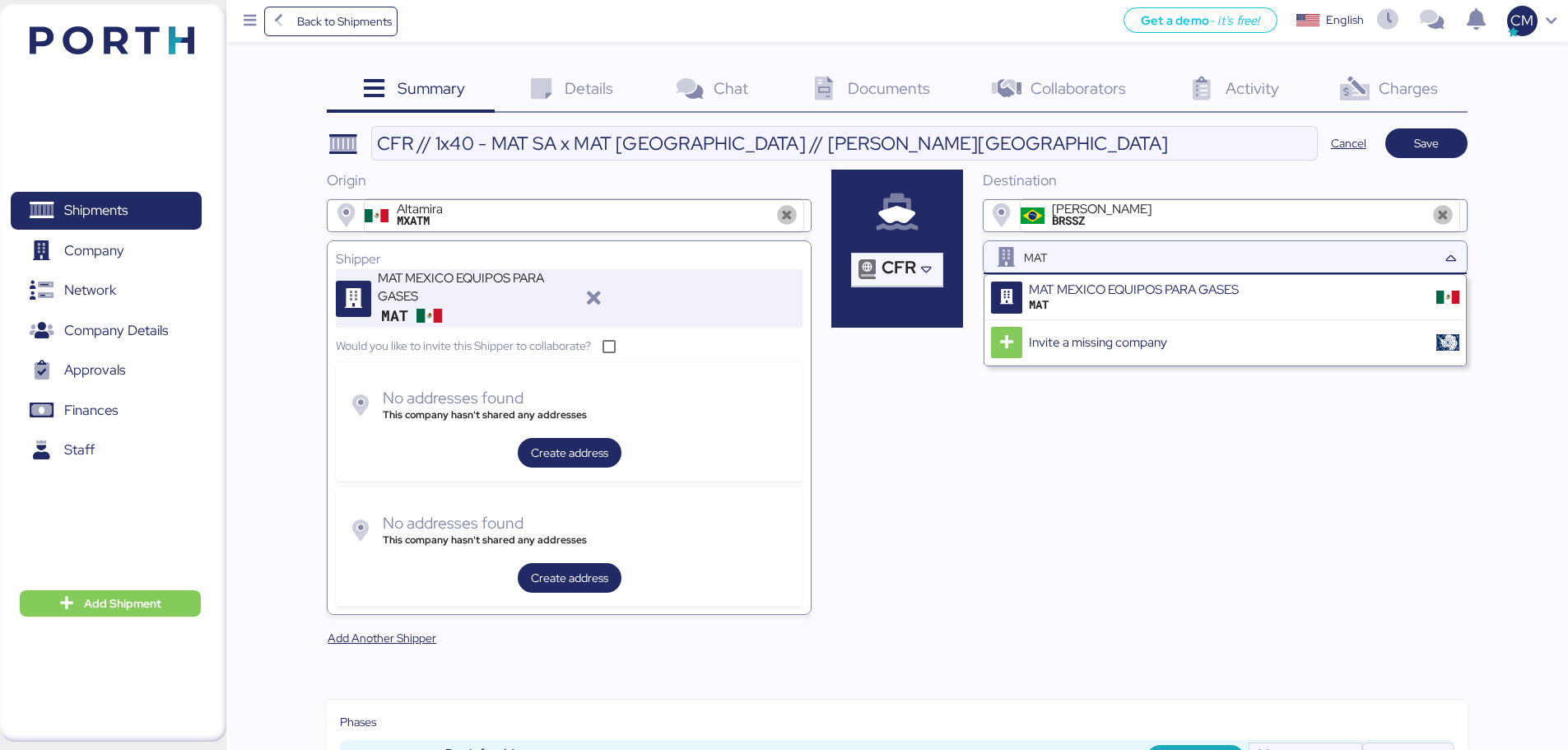
type input "MAT"
click at [580, 309] on div "MAT MEXICO EQUIPOS PARA GASES MAT" at bounding box center [586, 298] width 431 height 58
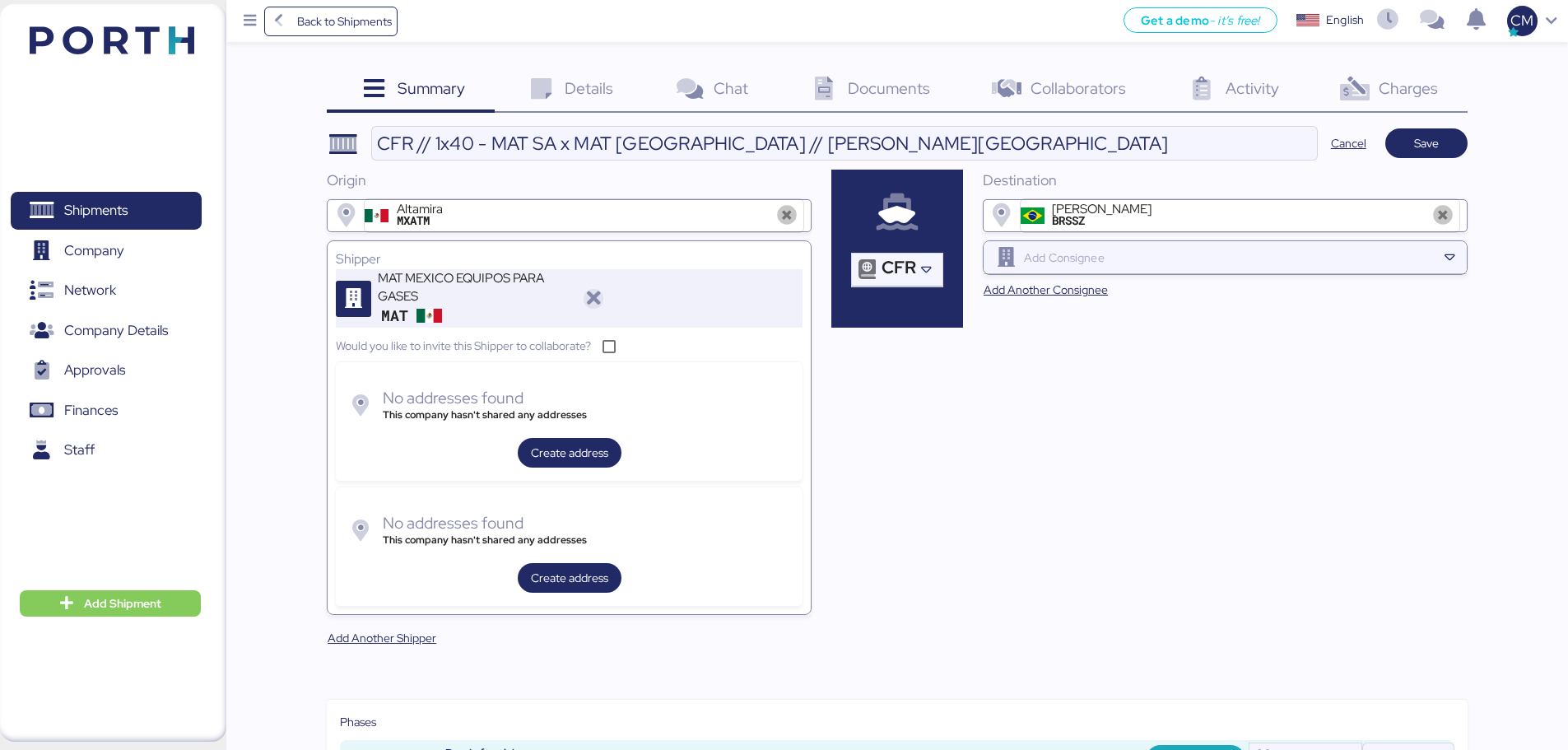
click at [591, 302] on icon "button" at bounding box center [592, 298] width 19 height 19
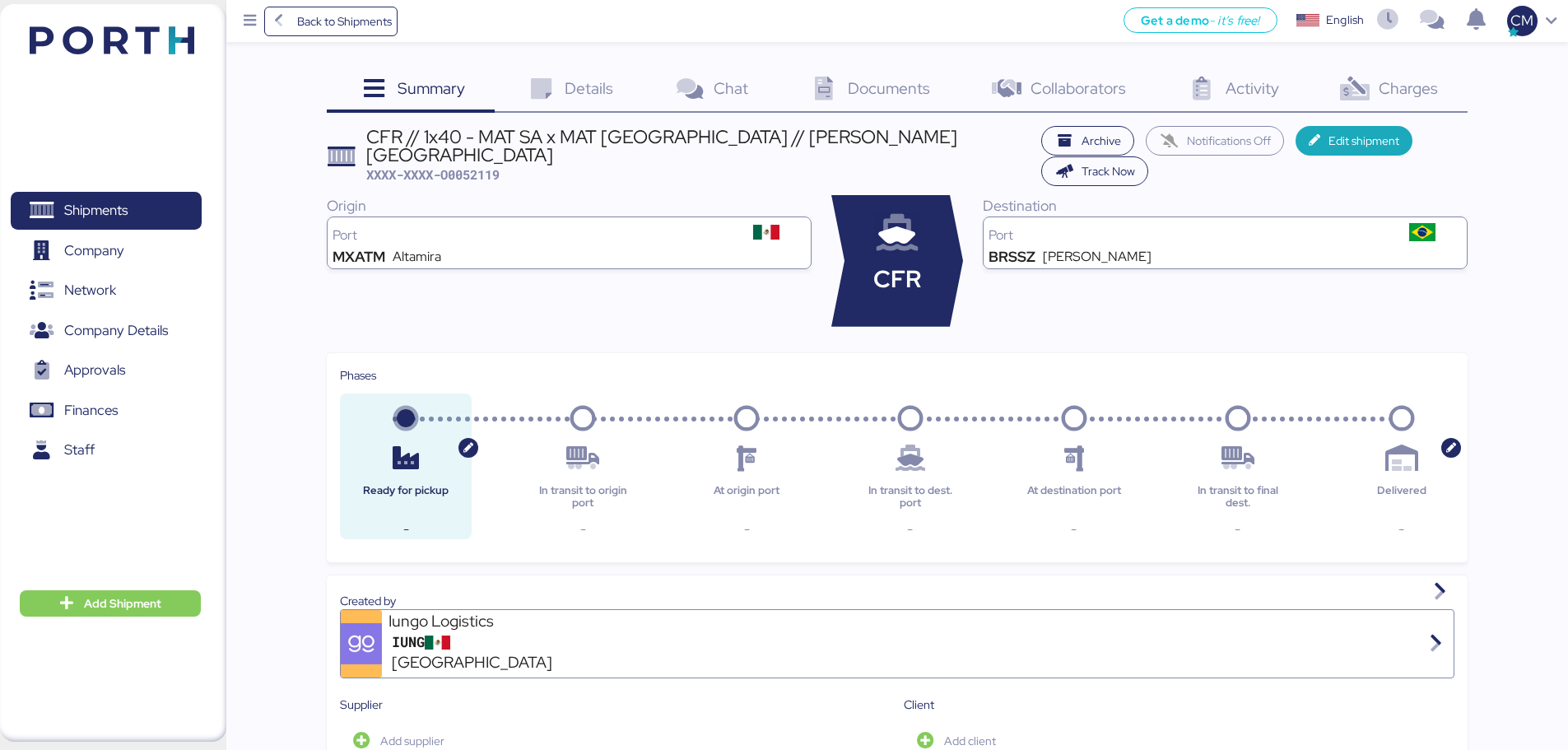
click at [1127, 303] on div "Destination Port BRSSZ Santos" at bounding box center [1225, 260] width 485 height 132
click at [1263, 138] on span "Edit shipment" at bounding box center [1364, 140] width 71 height 19
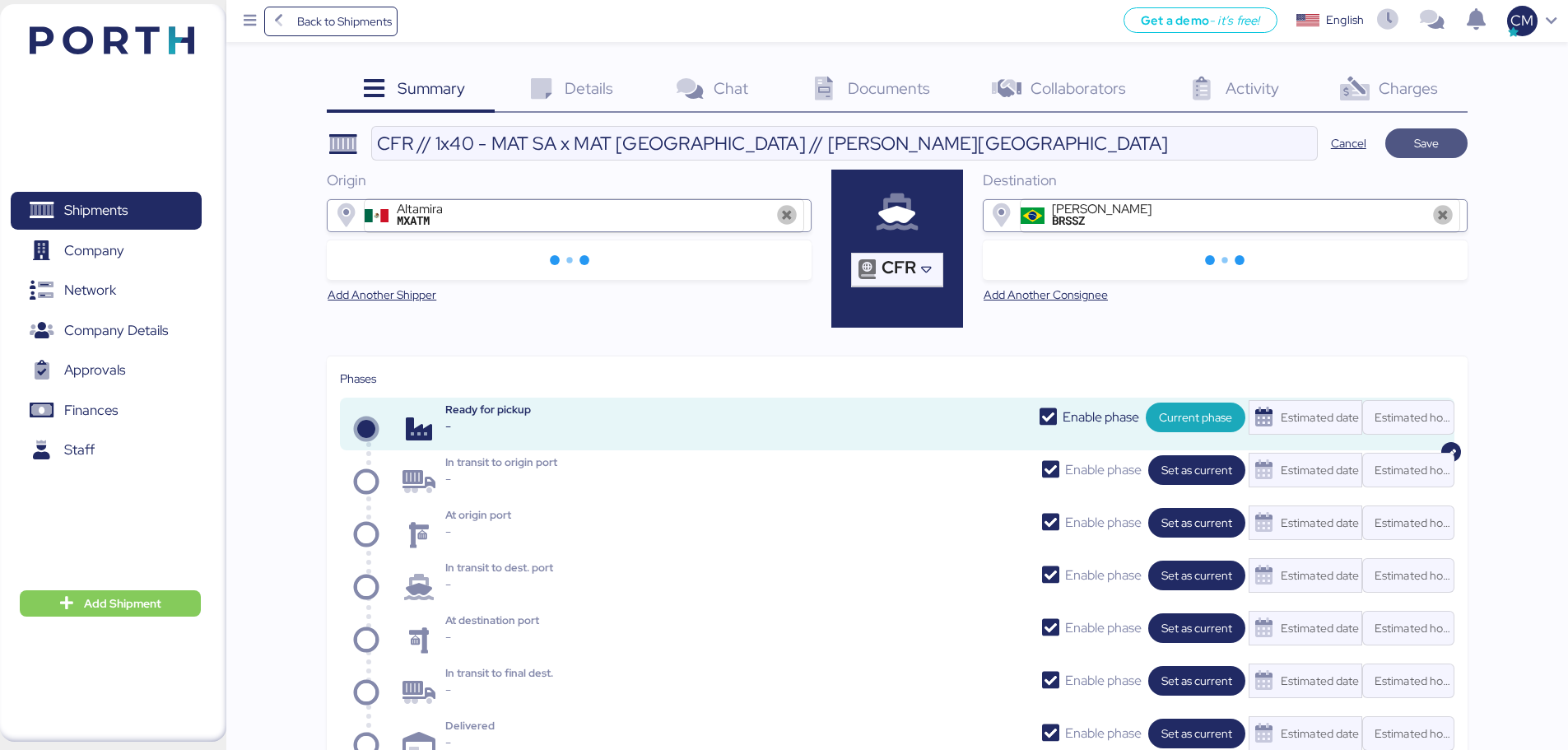
click at [1263, 142] on span "Save" at bounding box center [1426, 143] width 25 height 19
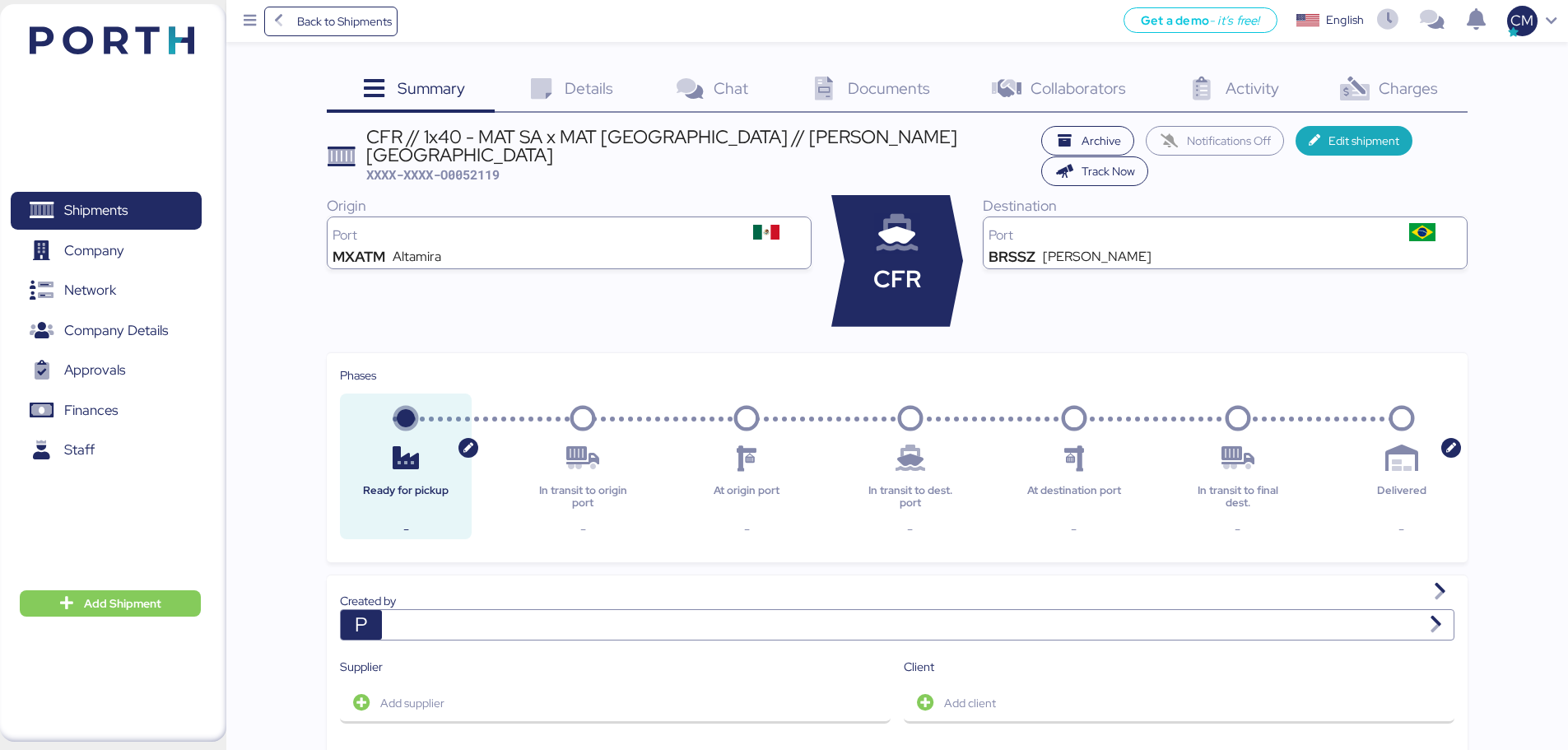
click at [583, 92] on span "Details" at bounding box center [589, 88] width 49 height 21
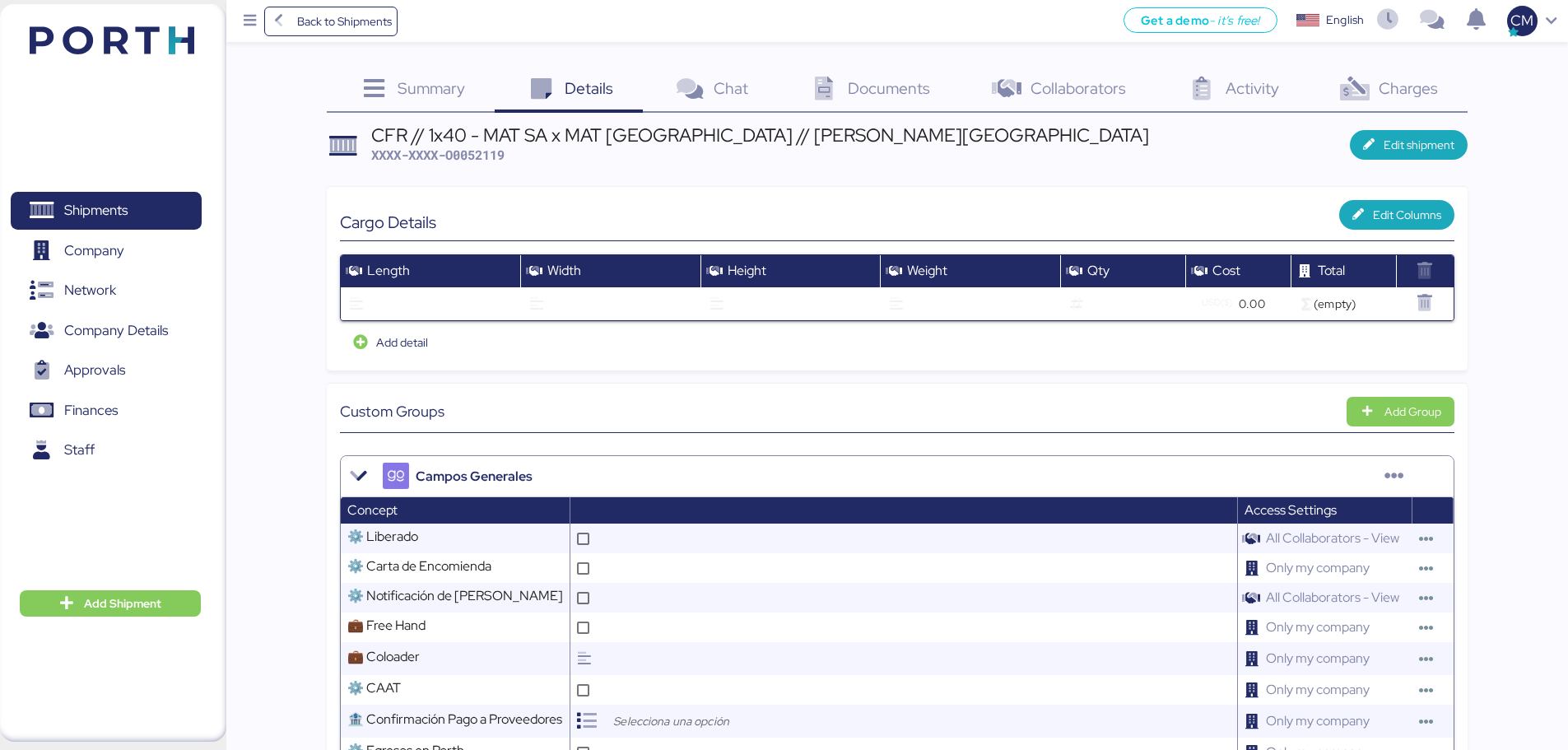
click at [1263, 96] on icon at bounding box center [1355, 89] width 35 height 24
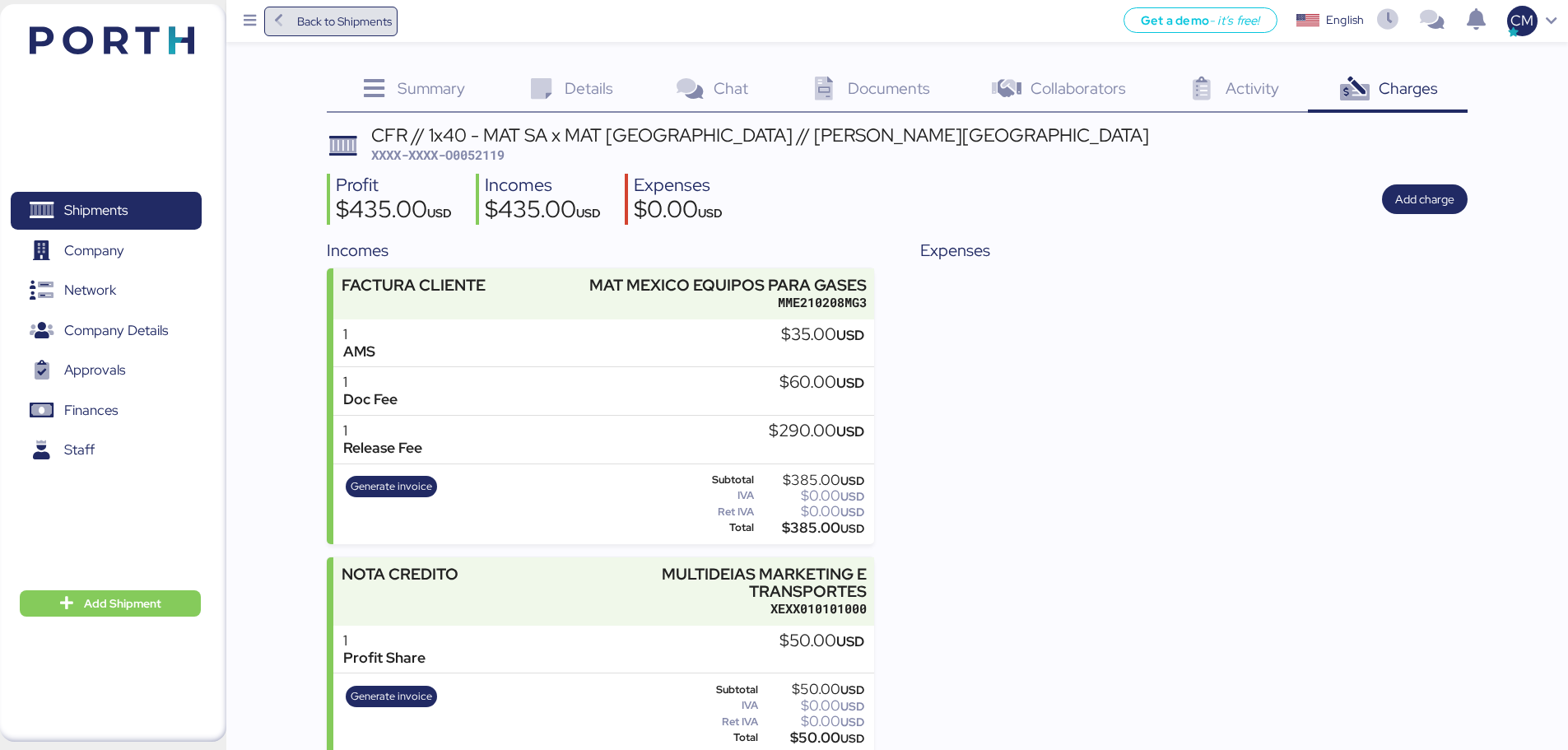
click at [281, 25] on icon at bounding box center [280, 21] width 18 height 15
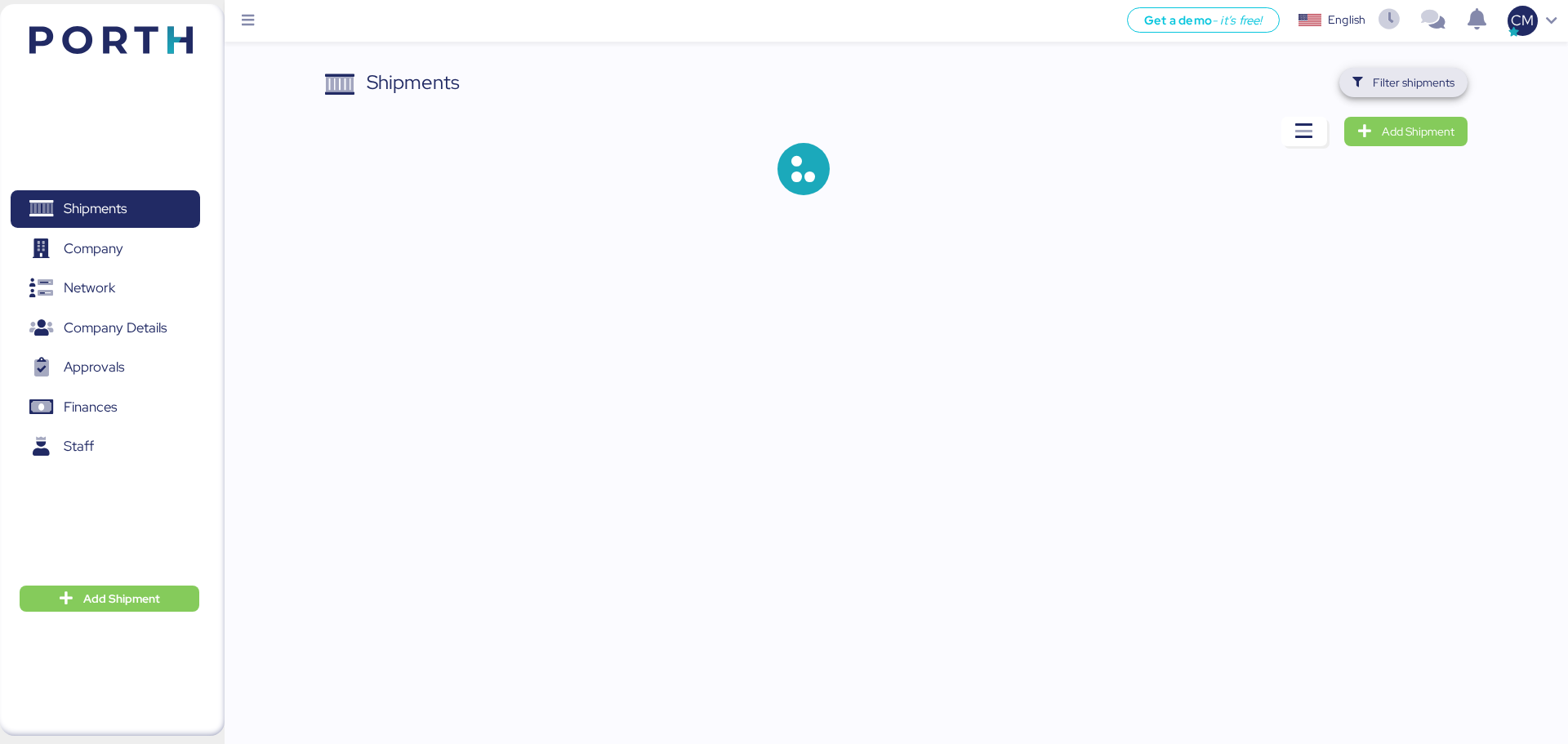
click at [1253, 89] on span "Filter shipments" at bounding box center [1402, 82] width 102 height 23
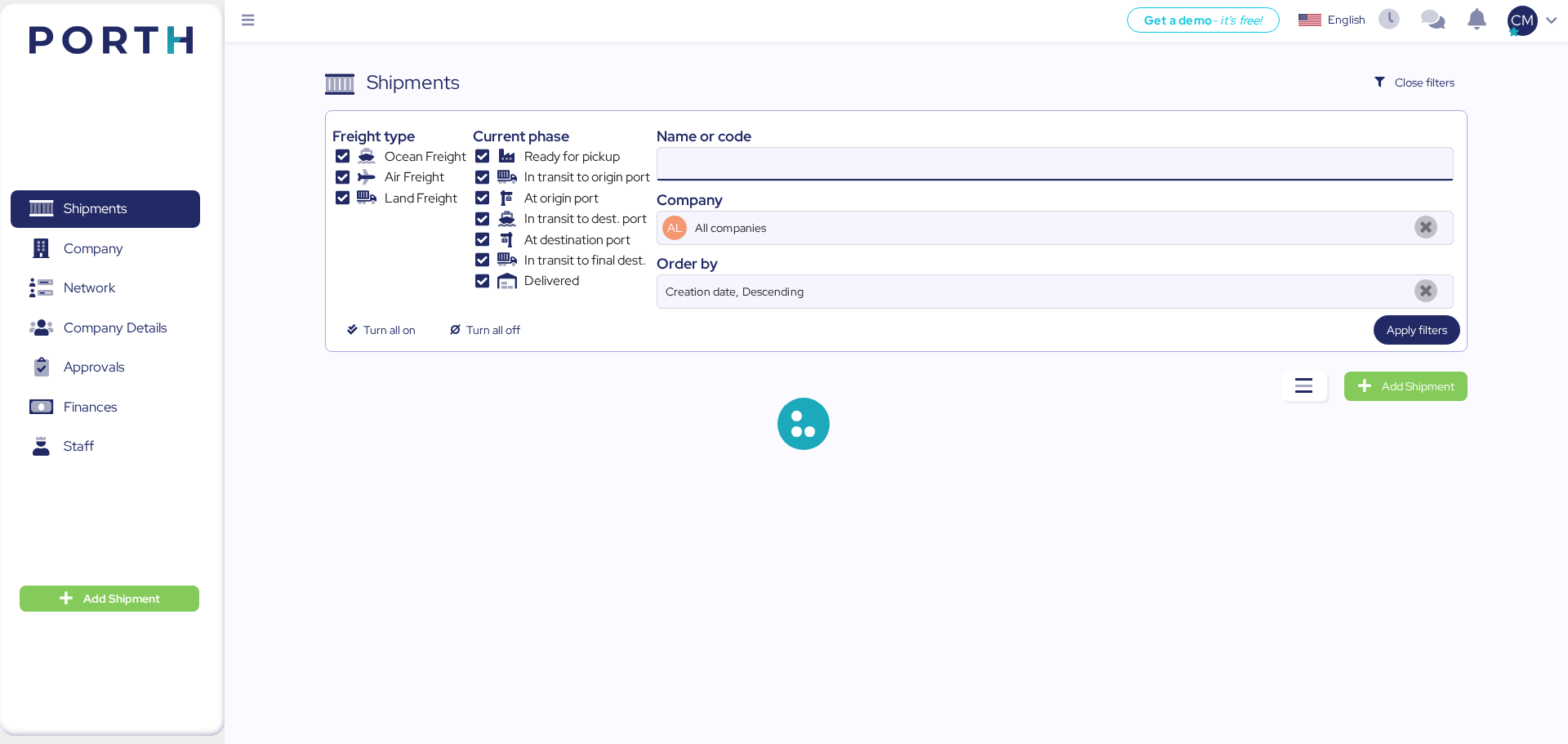
click at [834, 177] on input at bounding box center [1054, 164] width 795 height 33
paste input "O0052044"
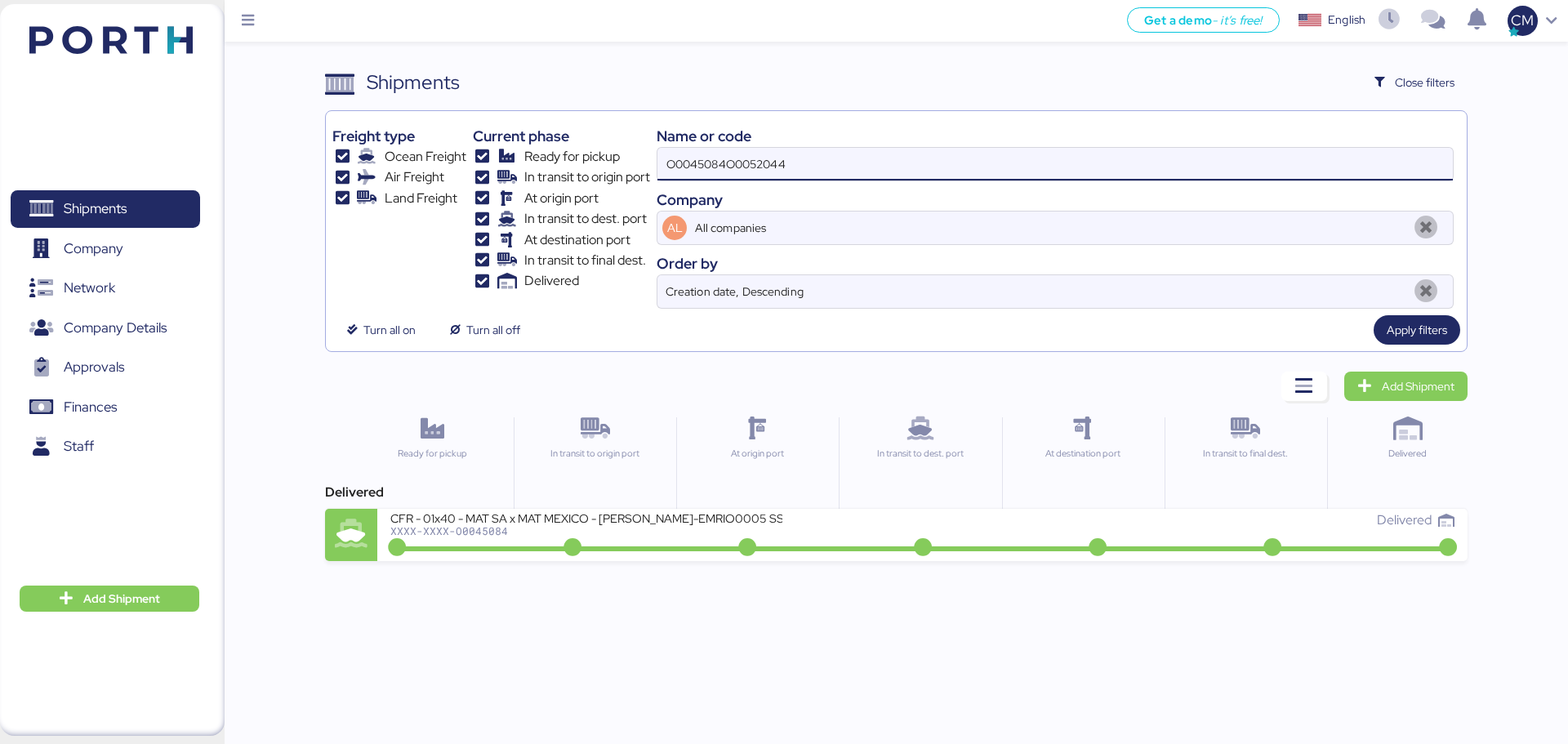
type input "O0045084"
click at [752, 176] on input "O0045084" at bounding box center [1054, 164] width 795 height 33
paste input "O0052044"
type input "O0052044"
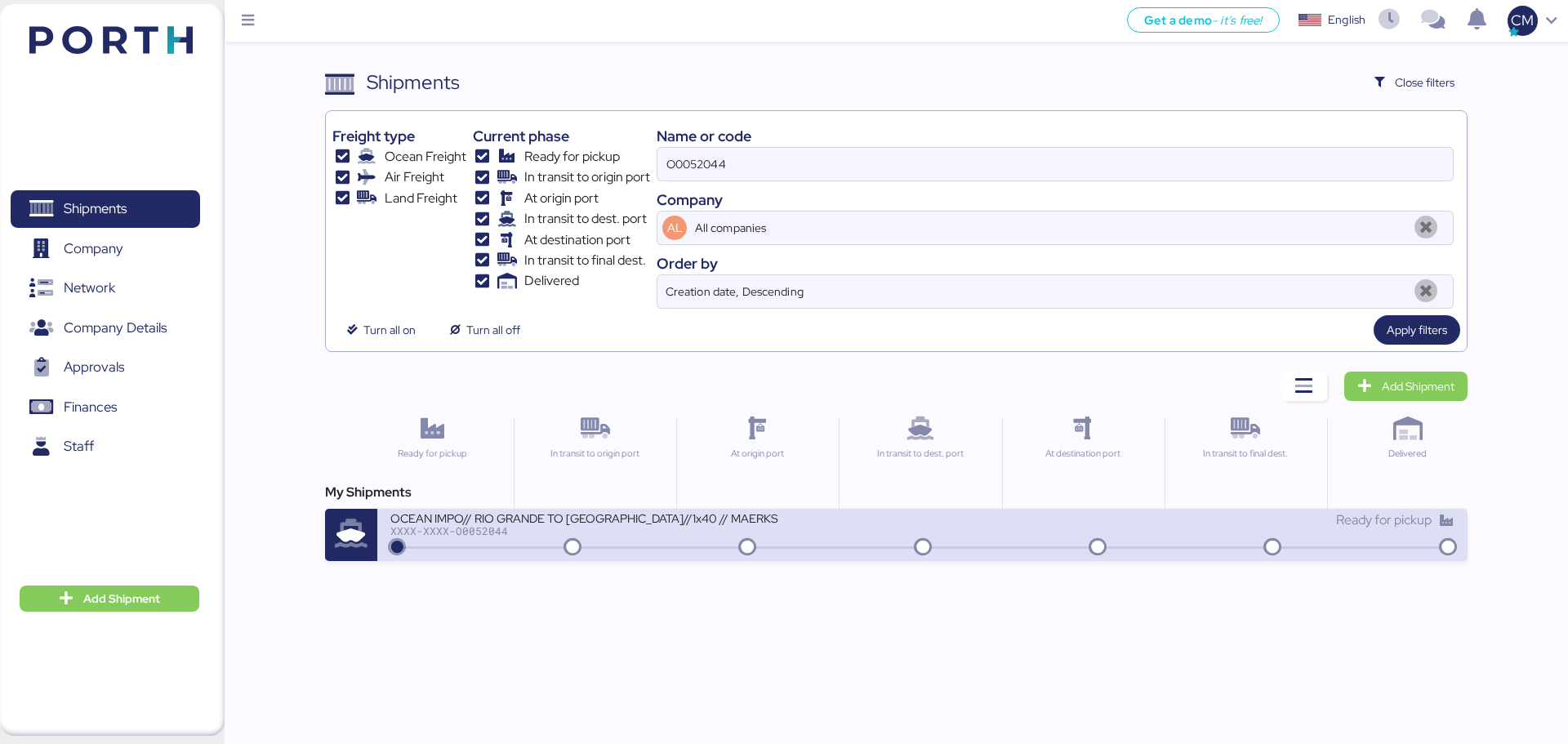
click at [644, 544] on div "OCEAN IMPO// RIO GRANDE TO MANZANILLO//1x40 // MAERKS XXXX-XXXX-O0052044" at bounding box center [655, 527] width 532 height 35
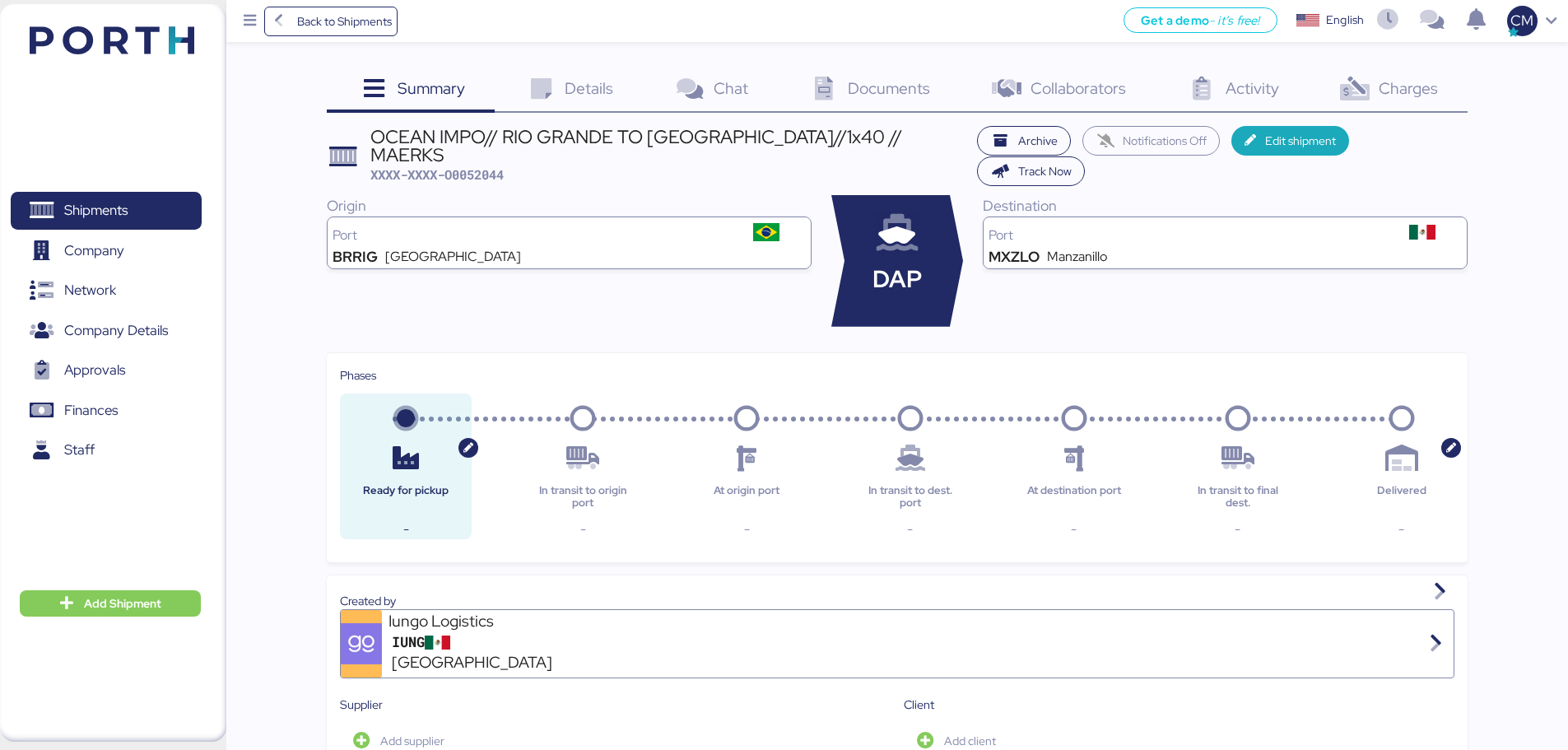
click at [1263, 88] on icon at bounding box center [1355, 89] width 35 height 24
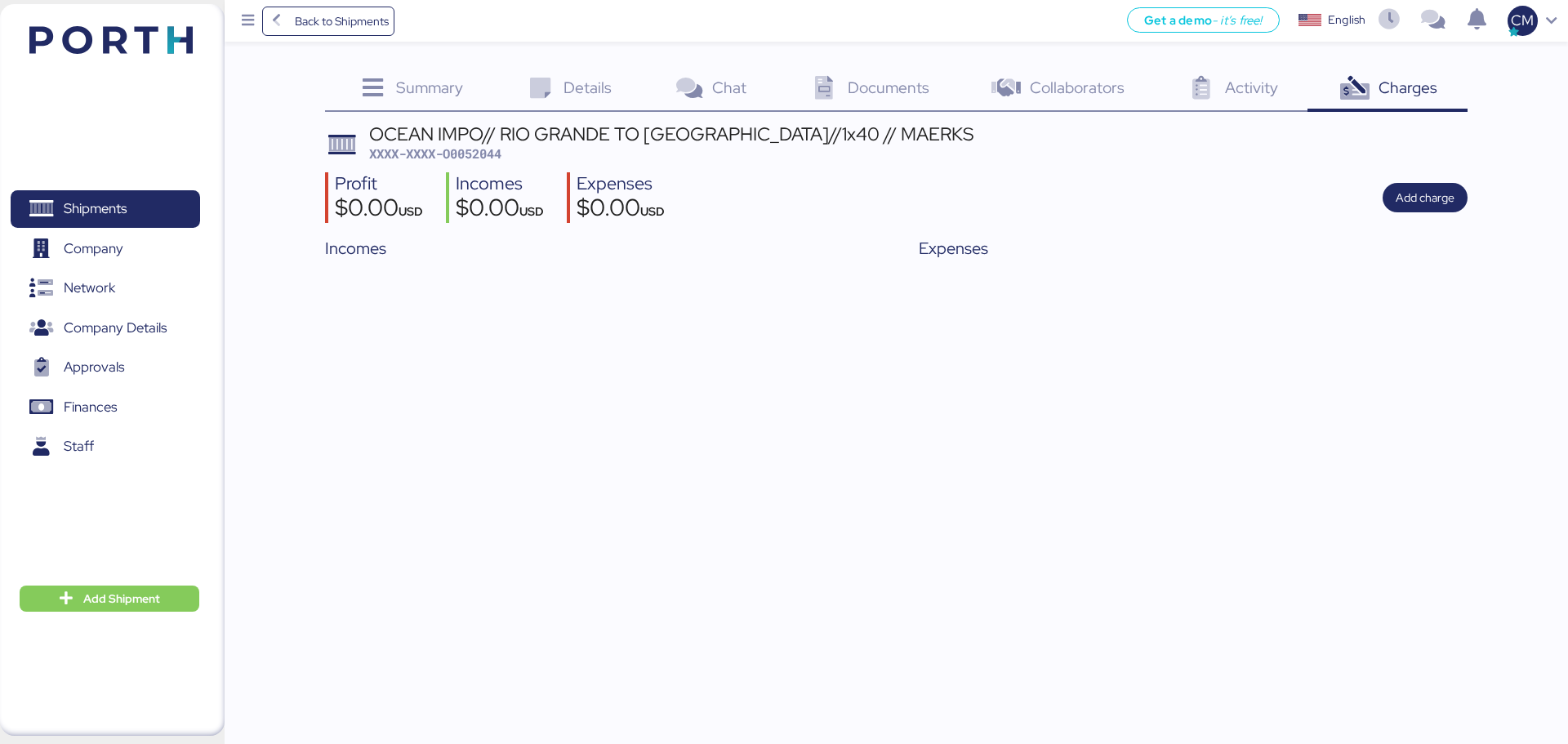
click at [427, 91] on span "Summary" at bounding box center [429, 87] width 67 height 21
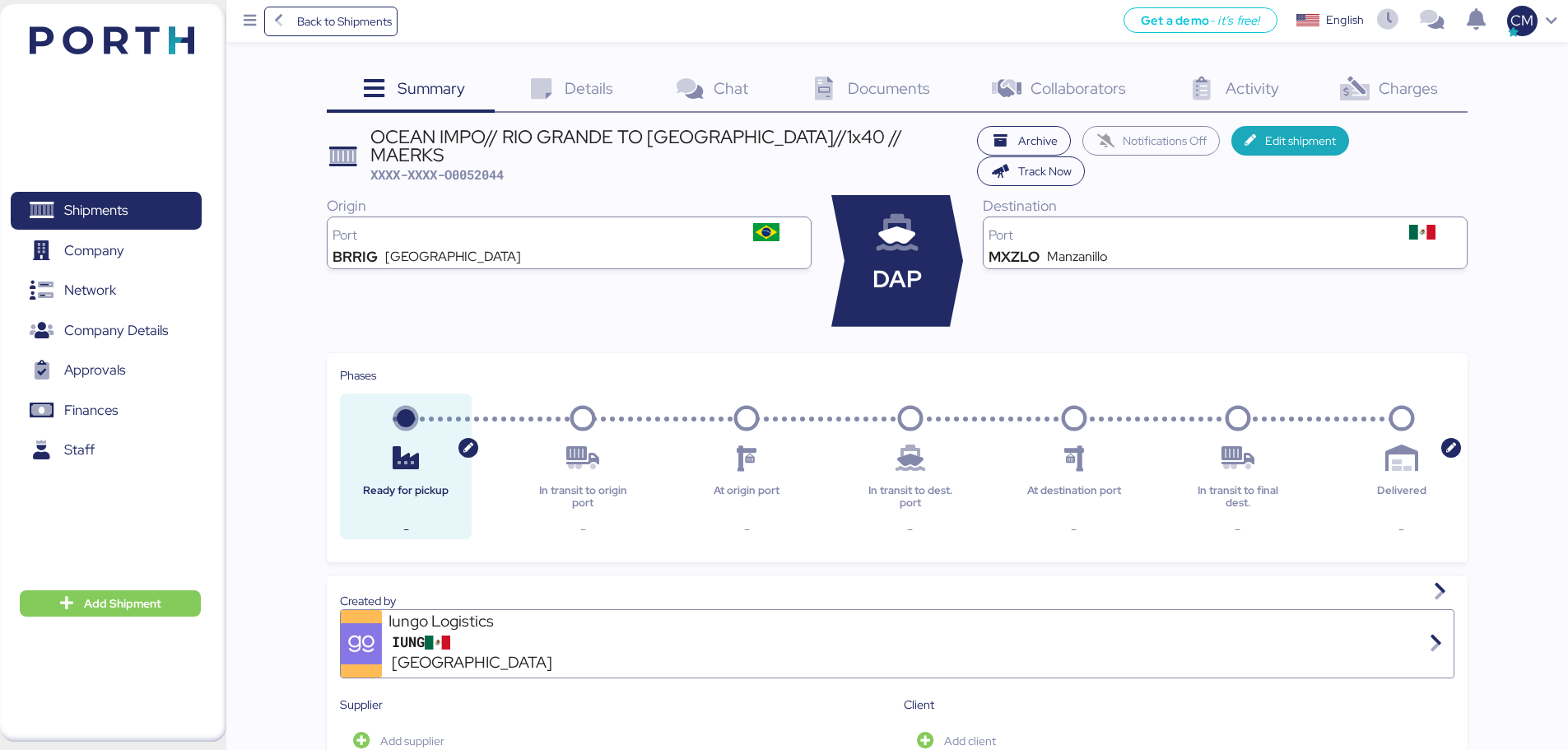
click at [581, 87] on span "Details" at bounding box center [589, 88] width 49 height 21
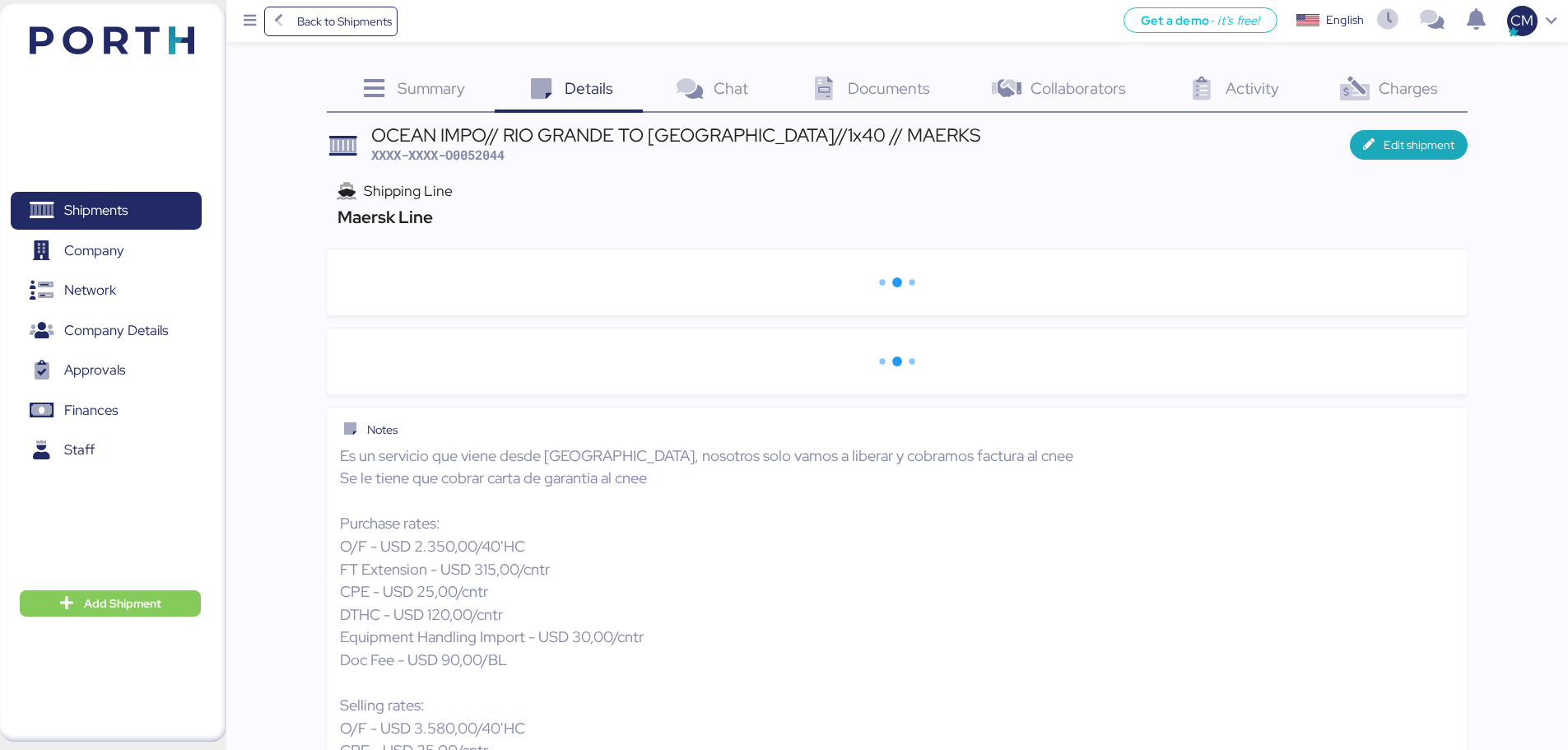
click at [440, 84] on span "Summary" at bounding box center [431, 88] width 67 height 21
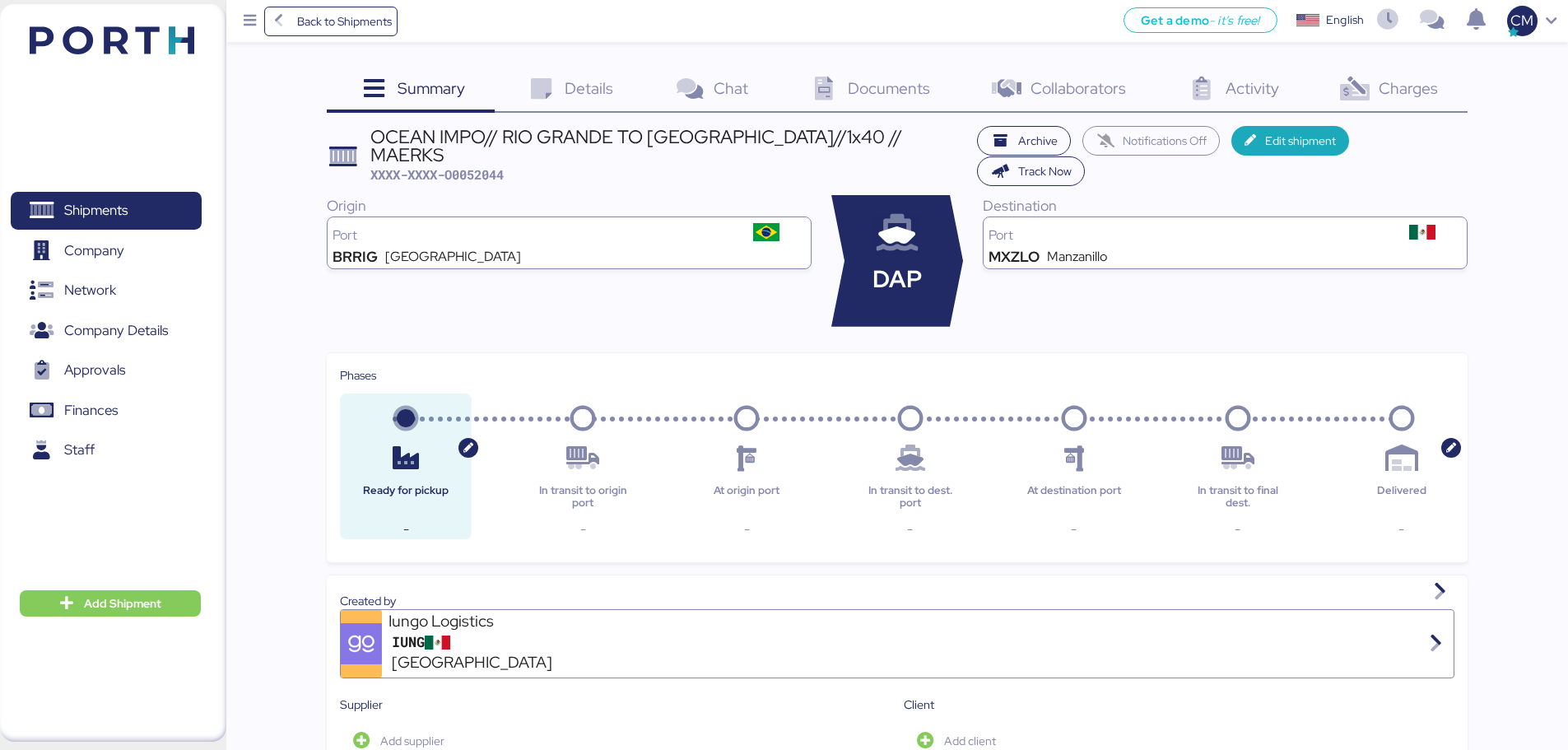
click at [587, 94] on span "Details" at bounding box center [589, 88] width 49 height 21
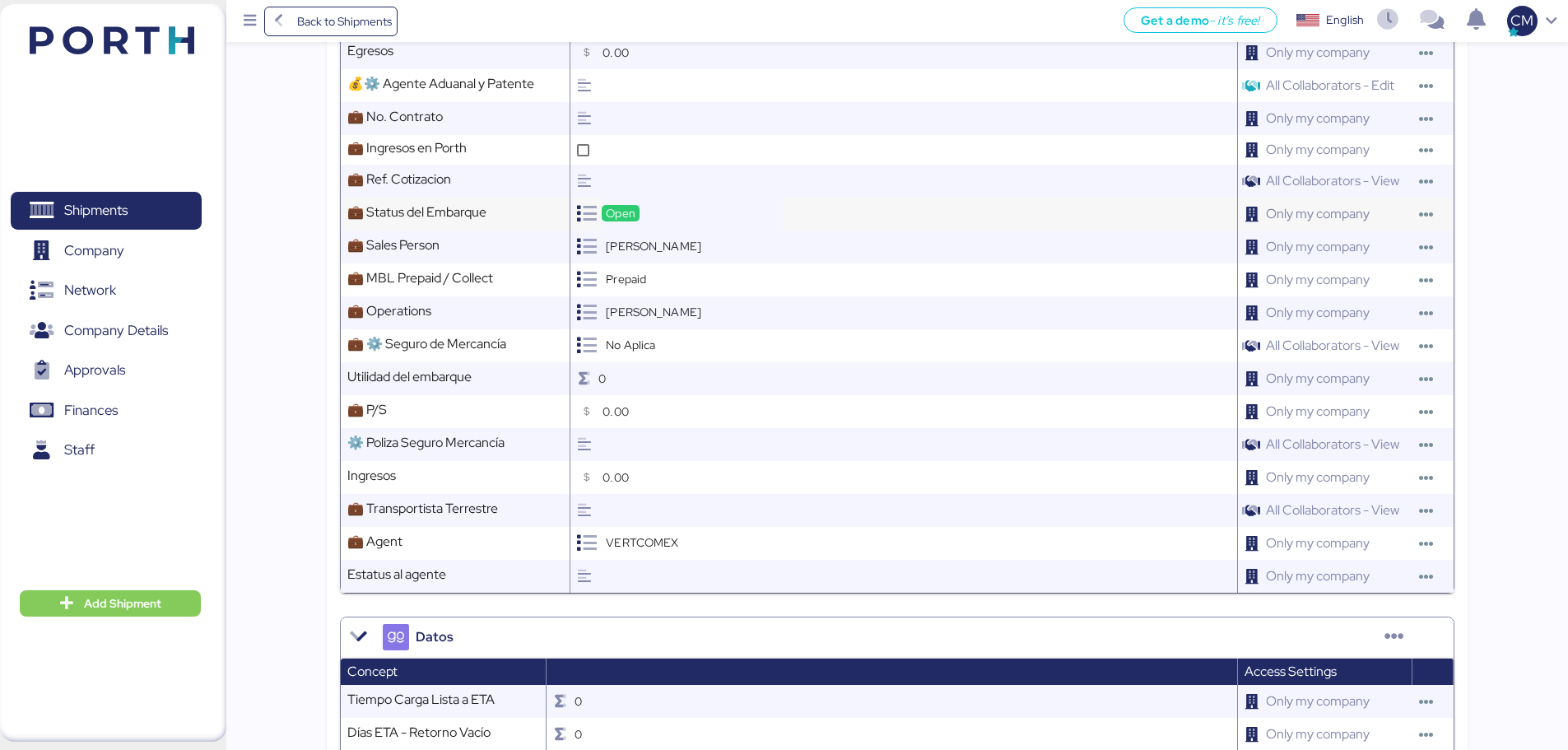
scroll to position [802, 0]
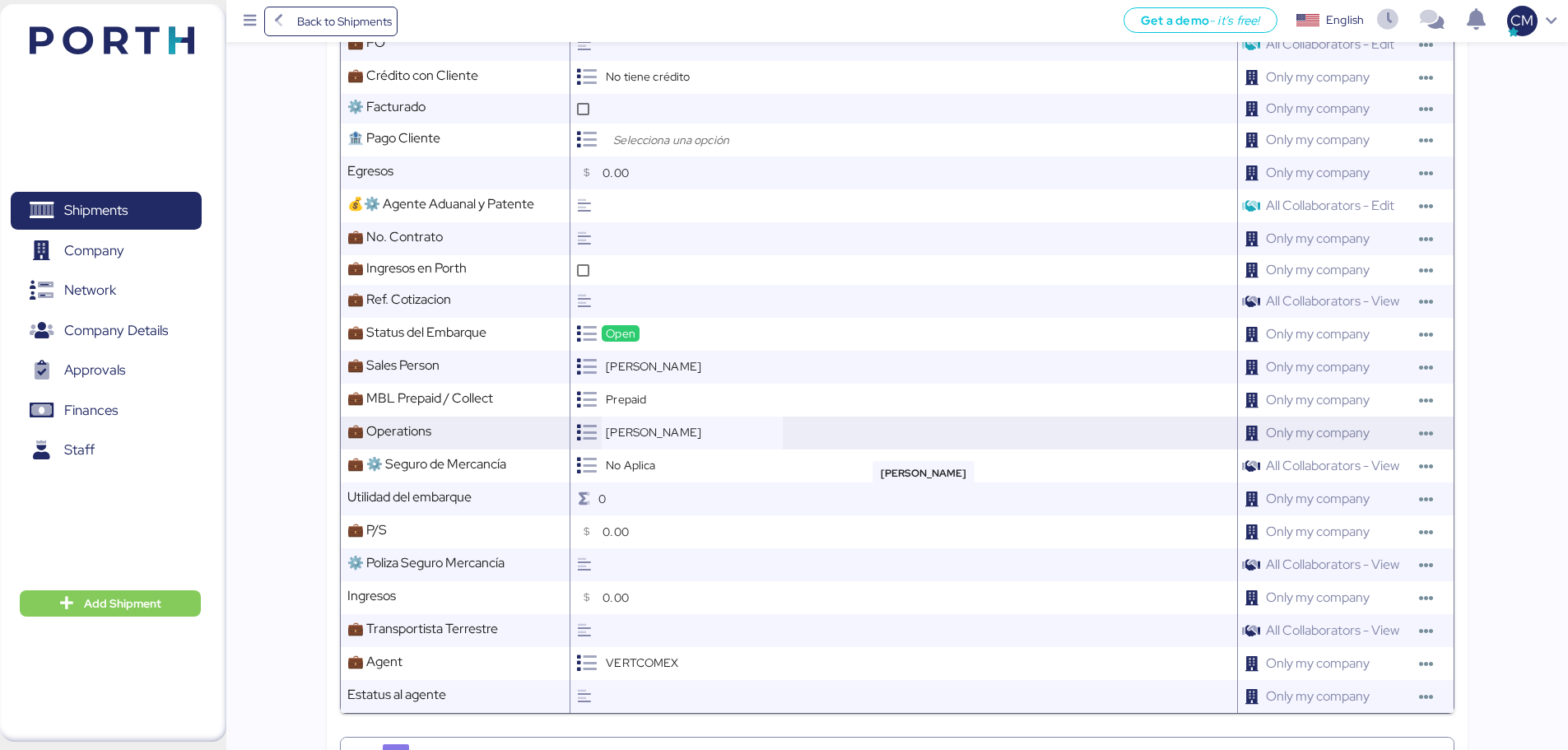
click at [639, 428] on span "Ruth Uribe" at bounding box center [653, 432] width 95 height 15
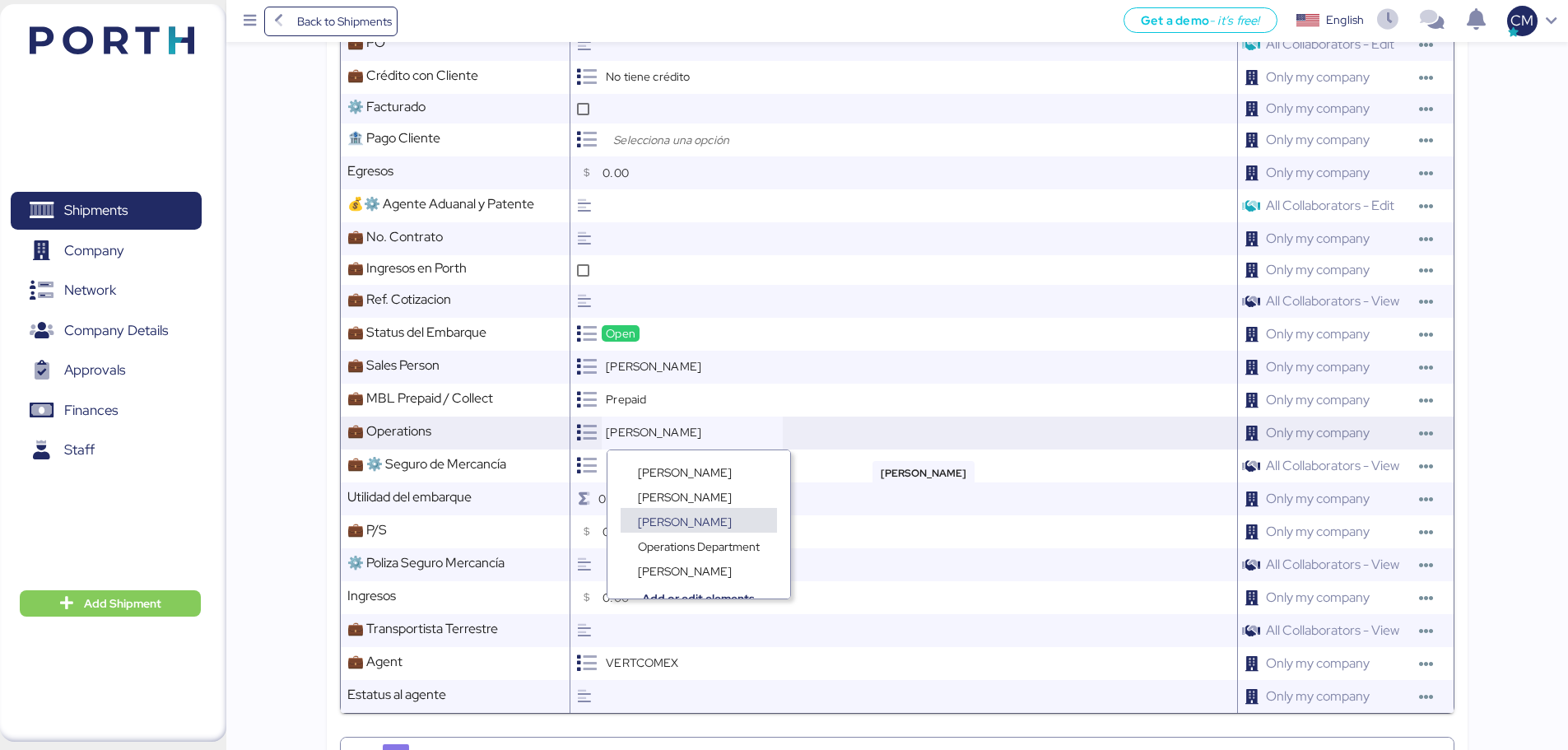
scroll to position [12, 0]
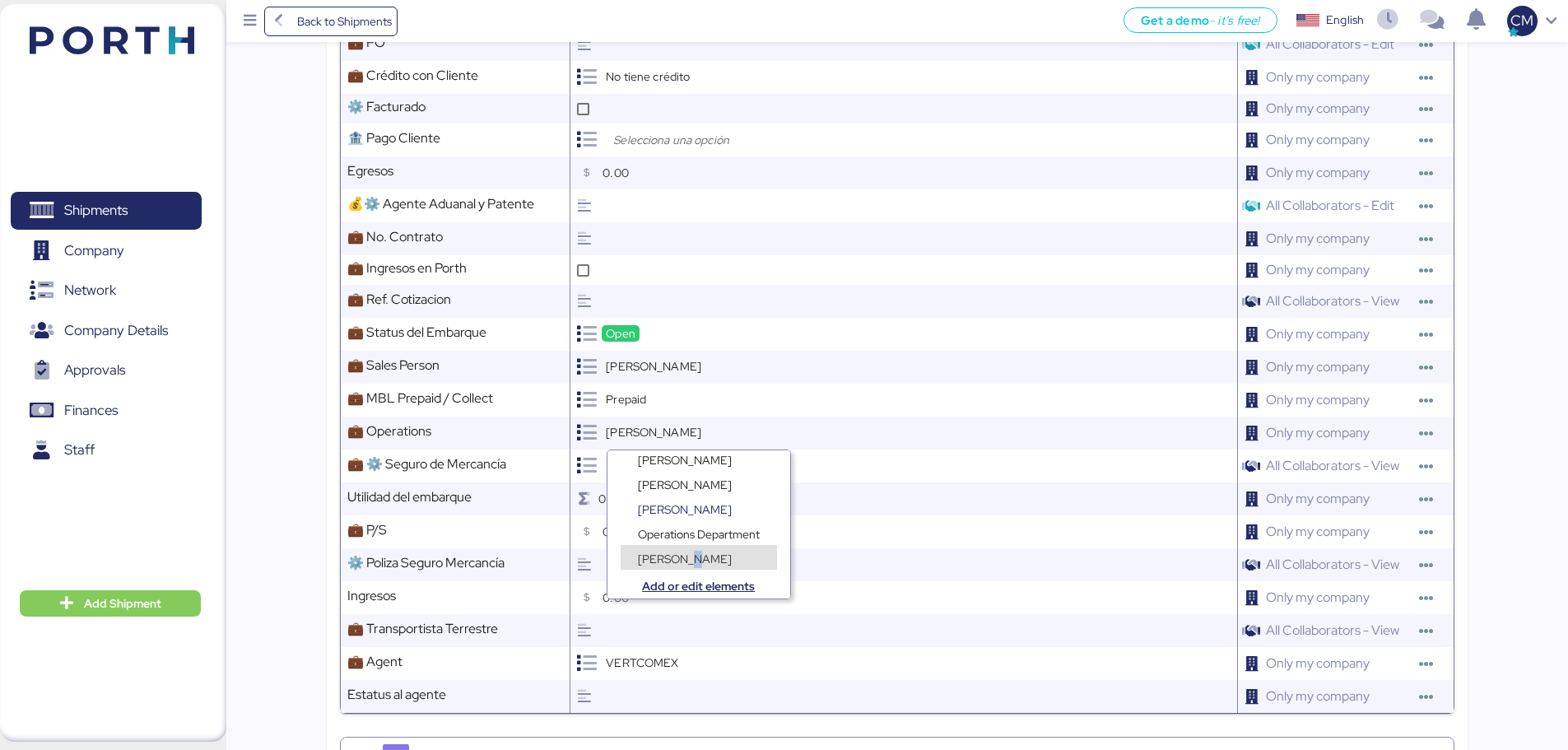
click at [688, 556] on span "Juan Aguilar" at bounding box center [685, 559] width 94 height 15
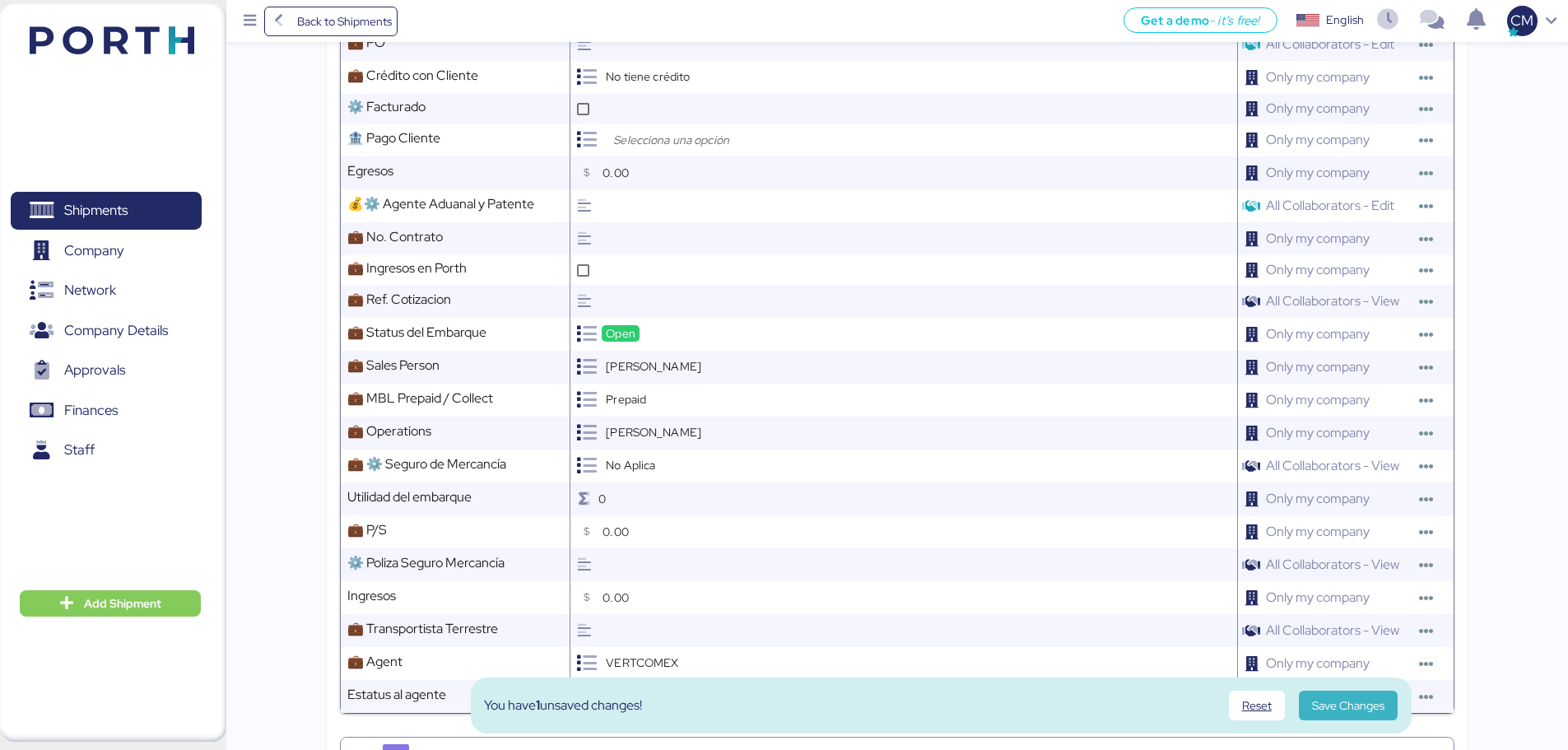
click at [1263, 571] on span "Save Changes" at bounding box center [1348, 705] width 72 height 19
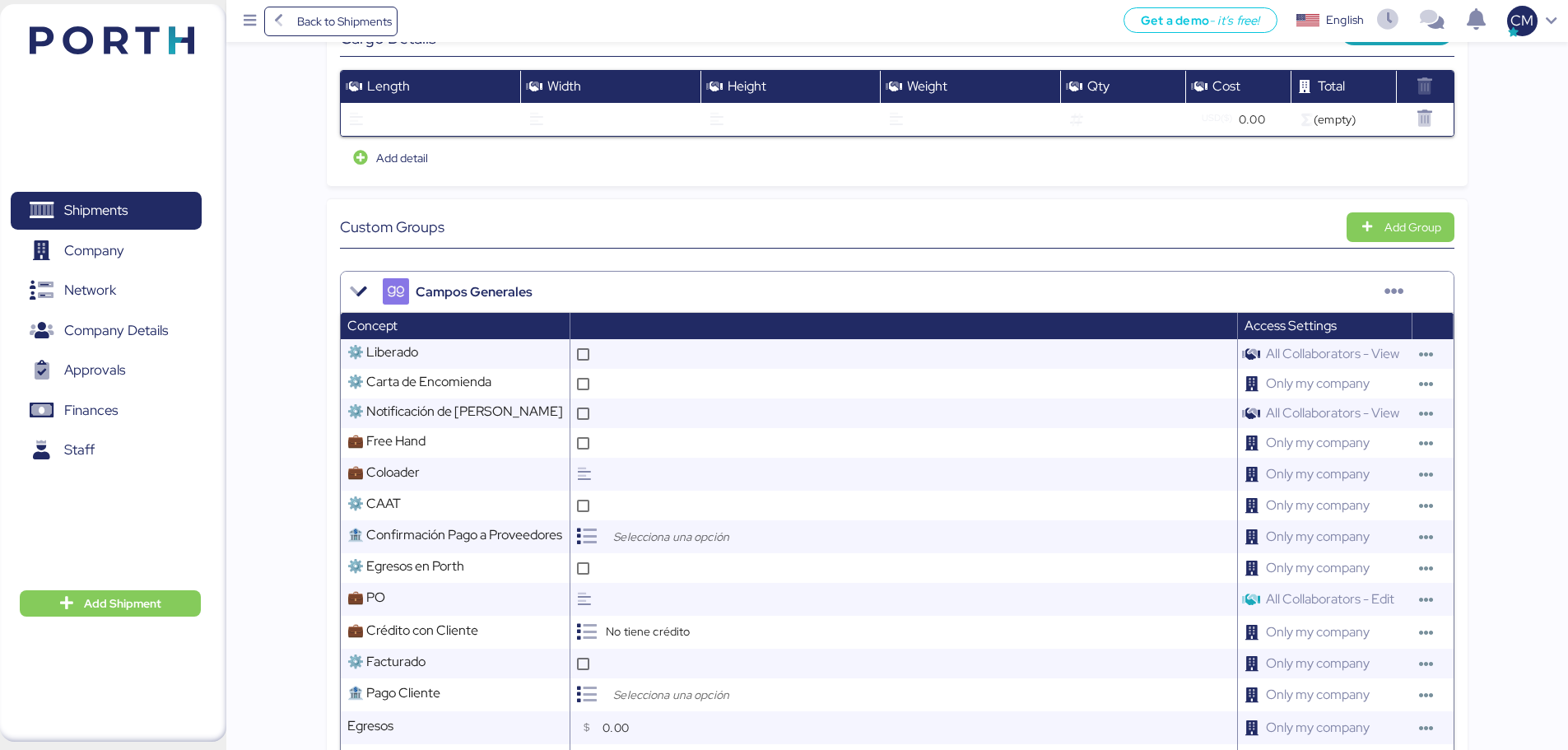
scroll to position [0, 0]
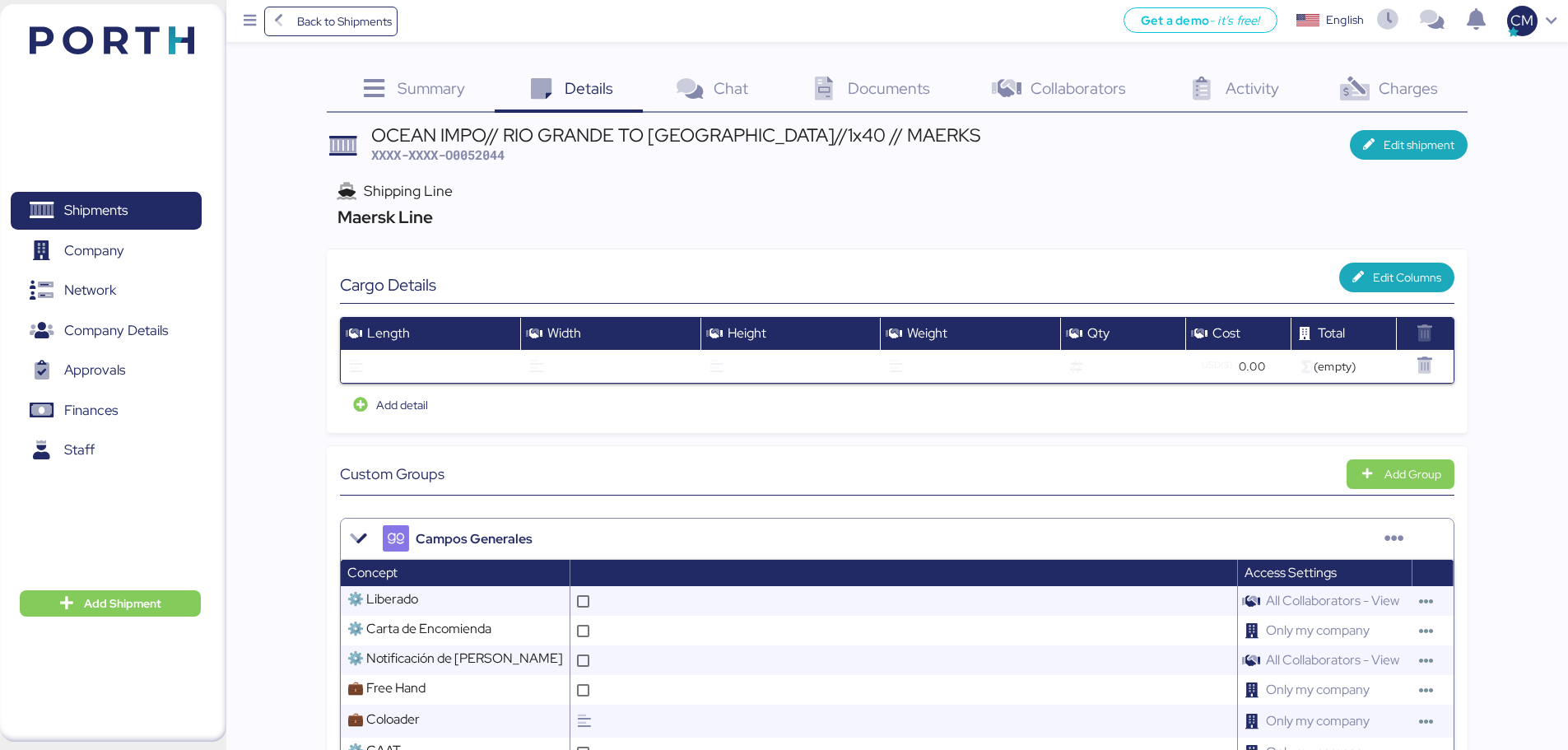
click at [484, 160] on span "XXXX-XXXX-O0052044" at bounding box center [437, 155] width 134 height 17
copy span "O0052044"
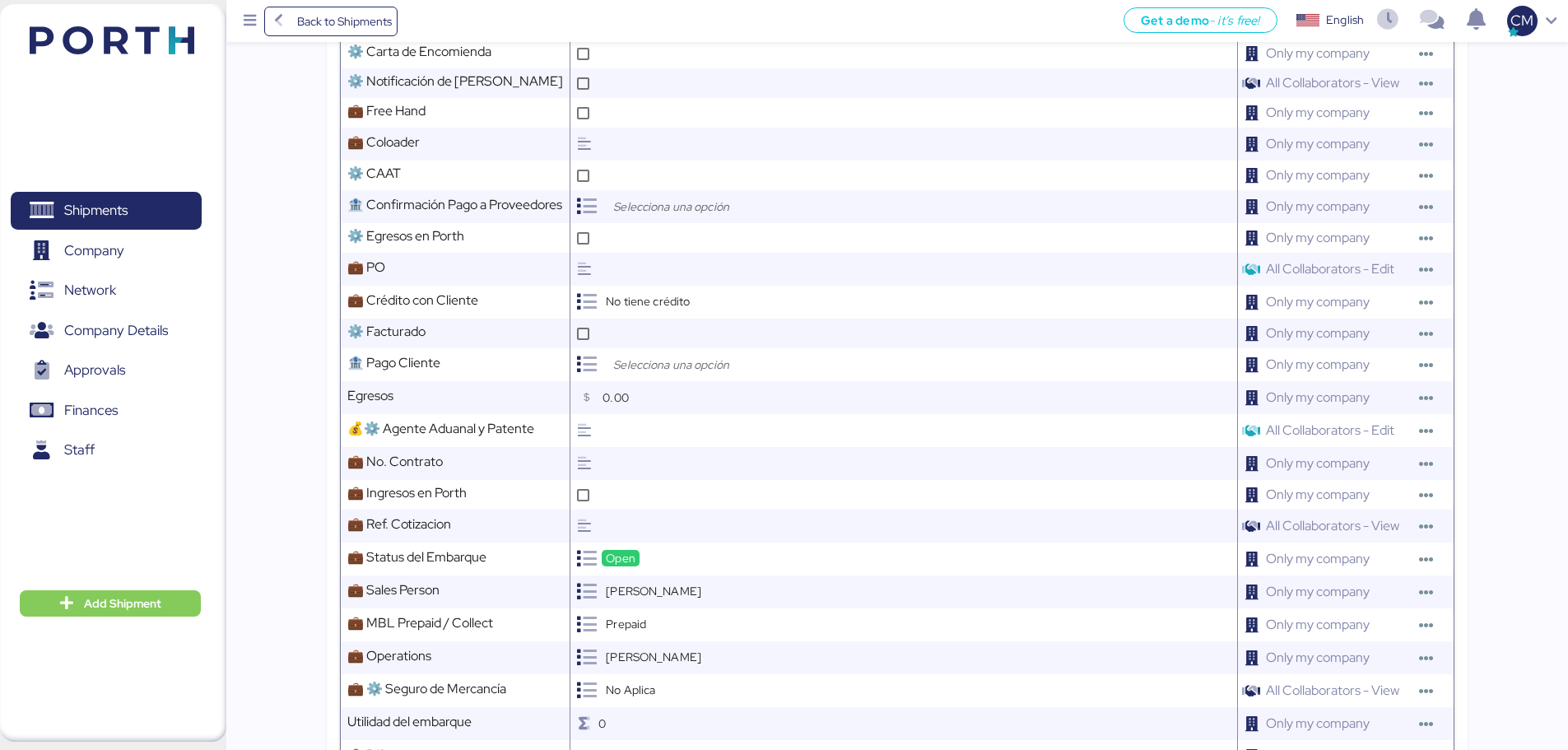
scroll to position [741, 0]
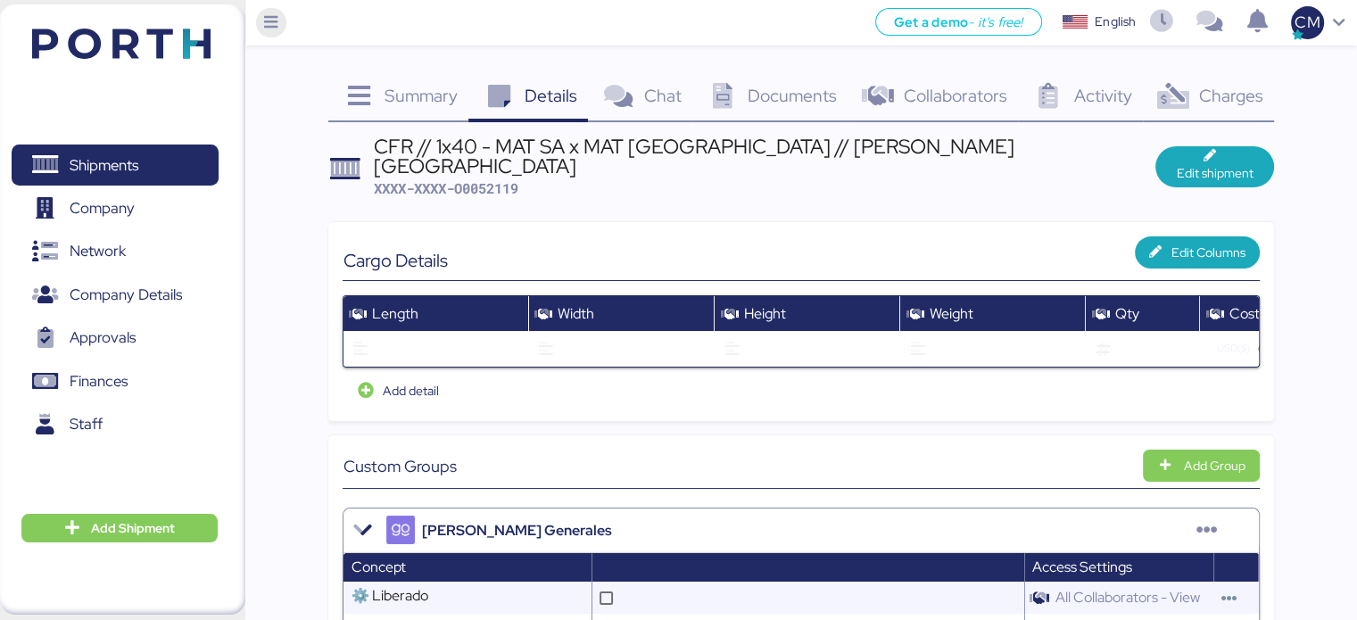
click at [262, 21] on icon "Menu" at bounding box center [271, 23] width 20 height 16
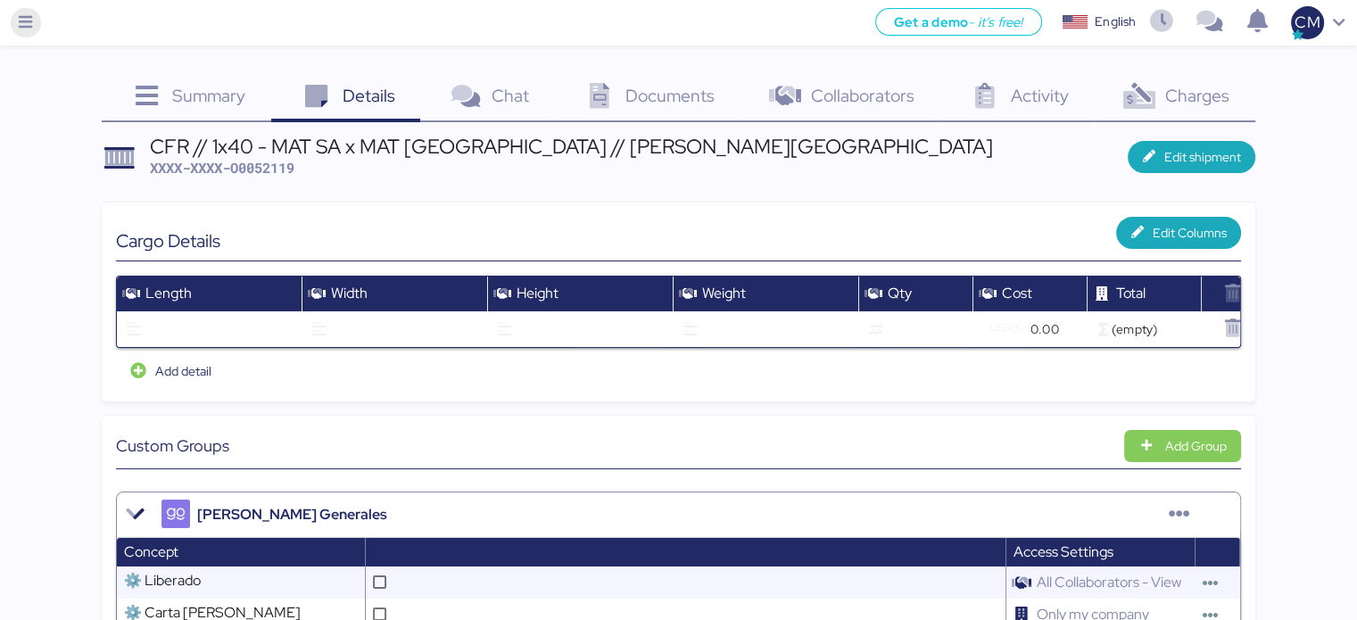
click at [262, 21] on div "Get a demo - it’s free! Get a demo English Inglés English CM" at bounding box center [699, 22] width 1316 height 45
click at [25, 27] on icon "Menu" at bounding box center [26, 23] width 20 height 16
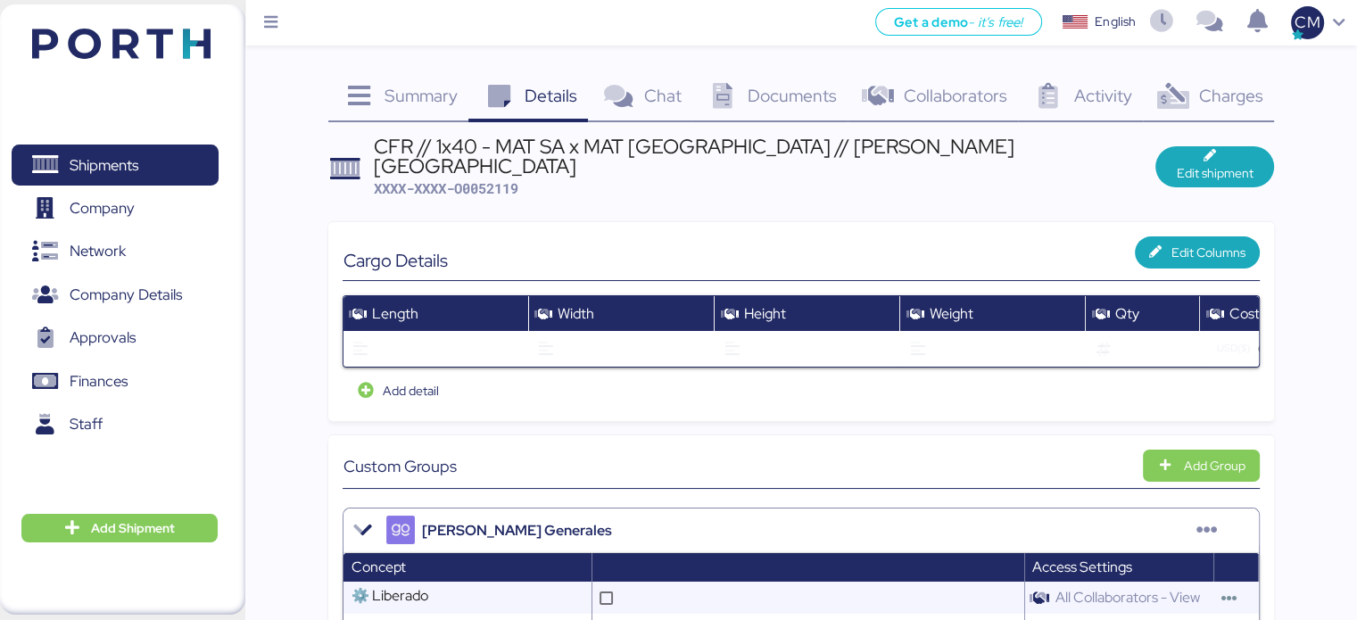
click at [71, 28] on header at bounding box center [95, 40] width 172 height 55
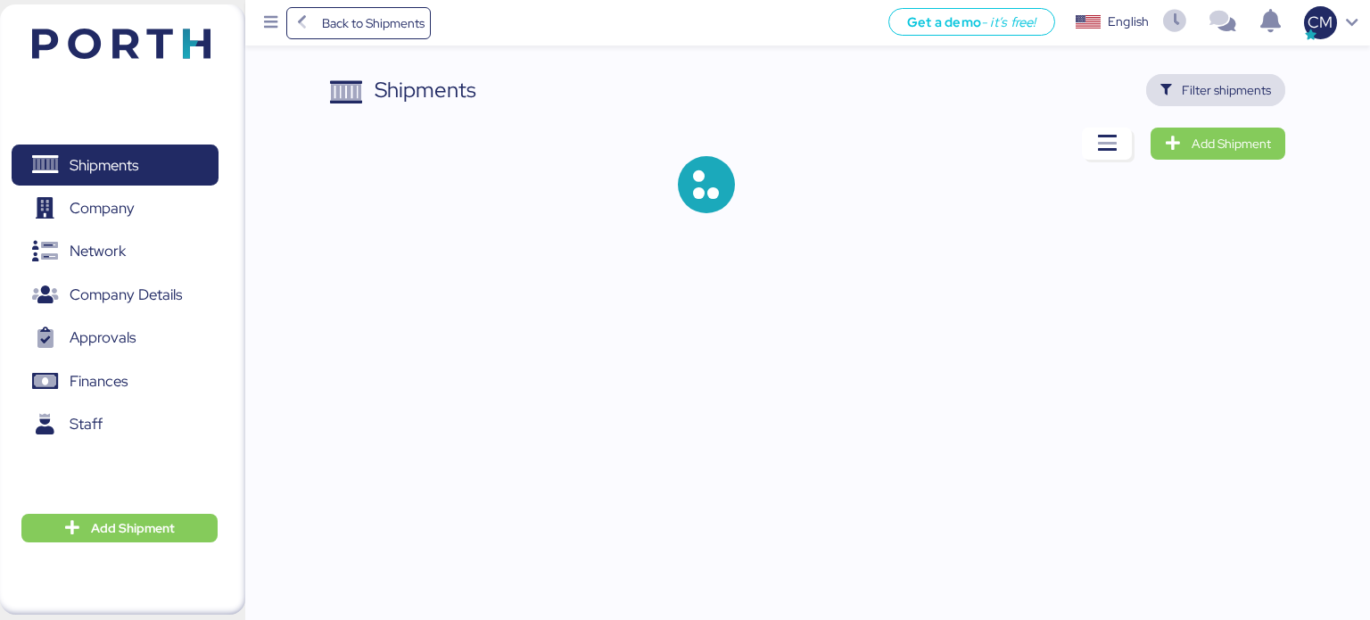
drag, startPoint x: 1224, startPoint y: 102, endPoint x: 1215, endPoint y: 99, distance: 9.3
click at [1221, 103] on span "Filter shipments" at bounding box center [1216, 90] width 140 height 32
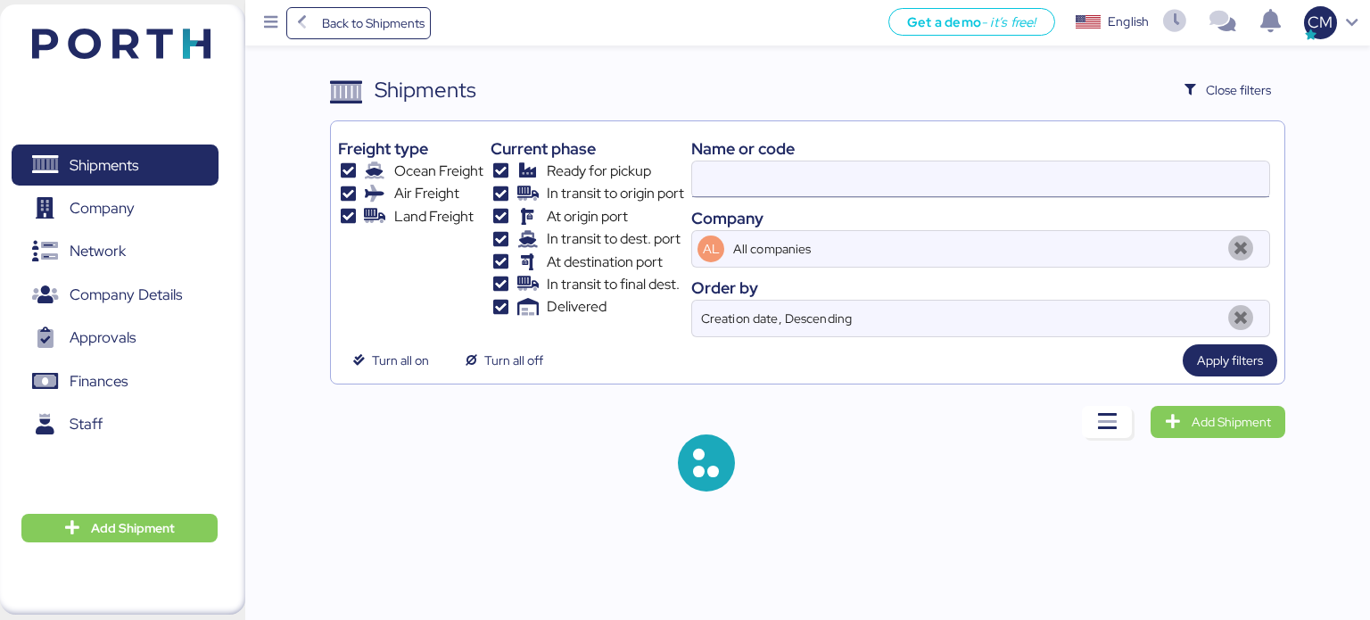
click at [756, 174] on input at bounding box center [980, 179] width 577 height 36
paste input "O0045088"
type input "O0045088"
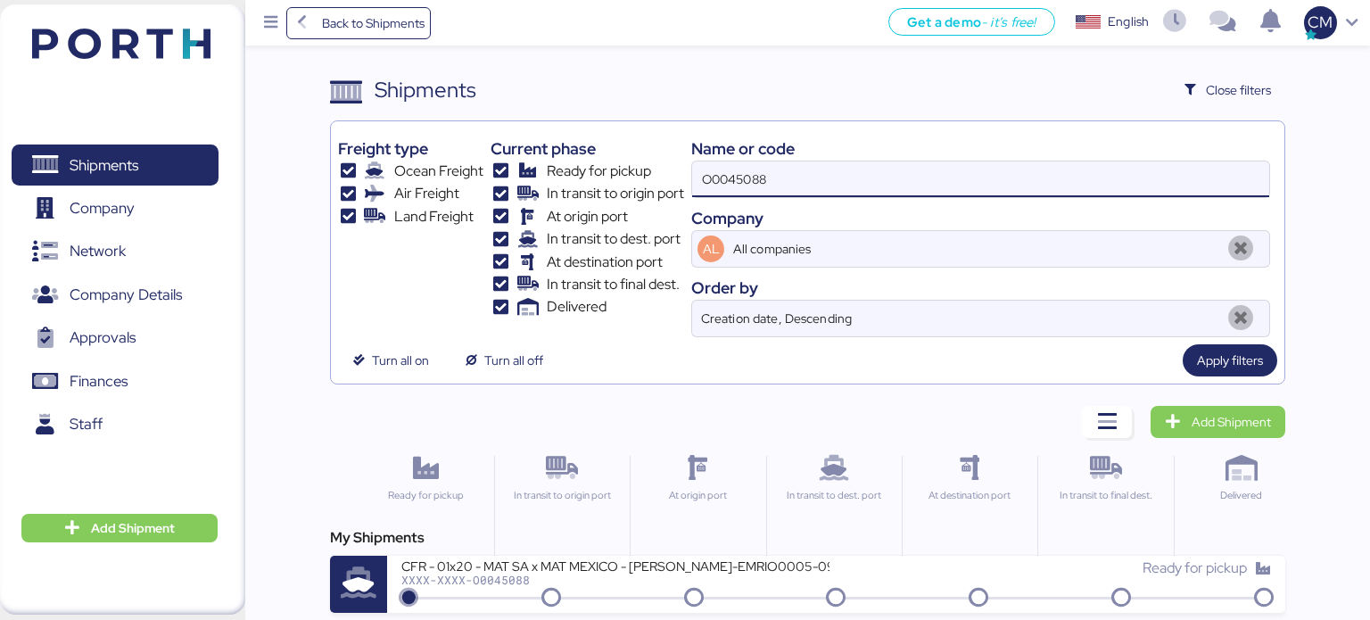
click at [789, 175] on input "O0045088" at bounding box center [980, 179] width 577 height 36
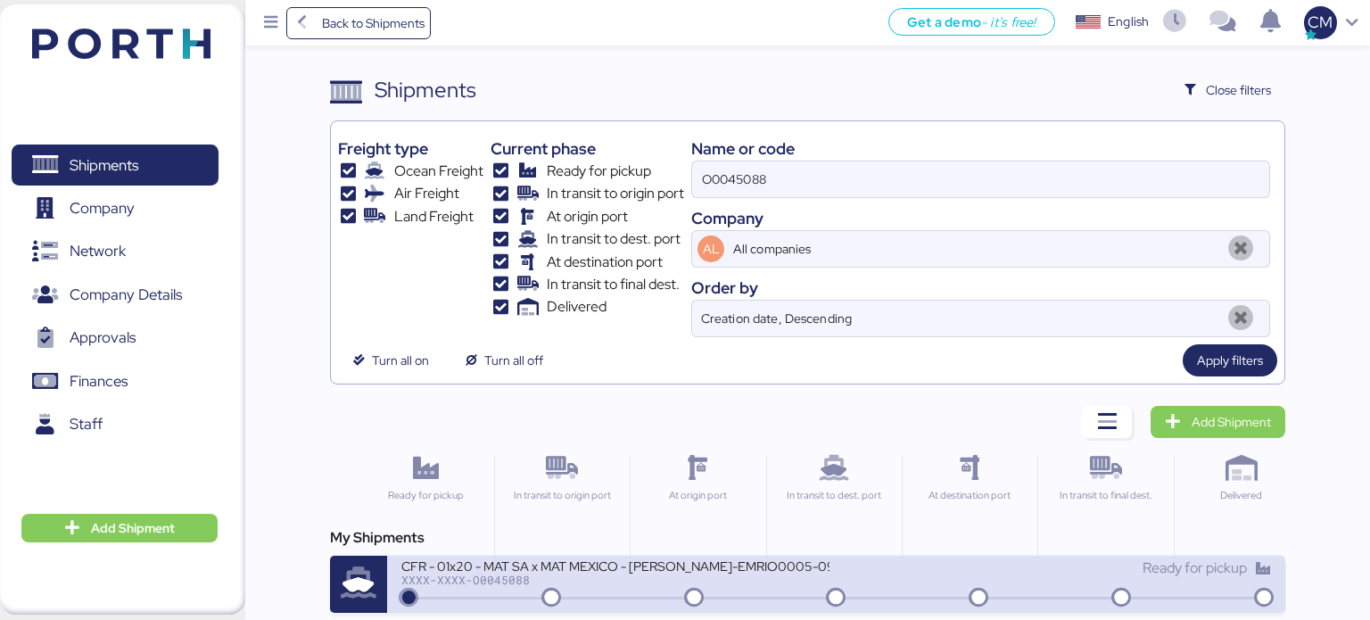
click at [609, 579] on div "XXXX-XXXX-O0045088" at bounding box center [615, 580] width 428 height 12
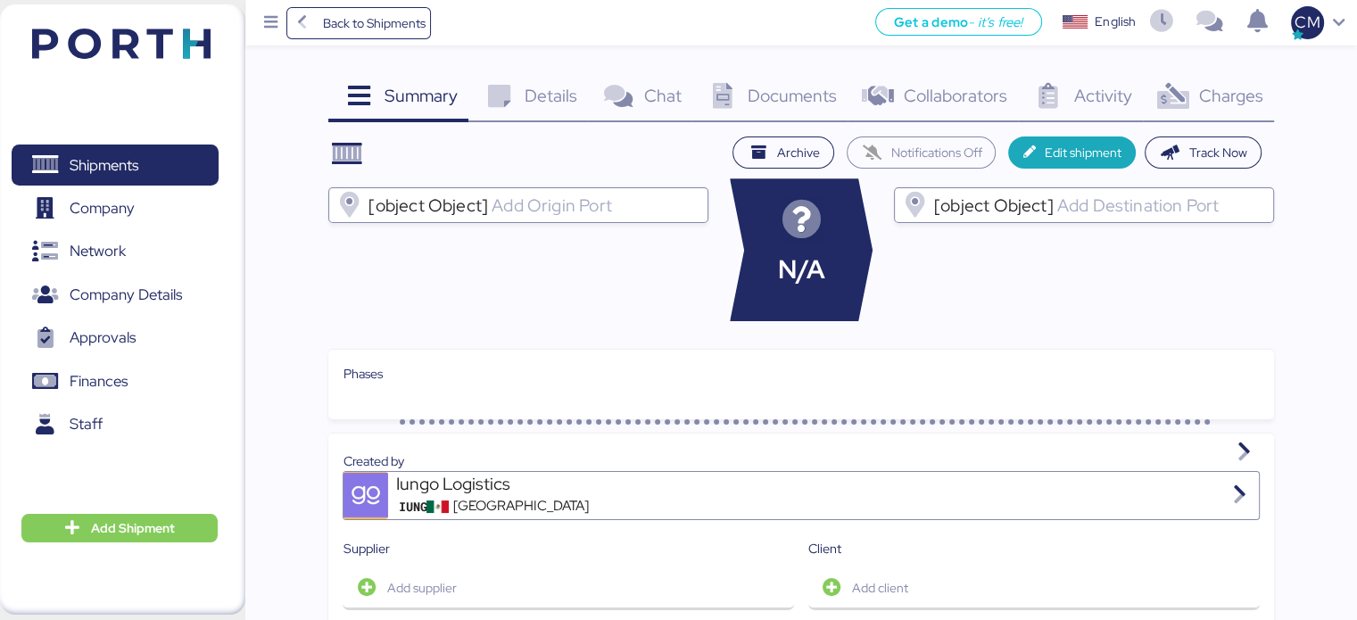
click at [1210, 95] on span "Charges" at bounding box center [1230, 95] width 64 height 23
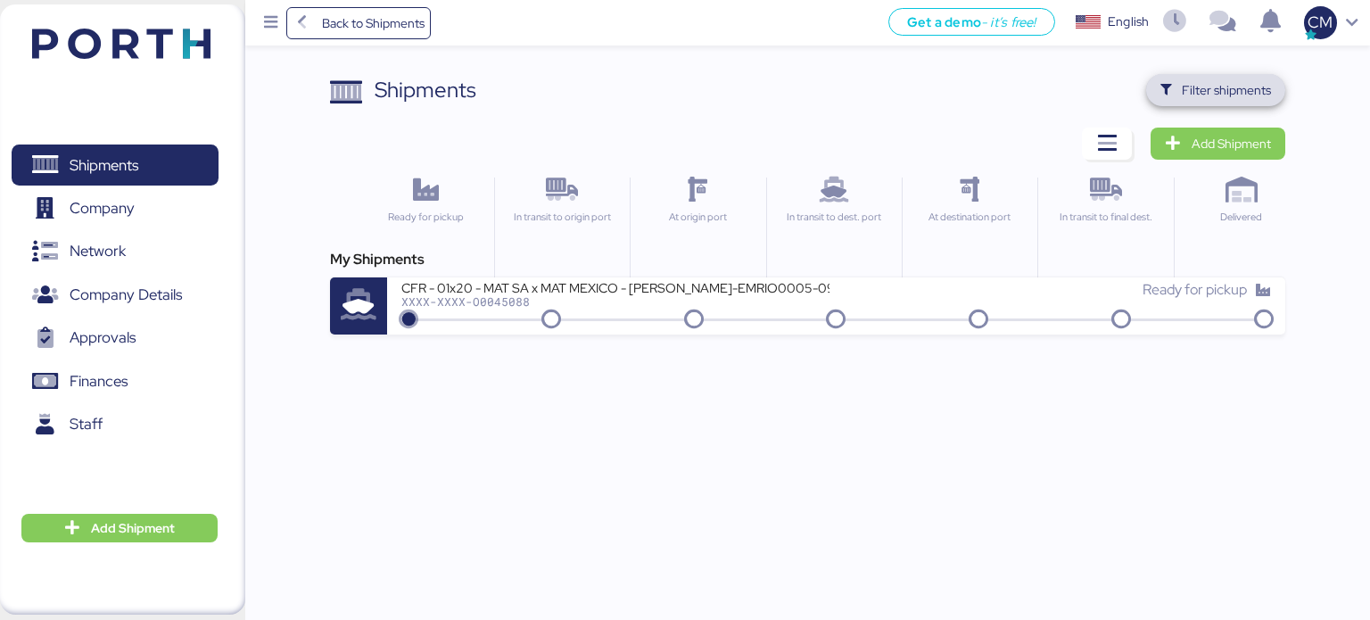
click at [1183, 91] on span "Filter shipments" at bounding box center [1226, 89] width 89 height 21
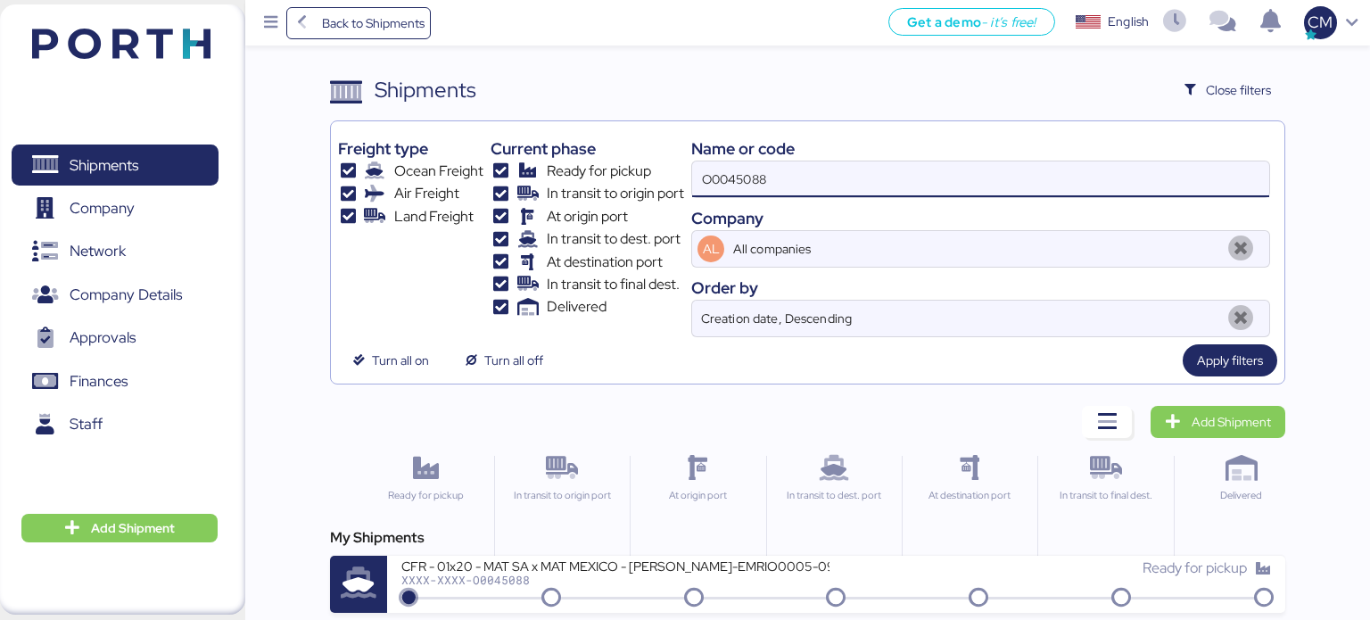
click at [769, 179] on input "O0045088" at bounding box center [980, 179] width 577 height 36
type input "O"
paste input "O0045088"
type input "O0045088"
click at [1235, 368] on span "Apply filters" at bounding box center [1230, 360] width 66 height 21
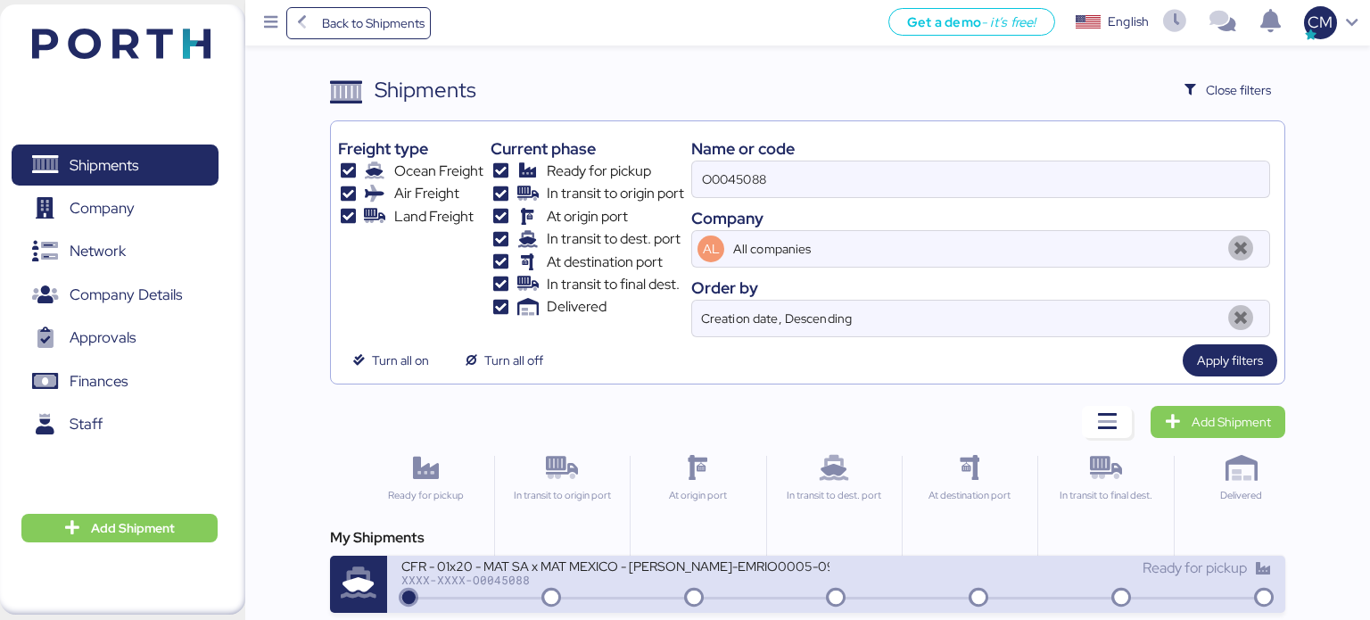
click at [633, 569] on div "CFR - 01x20 - MAT SA x MAT MEXICO - [PERSON_NAME]-EMRIO0005-0924" at bounding box center [615, 564] width 428 height 15
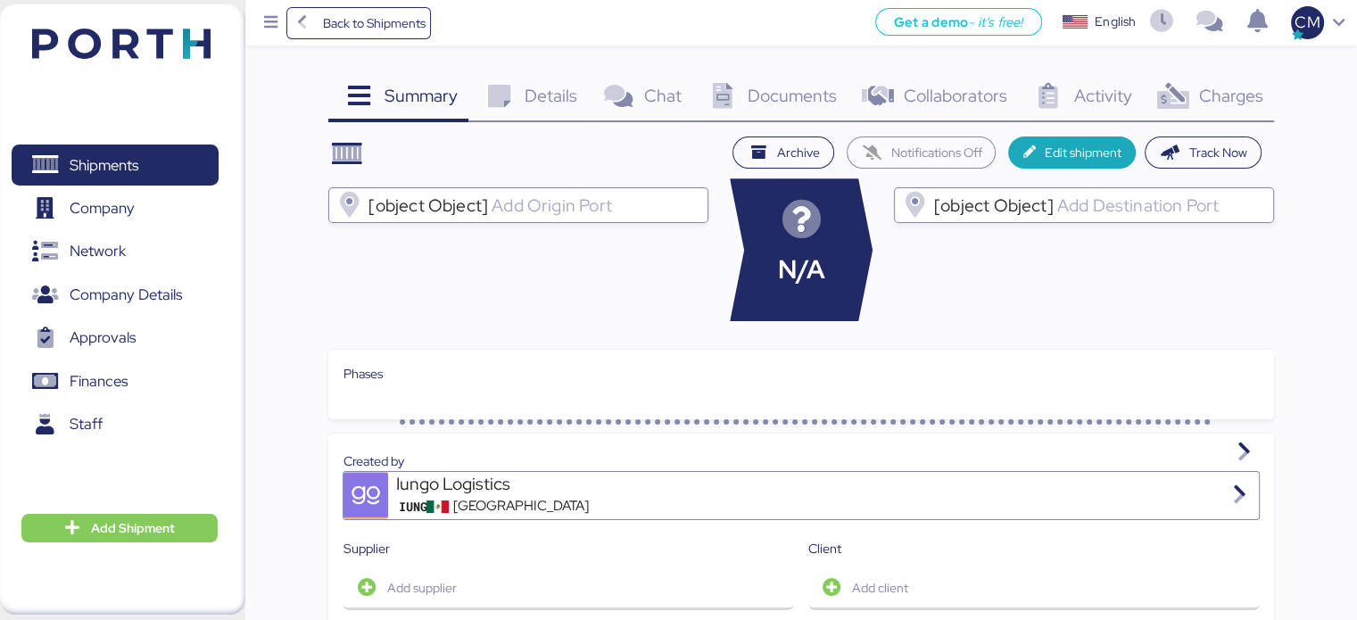
click at [1250, 96] on span "Charges" at bounding box center [1230, 95] width 64 height 23
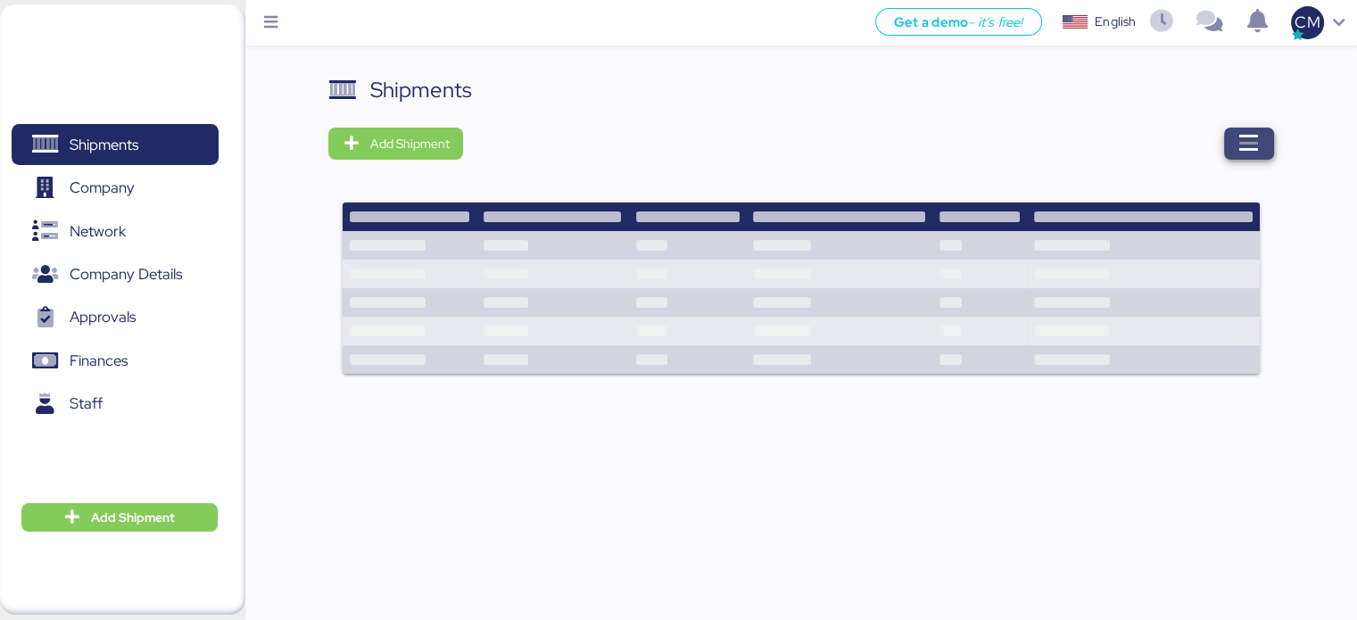
click at [1249, 146] on icon "button" at bounding box center [1248, 143] width 21 height 21
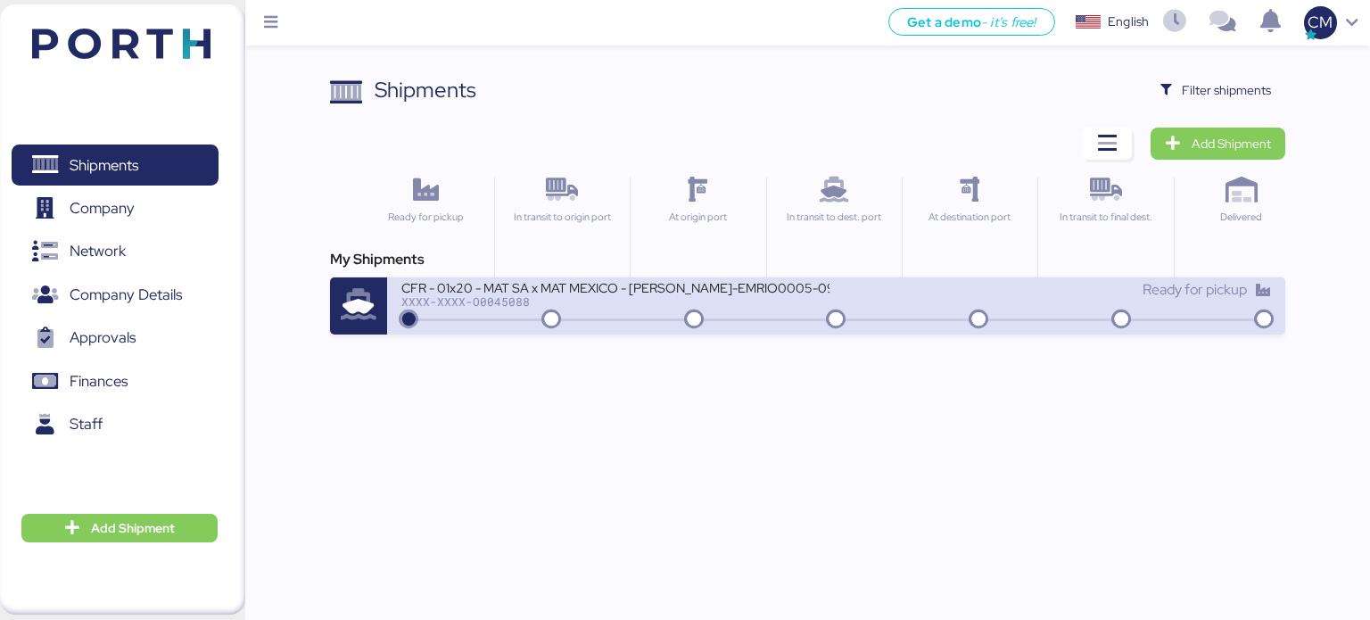
click at [792, 292] on div "CFR - 01x20 - MAT SA x MAT MEXICO - [PERSON_NAME]-EMRIO0005-0924" at bounding box center [615, 286] width 428 height 15
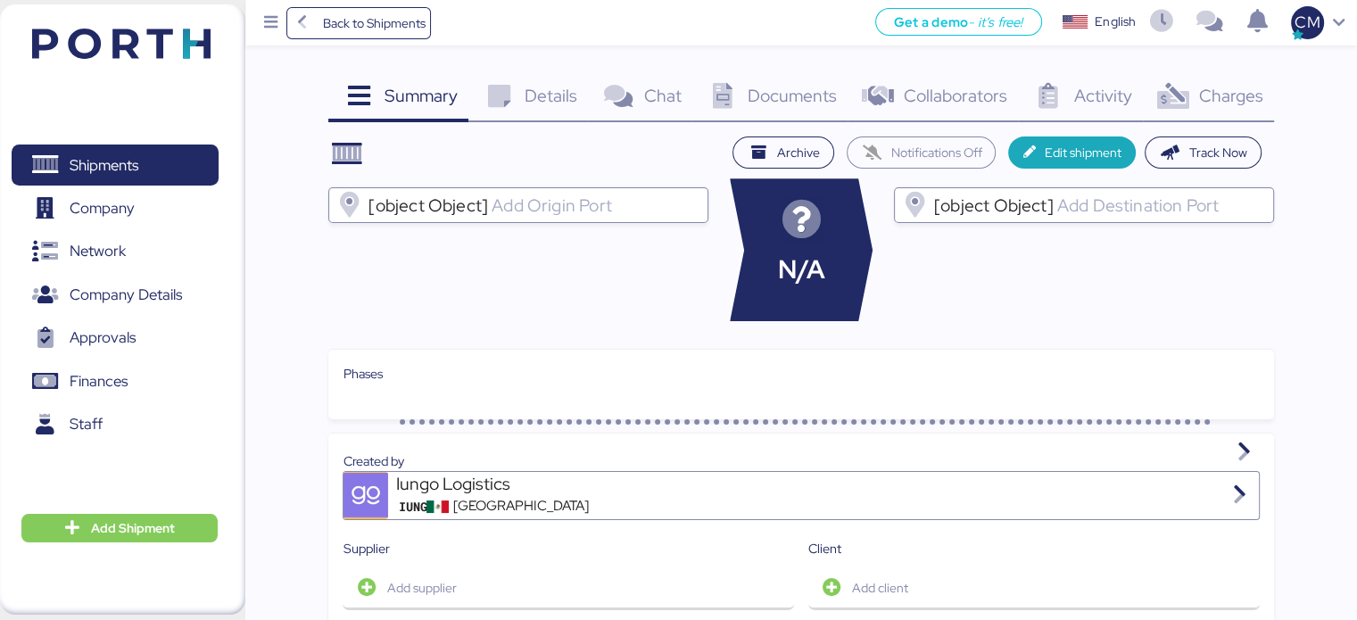
click at [1231, 108] on div "Charges 0" at bounding box center [1208, 98] width 131 height 48
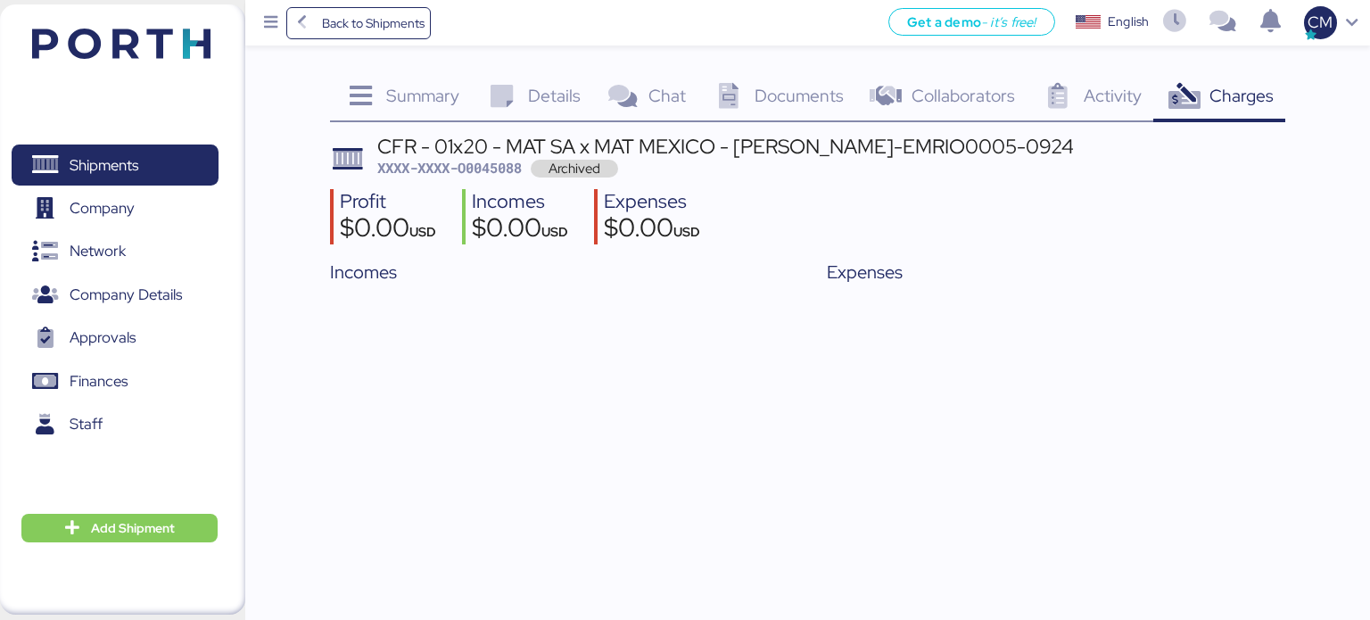
click at [573, 167] on span "Archived" at bounding box center [574, 169] width 87 height 18
click at [618, 165] on span "Archived" at bounding box center [574, 169] width 87 height 18
click at [596, 172] on span "Archived" at bounding box center [574, 169] width 87 height 18
click at [595, 168] on span "Archived" at bounding box center [574, 169] width 87 height 18
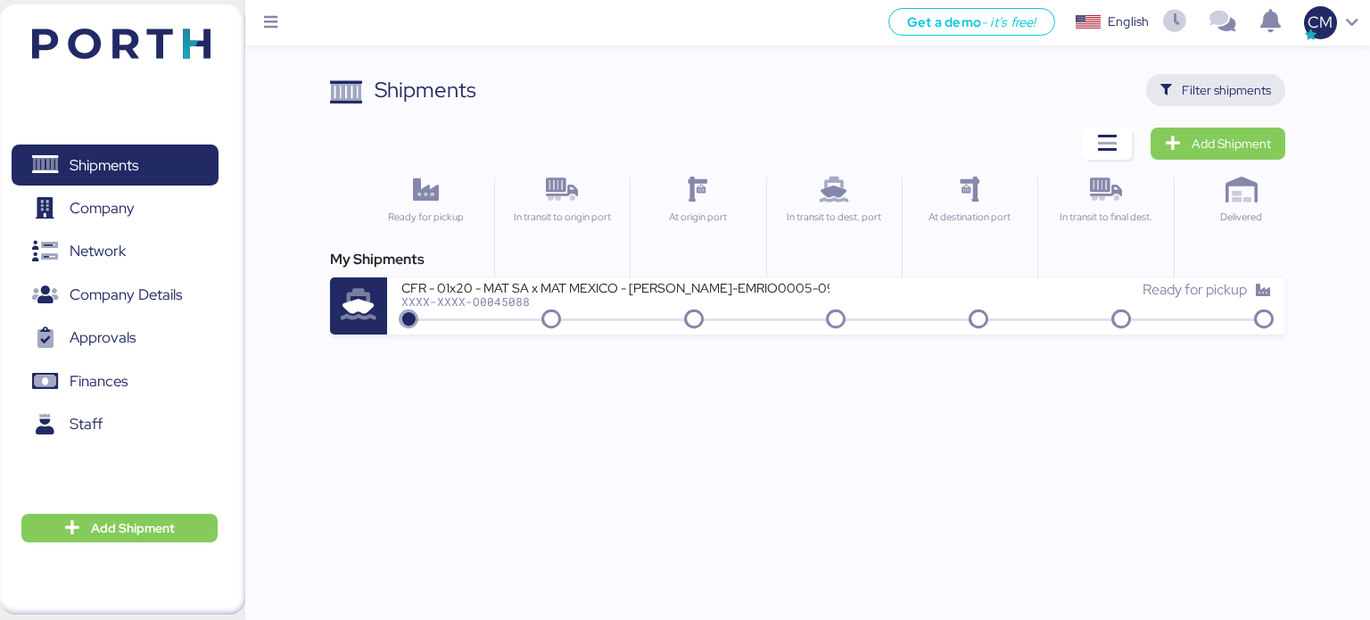
click at [1190, 84] on span "Filter shipments" at bounding box center [1226, 89] width 89 height 21
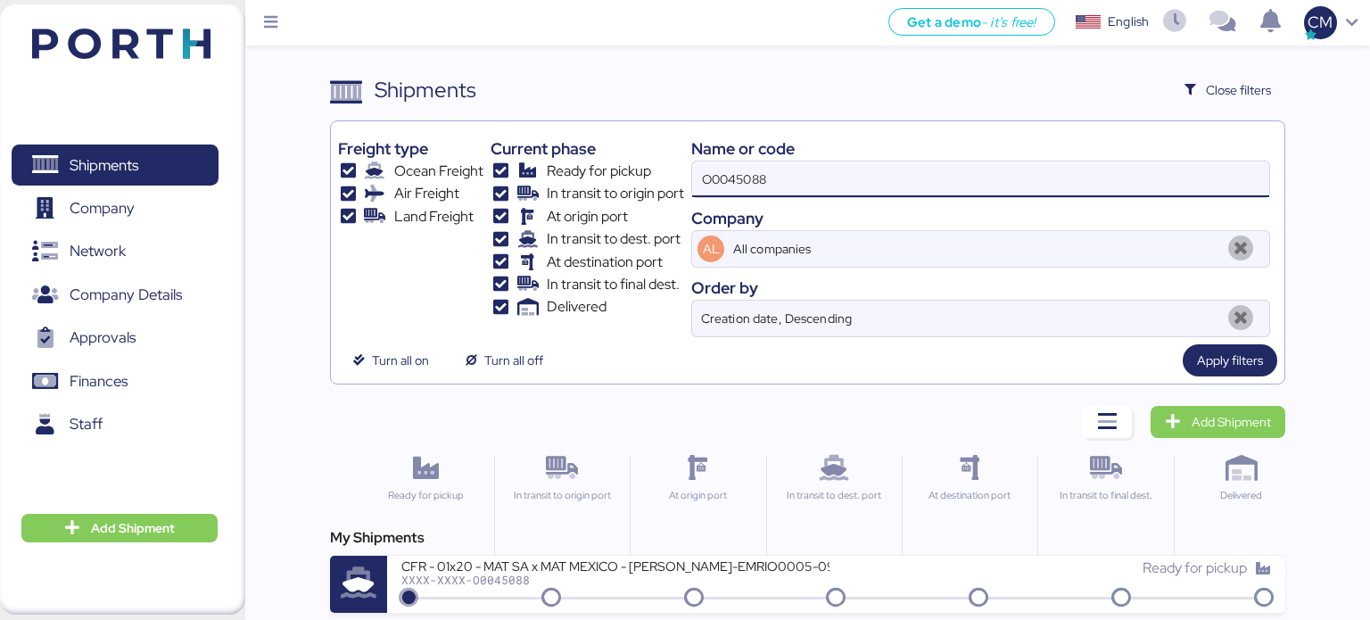
click at [781, 172] on input "O0045088" at bounding box center [980, 179] width 577 height 36
drag, startPoint x: 781, startPoint y: 172, endPoint x: 763, endPoint y: 210, distance: 41.9
click at [781, 173] on input "O0045088" at bounding box center [980, 179] width 577 height 36
paste input "O0045084"
type input "O0045084"
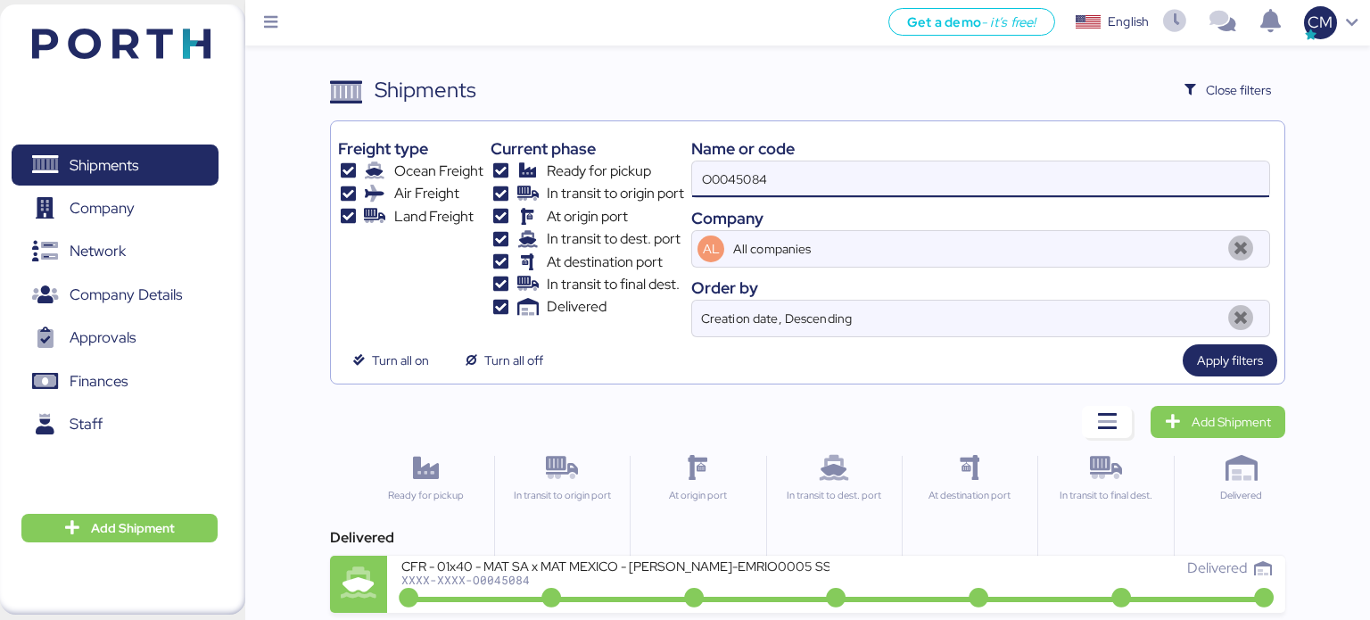
click at [777, 553] on div "In transit to dest. port" at bounding box center [833, 520] width 135 height 128
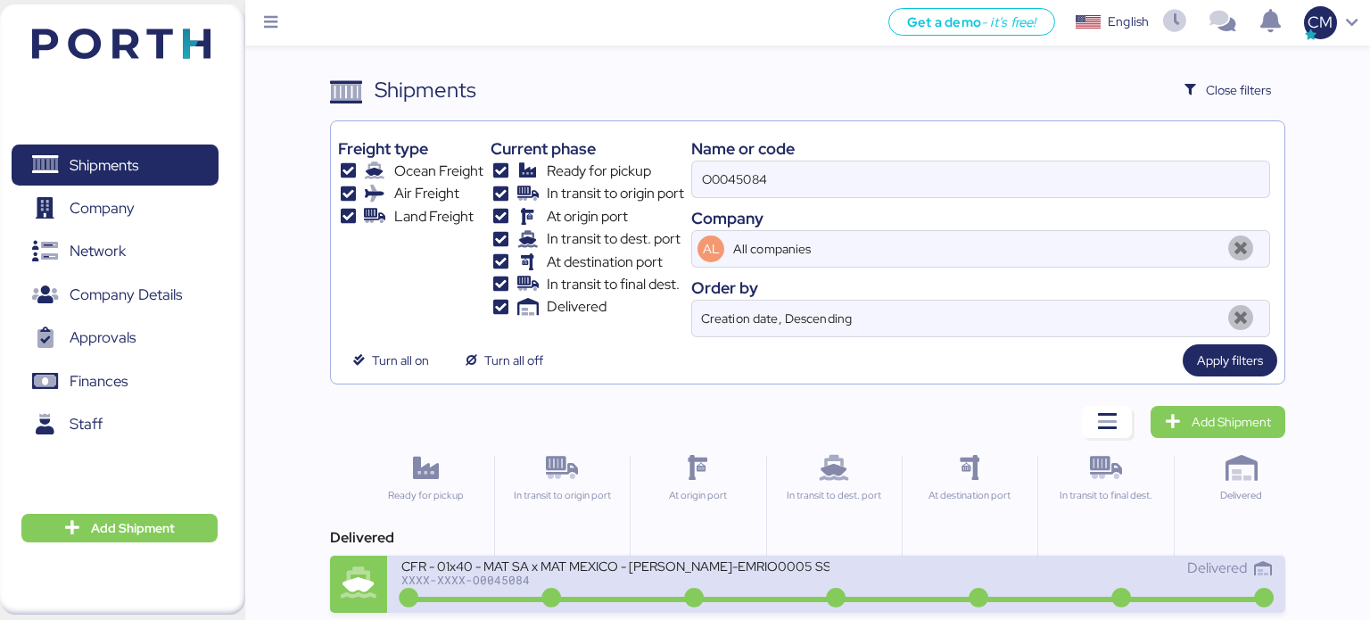
click at [773, 563] on div "CFR - 01x40 - MAT SA x MAT MEXICO - [PERSON_NAME]-EMRIO0005 SSZ1539164" at bounding box center [615, 564] width 428 height 15
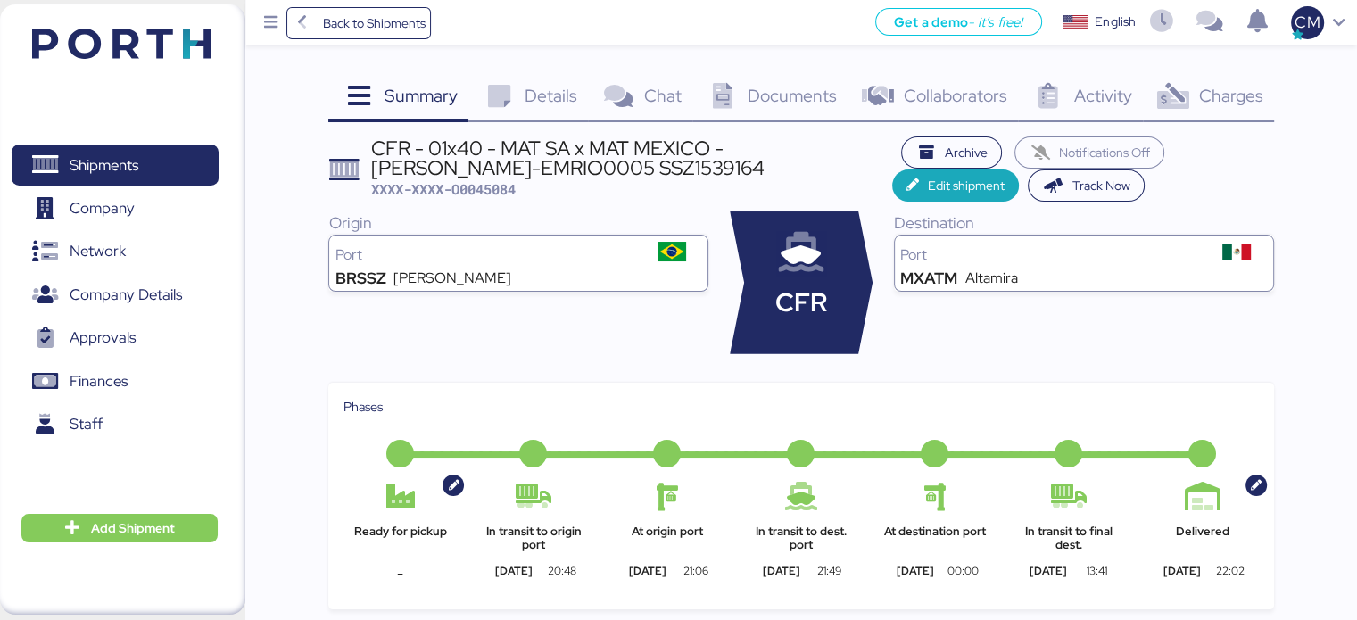
click at [1218, 95] on span "Charges" at bounding box center [1230, 95] width 64 height 23
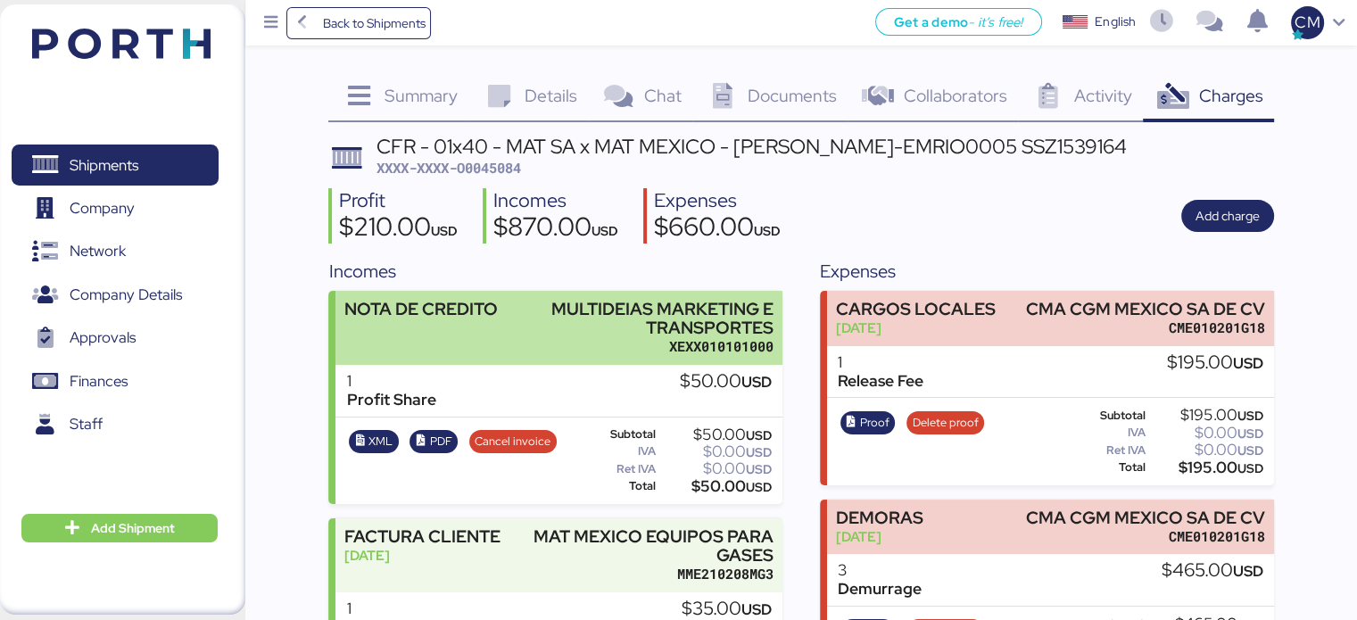
click at [578, 351] on div "XEXX010101000" at bounding box center [645, 346] width 258 height 19
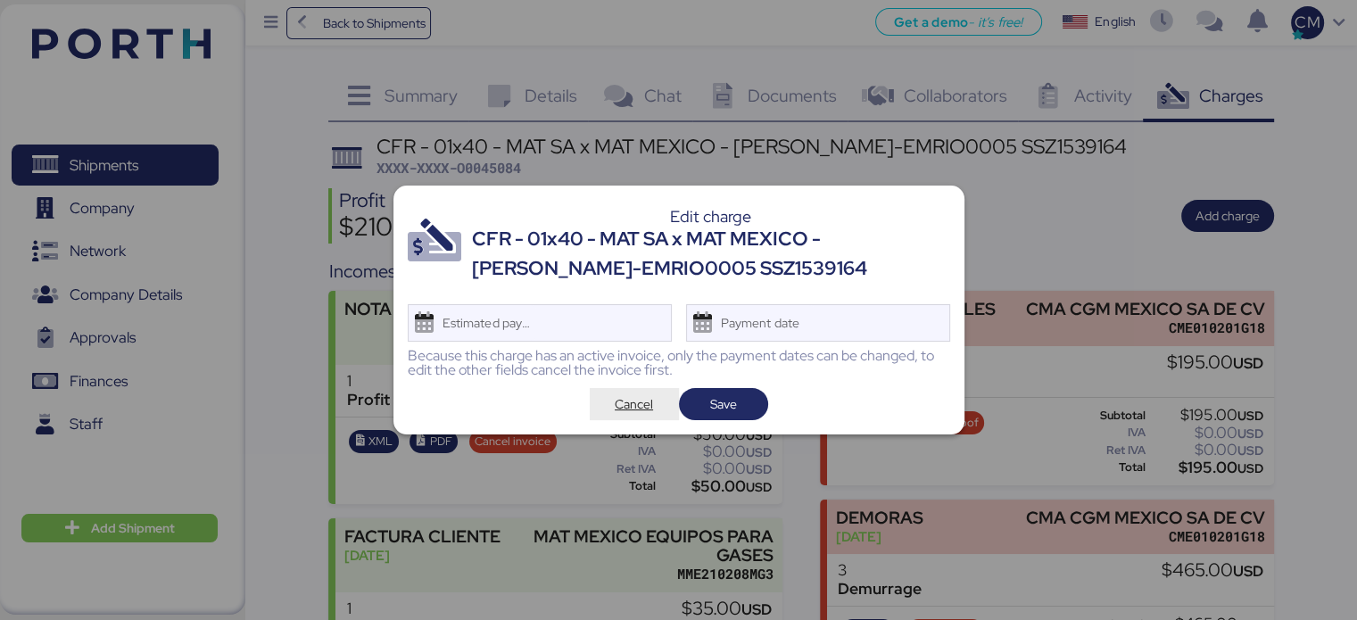
click at [621, 407] on span "Cancel" at bounding box center [634, 403] width 38 height 21
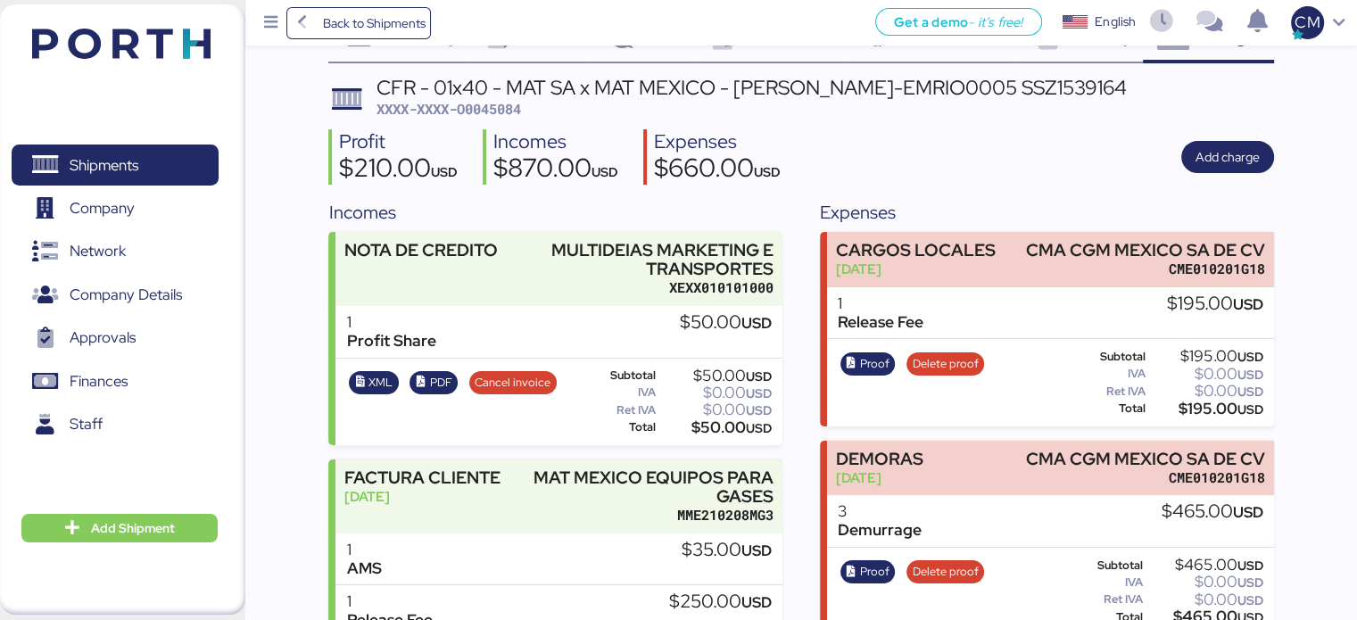
scroll to position [89, 0]
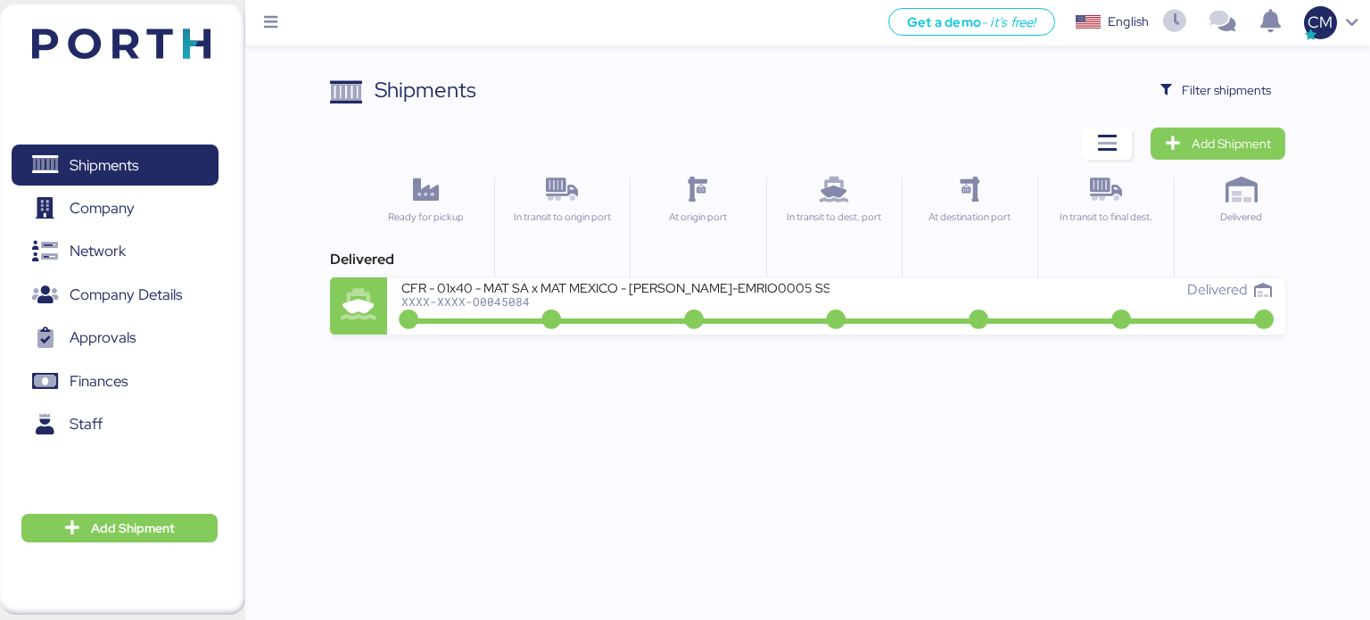
click at [939, 272] on div "At destination port" at bounding box center [969, 242] width 135 height 128
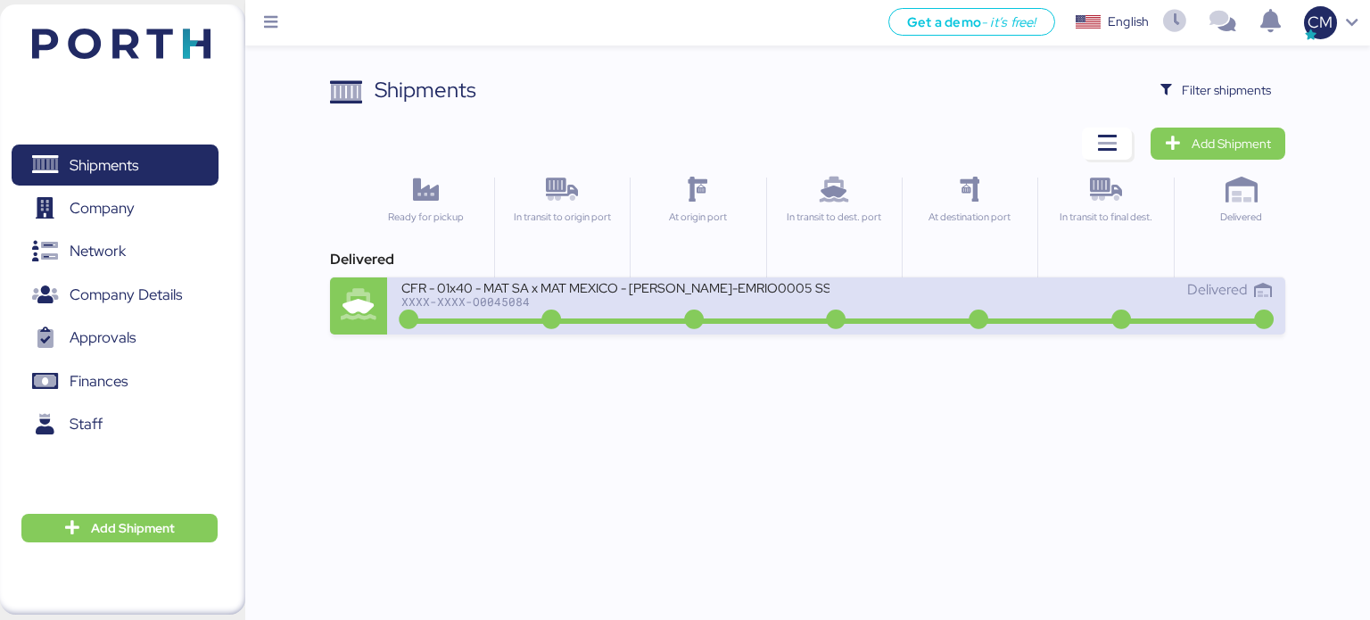
click at [937, 292] on div "Delivered" at bounding box center [1054, 289] width 435 height 21
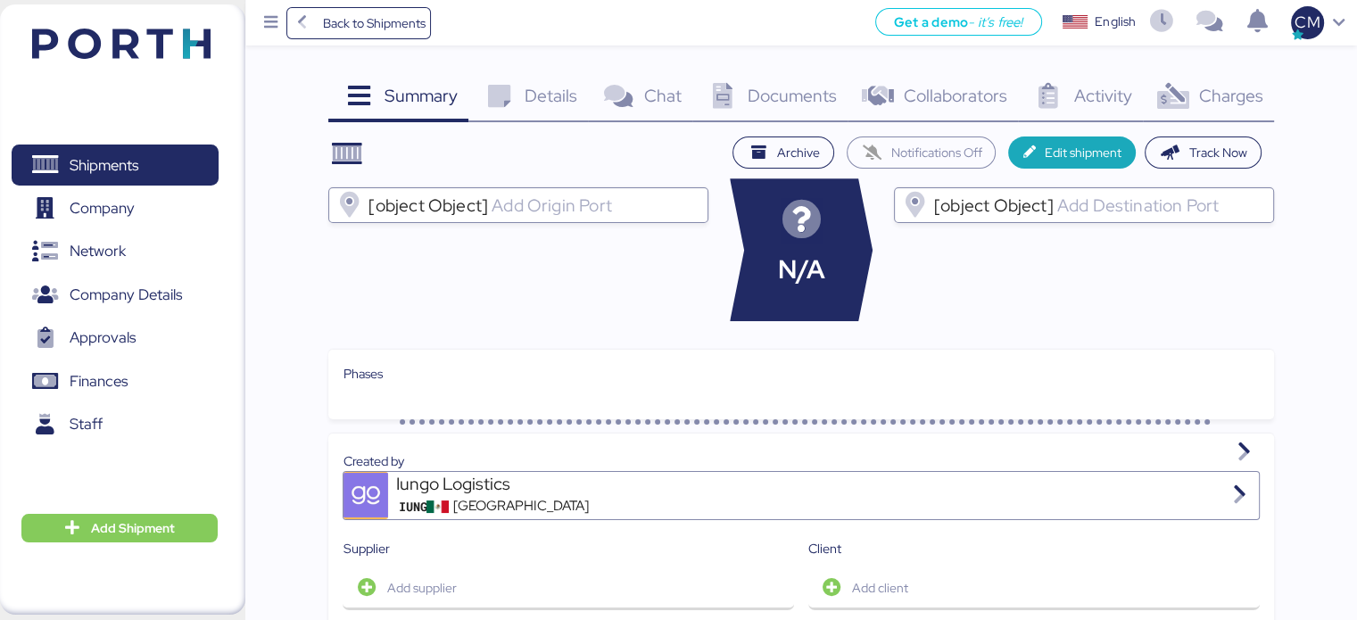
click at [1208, 88] on span "Charges" at bounding box center [1230, 95] width 64 height 23
